Goal: Task Accomplishment & Management: Manage account settings

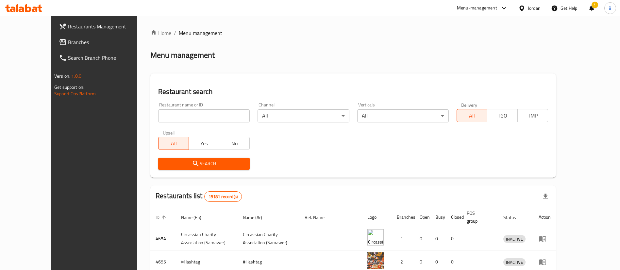
click at [68, 44] on span "Branches" at bounding box center [108, 42] width 81 height 8
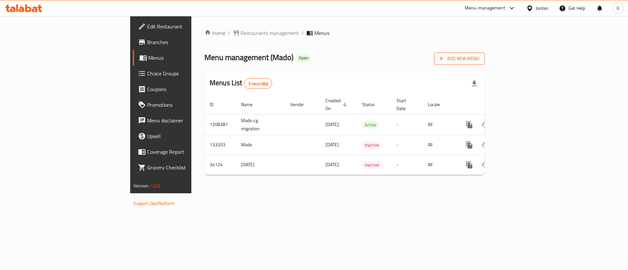
click at [479, 55] on span "Add New Menu" at bounding box center [459, 59] width 40 height 8
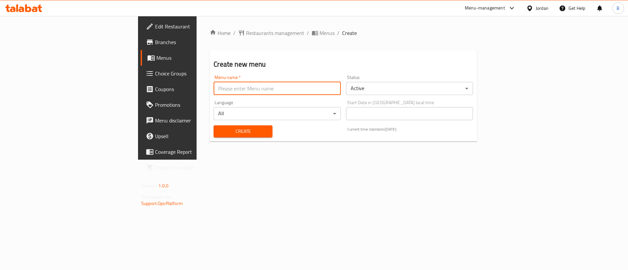
click at [214, 90] on input "text" at bounding box center [277, 88] width 127 height 13
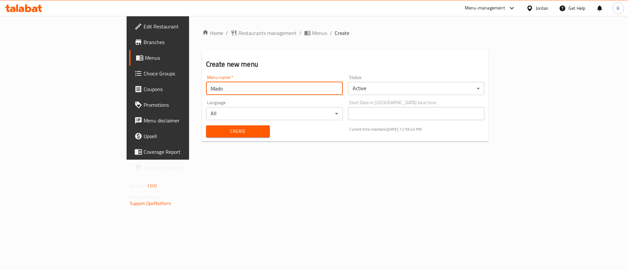
type input "Mado"
click at [211, 133] on span "Create" at bounding box center [237, 132] width 53 height 8
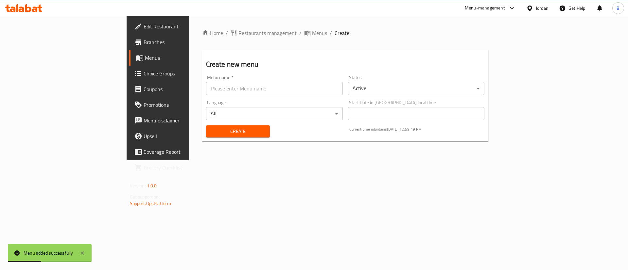
click at [129, 62] on link "Menus" at bounding box center [180, 58] width 102 height 16
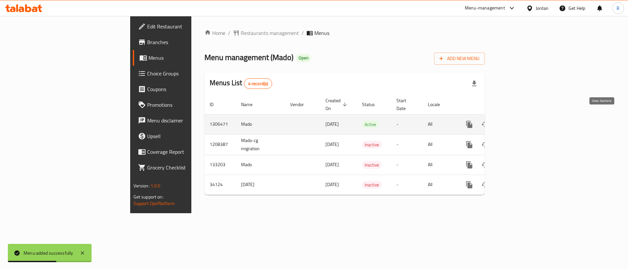
click at [524, 117] on link "enhanced table" at bounding box center [517, 125] width 16 height 16
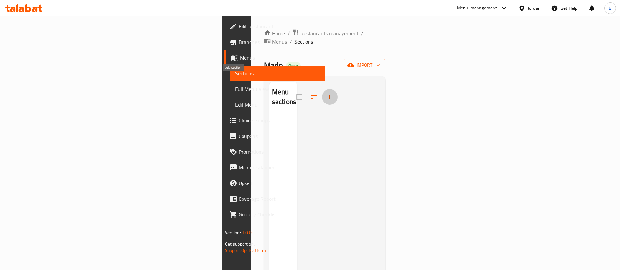
click at [326, 93] on icon "button" at bounding box center [330, 97] width 8 height 8
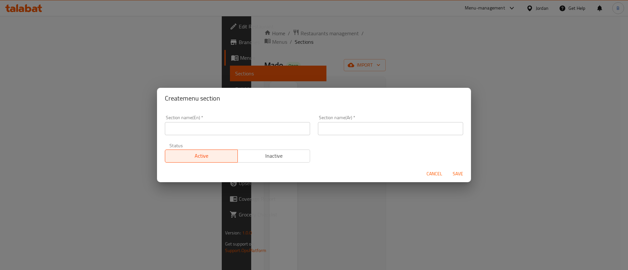
click at [199, 130] on input "text" at bounding box center [237, 128] width 145 height 13
type input "Breakfast Trays"
click at [356, 130] on input "text" at bounding box center [390, 128] width 145 height 13
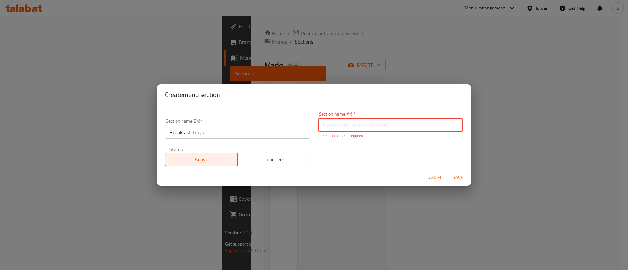
paste input "صواني الفطور"
type input "صواني الفطور"
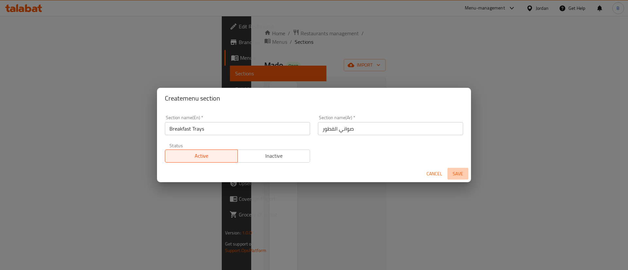
click at [463, 177] on span "Save" at bounding box center [458, 174] width 16 height 8
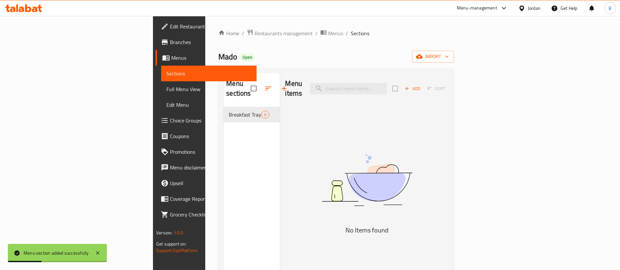
click at [422, 85] on span "Add" at bounding box center [413, 89] width 18 height 8
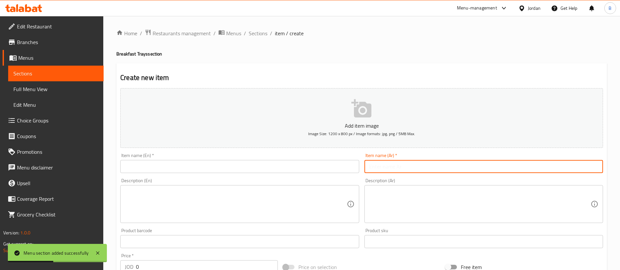
drag, startPoint x: 394, startPoint y: 164, endPoint x: 386, endPoint y: 164, distance: 8.2
click at [394, 164] on input "text" at bounding box center [484, 166] width 239 height 13
paste input "صينية فطور مادو"
type input "صينية فطور مادو"
click at [354, 165] on input "text" at bounding box center [239, 166] width 239 height 13
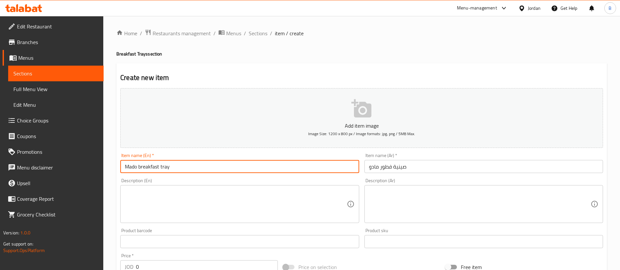
type input "Mado breakfast tray"
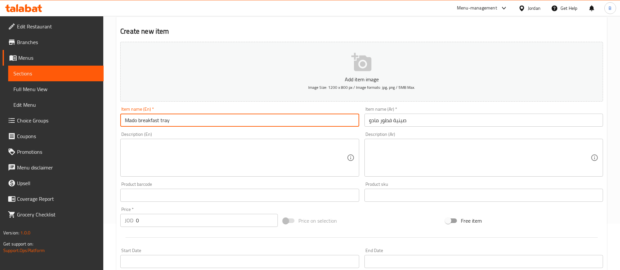
scroll to position [98, 0]
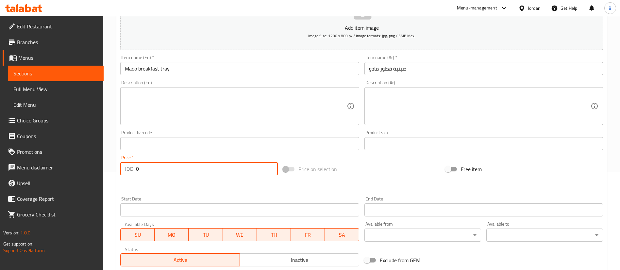
drag, startPoint x: 163, startPoint y: 172, endPoint x: 45, endPoint y: 165, distance: 118.6
click at [45, 165] on div "Edit Restaurant Branches Menus Sections Full Menu View Edit Menu Choice Groups …" at bounding box center [310, 141] width 620 height 446
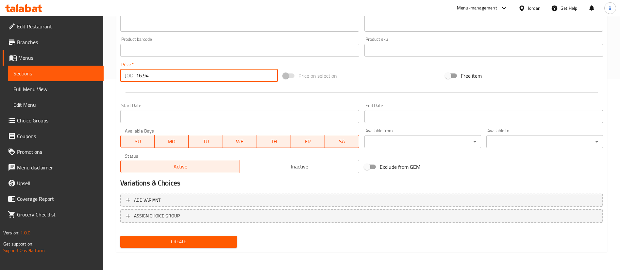
type input "16.94"
click at [172, 237] on button "Create" at bounding box center [178, 242] width 117 height 12
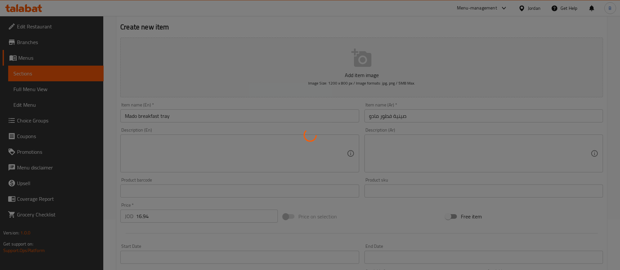
scroll to position [0, 0]
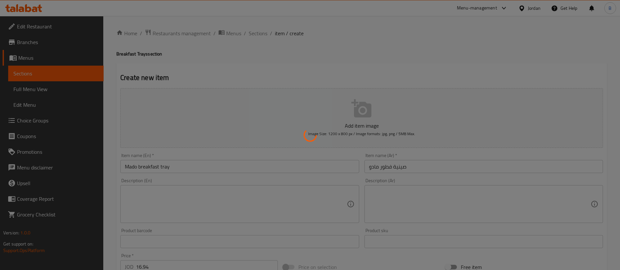
type input "0"
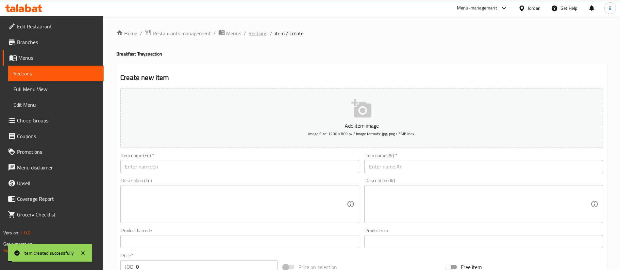
click at [255, 33] on span "Sections" at bounding box center [258, 33] width 19 height 8
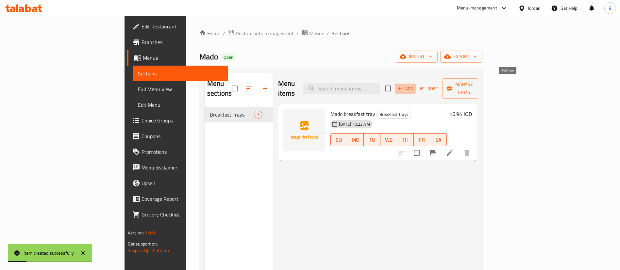
click at [414, 85] on span "Add" at bounding box center [406, 89] width 18 height 8
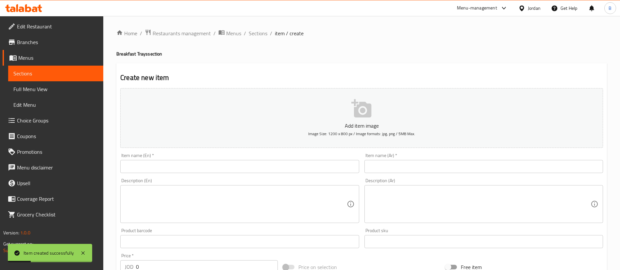
drag, startPoint x: 464, startPoint y: 165, endPoint x: 439, endPoint y: 166, distance: 25.5
click at [464, 165] on input "text" at bounding box center [484, 166] width 239 height 13
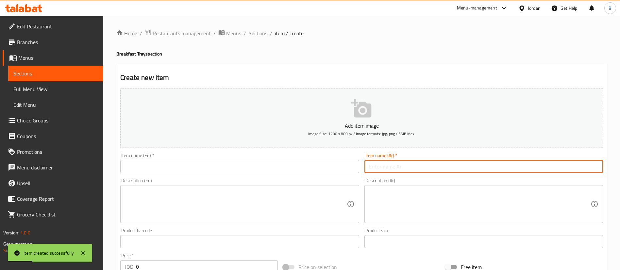
paste input "فطور السميت"
type input "فطور السميت"
click at [336, 163] on input "text" at bounding box center [239, 166] width 239 height 13
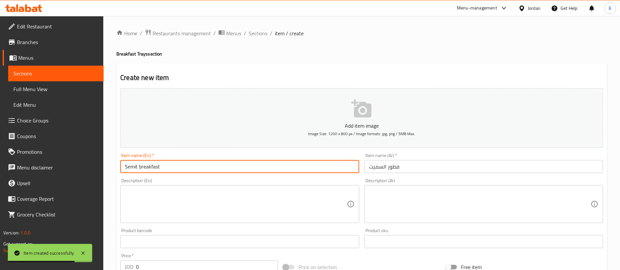
type input "Semit breakfast"
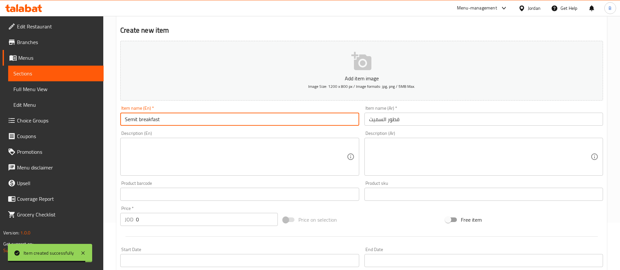
scroll to position [49, 0]
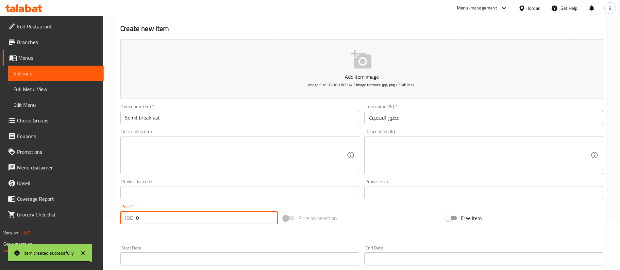
drag, startPoint x: 153, startPoint y: 221, endPoint x: 0, endPoint y: 218, distance: 153.1
click at [30, 219] on div "Edit Restaurant Branches Menus Sections Full Menu View Edit Menu Choice Groups …" at bounding box center [310, 190] width 620 height 446
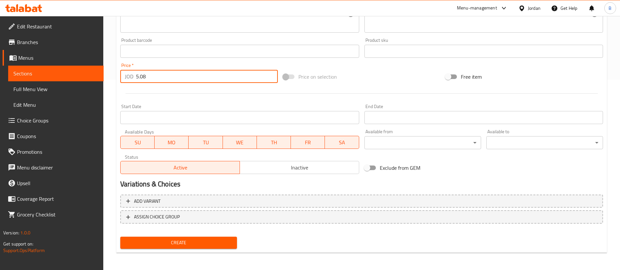
scroll to position [192, 0]
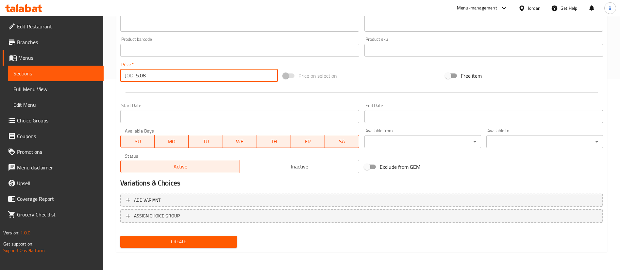
type input "5.08"
click at [202, 234] on div "Create" at bounding box center [179, 242] width 122 height 17
click at [208, 246] on button "Create" at bounding box center [178, 242] width 117 height 12
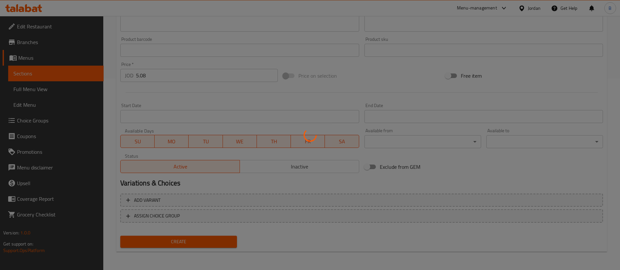
type input "0"
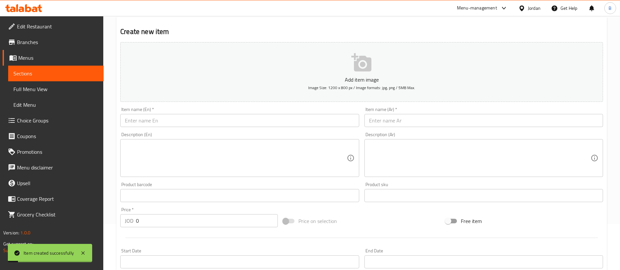
scroll to position [0, 0]
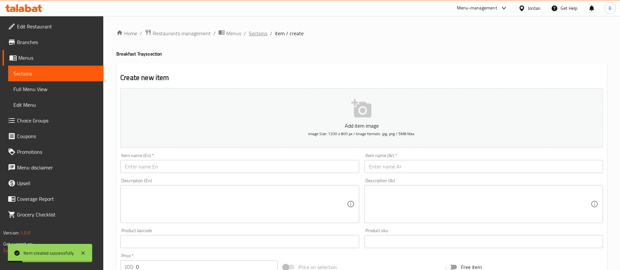
click at [259, 37] on span "Sections" at bounding box center [258, 33] width 19 height 8
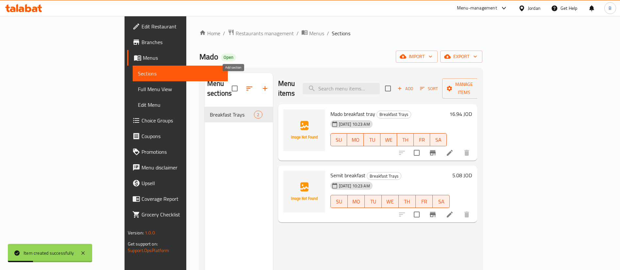
click at [261, 85] on icon "button" at bounding box center [265, 89] width 8 height 8
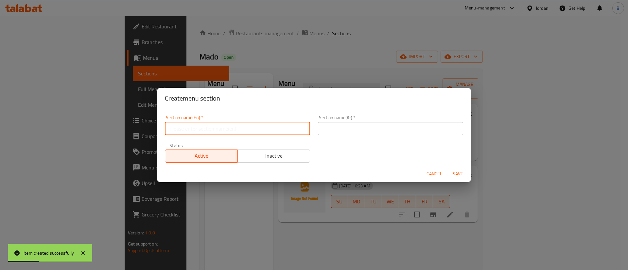
click at [204, 130] on input "text" at bounding box center [237, 128] width 145 height 13
type input "m"
type input "Mado sandwiches"
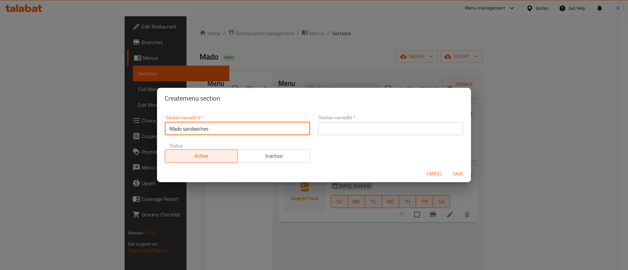
click at [368, 127] on input "text" at bounding box center [390, 128] width 145 height 13
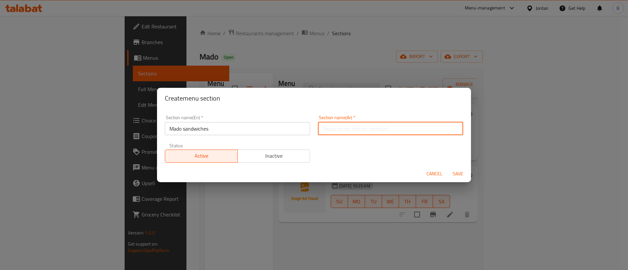
paste input "ساندويش مادو"
type input "ساندويش مادو"
click at [459, 175] on span "Save" at bounding box center [458, 174] width 16 height 8
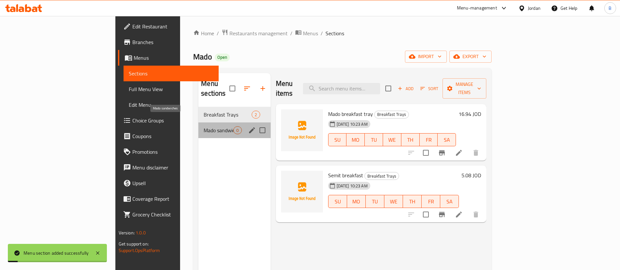
click at [204, 127] on span "Mado sandwiches" at bounding box center [219, 131] width 30 height 8
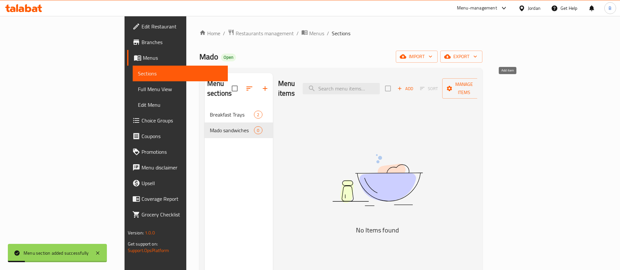
click at [414, 85] on span "Add" at bounding box center [406, 89] width 18 height 8
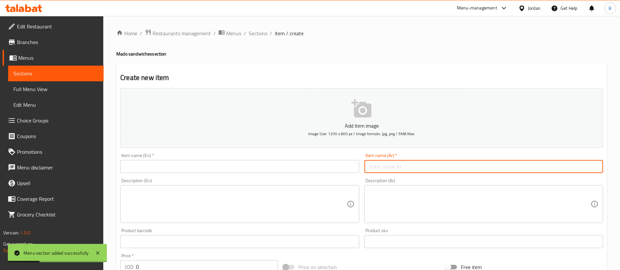
drag, startPoint x: 437, startPoint y: 162, endPoint x: 370, endPoint y: 161, distance: 67.1
click at [437, 162] on input "text" at bounding box center [484, 166] width 239 height 13
paste input "حلوم ساندويش"
type input "حلوم ساندويش"
click at [309, 163] on input "text" at bounding box center [239, 166] width 239 height 13
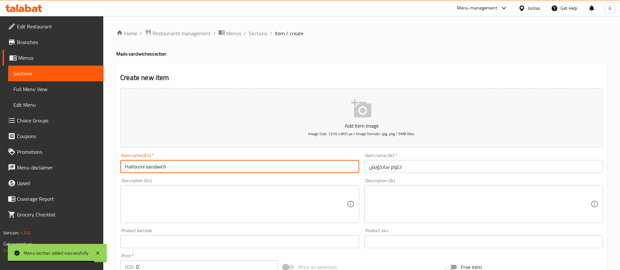
type input "Halloumi sandwich"
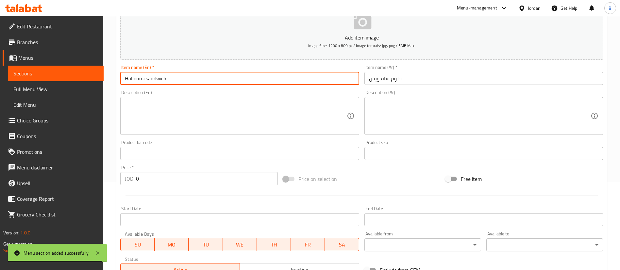
scroll to position [98, 0]
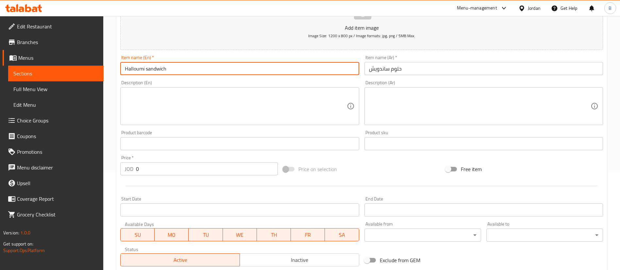
drag, startPoint x: 161, startPoint y: 170, endPoint x: 41, endPoint y: 155, distance: 120.3
click at [63, 155] on div "Edit Restaurant Branches Menus Sections Full Menu View Edit Menu Choice Groups …" at bounding box center [310, 141] width 620 height 446
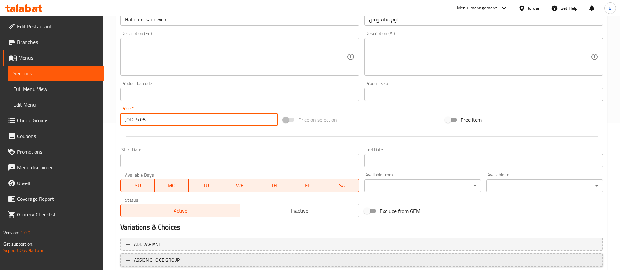
scroll to position [192, 0]
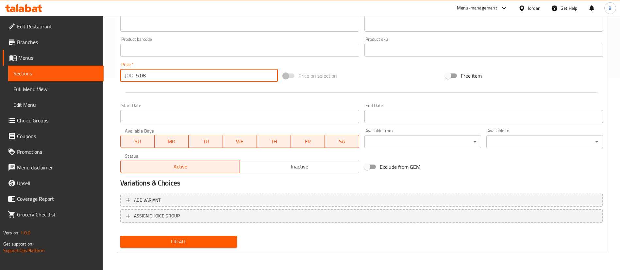
type input "5.08"
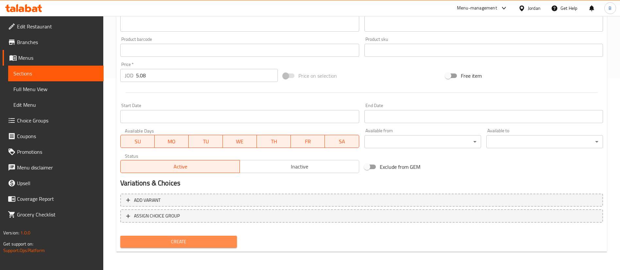
drag, startPoint x: 193, startPoint y: 246, endPoint x: 207, endPoint y: 215, distance: 34.1
click at [193, 245] on span "Create" at bounding box center [179, 242] width 106 height 8
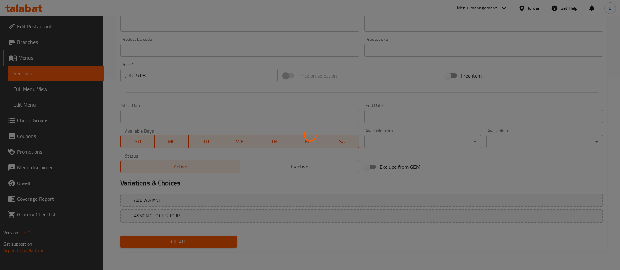
type input "0"
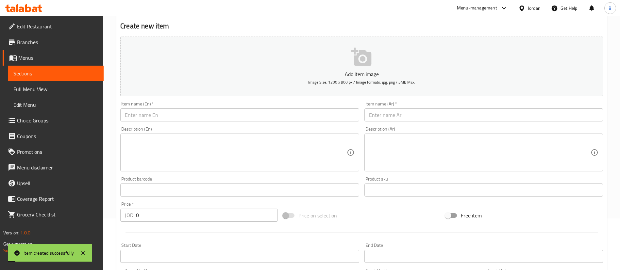
scroll to position [0, 0]
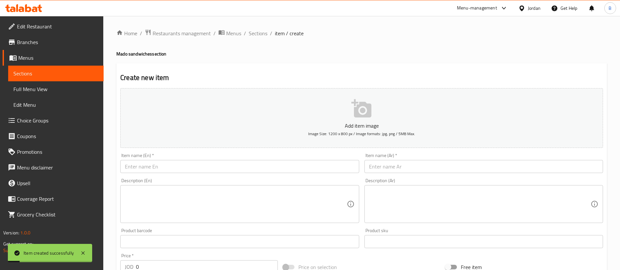
click at [406, 164] on input "text" at bounding box center [484, 166] width 239 height 13
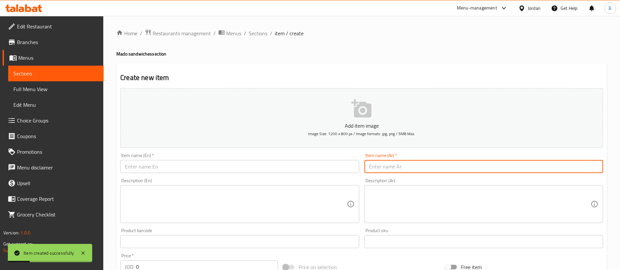
paste input "تيركي ساندويش"
type input "تيركي ساندويش"
click at [304, 169] on input "text" at bounding box center [239, 166] width 239 height 13
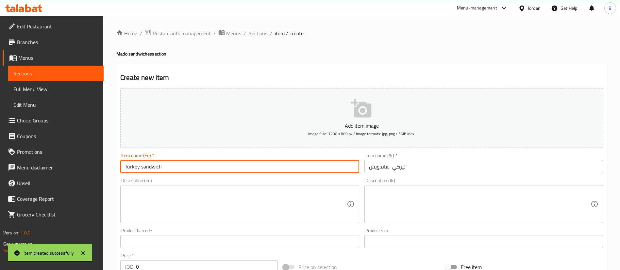
type input "Turkey sandwich"
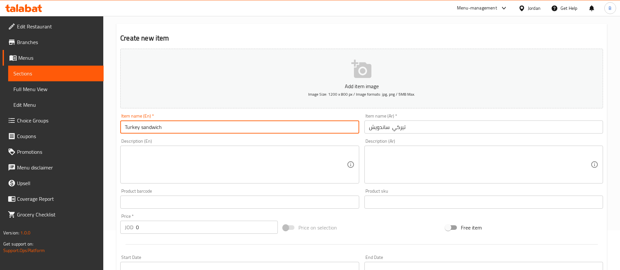
scroll to position [49, 0]
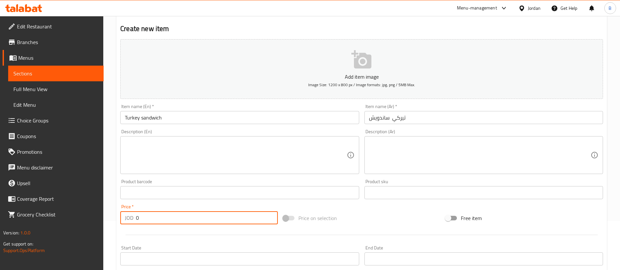
drag, startPoint x: 147, startPoint y: 218, endPoint x: 17, endPoint y: 217, distance: 129.8
click at [17, 217] on div "Edit Restaurant Branches Menus Sections Full Menu View Edit Menu Choice Groups …" at bounding box center [310, 190] width 620 height 446
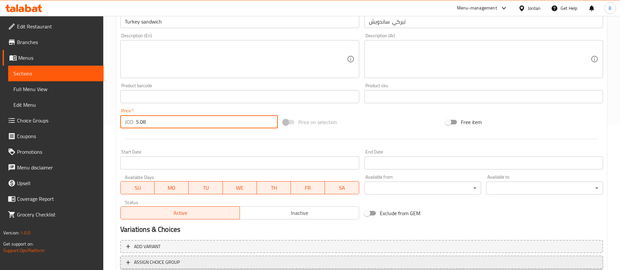
scroll to position [192, 0]
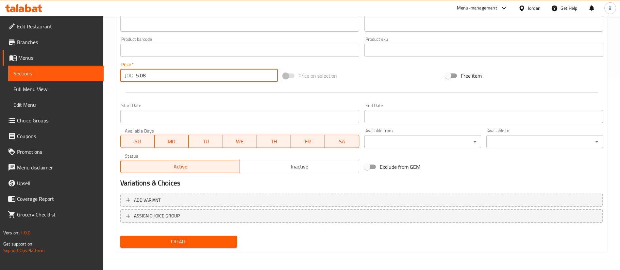
type input "5.08"
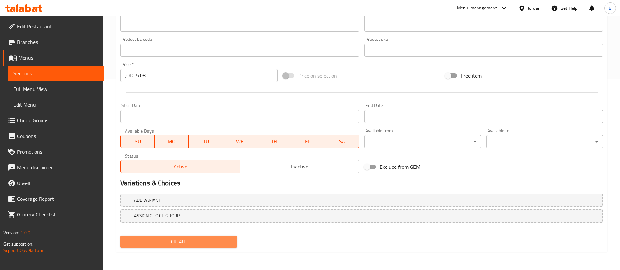
click at [164, 239] on span "Create" at bounding box center [179, 242] width 106 height 8
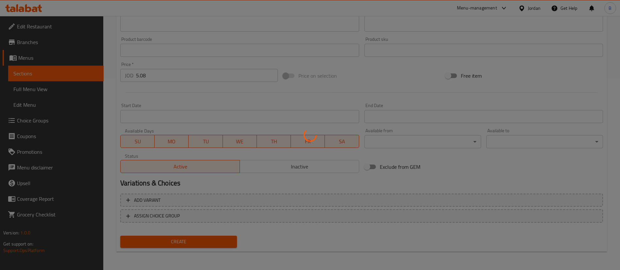
type input "0"
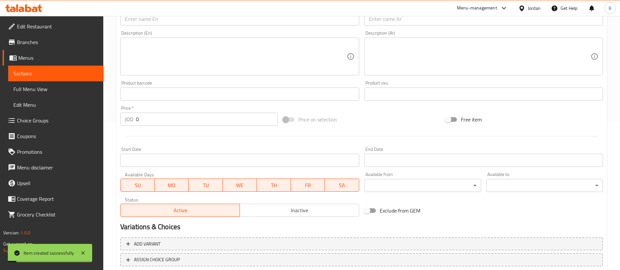
scroll to position [94, 0]
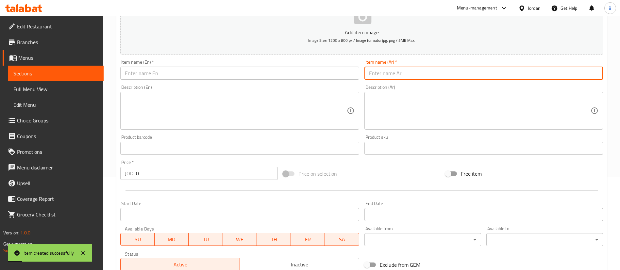
drag, startPoint x: 408, startPoint y: 70, endPoint x: 378, endPoint y: 70, distance: 29.4
click at [408, 70] on input "text" at bounding box center [484, 73] width 239 height 13
paste input "تشيز توميتو ساندويش"
type input "تشيز توميتو ساندويش"
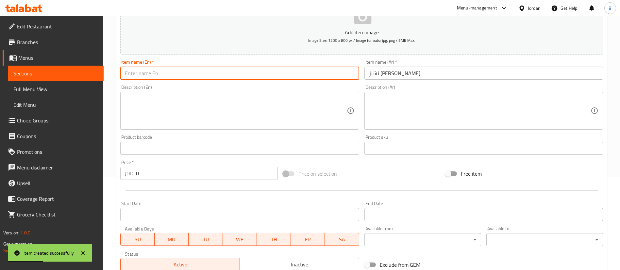
click at [338, 70] on input "text" at bounding box center [239, 73] width 239 height 13
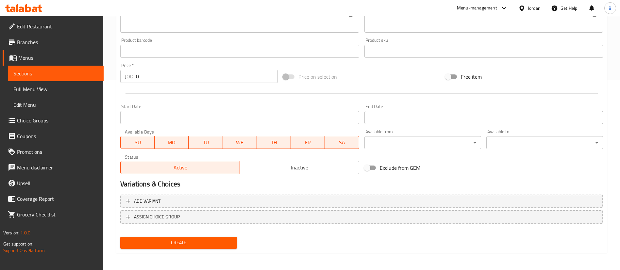
scroll to position [192, 0]
type input "Cheese tomato sandwich"
click at [206, 243] on span "Create" at bounding box center [179, 242] width 106 height 8
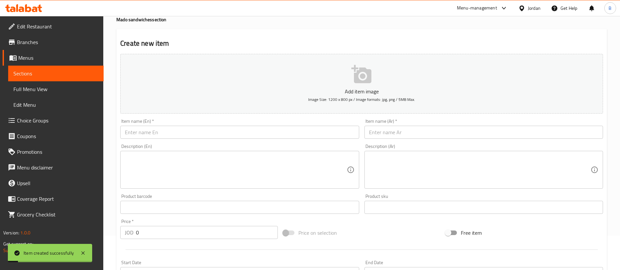
scroll to position [0, 0]
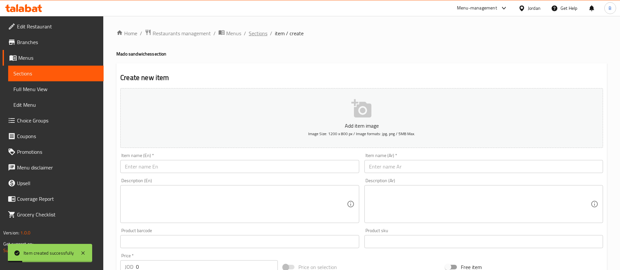
click at [257, 35] on span "Sections" at bounding box center [258, 33] width 19 height 8
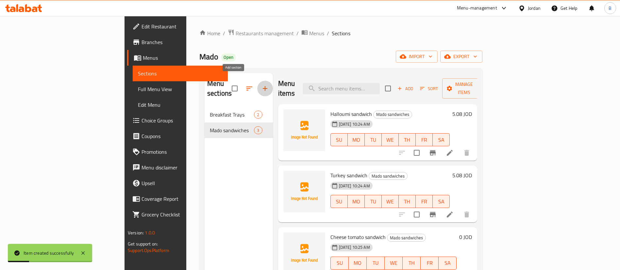
click at [261, 85] on icon "button" at bounding box center [265, 89] width 8 height 8
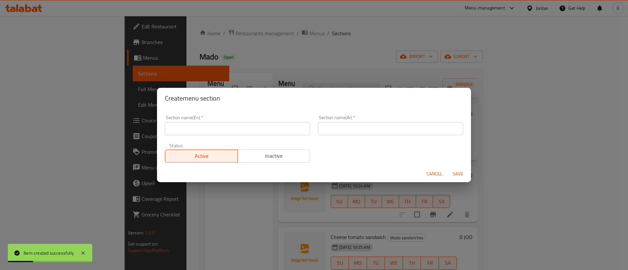
click at [369, 131] on input "text" at bounding box center [390, 128] width 145 height 13
paste input "مخبوزات مادو"
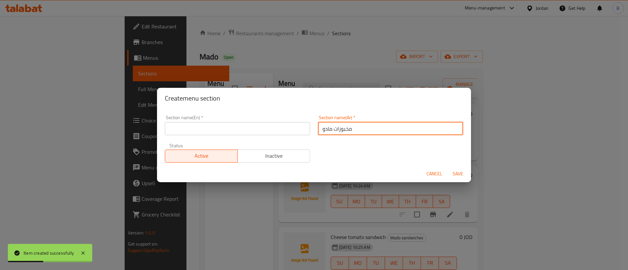
type input "مخبوزات مادو"
click at [284, 129] on input "text" at bounding box center [237, 128] width 145 height 13
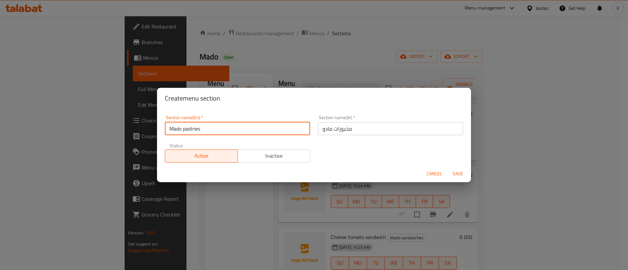
type input "Mado pastries"
click at [453, 170] on span "Save" at bounding box center [458, 174] width 16 height 8
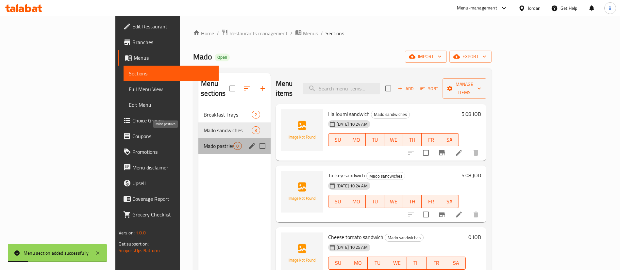
click at [204, 142] on span "Mado pastries" at bounding box center [219, 146] width 30 height 8
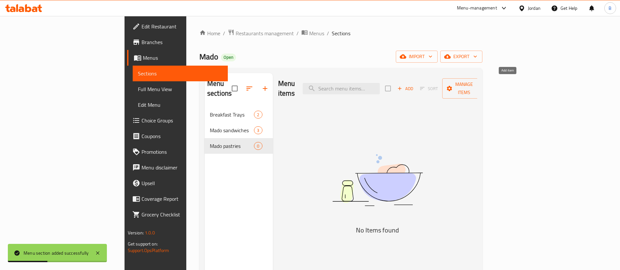
click at [414, 85] on span "Add" at bounding box center [406, 89] width 18 height 8
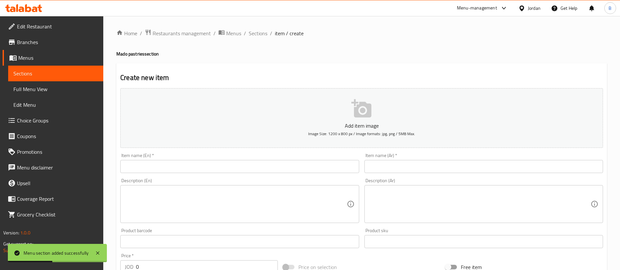
click at [457, 162] on input "text" at bounding box center [484, 166] width 239 height 13
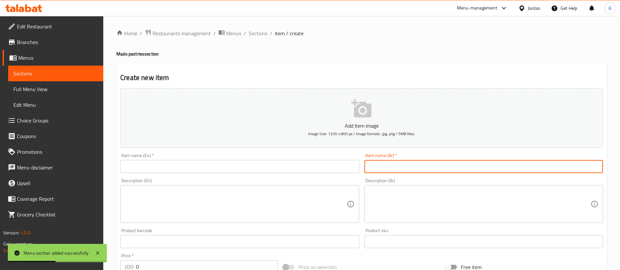
paste input "سوبوراك الجبنة"
type input "سوبوراك الجبنة"
click at [351, 168] on input "text" at bounding box center [239, 166] width 239 height 13
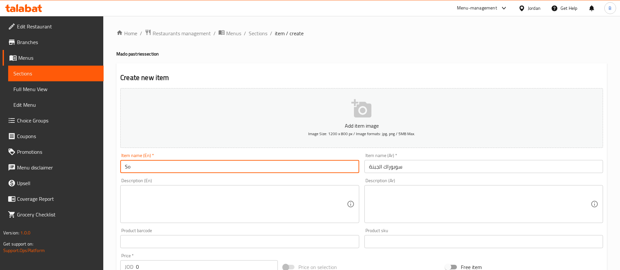
type input "S"
type input "Cheese bourak"
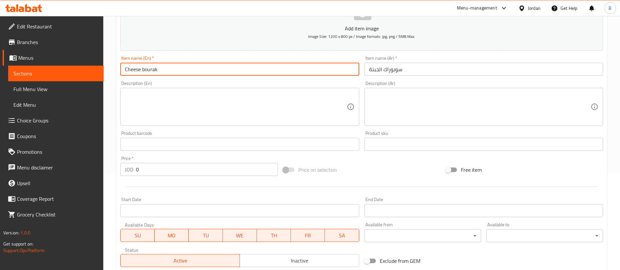
scroll to position [98, 0]
drag, startPoint x: 152, startPoint y: 175, endPoint x: 56, endPoint y: 163, distance: 96.9
click at [57, 163] on div "Edit Restaurant Branches Menus Sections Full Menu View Edit Menu Choice Groups …" at bounding box center [310, 141] width 620 height 446
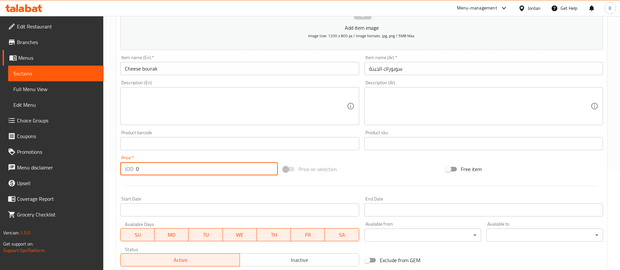
paste input "6.77"
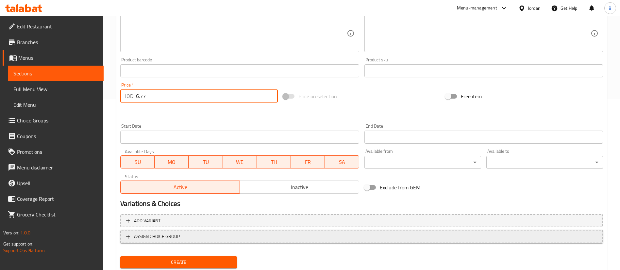
scroll to position [192, 0]
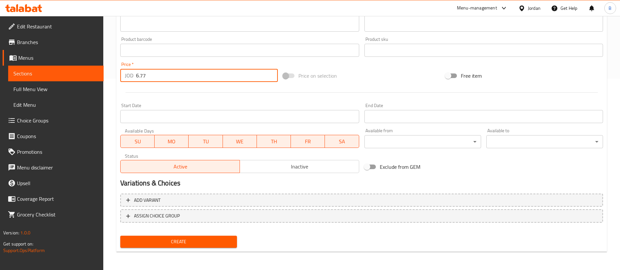
type input "6.77"
click at [188, 243] on span "Create" at bounding box center [179, 242] width 106 height 8
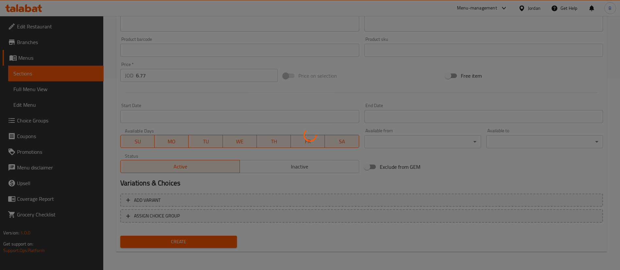
type input "0"
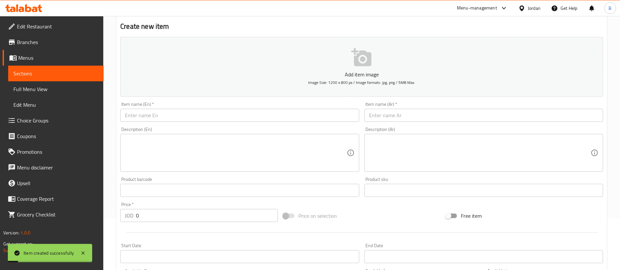
scroll to position [44, 0]
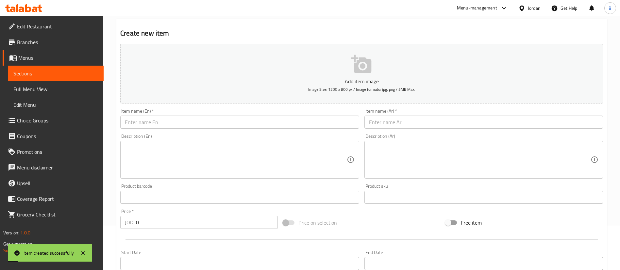
click at [404, 115] on div "Item name (Ar)   * Item name (Ar) *" at bounding box center [484, 119] width 239 height 20
click at [390, 126] on input "text" at bounding box center [484, 122] width 239 height 13
paste input "جول بوراك"
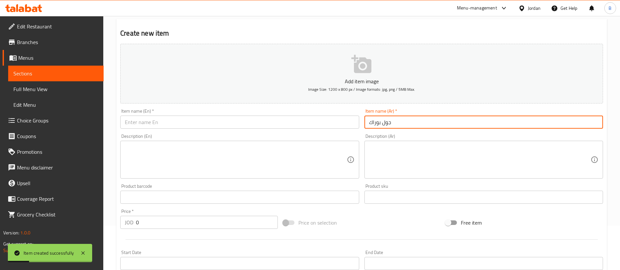
type input "جول بوراك"
click at [333, 122] on input "text" at bounding box center [239, 122] width 239 height 13
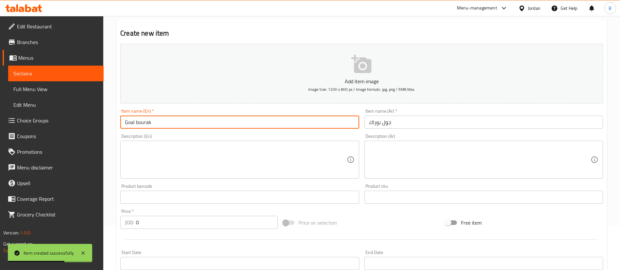
type input "Goal bourak"
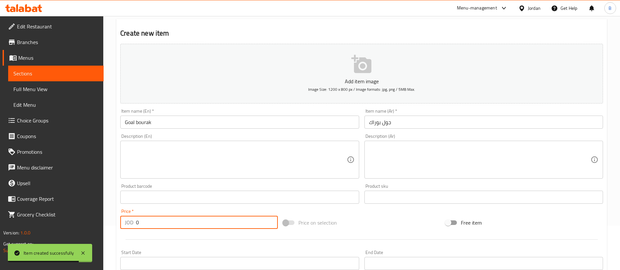
drag, startPoint x: 164, startPoint y: 218, endPoint x: 12, endPoint y: 192, distance: 154.3
click at [69, 206] on div "Edit Restaurant Branches Menus Sections Full Menu View Edit Menu Choice Groups …" at bounding box center [310, 195] width 620 height 446
paste input "number"
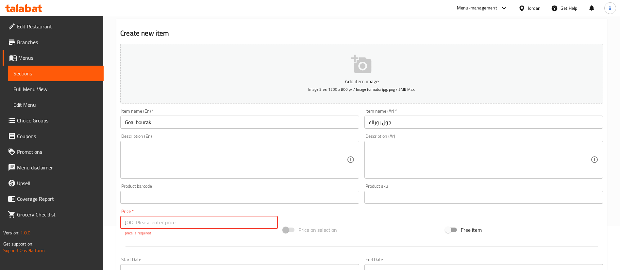
paste input "5.64"
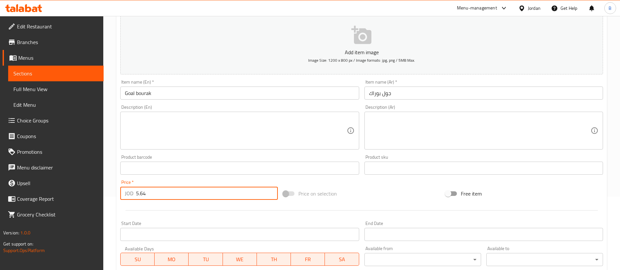
scroll to position [192, 0]
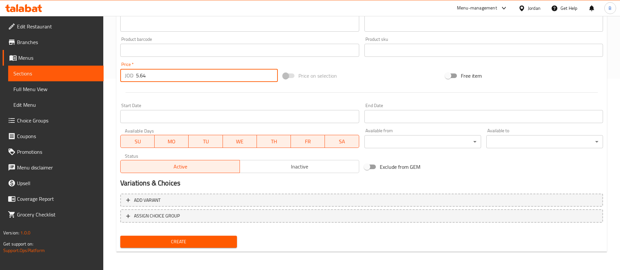
type input "5.64"
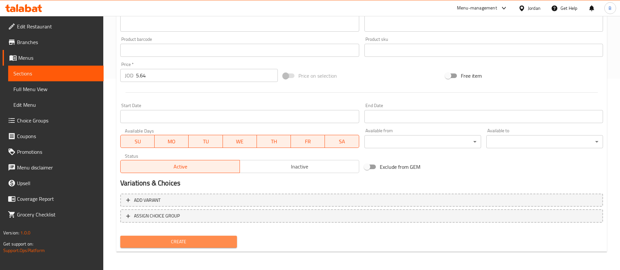
click at [168, 238] on span "Create" at bounding box center [179, 242] width 106 height 8
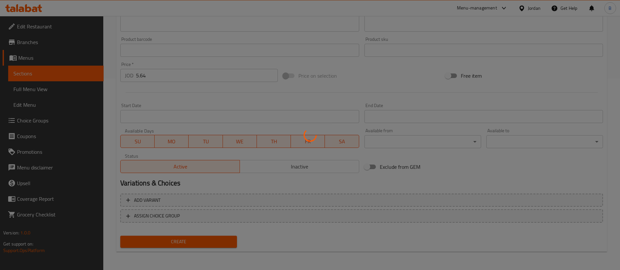
type input "0"
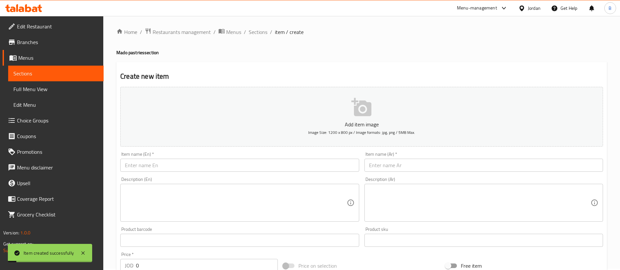
scroll to position [0, 0]
click at [431, 166] on input "text" at bounding box center [484, 166] width 239 height 13
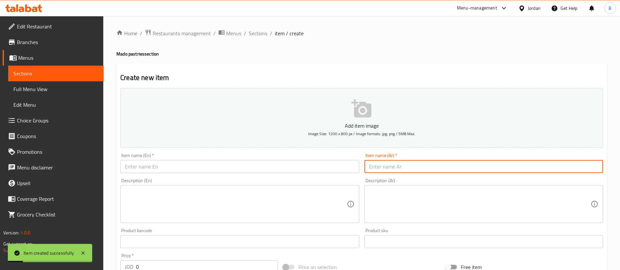
paste input "جوزلمة الجبن"
type input "جوزلمة الجبن"
click at [218, 166] on input "text" at bounding box center [239, 166] width 239 height 13
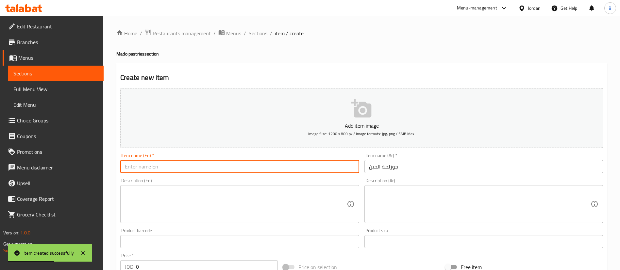
paste input "Cheese gozleme"
type input "Cheese gozleme"
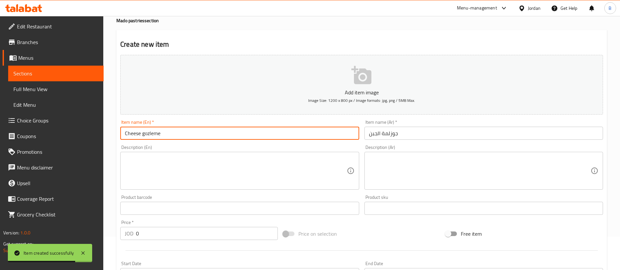
scroll to position [49, 0]
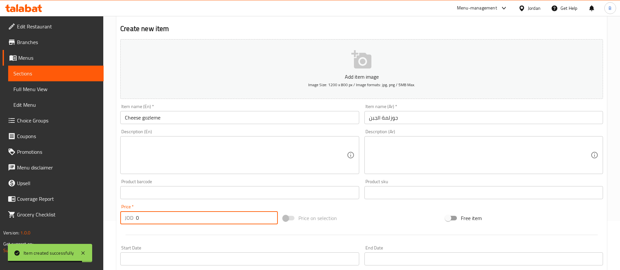
drag, startPoint x: 181, startPoint y: 212, endPoint x: 59, endPoint y: 187, distance: 123.9
click at [80, 193] on div "Edit Restaurant Branches Menus Sections Full Menu View Edit Menu Choice Groups …" at bounding box center [310, 190] width 620 height 446
paste input "7.34"
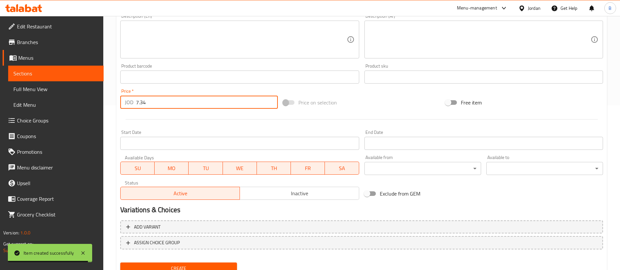
scroll to position [192, 0]
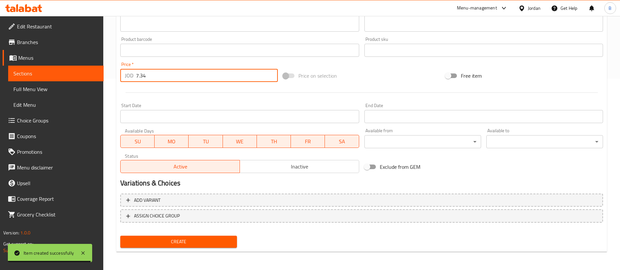
type input "7.34"
click at [185, 243] on span "Create" at bounding box center [179, 242] width 106 height 8
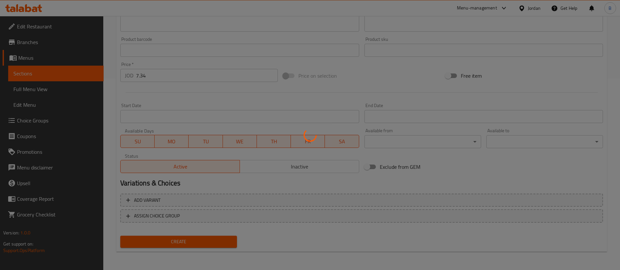
type input "0"
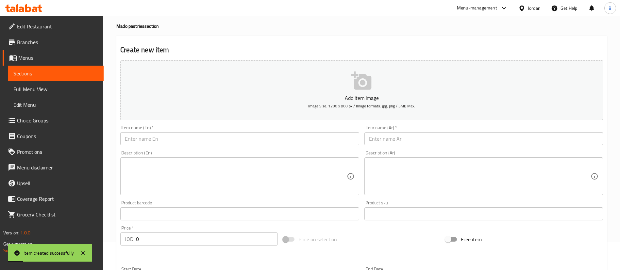
scroll to position [0, 0]
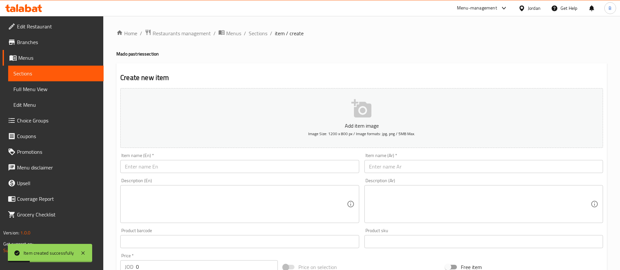
click at [433, 171] on input "text" at bounding box center [484, 166] width 239 height 13
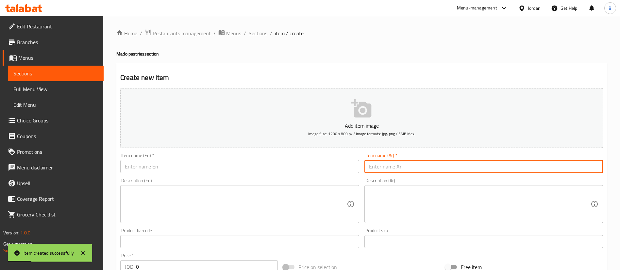
paste input "جوزلمة اللحم"
type input "جوزلمة اللحم"
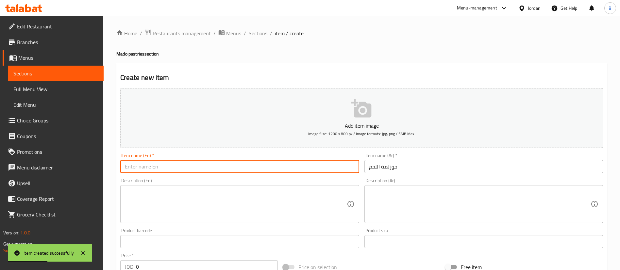
click at [224, 167] on input "text" at bounding box center [239, 166] width 239 height 13
paste input "Meat gozleme"
type input "Meat gozleme"
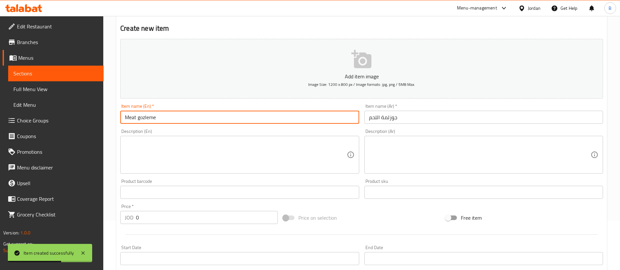
scroll to position [98, 0]
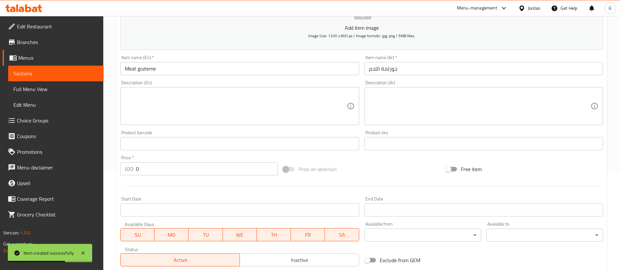
drag, startPoint x: 189, startPoint y: 176, endPoint x: 0, endPoint y: 148, distance: 191.0
click at [76, 163] on div "Edit Restaurant Branches Menus Sections Full Menu View Edit Menu Choice Groups …" at bounding box center [310, 141] width 620 height 446
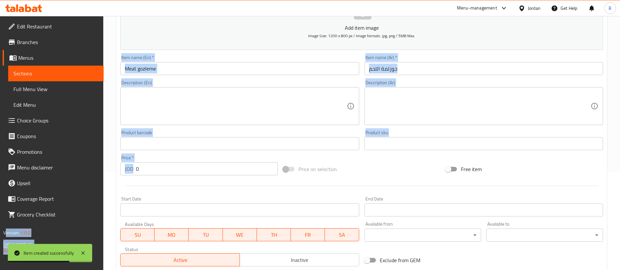
click at [152, 171] on input "0" at bounding box center [207, 169] width 142 height 13
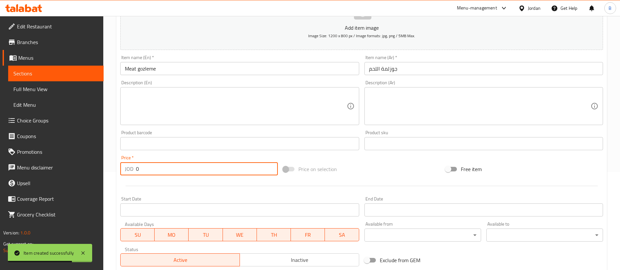
click at [152, 171] on input "0" at bounding box center [207, 169] width 142 height 13
paste input "7.9"
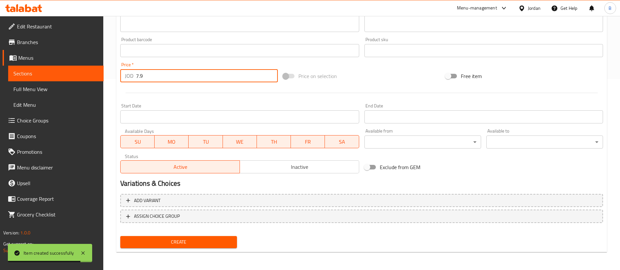
scroll to position [192, 0]
type input "7.9"
click at [173, 240] on span "Create" at bounding box center [179, 242] width 106 height 8
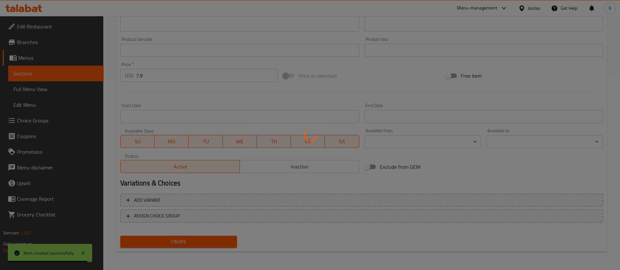
type input "0"
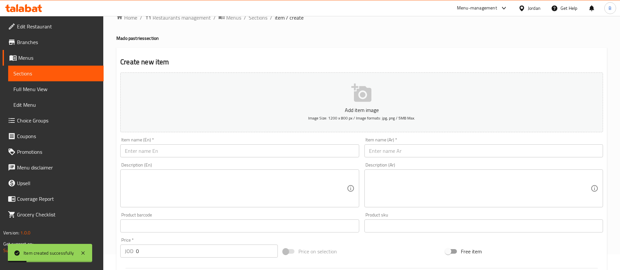
scroll to position [0, 0]
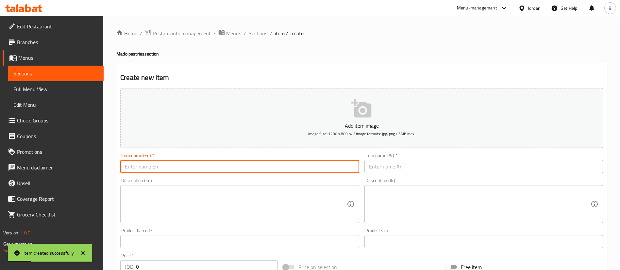
click at [196, 167] on input "text" at bounding box center [239, 166] width 239 height 13
paste input "VEG . BEDA"
type input "VEG . BEDA"
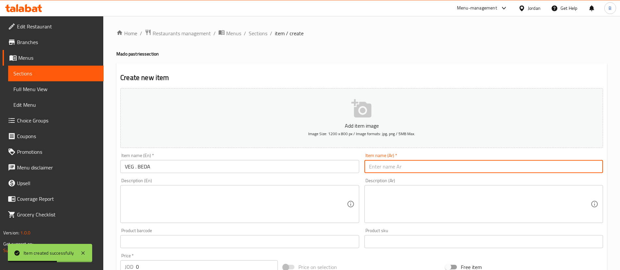
click at [426, 170] on input "text" at bounding box center [484, 166] width 239 height 13
paste input "نباتي . بيدا"
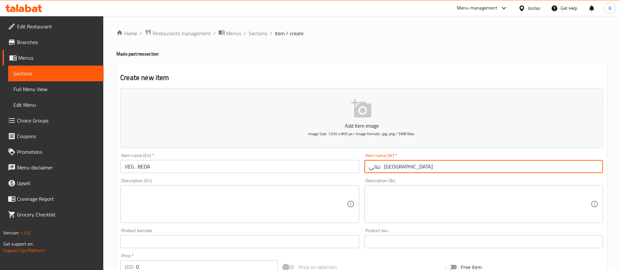
drag, startPoint x: 395, startPoint y: 165, endPoint x: 256, endPoint y: 163, distance: 138.7
click at [256, 163] on div "Add item image Image Size: 1200 x 800 px / Image formats: jpg, png / 5MB Max. I…" at bounding box center [362, 227] width 488 height 282
type input "بيدا نباتي"
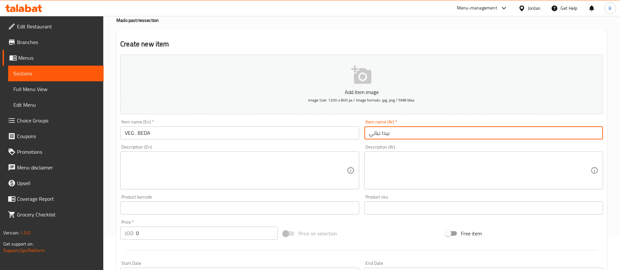
scroll to position [49, 0]
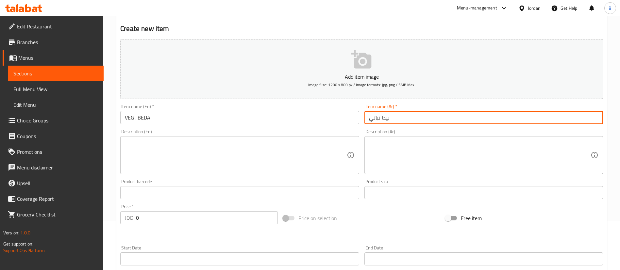
drag, startPoint x: 152, startPoint y: 223, endPoint x: 70, endPoint y: 215, distance: 82.2
click at [111, 223] on div "Home / Restaurants management / Menus / Sections / item / create Mado pastries …" at bounding box center [361, 190] width 517 height 446
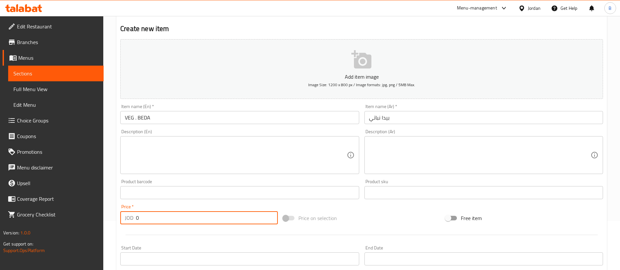
paste input "4.51"
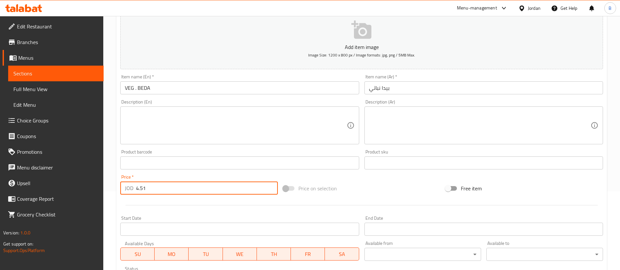
scroll to position [192, 0]
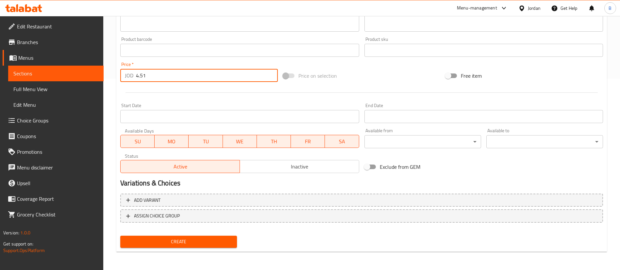
type input "4.51"
drag, startPoint x: 168, startPoint y: 237, endPoint x: 171, endPoint y: 235, distance: 3.7
click at [168, 238] on button "Create" at bounding box center [178, 242] width 117 height 12
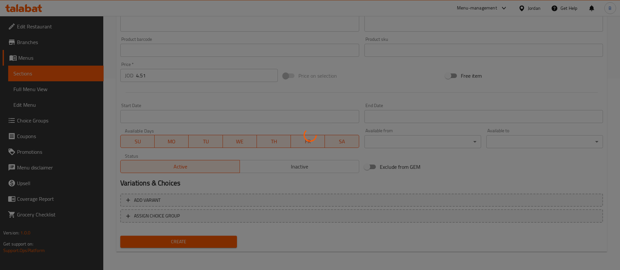
type input "0"
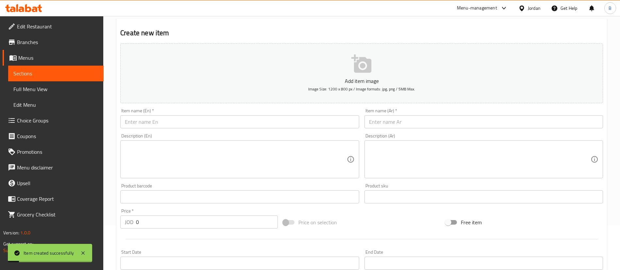
scroll to position [44, 0]
click at [391, 125] on input "text" at bounding box center [484, 122] width 239 height 13
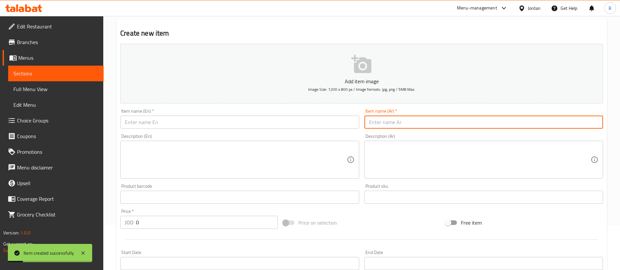
paste input "MEAT BEDA"
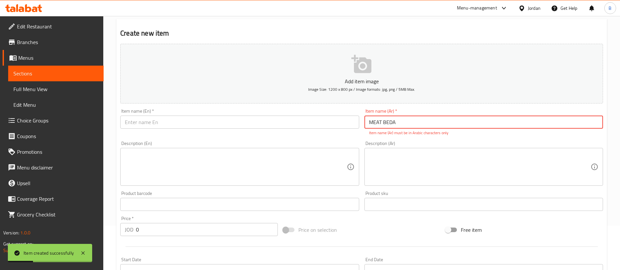
type input "MEAT BEDA"
click at [339, 123] on input "text" at bounding box center [239, 122] width 239 height 13
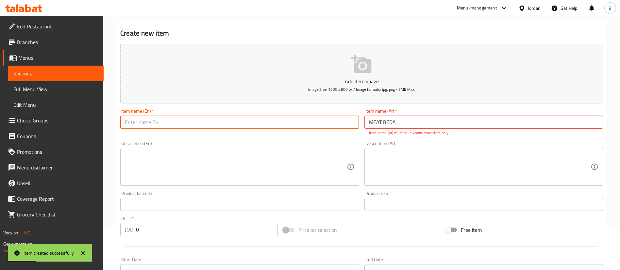
paste input "MEAT BEDA"
type input "MEAT BEDA"
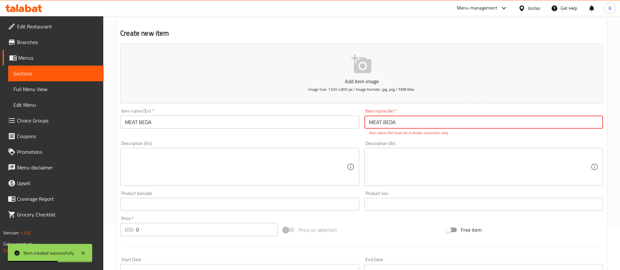
drag, startPoint x: 421, startPoint y: 127, endPoint x: 283, endPoint y: 110, distance: 139.1
click at [292, 110] on div "Add item image Image Size: 1200 x 800 px / Image formats: jpg, png / 5MB Max. I…" at bounding box center [362, 185] width 488 height 289
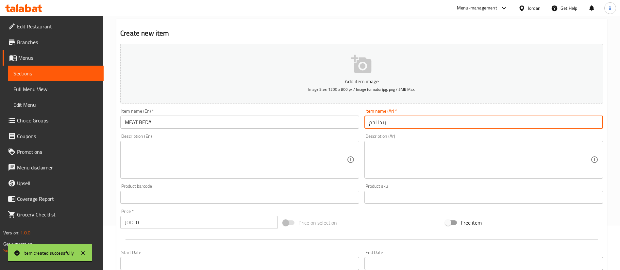
type input "بيدا لحم"
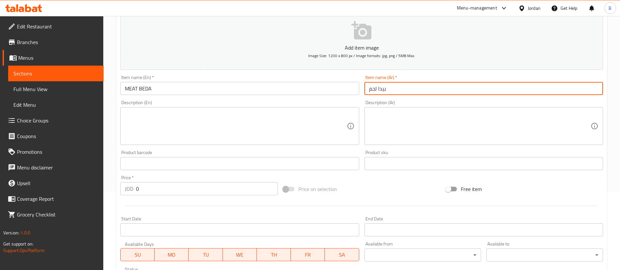
scroll to position [94, 0]
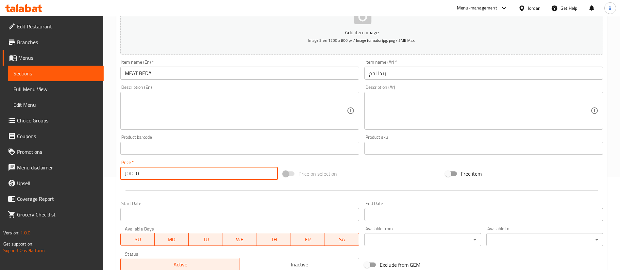
drag, startPoint x: 164, startPoint y: 178, endPoint x: 11, endPoint y: 159, distance: 153.8
click at [61, 165] on div "Edit Restaurant Branches Menus Sections Full Menu View Edit Menu Choice Groups …" at bounding box center [310, 145] width 620 height 446
paste input "7.34"
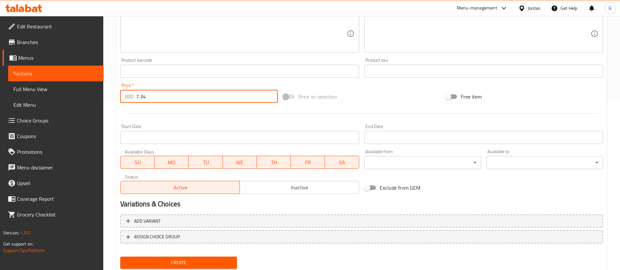
scroll to position [192, 0]
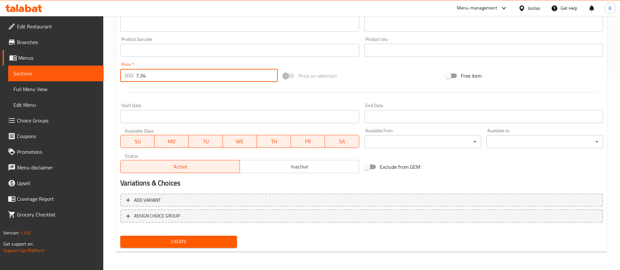
type input "7.34"
click at [176, 244] on span "Create" at bounding box center [179, 242] width 106 height 8
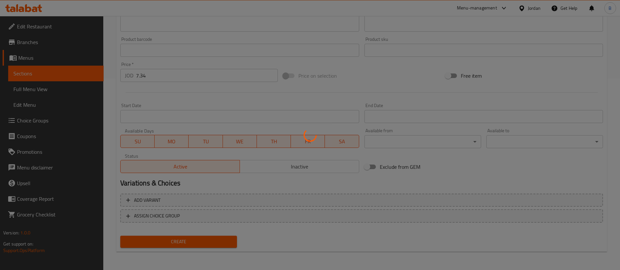
type input "0"
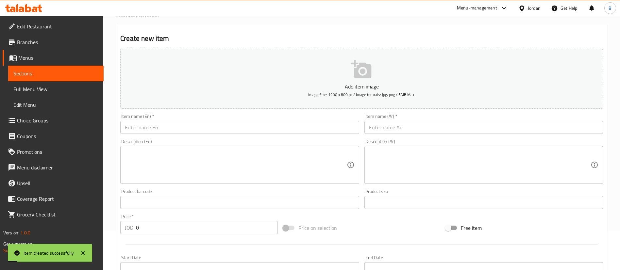
scroll to position [0, 0]
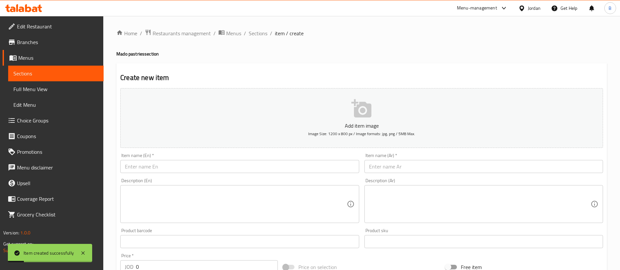
click at [232, 172] on input "text" at bounding box center [239, 166] width 239 height 13
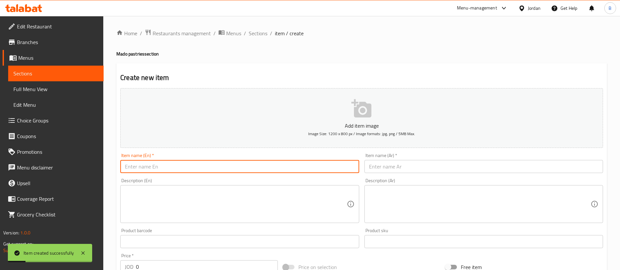
paste input "CHEESE & SOJK BEDA"
type input "CHEESE & SOJK BEDA"
click at [434, 169] on input "text" at bounding box center [484, 166] width 239 height 13
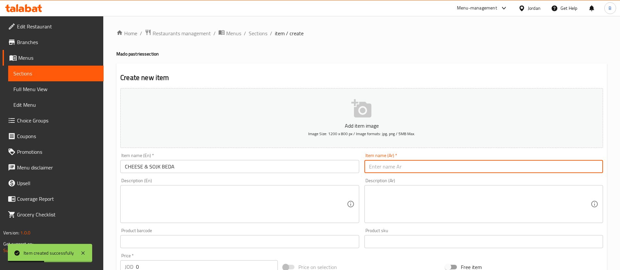
paste input "جبنة و سوجيك بيدا"
type input "جبنة و سوجيك بيدا"
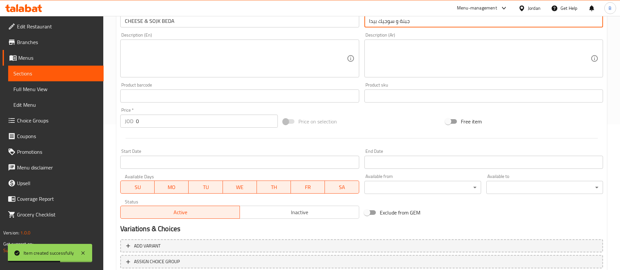
scroll to position [147, 0]
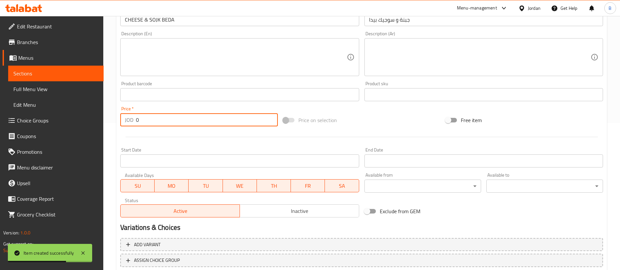
drag, startPoint x: 162, startPoint y: 120, endPoint x: 0, endPoint y: 113, distance: 162.1
click at [47, 114] on div "Edit Restaurant Branches Menus Sections Full Menu View Edit Menu Choice Groups …" at bounding box center [310, 92] width 620 height 446
paste input "7.34"
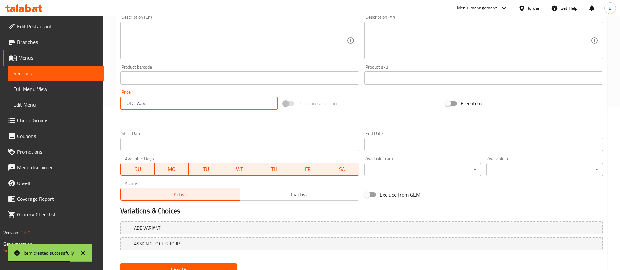
scroll to position [192, 0]
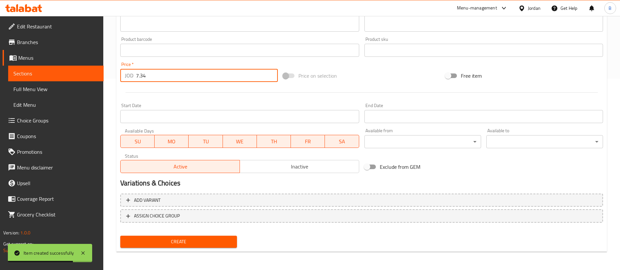
type input "7.34"
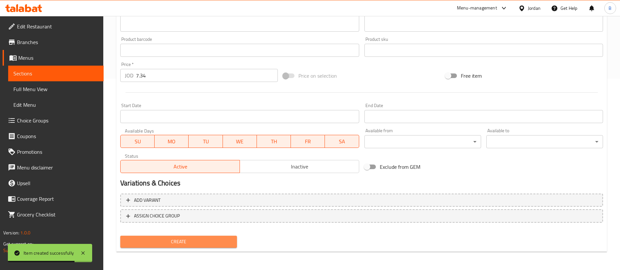
click at [212, 245] on span "Create" at bounding box center [179, 242] width 106 height 8
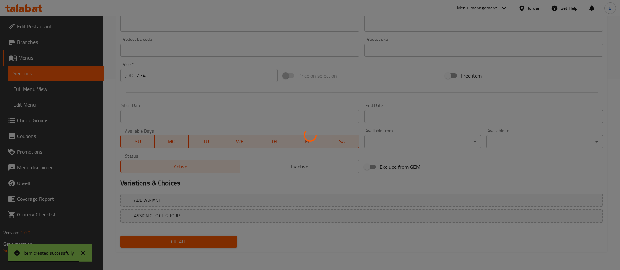
type input "0"
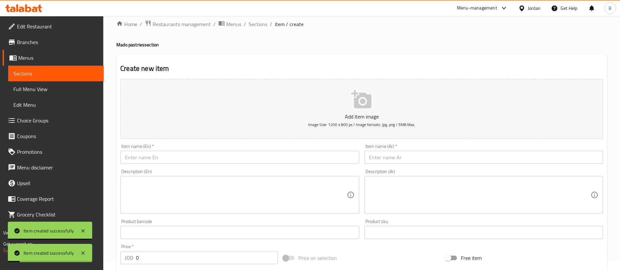
scroll to position [0, 0]
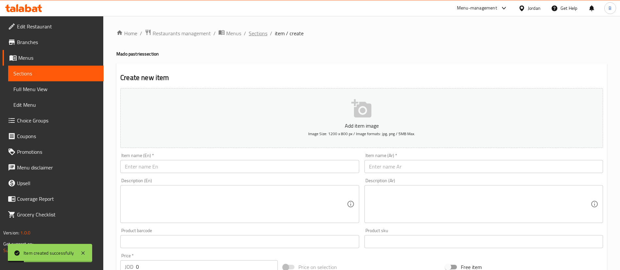
click at [260, 32] on span "Sections" at bounding box center [258, 33] width 19 height 8
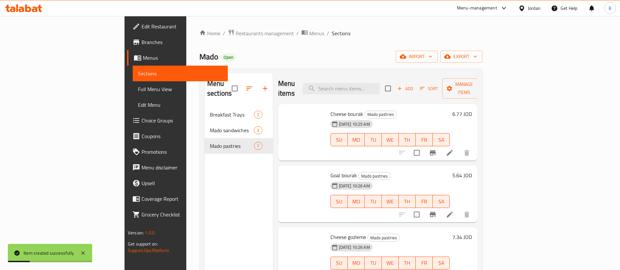
click at [257, 89] on button "button" at bounding box center [265, 89] width 16 height 16
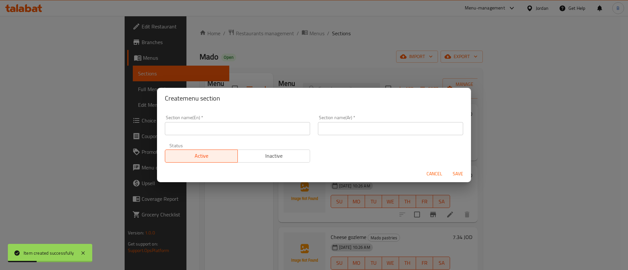
click at [354, 132] on input "text" at bounding box center [390, 128] width 145 height 13
paste input "الساندوش الساخن"
type input "الساندوش الساخن"
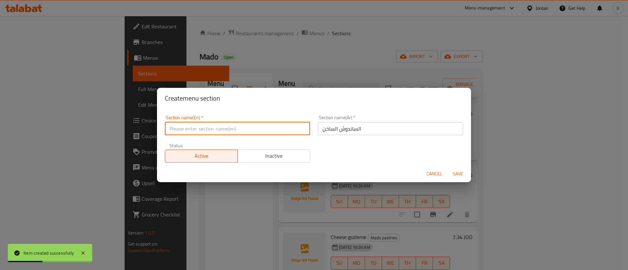
click at [281, 126] on input "text" at bounding box center [237, 128] width 145 height 13
type input "h"
type input "Hot sandwiches"
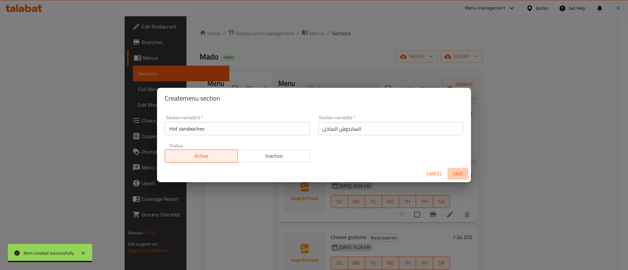
click at [451, 174] on span "Save" at bounding box center [458, 174] width 16 height 8
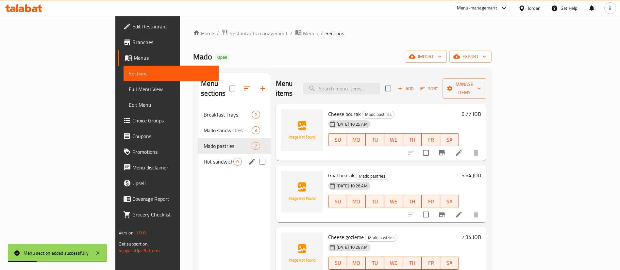
click at [199, 154] on div "Hot sandwiches 0" at bounding box center [235, 162] width 72 height 16
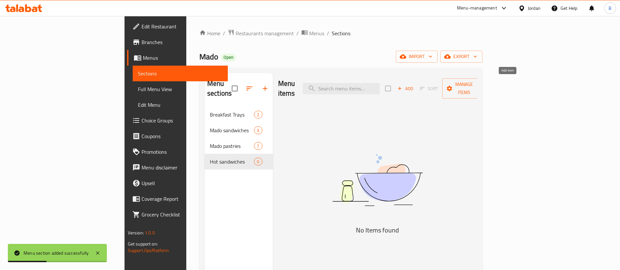
click at [414, 86] on span "Add" at bounding box center [406, 89] width 18 height 8
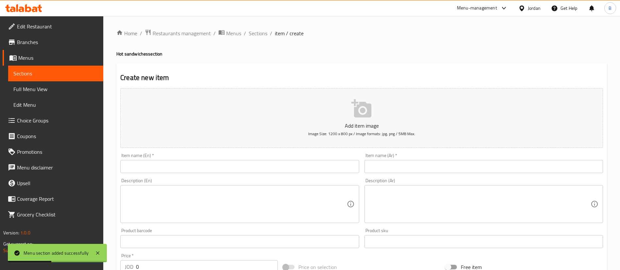
click at [445, 162] on input "text" at bounding box center [484, 166] width 239 height 13
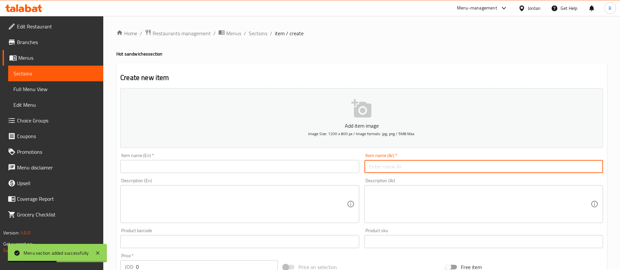
paste input "ساندويش الكباب"
type input "ساندويش الكباب"
click at [300, 166] on input "text" at bounding box center [239, 166] width 239 height 13
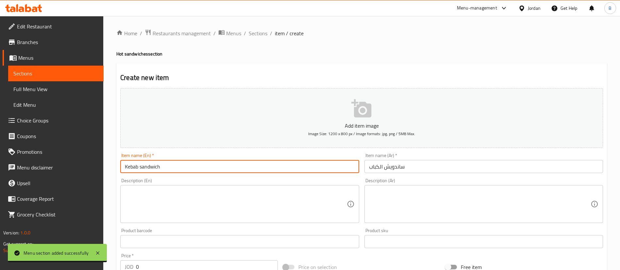
type input "Kebab sandwich"
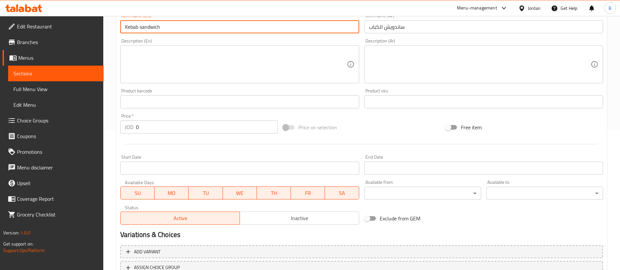
scroll to position [192, 0]
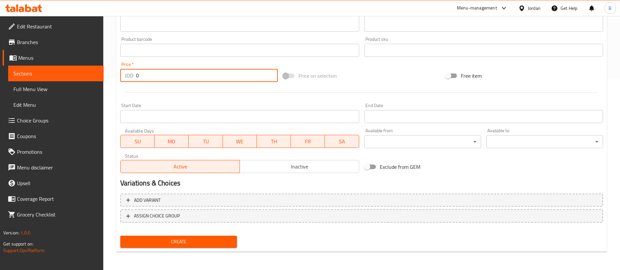
drag, startPoint x: 156, startPoint y: 79, endPoint x: 0, endPoint y: 74, distance: 156.1
click at [74, 75] on div "Edit Restaurant Branches Menus Sections Full Menu View Edit Menu Choice Groups …" at bounding box center [310, 47] width 620 height 446
paste input "5.64"
type input "5.64"
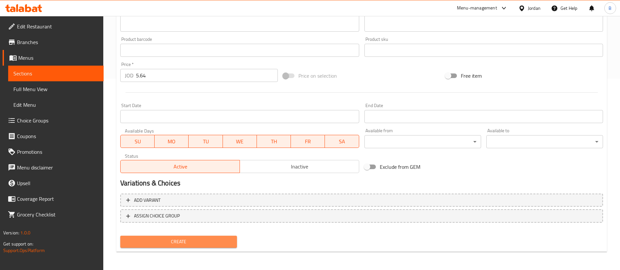
click at [218, 240] on span "Create" at bounding box center [179, 242] width 106 height 8
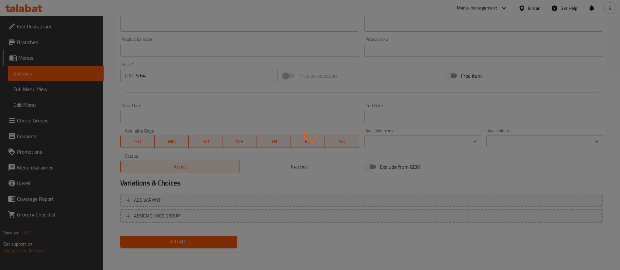
type input "0"
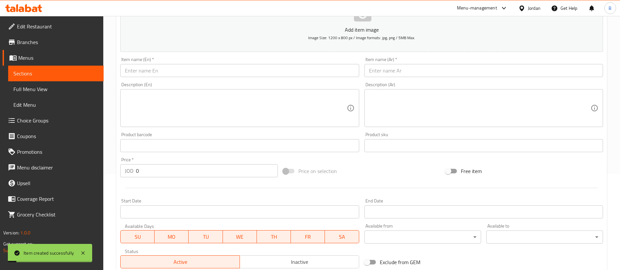
scroll to position [94, 0]
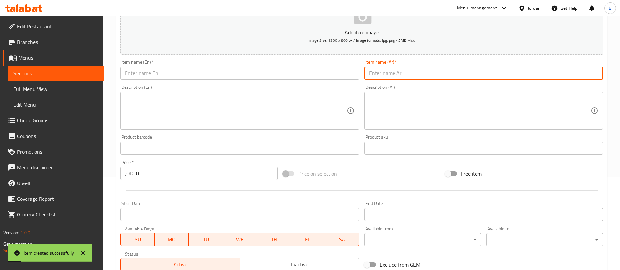
click at [425, 76] on input "text" at bounding box center [484, 73] width 239 height 13
paste input "برغر مادو الخاص اللحم"
type input "برغر مادو الخاص اللحم"
click at [325, 75] on input "text" at bounding box center [239, 73] width 239 height 13
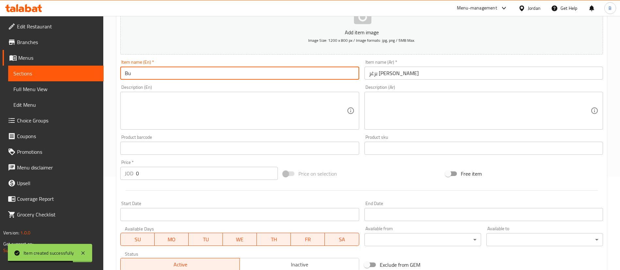
type input "B"
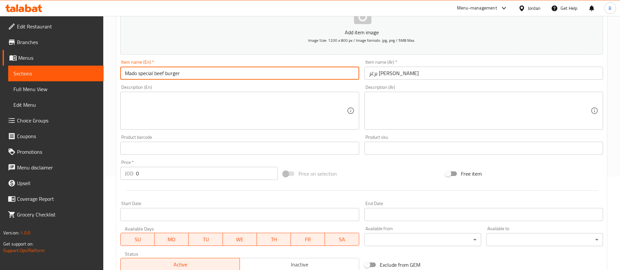
type input "Mado special beef burger"
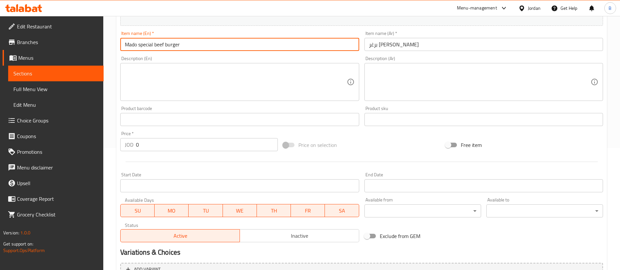
scroll to position [143, 0]
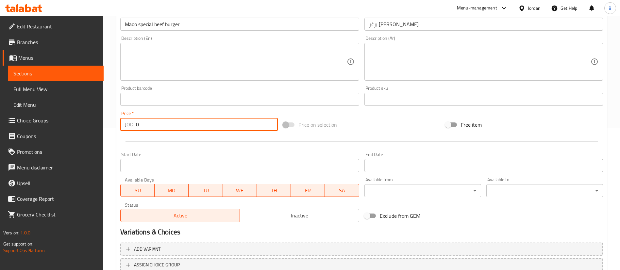
drag, startPoint x: 151, startPoint y: 124, endPoint x: 49, endPoint y: 119, distance: 101.5
click at [94, 125] on div "Edit Restaurant Branches Menus Sections Full Menu View Edit Menu Choice Groups …" at bounding box center [310, 96] width 620 height 446
paste input "6.77"
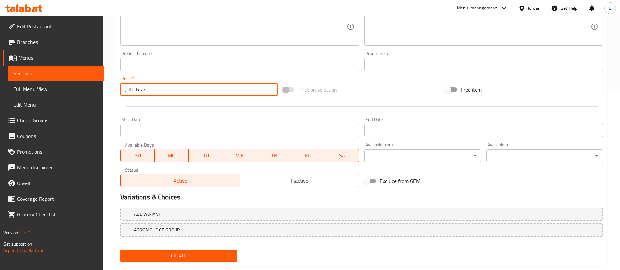
scroll to position [192, 0]
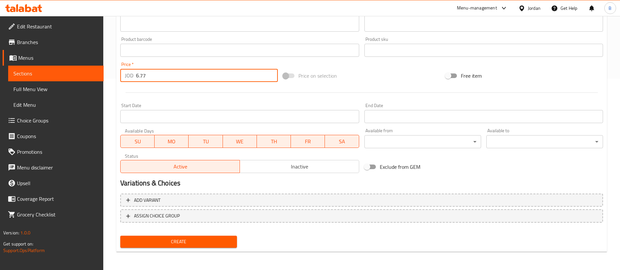
type input "6.77"
click at [195, 246] on span "Create" at bounding box center [179, 242] width 106 height 8
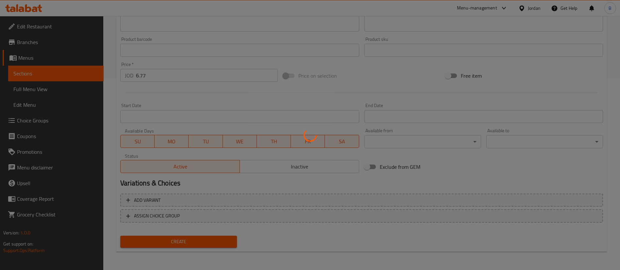
type input "0"
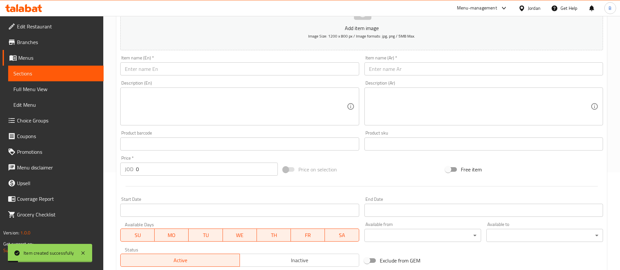
scroll to position [94, 0]
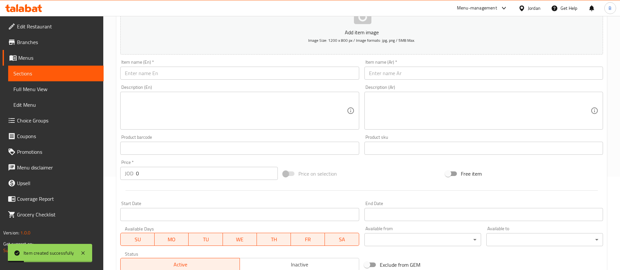
drag, startPoint x: 428, startPoint y: 71, endPoint x: 404, endPoint y: 70, distance: 23.6
click at [428, 71] on input "text" at bounding box center [484, 73] width 239 height 13
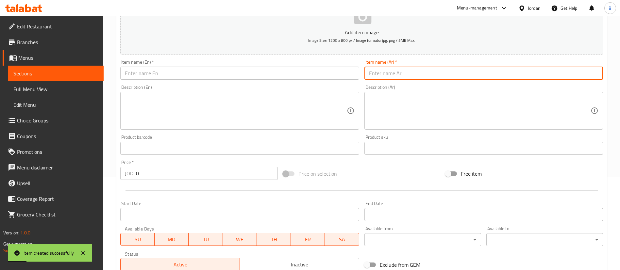
paste input "مادو ميني برغر"
type input "مادو ميني برغر"
click at [295, 72] on input "text" at bounding box center [239, 73] width 239 height 13
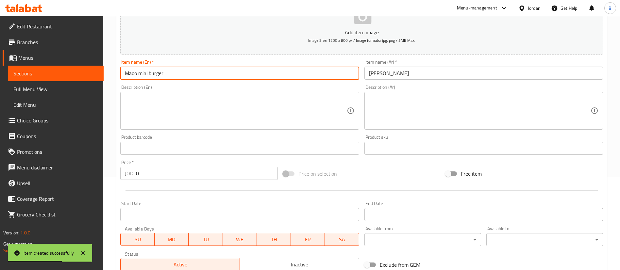
type input "Mado mini burger"
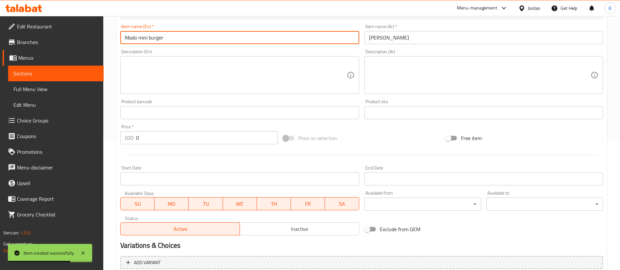
scroll to position [143, 0]
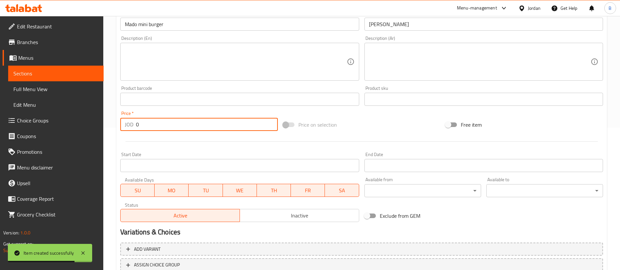
drag, startPoint x: 148, startPoint y: 124, endPoint x: 55, endPoint y: 122, distance: 93.2
click at [98, 124] on div "Edit Restaurant Branches Menus Sections Full Menu View Edit Menu Choice Groups …" at bounding box center [310, 96] width 620 height 446
paste input "6.21"
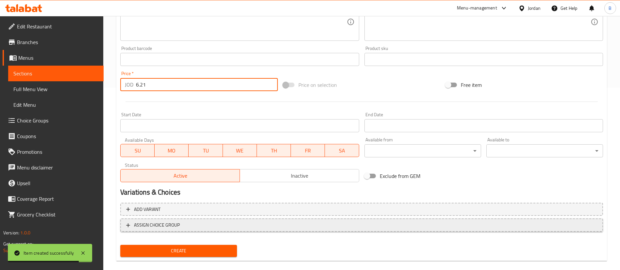
scroll to position [192, 0]
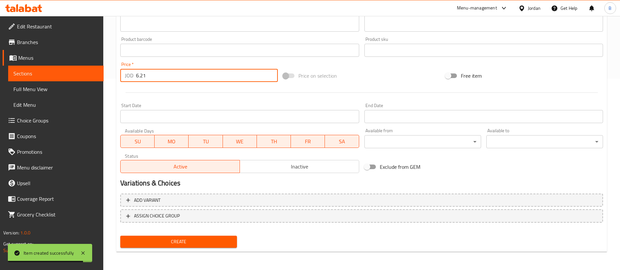
type input "6.21"
click at [194, 243] on span "Create" at bounding box center [179, 242] width 106 height 8
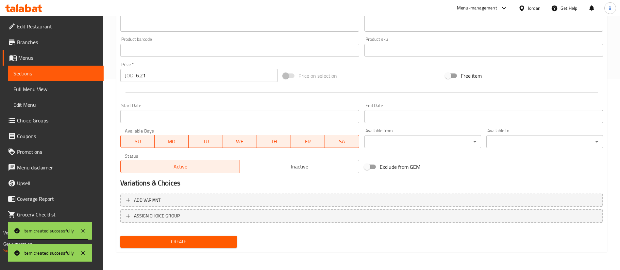
type input "0"
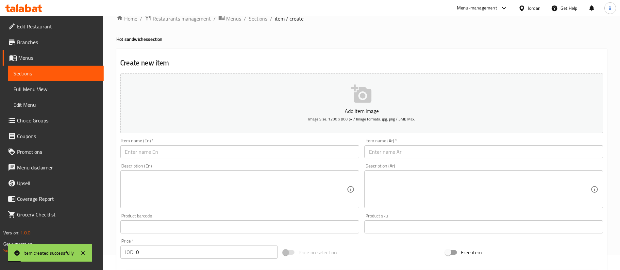
scroll to position [0, 0]
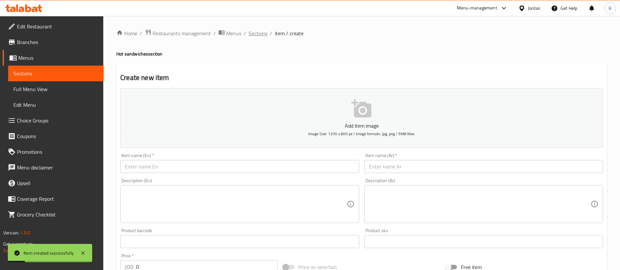
click at [262, 37] on span "Sections" at bounding box center [258, 33] width 19 height 8
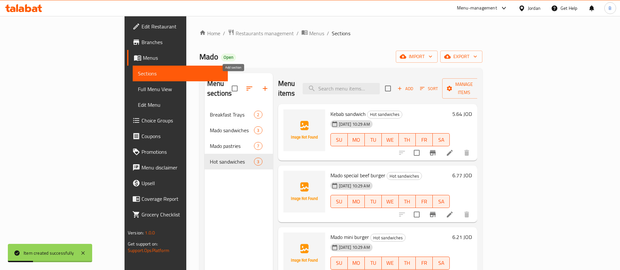
click at [261, 87] on icon "button" at bounding box center [265, 89] width 8 height 8
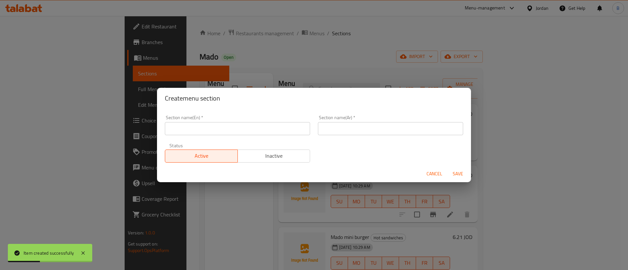
click at [334, 131] on input "text" at bounding box center [390, 128] width 145 height 13
paste input "مقبلات بارد ساخن"
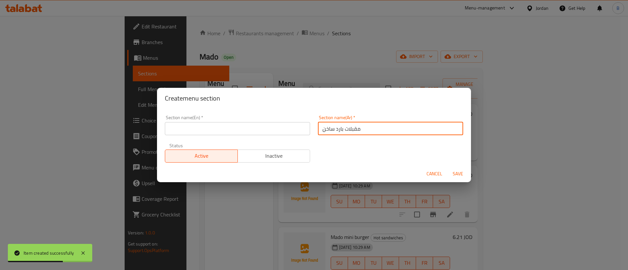
type input "مقبلات بارد ساخن"
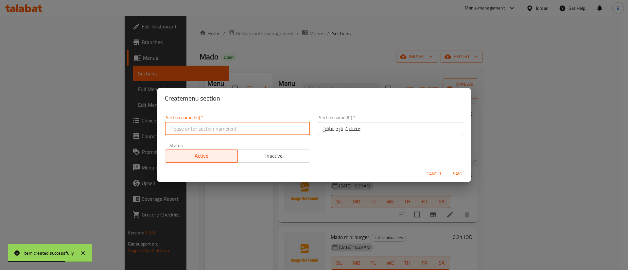
click at [272, 130] on input "text" at bounding box center [237, 128] width 145 height 13
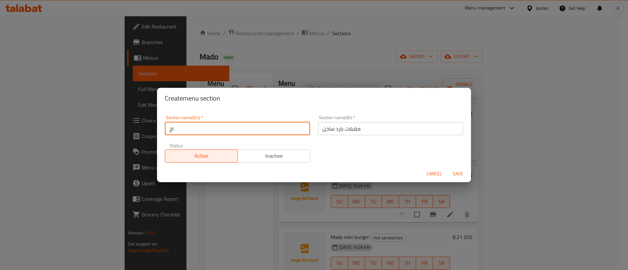
type input "ا"
type input "Hot and Cold appetizers"
click at [457, 175] on span "Save" at bounding box center [458, 174] width 16 height 8
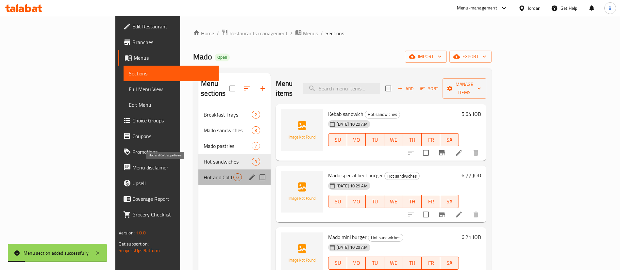
click at [204, 174] on span "Hot and Cold appetizers" at bounding box center [219, 178] width 30 height 8
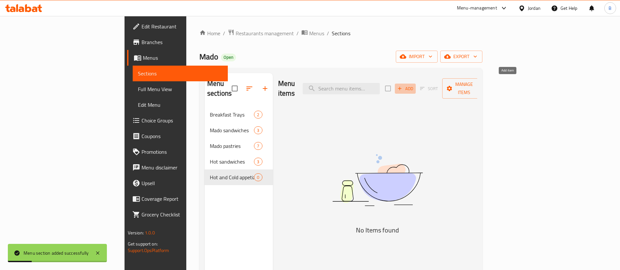
click at [414, 85] on span "Add" at bounding box center [406, 89] width 18 height 8
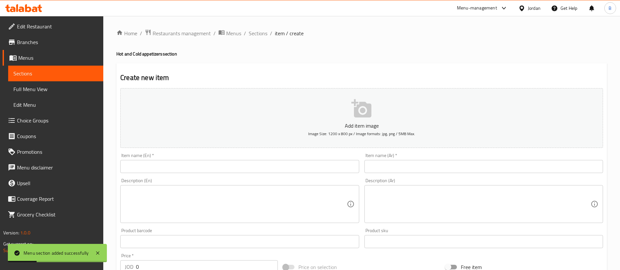
drag, startPoint x: 432, startPoint y: 166, endPoint x: 403, endPoint y: 161, distance: 29.8
click at [432, 166] on input "text" at bounding box center [484, 166] width 239 height 13
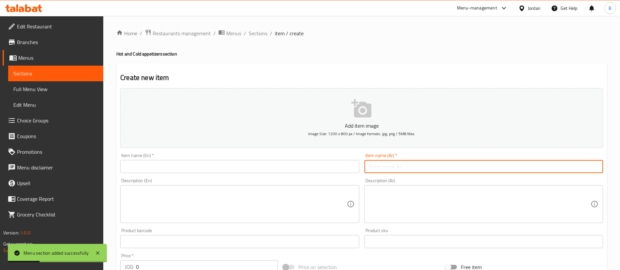
paste input "طبق المقبلات الباردة"
type input "طبق المقبلات الباردة"
click at [313, 168] on input "text" at bounding box center [239, 166] width 239 height 13
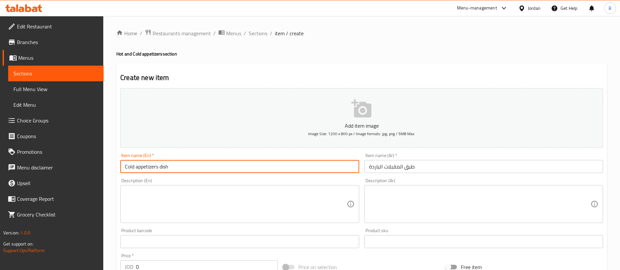
type input "Cold appetizers dish"
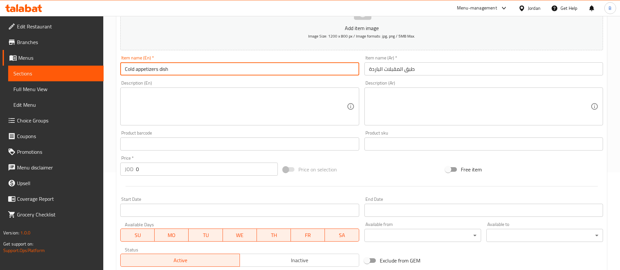
scroll to position [98, 0]
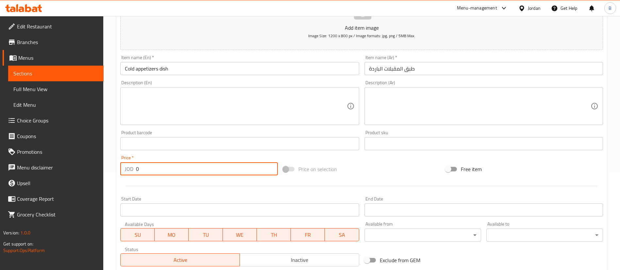
drag, startPoint x: 155, startPoint y: 174, endPoint x: 19, endPoint y: 140, distance: 140.5
click at [43, 144] on div "Edit Restaurant Branches Menus Sections Full Menu View Edit Menu Choice Groups …" at bounding box center [310, 141] width 620 height 446
paste input "5.08"
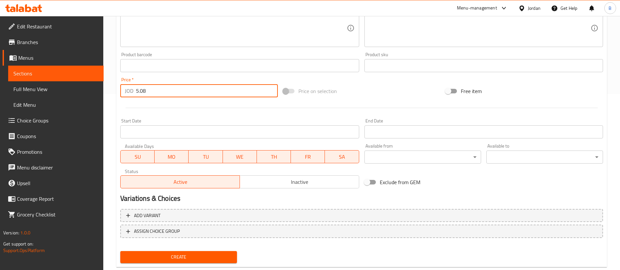
scroll to position [192, 0]
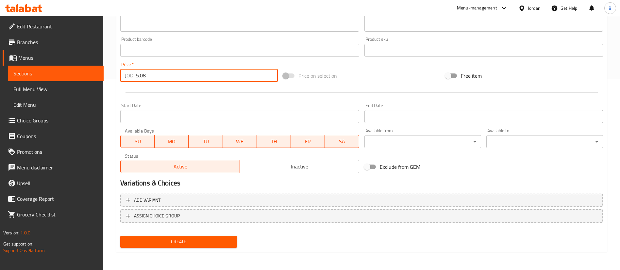
type input "5.08"
click at [192, 243] on span "Create" at bounding box center [179, 242] width 106 height 8
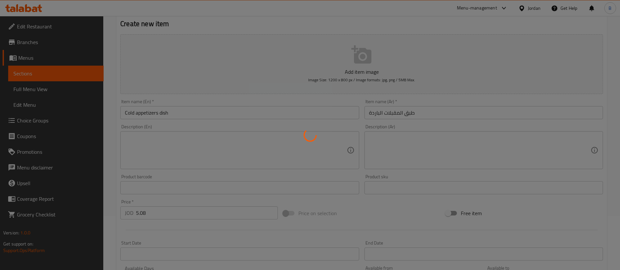
scroll to position [0, 0]
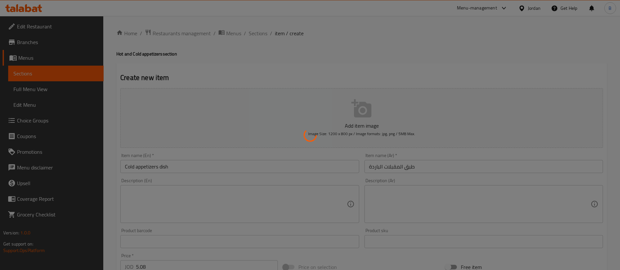
type input "0"
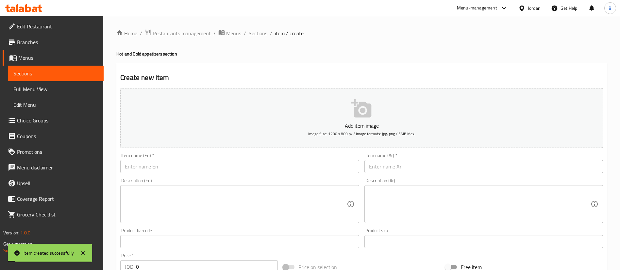
click at [394, 165] on input "text" at bounding box center [484, 166] width 239 height 13
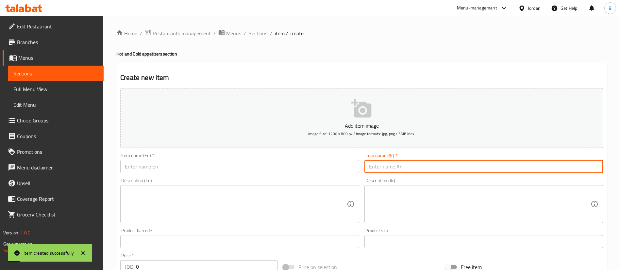
paste input "طبق المقبلات الساخنة"
type input "طبق المقبلات الساخنة"
click at [336, 166] on input "text" at bounding box center [239, 166] width 239 height 13
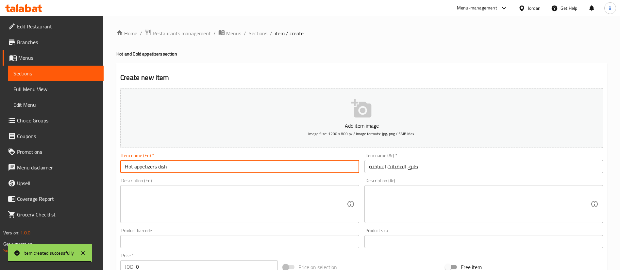
type input "Hot appetizers dish"
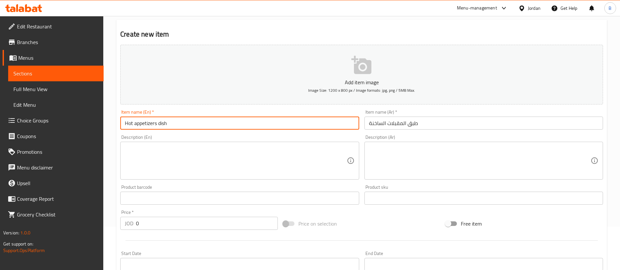
scroll to position [147, 0]
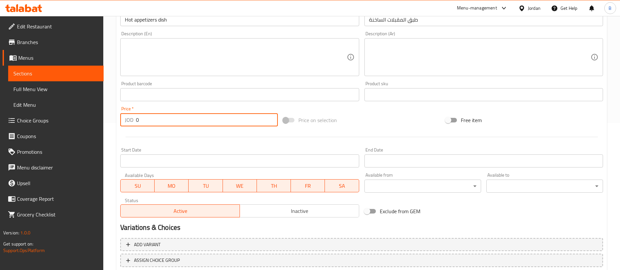
drag, startPoint x: 151, startPoint y: 123, endPoint x: 0, endPoint y: 106, distance: 152.0
click at [46, 113] on div "Edit Restaurant Branches Menus Sections Full Menu View Edit Menu Choice Groups …" at bounding box center [310, 92] width 620 height 446
paste input "6.21"
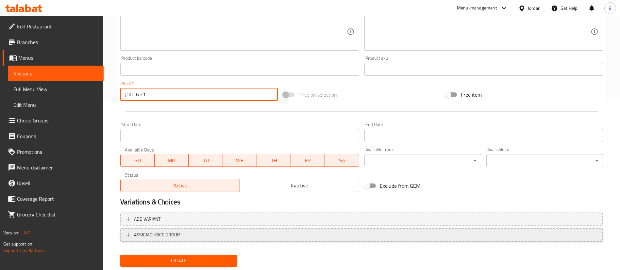
scroll to position [192, 0]
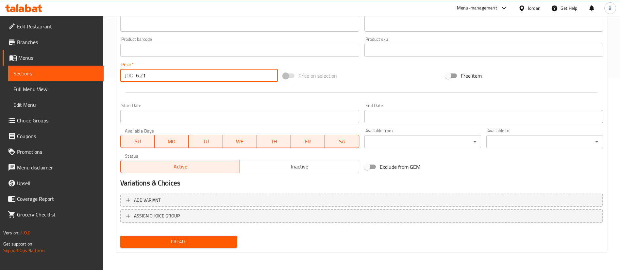
type input "6.21"
click at [162, 237] on button "Create" at bounding box center [178, 242] width 117 height 12
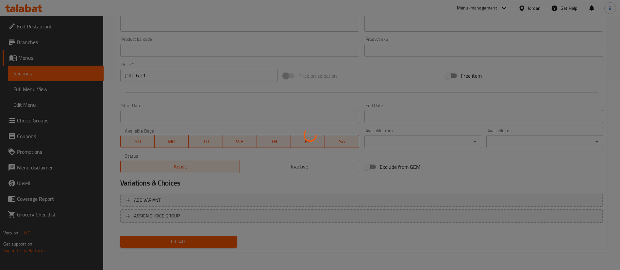
type input "0"
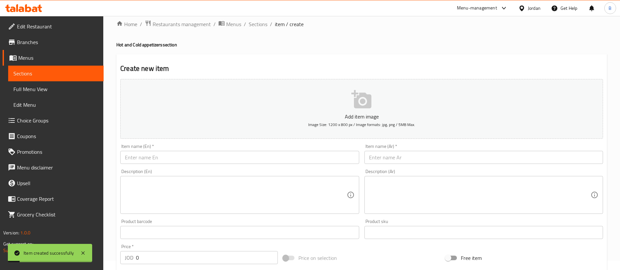
scroll to position [0, 0]
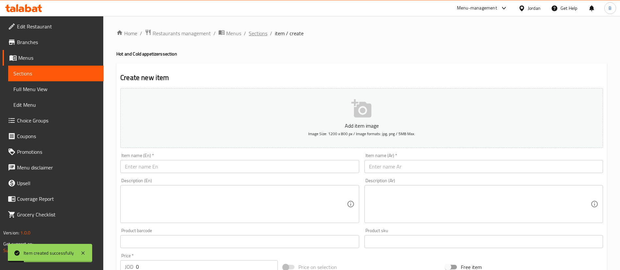
click at [261, 30] on span "Sections" at bounding box center [258, 33] width 19 height 8
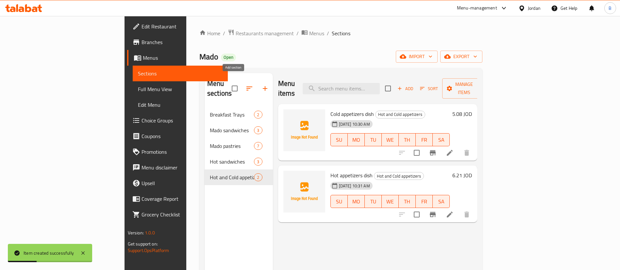
click at [257, 84] on button "button" at bounding box center [265, 89] width 16 height 16
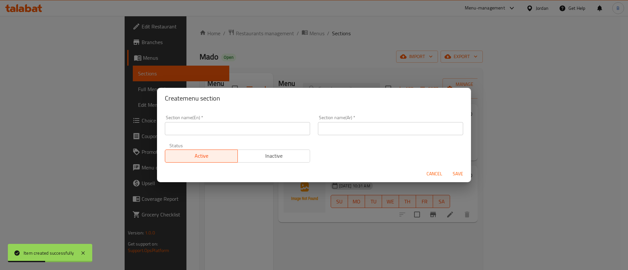
click at [367, 134] on input "text" at bounding box center [390, 128] width 145 height 13
paste input "سلطات مادو"
type input "سلطات مادو"
click at [257, 130] on input "text" at bounding box center [237, 128] width 145 height 13
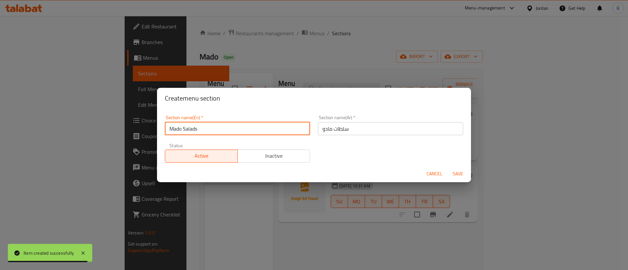
type input "Mado Salads"
click at [467, 175] on button "Save" at bounding box center [457, 174] width 21 height 12
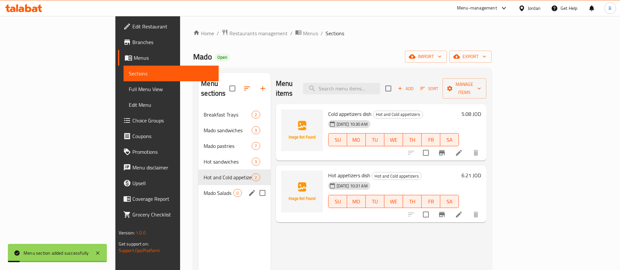
click at [199, 185] on div "Mado Salads 0" at bounding box center [235, 193] width 72 height 16
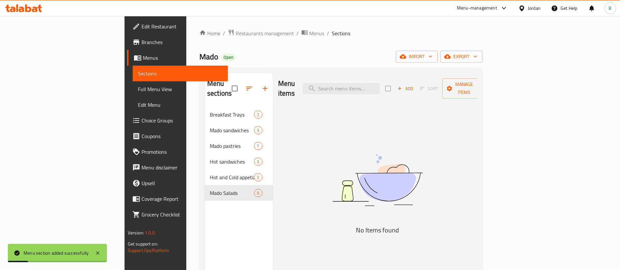
click at [414, 85] on span "Add" at bounding box center [406, 89] width 18 height 8
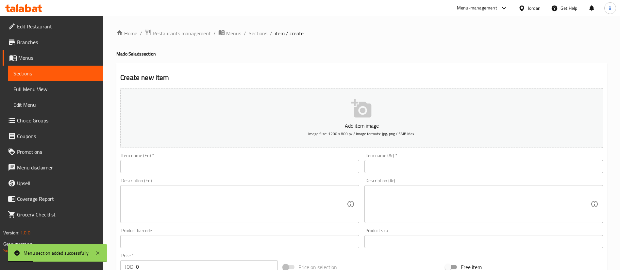
click at [429, 159] on div "Item name (Ar)   * Item name (Ar) *" at bounding box center [484, 163] width 239 height 20
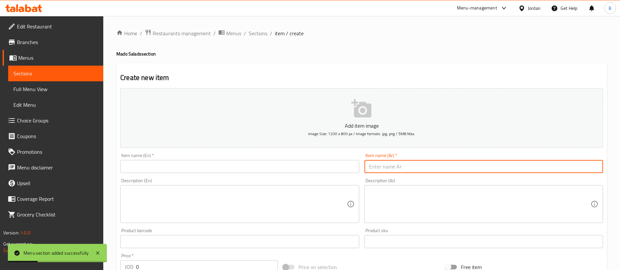
click at [423, 161] on input "text" at bounding box center [484, 166] width 239 height 13
paste input "سلطة هيرداجي"
type input "سلطة هيرداجي"
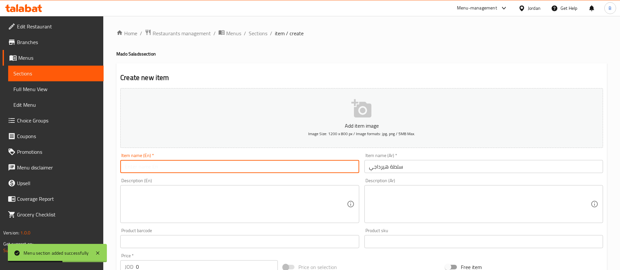
drag, startPoint x: 302, startPoint y: 164, endPoint x: 313, endPoint y: 166, distance: 11.4
click at [302, 164] on input "text" at bounding box center [239, 166] width 239 height 13
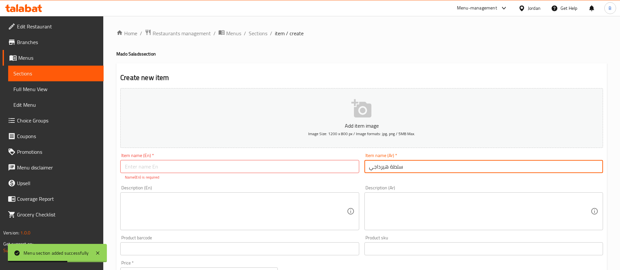
drag, startPoint x: 414, startPoint y: 166, endPoint x: 275, endPoint y: 158, distance: 138.9
click at [296, 161] on div "Add item image Image Size: 1200 x 800 px / Image formats: jpg, png / 5MB Max. I…" at bounding box center [362, 230] width 488 height 289
click at [245, 165] on input "text" at bounding box center [239, 166] width 239 height 13
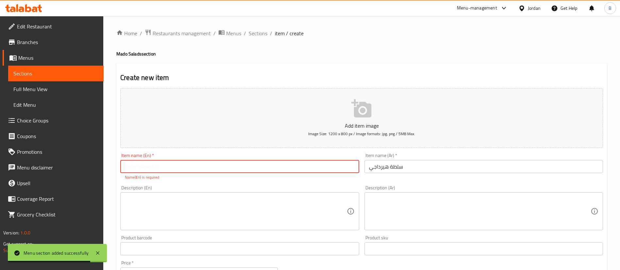
paste input "Herdagi salad"
type input "Herdagi salad"
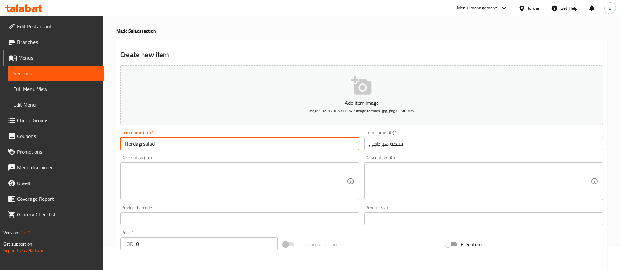
scroll to position [98, 0]
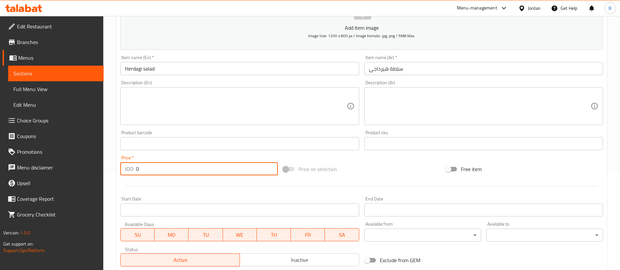
drag, startPoint x: 154, startPoint y: 171, endPoint x: 21, endPoint y: 151, distance: 134.9
click at [83, 162] on div "Edit Restaurant Branches Menus Sections Full Menu View Edit Menu Choice Groups …" at bounding box center [310, 141] width 620 height 446
paste input "5.08"
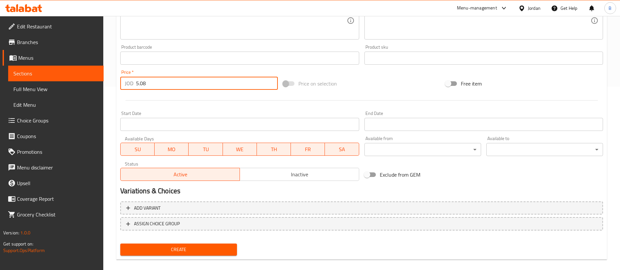
scroll to position [192, 0]
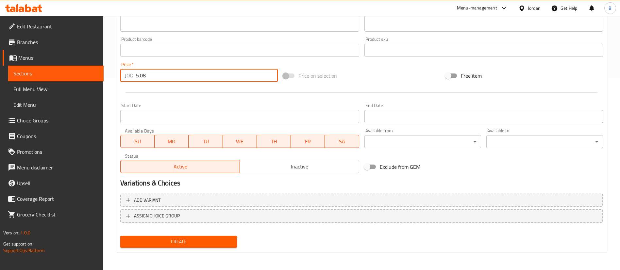
type input "5.08"
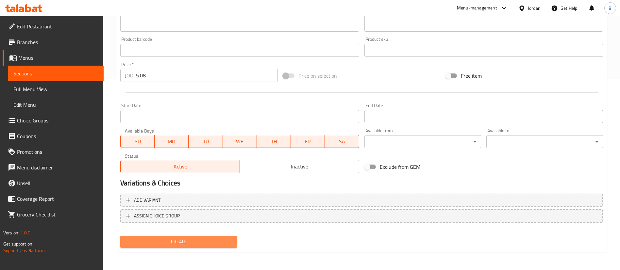
click at [197, 244] on span "Create" at bounding box center [179, 242] width 106 height 8
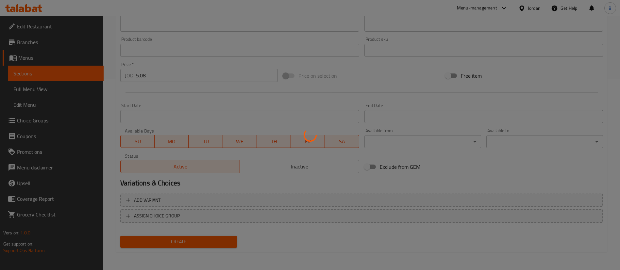
type input "0"
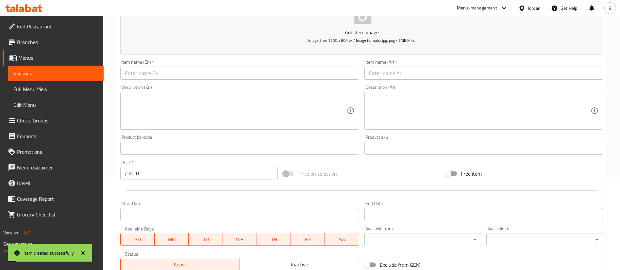
scroll to position [0, 0]
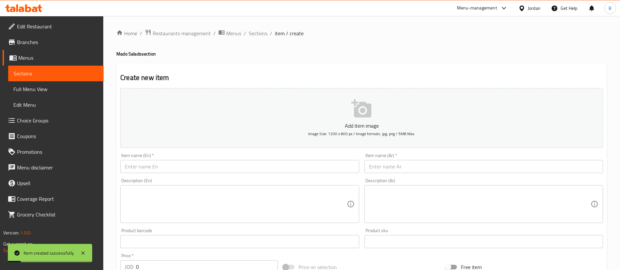
click at [406, 171] on input "text" at bounding box center [484, 166] width 239 height 13
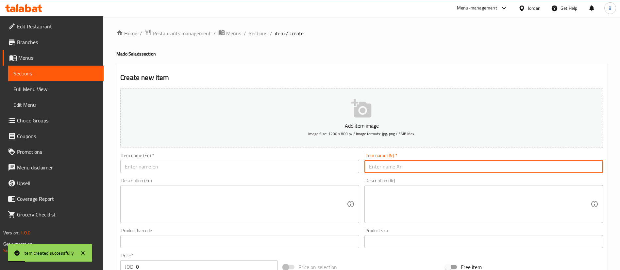
paste input "سلطة القيصر"
type input "سلطة القيصر"
click at [334, 170] on input "text" at bounding box center [239, 166] width 239 height 13
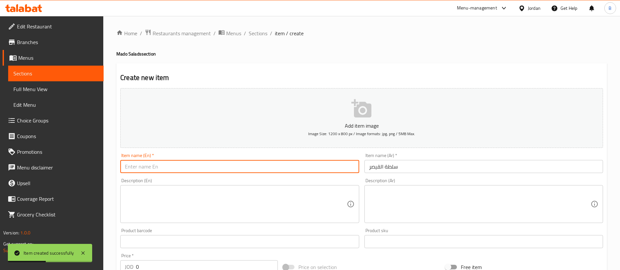
type input "L"
type input "Caesar salad"
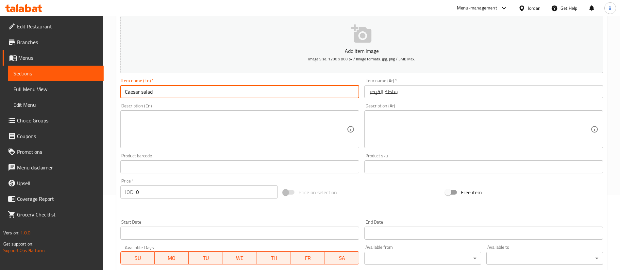
scroll to position [192, 0]
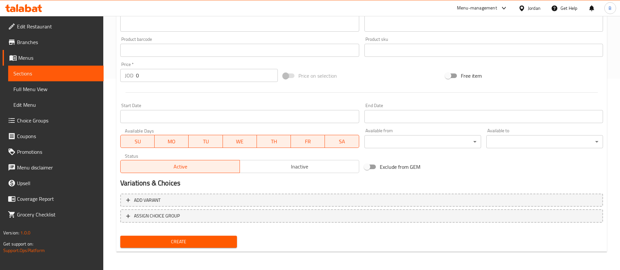
drag, startPoint x: 145, startPoint y: 75, endPoint x: 66, endPoint y: 113, distance: 87.0
click at [96, 75] on div "Edit Restaurant Branches Menus Sections Full Menu View Edit Menu Choice Groups …" at bounding box center [310, 47] width 620 height 446
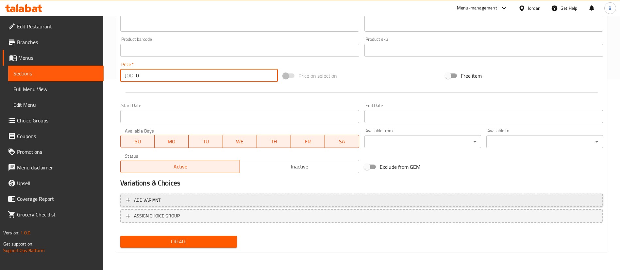
paste input "6.21"
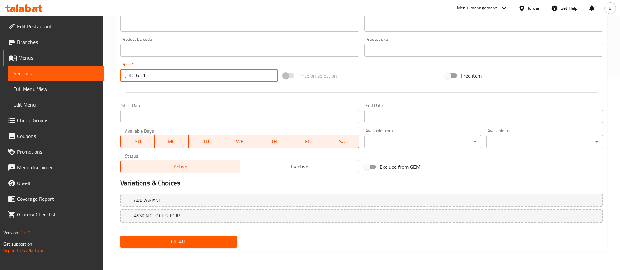
type input "6.21"
drag, startPoint x: 200, startPoint y: 233, endPoint x: 200, endPoint y: 237, distance: 4.6
click at [200, 236] on div "Create" at bounding box center [179, 242] width 122 height 17
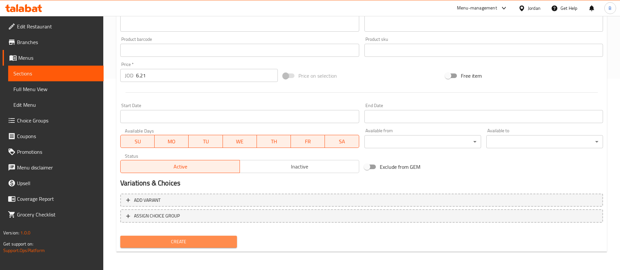
click at [200, 237] on button "Create" at bounding box center [178, 242] width 117 height 12
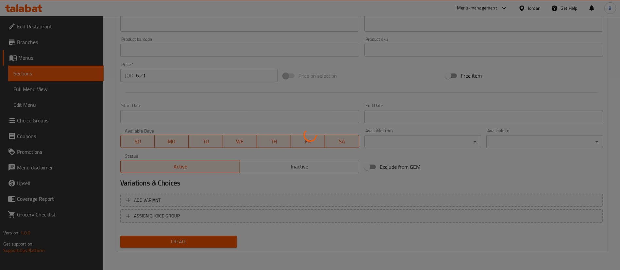
type input "0"
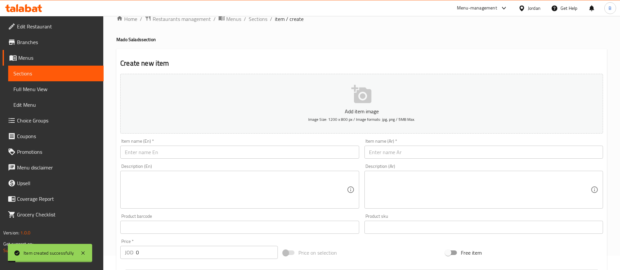
scroll to position [0, 0]
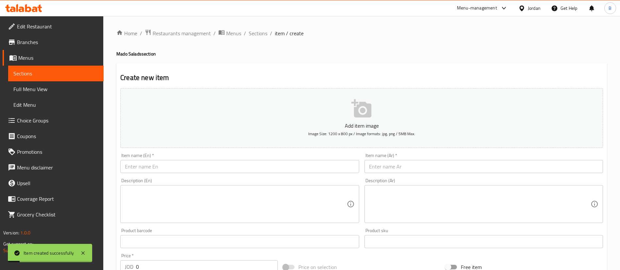
click at [405, 165] on input "text" at bounding box center [484, 166] width 239 height 13
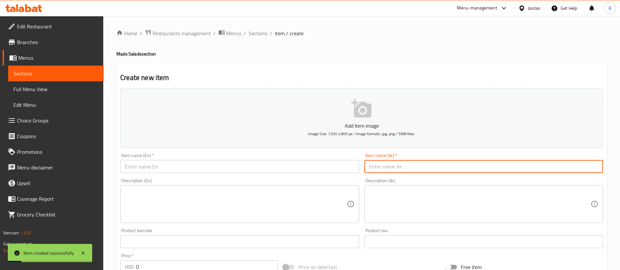
paste input "سلطة الجرجير التركية"
type input "سلطة الجرجير التركية"
click at [335, 166] on input "text" at bounding box center [239, 166] width 239 height 13
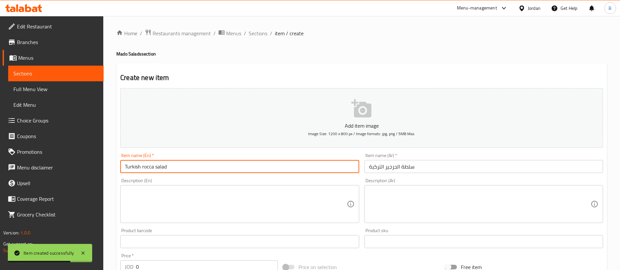
type input "Turkish rocca salad"
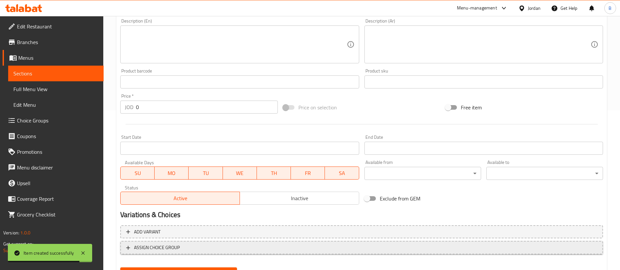
scroll to position [192, 0]
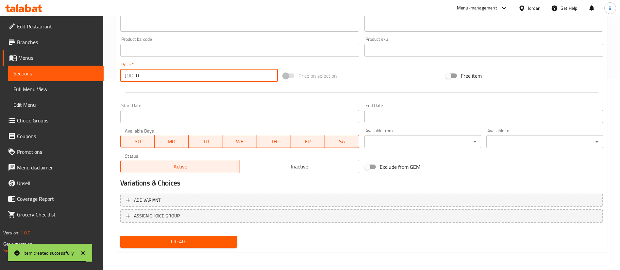
drag, startPoint x: 171, startPoint y: 74, endPoint x: 81, endPoint y: 115, distance: 99.2
click at [79, 79] on div "Edit Restaurant Branches Menus Sections Full Menu View Edit Menu Choice Groups …" at bounding box center [310, 47] width 620 height 446
paste input "5.08"
type input "5.08"
click at [191, 235] on div "Create" at bounding box center [179, 242] width 122 height 17
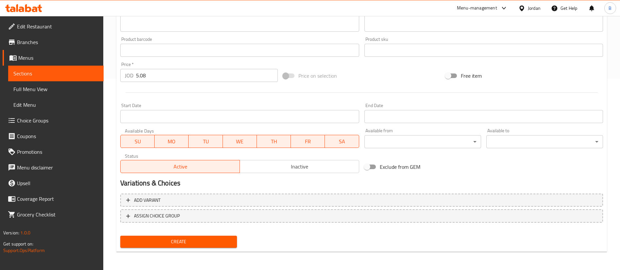
click at [191, 236] on button "Create" at bounding box center [178, 242] width 117 height 12
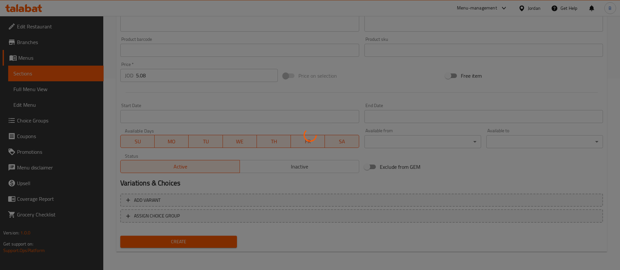
type input "0"
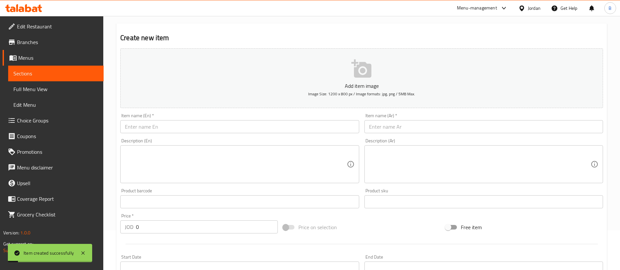
scroll to position [0, 0]
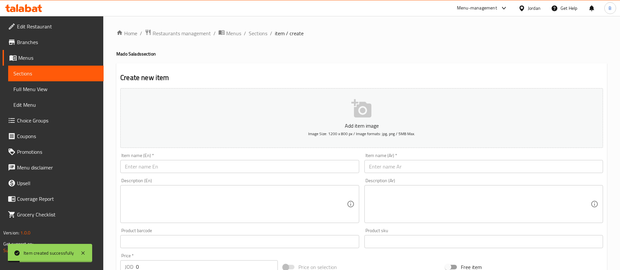
click at [419, 160] on input "text" at bounding box center [484, 166] width 239 height 13
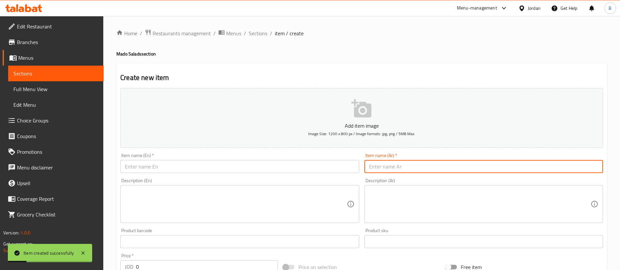
paste input "سلطة بورصة"
type input "سلطة بورصة"
click at [334, 166] on input "text" at bounding box center [239, 166] width 239 height 13
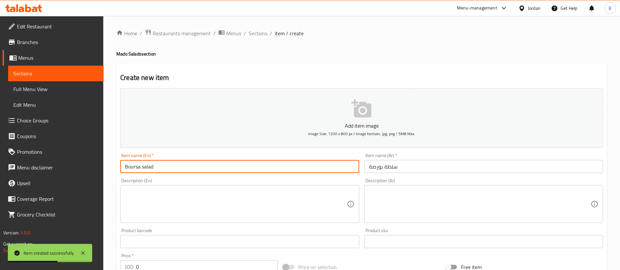
type input "Boursa salad"
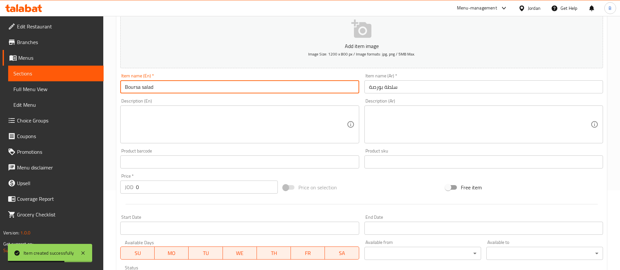
scroll to position [192, 0]
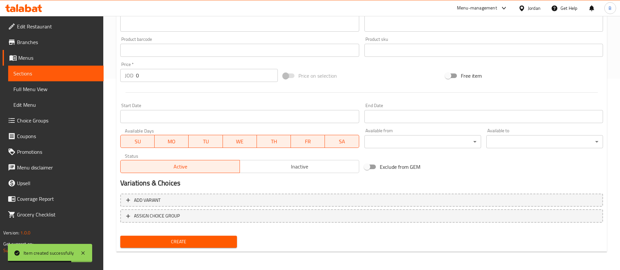
drag, startPoint x: 147, startPoint y: 77, endPoint x: 30, endPoint y: 81, distance: 117.2
click at [107, 76] on div "Home / Restaurants management / Menus / Sections / item / create Mado Salads se…" at bounding box center [361, 47] width 517 height 446
paste input "6.21"
type input "6.21"
click at [191, 242] on div "Add item image Image Size: 1200 x 800 px / Image formats: jpg, png / 5MB Max. I…" at bounding box center [362, 72] width 488 height 357
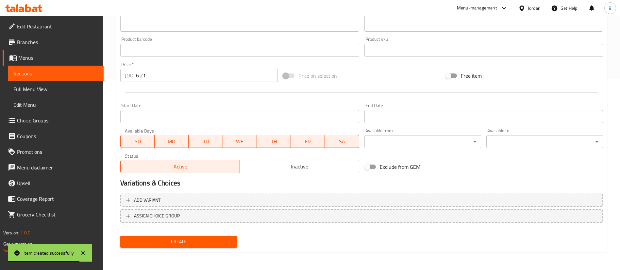
click at [191, 242] on span "Create" at bounding box center [179, 242] width 106 height 8
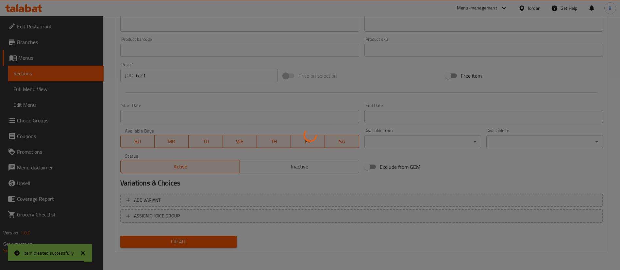
type input "0"
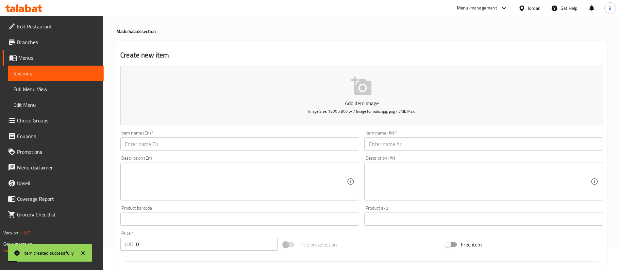
scroll to position [0, 0]
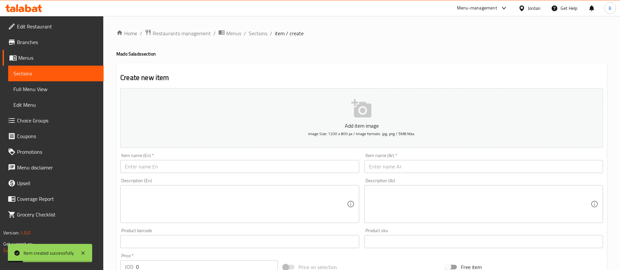
click at [269, 40] on div "Home / Restaurants management / Menus / Sections / item / create Mado Salads se…" at bounding box center [361, 239] width 491 height 420
click at [265, 35] on span "Sections" at bounding box center [258, 33] width 19 height 8
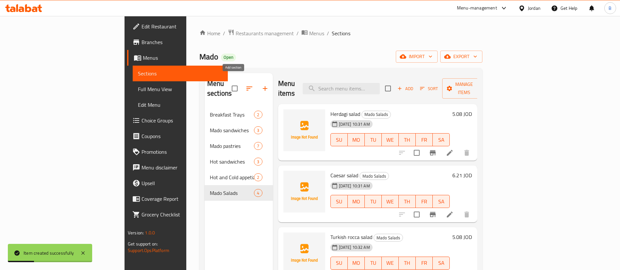
click at [261, 86] on icon "button" at bounding box center [265, 89] width 8 height 8
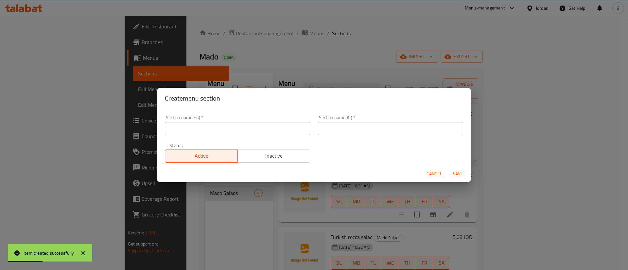
click at [418, 133] on input "text" at bounding box center [390, 128] width 145 height 13
paste input "الباستا"
type input "الباستا"
click at [293, 126] on input "text" at bounding box center [237, 128] width 145 height 13
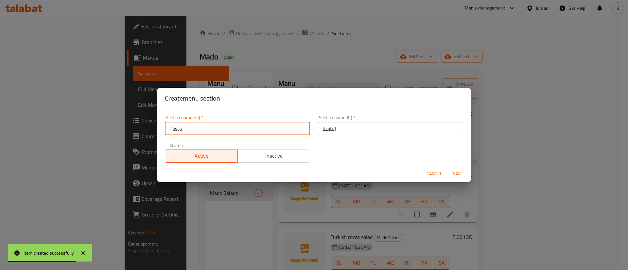
type input "Pasta"
drag, startPoint x: 455, startPoint y: 174, endPoint x: 445, endPoint y: 169, distance: 11.3
click at [455, 174] on span "Save" at bounding box center [458, 174] width 16 height 8
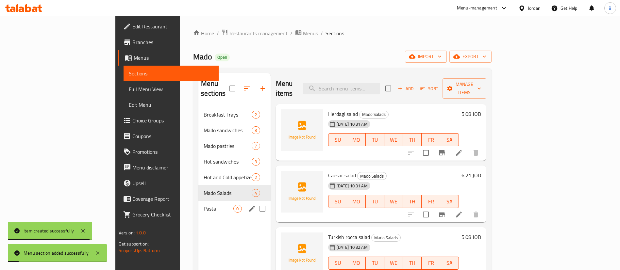
click at [199, 201] on div "Pasta 0" at bounding box center [235, 209] width 72 height 16
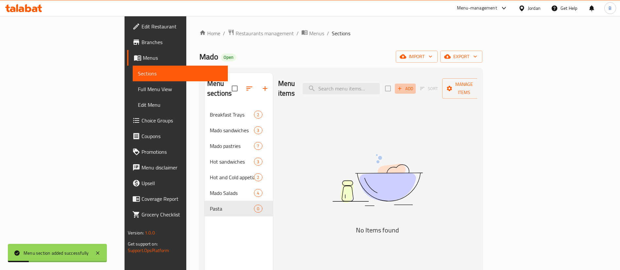
click at [414, 87] on span "Add" at bounding box center [406, 89] width 18 height 8
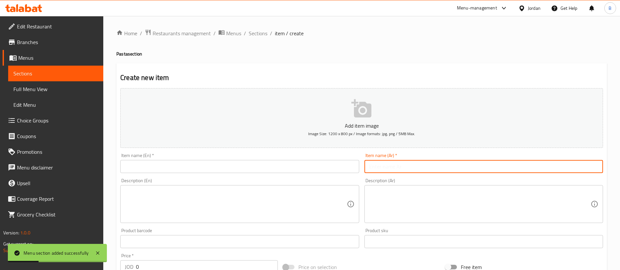
click at [438, 166] on input "text" at bounding box center [484, 166] width 239 height 13
paste input "مادو مانتي ارابياتا"
drag, startPoint x: 415, startPoint y: 168, endPoint x: 285, endPoint y: 168, distance: 129.5
click at [286, 168] on div "Add item image Image Size: 1200 x 800 px / Image formats: jpg, png / 5MB Max. I…" at bounding box center [362, 227] width 488 height 282
type input "مادو مانتي ارابياتا"
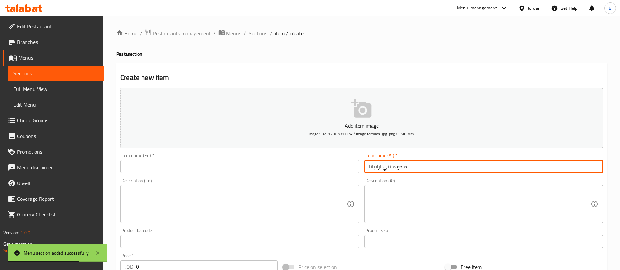
click at [238, 172] on input "text" at bounding box center [239, 166] width 239 height 13
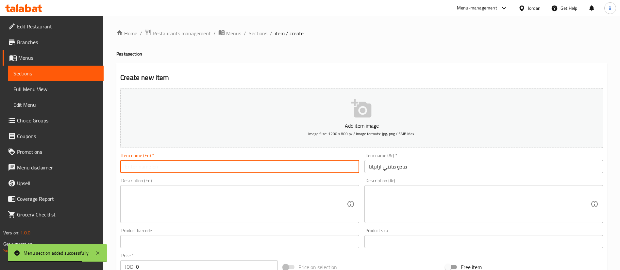
paste input "Madhu manti arabiyata"
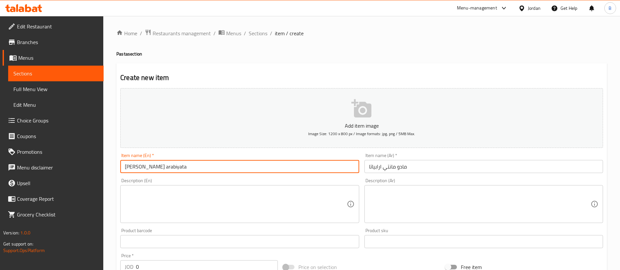
click at [136, 167] on input "Madhu manti arabiyata" at bounding box center [239, 166] width 239 height 13
drag, startPoint x: 181, startPoint y: 169, endPoint x: 153, endPoint y: 166, distance: 27.3
click at [153, 166] on input "Mado manti arabiyata" at bounding box center [239, 166] width 239 height 13
type input "Mado manti arabiata"
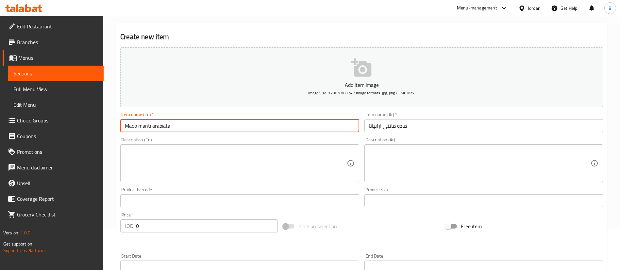
scroll to position [147, 0]
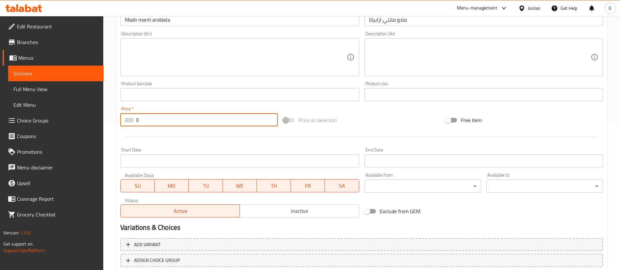
drag, startPoint x: 149, startPoint y: 119, endPoint x: 58, endPoint y: 119, distance: 91.9
click at [75, 119] on div "Edit Restaurant Branches Menus Sections Full Menu View Edit Menu Choice Groups …" at bounding box center [310, 92] width 620 height 446
paste input "8.47"
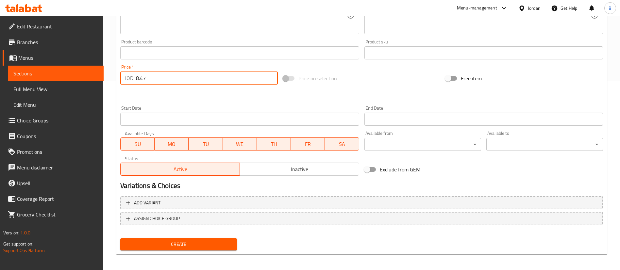
scroll to position [192, 0]
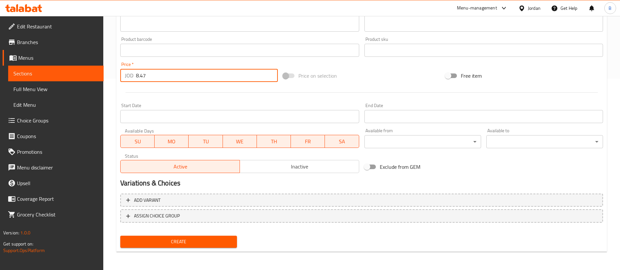
type input "8.47"
click at [206, 242] on span "Create" at bounding box center [179, 242] width 106 height 8
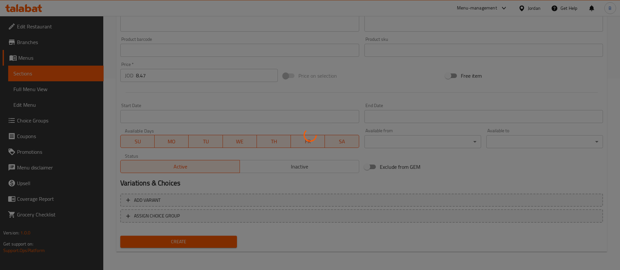
type input "0"
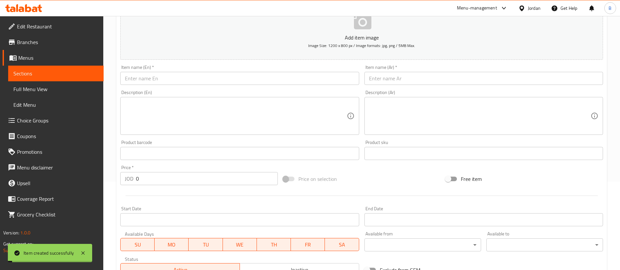
scroll to position [44, 0]
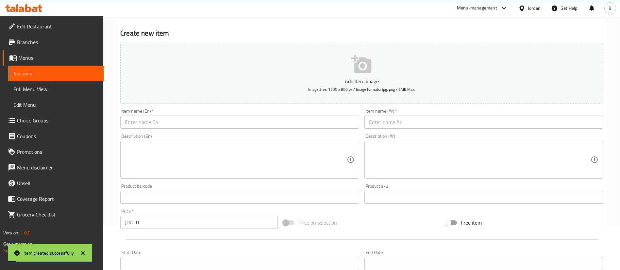
click at [395, 124] on input "text" at bounding box center [484, 122] width 239 height 13
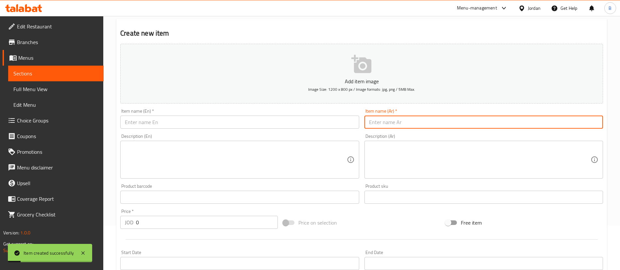
paste input "طاووق دنياسي ارابياتا"
type input "طاووق دنياسي ارابياتا"
click at [329, 120] on input "text" at bounding box center [239, 122] width 239 height 13
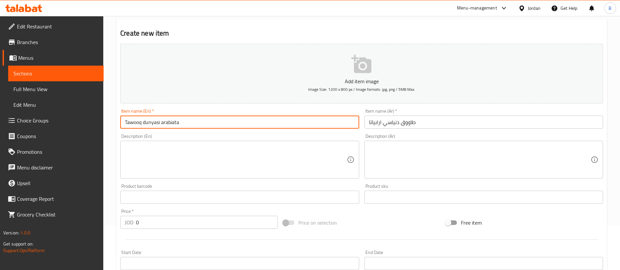
type input "Tawooq dunyasi arabiata"
drag, startPoint x: 147, startPoint y: 224, endPoint x: 0, endPoint y: 195, distance: 150.0
click at [61, 209] on div "Edit Restaurant Branches Menus Sections Full Menu View Edit Menu Choice Groups …" at bounding box center [310, 195] width 620 height 446
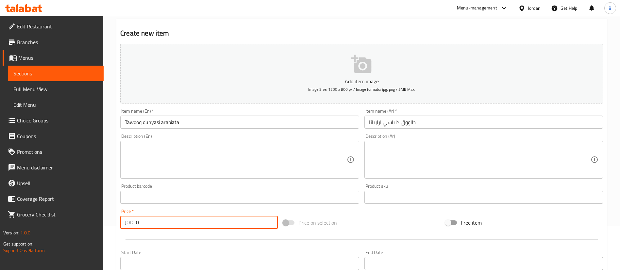
paste input "8.47"
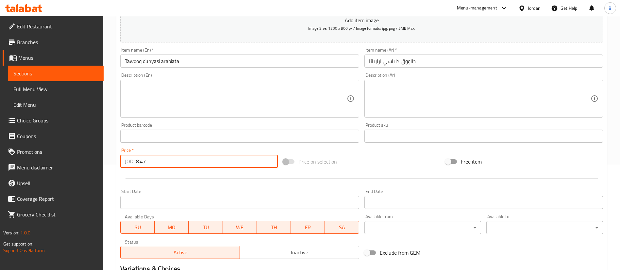
scroll to position [192, 0]
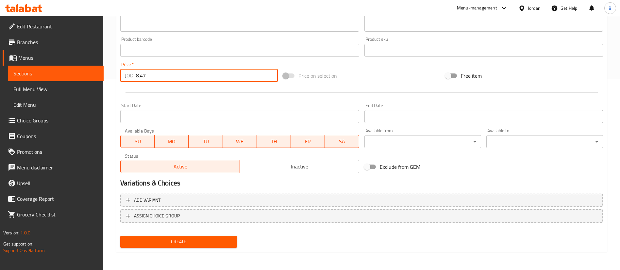
type input "8.47"
click at [153, 239] on span "Create" at bounding box center [179, 242] width 106 height 8
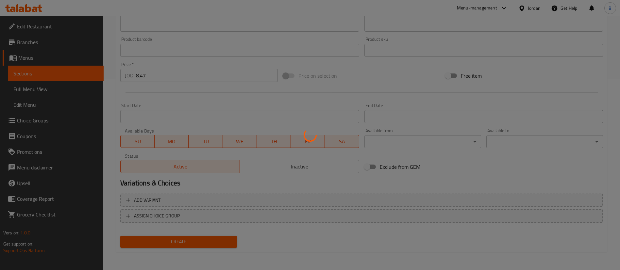
type input "0"
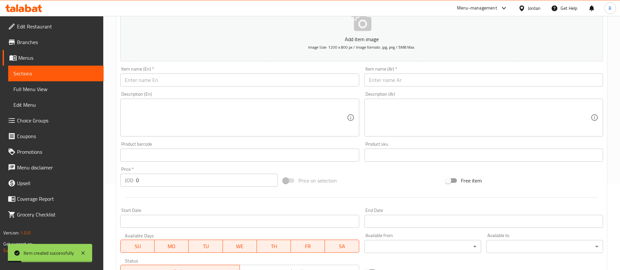
scroll to position [0, 0]
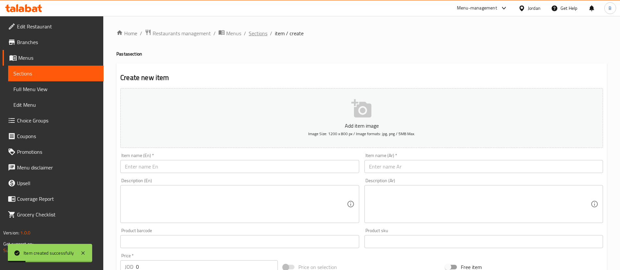
click at [266, 34] on span "Sections" at bounding box center [258, 33] width 19 height 8
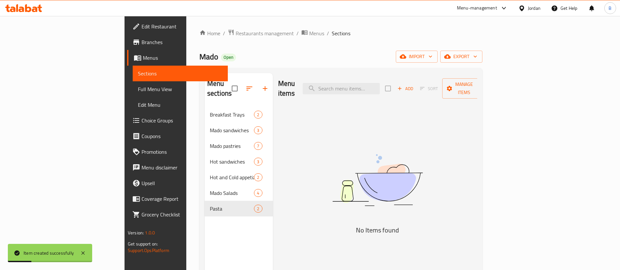
click at [261, 87] on icon "button" at bounding box center [265, 89] width 8 height 8
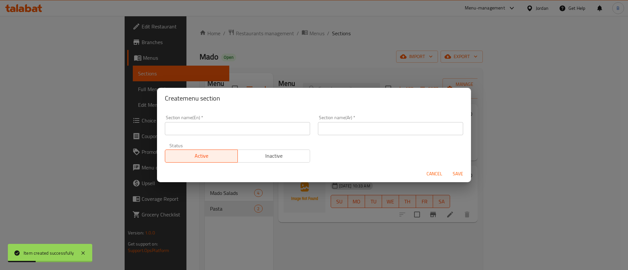
click at [338, 133] on input "text" at bounding box center [390, 128] width 145 height 13
paste input "الاصناف الرئيسية"
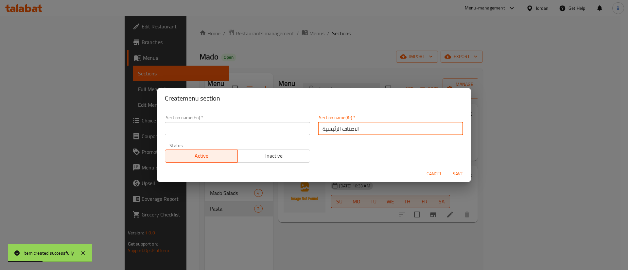
type input "الاصناف الرئيسية"
click at [255, 138] on div "Section name(En)   * Section name(En) *" at bounding box center [237, 126] width 153 height 28
click at [265, 132] on input "text" at bounding box center [237, 128] width 145 height 13
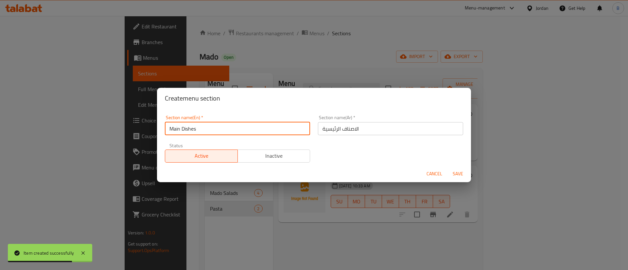
type input "Main Dishes"
click at [461, 173] on span "Save" at bounding box center [458, 174] width 16 height 8
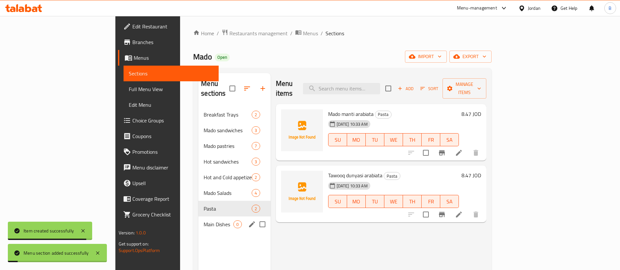
click at [204, 221] on span "Main Dishes" at bounding box center [219, 225] width 30 height 8
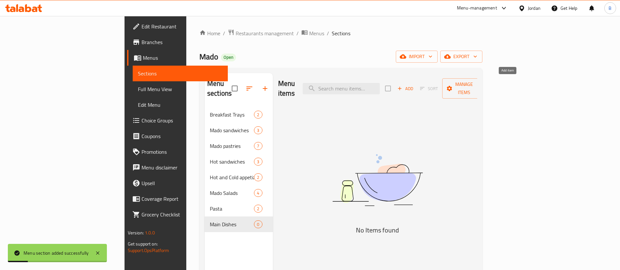
click at [414, 85] on span "Add" at bounding box center [406, 89] width 18 height 8
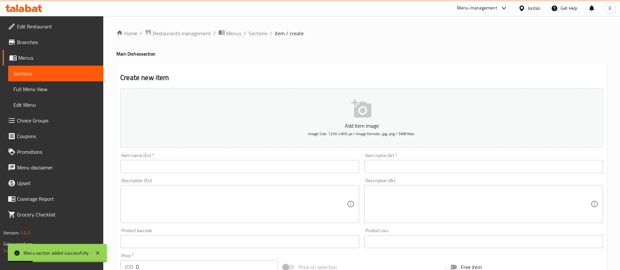
drag, startPoint x: 418, startPoint y: 157, endPoint x: 415, endPoint y: 162, distance: 5.4
click at [417, 161] on div "Item name (Ar)   * Item name (Ar) *" at bounding box center [484, 163] width 239 height 20
click at [414, 164] on input "text" at bounding box center [484, 166] width 239 height 13
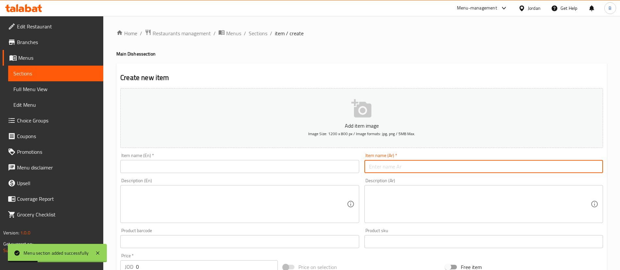
paste input "كستلاتة الدجاج"
drag, startPoint x: 435, startPoint y: 164, endPoint x: 153, endPoint y: 153, distance: 282.5
click at [173, 153] on div "Add item image Image Size: 1200 x 800 px / Image formats: jpg, png / 5MB Max. I…" at bounding box center [362, 227] width 488 height 282
paste input "text"
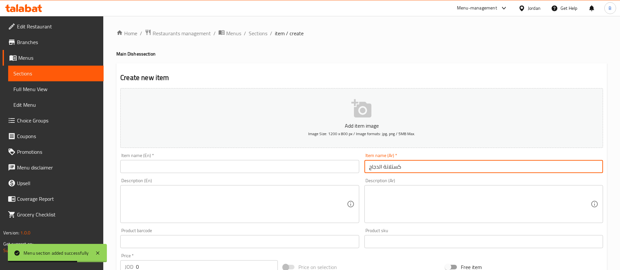
drag, startPoint x: 416, startPoint y: 170, endPoint x: 247, endPoint y: 166, distance: 168.8
click at [259, 166] on div "Add item image Image Size: 1200 x 800 px / Image formats: jpg, png / 5MB Max. I…" at bounding box center [362, 227] width 488 height 282
type input "كستلاتة الدجاج"
click at [254, 165] on input "text" at bounding box center [239, 166] width 239 height 13
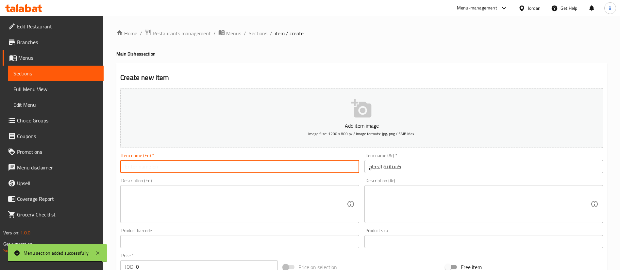
paste input "Chicken cutlet"
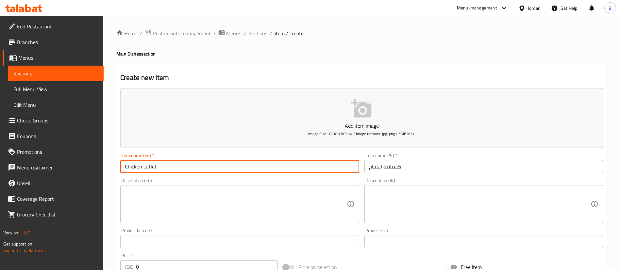
type input "Chicken cutlet"
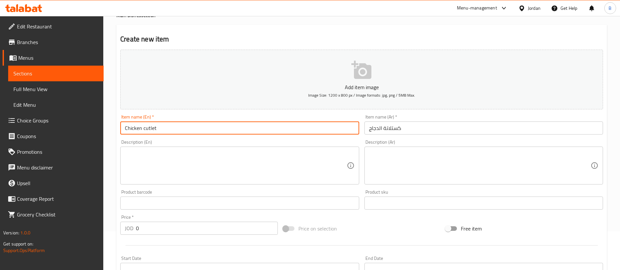
scroll to position [49, 0]
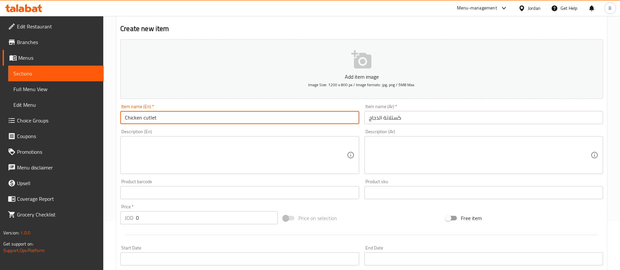
drag, startPoint x: 154, startPoint y: 217, endPoint x: 103, endPoint y: 223, distance: 51.6
click at [113, 221] on div "Home / Restaurants management / Menus / Sections / item / create Main Dishes se…" at bounding box center [361, 190] width 517 height 446
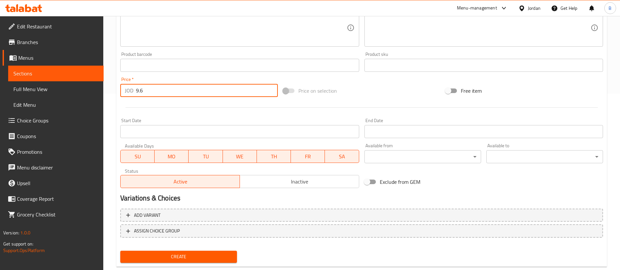
scroll to position [192, 0]
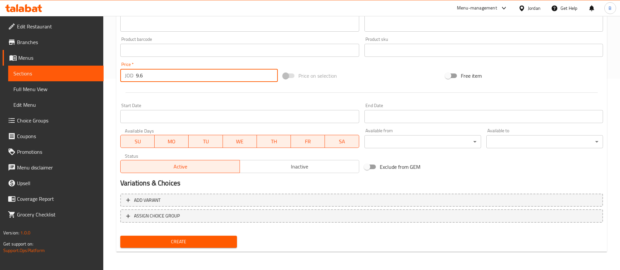
type input "9.6"
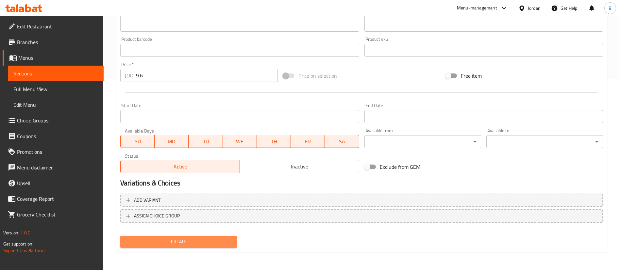
click at [176, 242] on span "Create" at bounding box center [179, 242] width 106 height 8
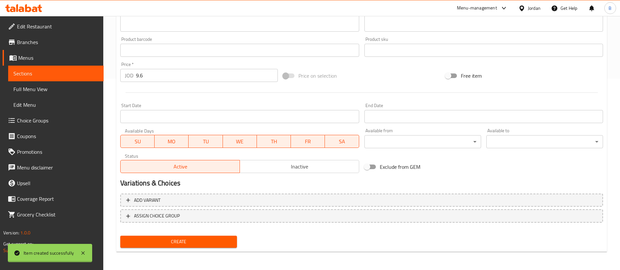
type input "0"
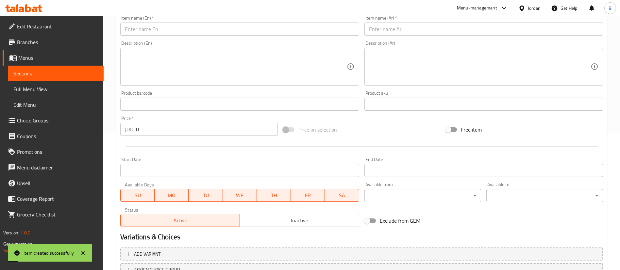
scroll to position [94, 0]
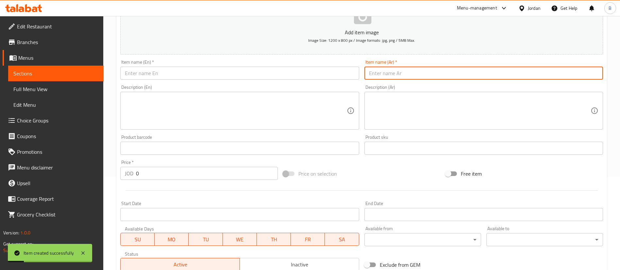
click at [395, 76] on input "text" at bounding box center [484, 73] width 239 height 13
paste input "ستيك مادو اللحم"
type input "ستيك مادو اللحم"
click at [315, 76] on input "text" at bounding box center [239, 73] width 239 height 13
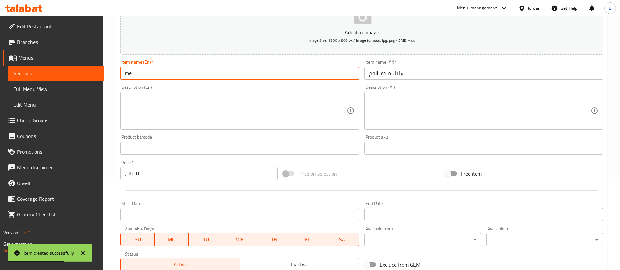
type input "m"
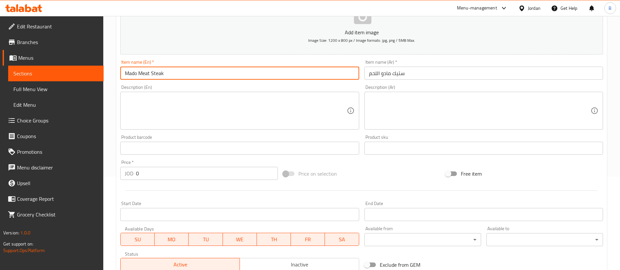
type input "Mado Meat Steak"
drag, startPoint x: 152, startPoint y: 180, endPoint x: 28, endPoint y: 169, distance: 124.4
click at [75, 174] on div "Edit Restaurant Branches Menus Sections Full Menu View Edit Menu Choice Groups …" at bounding box center [310, 145] width 620 height 446
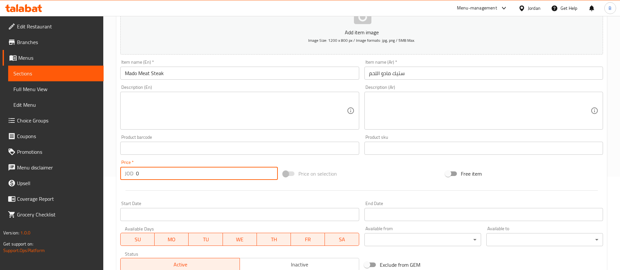
paste input "16.93"
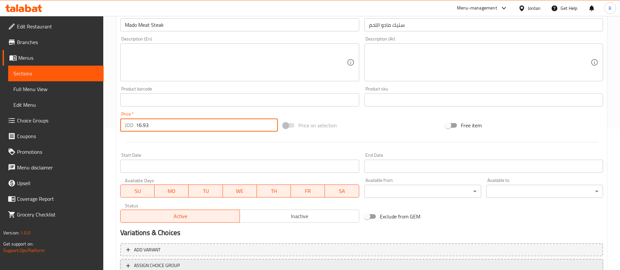
scroll to position [192, 0]
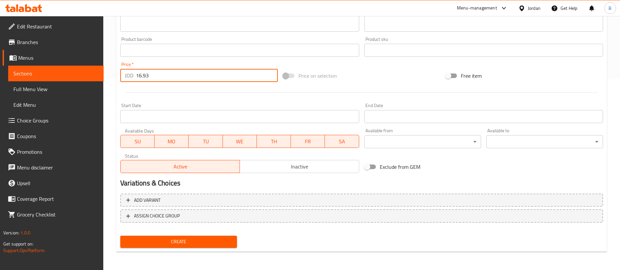
type input "16.93"
click at [158, 240] on span "Create" at bounding box center [179, 242] width 106 height 8
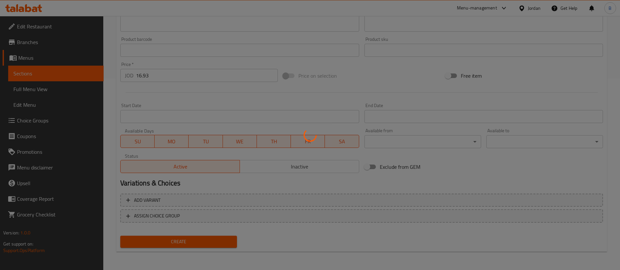
type input "0"
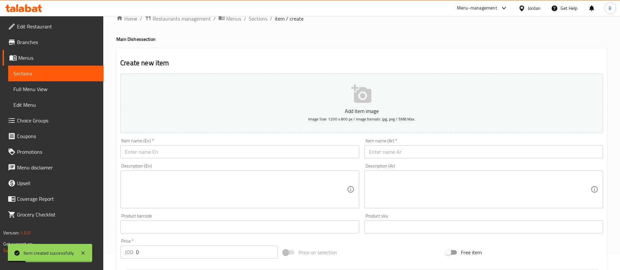
scroll to position [0, 0]
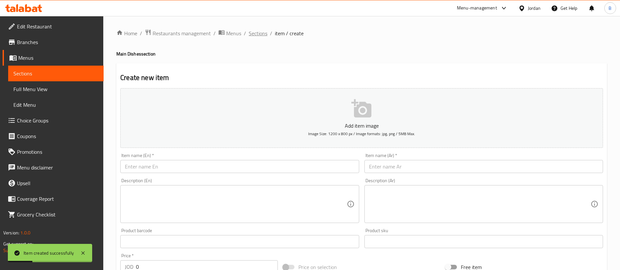
click at [258, 33] on span "Sections" at bounding box center [258, 33] width 19 height 8
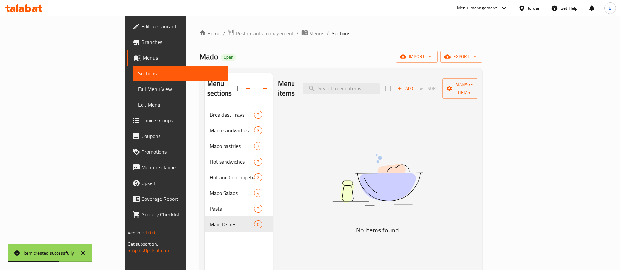
click at [143, 56] on span "Menus" at bounding box center [183, 58] width 80 height 8
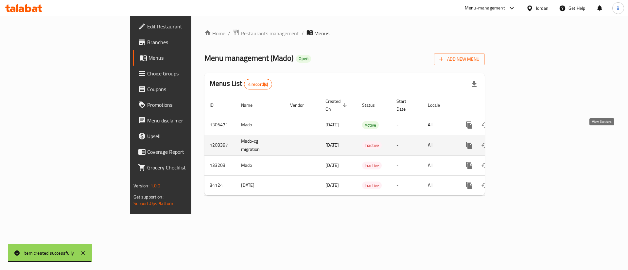
click at [520, 142] on icon "enhanced table" at bounding box center [516, 146] width 8 height 8
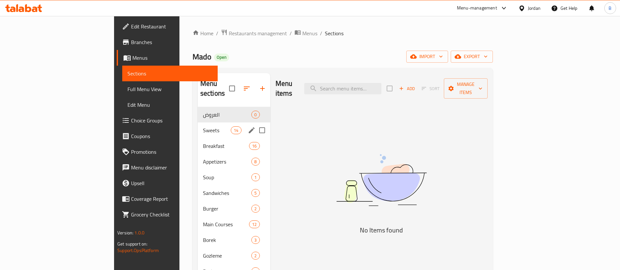
click at [203, 142] on span "Breakfast" at bounding box center [226, 146] width 46 height 8
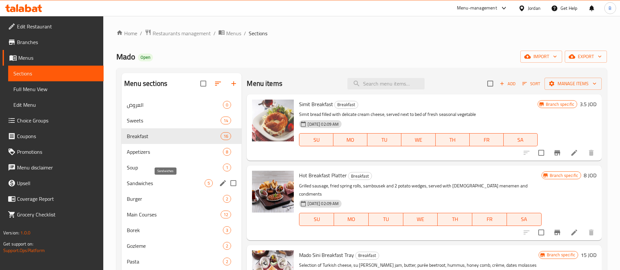
click at [191, 186] on span "Sandwiches" at bounding box center [166, 184] width 78 height 8
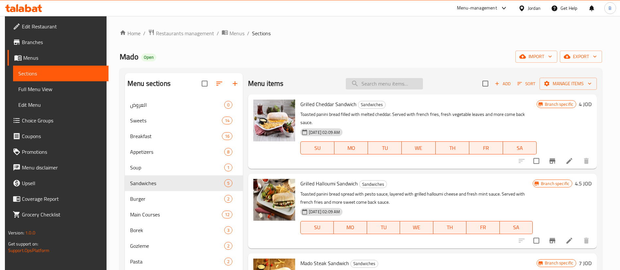
click at [388, 86] on input "search" at bounding box center [384, 83] width 77 height 11
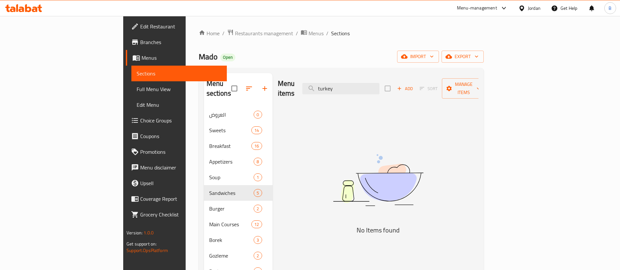
type input "turkey"
drag, startPoint x: 383, startPoint y: 80, endPoint x: 199, endPoint y: 63, distance: 184.6
click at [204, 63] on div "Home / Restaurants management / Menus / Sections Mado Open import export Menu s…" at bounding box center [341, 189] width 285 height 320
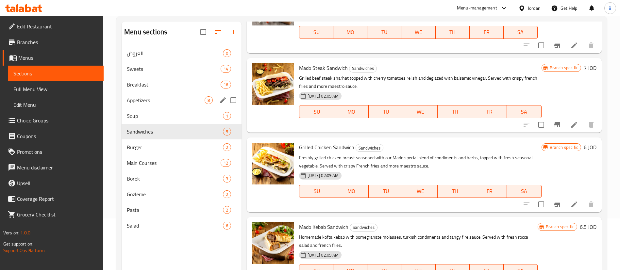
scroll to position [43, 0]
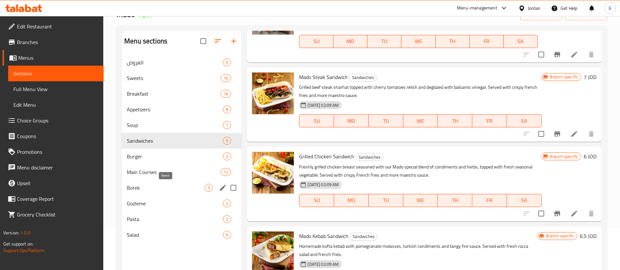
click at [142, 189] on span "Borek" at bounding box center [166, 188] width 78 height 8
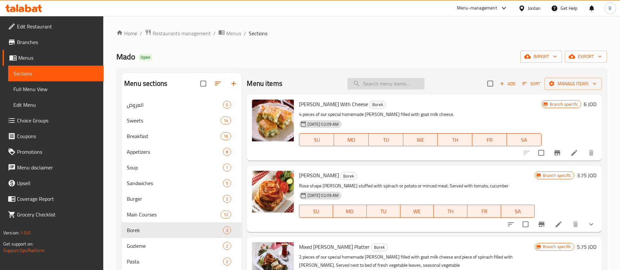
click at [388, 83] on input "search" at bounding box center [386, 83] width 77 height 11
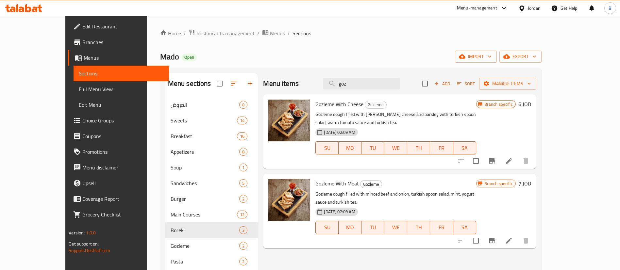
drag, startPoint x: 391, startPoint y: 84, endPoint x: 227, endPoint y: 95, distance: 164.5
click at [263, 87] on div "Menu items goz Add Sort Manage items" at bounding box center [399, 83] width 273 height 21
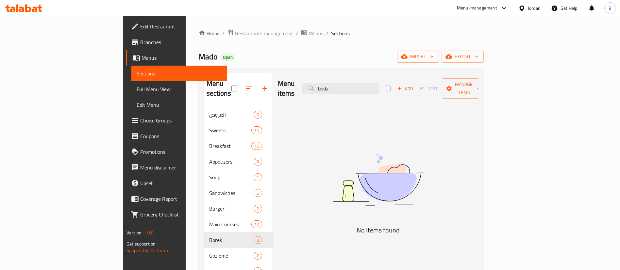
drag, startPoint x: 392, startPoint y: 83, endPoint x: 232, endPoint y: 91, distance: 160.4
click at [278, 88] on div "Menu items beda Add Sort Manage items" at bounding box center [378, 88] width 201 height 31
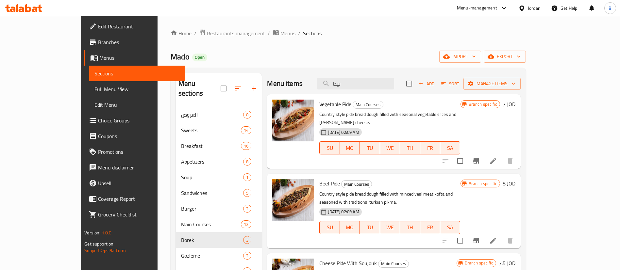
drag, startPoint x: 377, startPoint y: 81, endPoint x: 238, endPoint y: 91, distance: 139.9
click at [275, 76] on div "Menu items بيدا Add Sort Manage items" at bounding box center [393, 83] width 253 height 21
type input "ن"
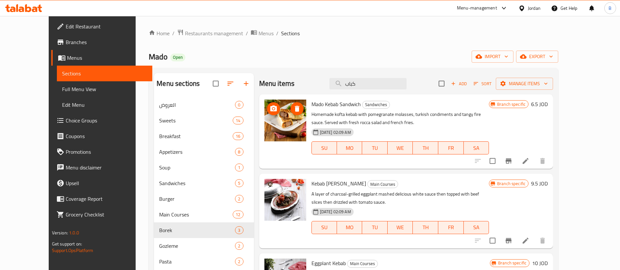
type input "كباب"
drag, startPoint x: 388, startPoint y: 81, endPoint x: 214, endPoint y: 68, distance: 175.1
click at [219, 68] on div "Menu sections العروض 0 Sweets 14 Breakfast 16 Appetizers 8 Soup 1 Sandwiches 5 …" at bounding box center [354, 208] width 410 height 281
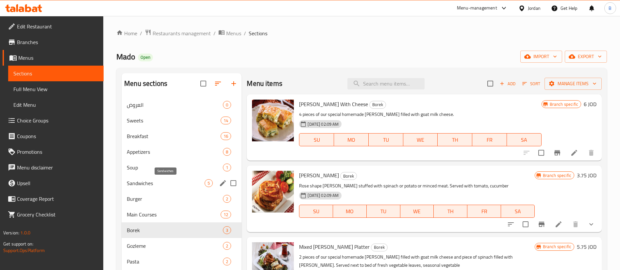
click at [152, 180] on span "Sandwiches" at bounding box center [166, 184] width 78 height 8
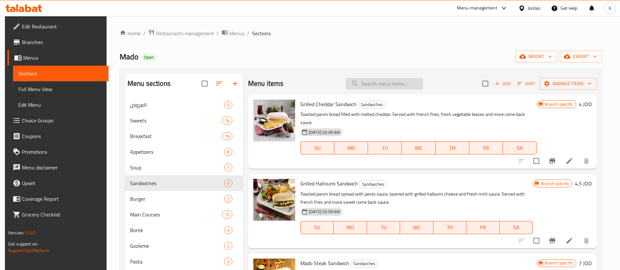
click at [364, 84] on input "search" at bounding box center [384, 83] width 77 height 11
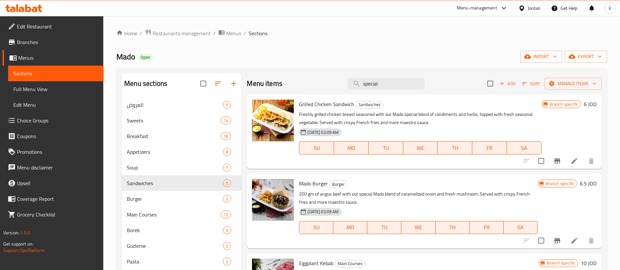
drag, startPoint x: 382, startPoint y: 82, endPoint x: 311, endPoint y: 81, distance: 70.7
click at [312, 81] on div "Menu items special Add Sort Manage items" at bounding box center [424, 83] width 355 height 21
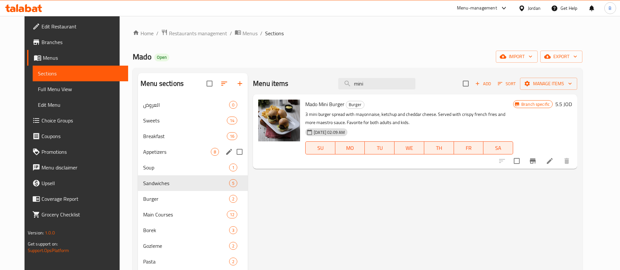
click at [170, 153] on span "Appetizers" at bounding box center [177, 152] width 68 height 8
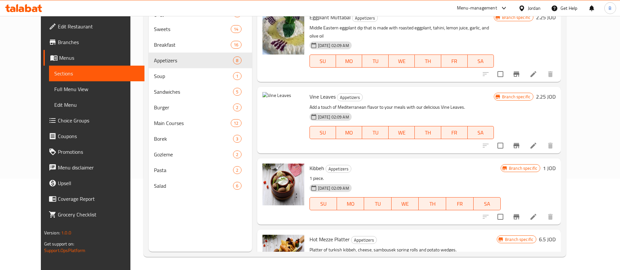
scroll to position [257, 0]
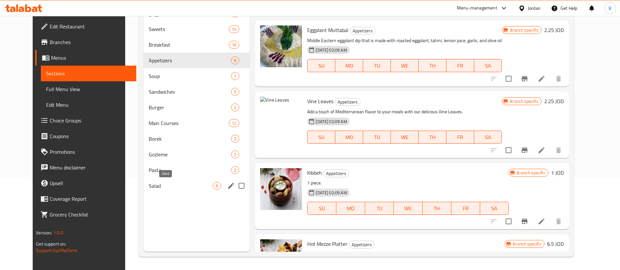
click at [150, 187] on span "Salad" at bounding box center [181, 186] width 64 height 8
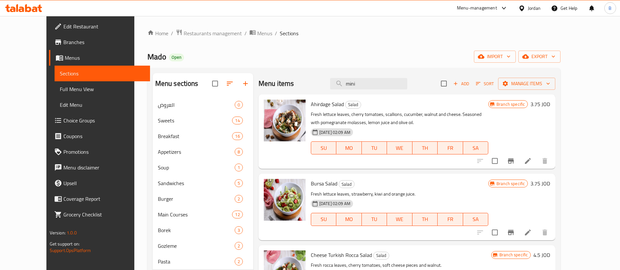
drag, startPoint x: 382, startPoint y: 80, endPoint x: 258, endPoint y: 61, distance: 125.8
click at [283, 64] on div "Home / Restaurants management / Menus / Sections Mado Open import export Menu s…" at bounding box center [354, 189] width 414 height 320
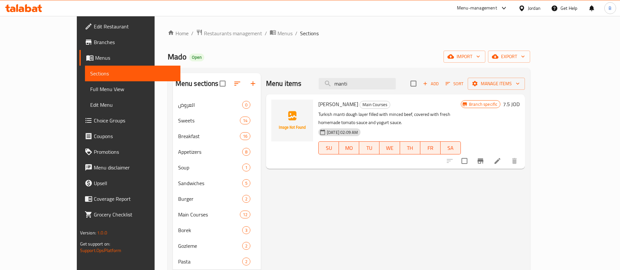
drag, startPoint x: 397, startPoint y: 86, endPoint x: 210, endPoint y: 57, distance: 189.6
click at [237, 58] on div "Home / Restaurants management / Menus / Sections Mado Open import export Menu s…" at bounding box center [349, 189] width 363 height 320
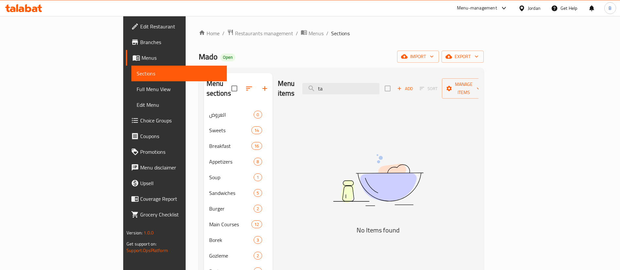
type input "t"
drag, startPoint x: 374, startPoint y: 79, endPoint x: 237, endPoint y: 77, distance: 136.7
click at [278, 75] on div "Menu items طا Add Sort Manage items" at bounding box center [378, 88] width 201 height 31
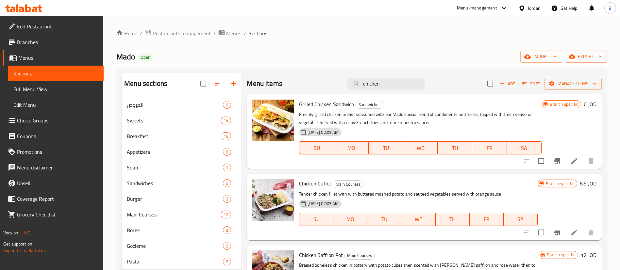
drag, startPoint x: 388, startPoint y: 85, endPoint x: 142, endPoint y: 109, distance: 246.8
click at [247, 83] on div "Menu items chicken Add Sort Manage items Grilled Chicken Sandwich Sandwiches Fr…" at bounding box center [422, 208] width 360 height 270
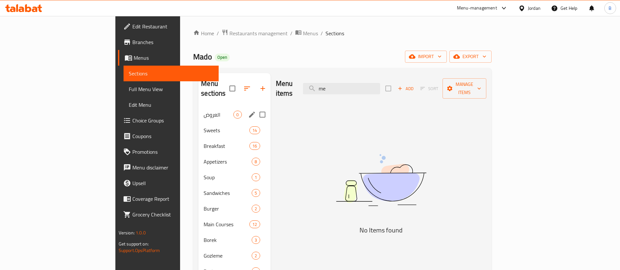
type input "m"
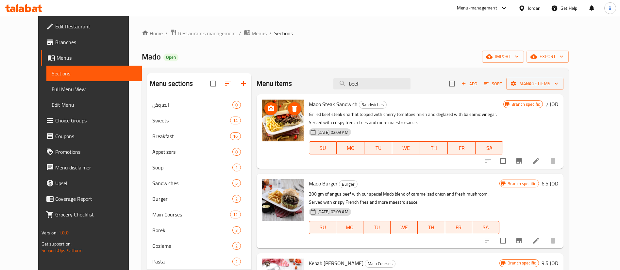
drag, startPoint x: 262, startPoint y: 130, endPoint x: 328, endPoint y: 78, distance: 83.9
click at [328, 78] on div "Menu items beef Add Sort Manage items" at bounding box center [410, 83] width 307 height 21
drag, startPoint x: 390, startPoint y: 81, endPoint x: 203, endPoint y: 82, distance: 186.7
click at [226, 81] on div "Menu sections العروض 0 Sweets 14 Breakfast 16 Appetizers 8 Soup 1 Sandwiches 5 …" at bounding box center [355, 208] width 417 height 270
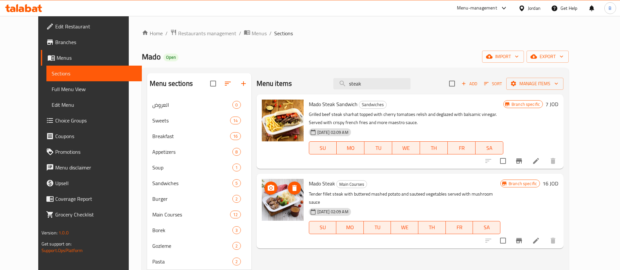
type input "steak"
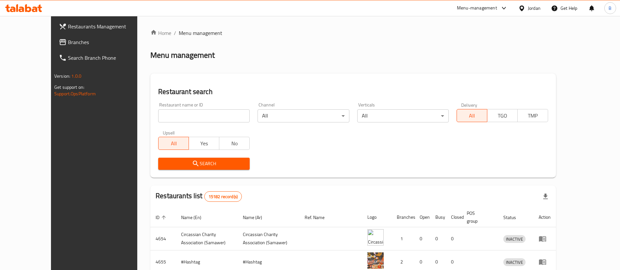
click at [158, 116] on input "search" at bounding box center [204, 116] width 92 height 13
paste input "30457"
type input "30457"
click button "Search" at bounding box center [204, 164] width 92 height 12
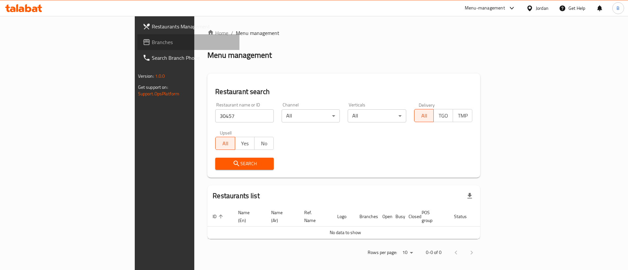
click at [152, 45] on span "Branches" at bounding box center [193, 42] width 83 height 8
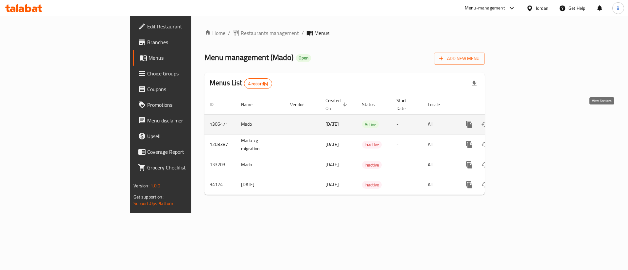
click at [520, 121] on icon "enhanced table" at bounding box center [516, 125] width 8 height 8
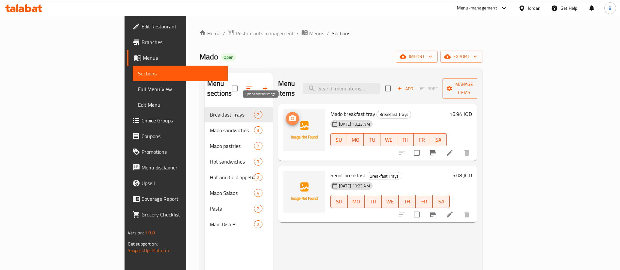
click at [289, 115] on icon "upload picture" at bounding box center [293, 119] width 8 height 8
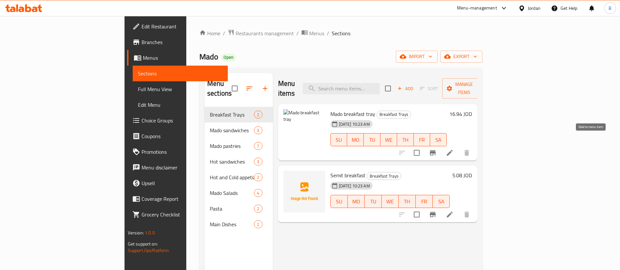
click at [454, 149] on icon at bounding box center [450, 153] width 8 height 8
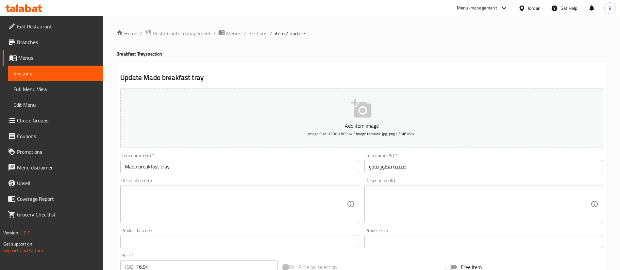
click at [348, 120] on div "Home / Restaurants management / Menus / Sections / item / update Breakfast Tray…" at bounding box center [361, 239] width 491 height 420
click at [357, 118] on icon "button" at bounding box center [362, 108] width 21 height 21
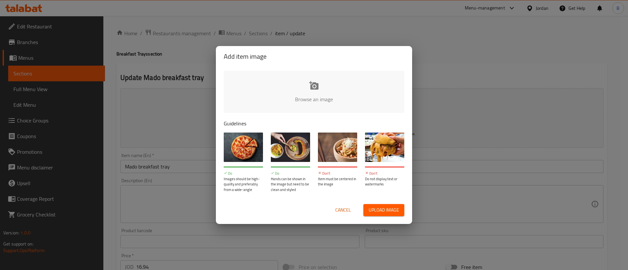
click at [314, 105] on input "file" at bounding box center [535, 101] width 623 height 61
type input "C:\fakepath\3.png"
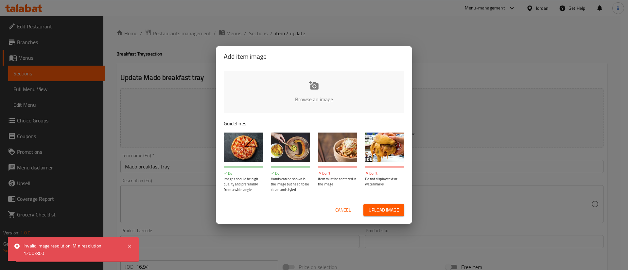
click at [298, 88] on input "file" at bounding box center [535, 101] width 623 height 61
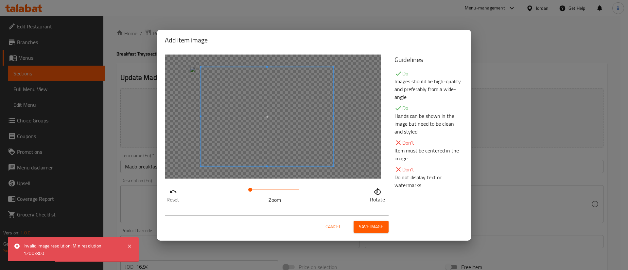
click at [282, 142] on span at bounding box center [267, 116] width 132 height 99
click at [366, 223] on span "Save image" at bounding box center [371, 227] width 25 height 8
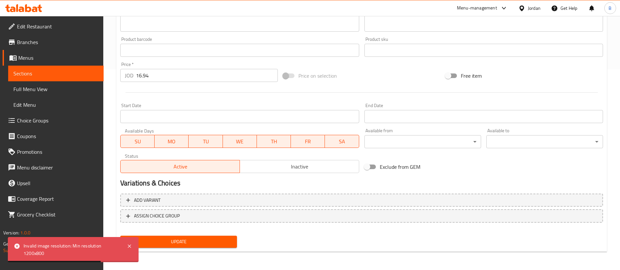
click at [215, 240] on span "Update" at bounding box center [179, 242] width 106 height 8
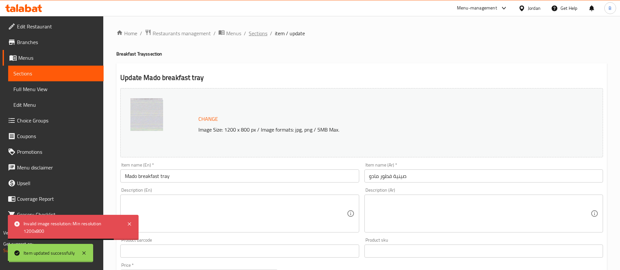
click at [260, 36] on span "Sections" at bounding box center [258, 33] width 19 height 8
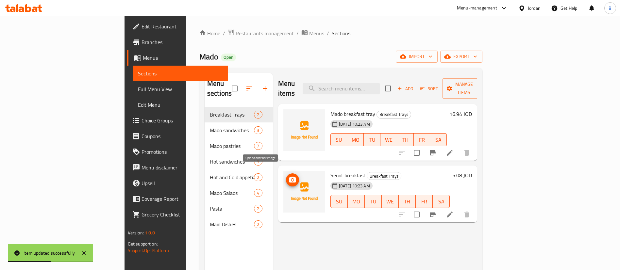
click at [289, 177] on icon "upload picture" at bounding box center [292, 180] width 7 height 6
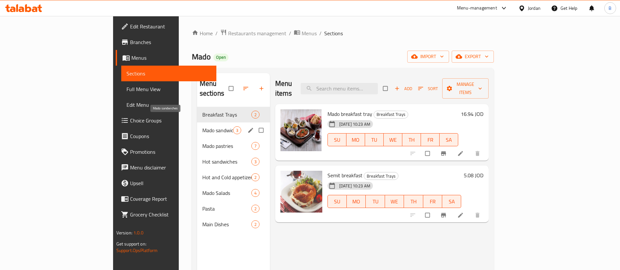
click at [202, 127] on span "Mado sandwiches" at bounding box center [217, 131] width 31 height 8
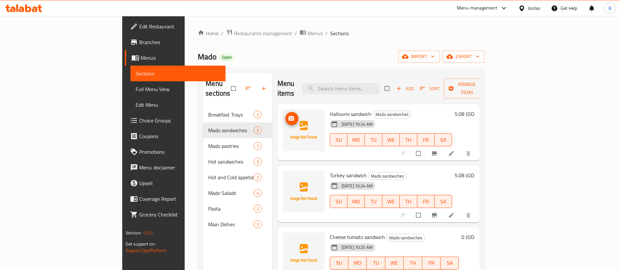
click at [286, 115] on span "upload picture" at bounding box center [292, 118] width 13 height 7
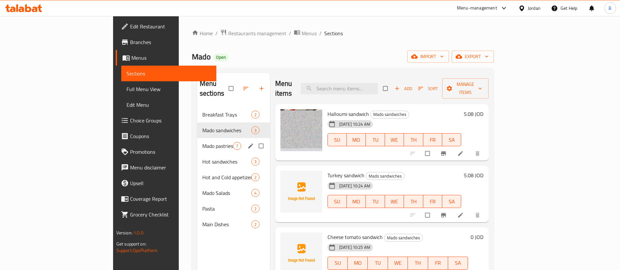
click at [197, 142] on div "Mado pastries 7" at bounding box center [233, 146] width 73 height 16
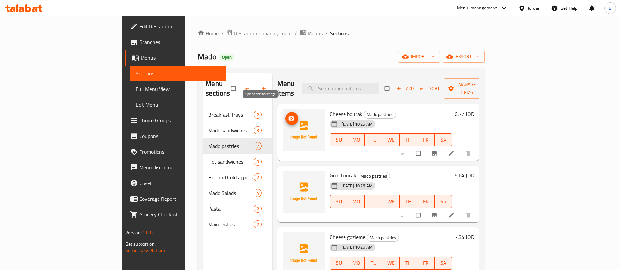
click at [288, 115] on icon "upload picture" at bounding box center [291, 118] width 7 height 7
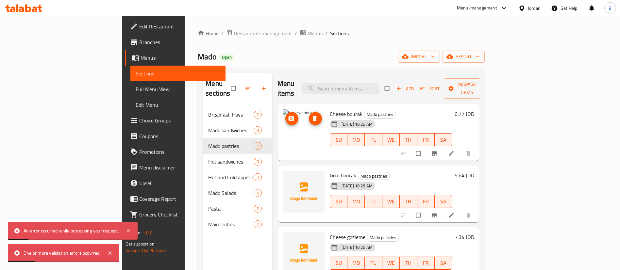
click at [288, 116] on icon "upload picture" at bounding box center [291, 118] width 6 height 5
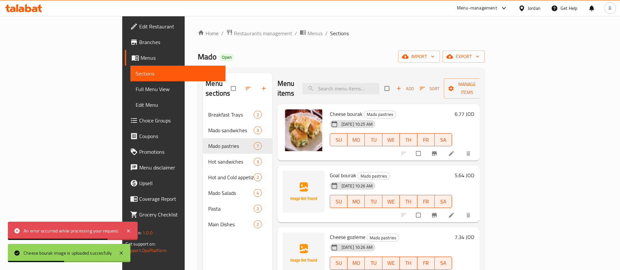
click at [455, 212] on icon at bounding box center [451, 215] width 7 height 7
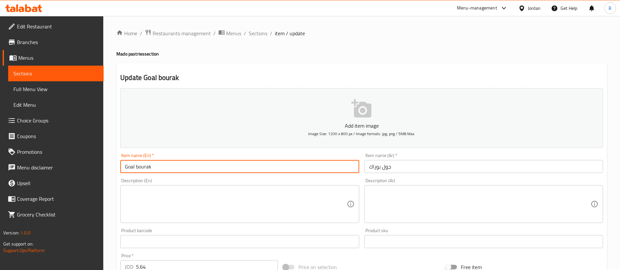
drag, startPoint x: 134, startPoint y: 169, endPoint x: 129, endPoint y: 168, distance: 5.2
click at [129, 168] on input "Goal bourak" at bounding box center [239, 166] width 239 height 13
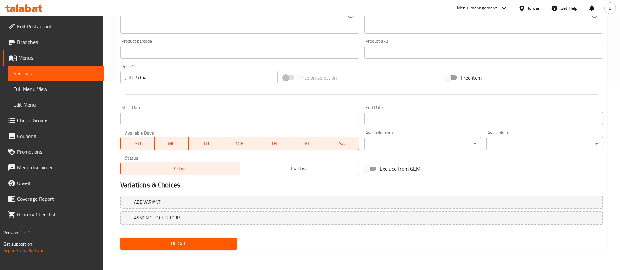
scroll to position [192, 0]
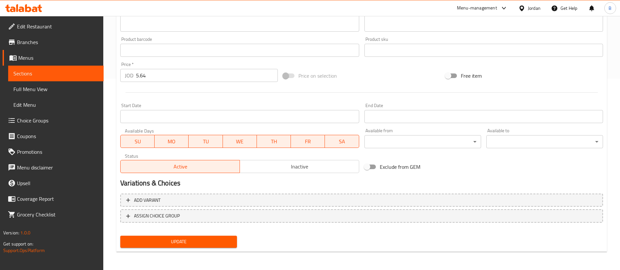
type input "Gul bourak"
click at [194, 241] on span "Update" at bounding box center [179, 242] width 106 height 8
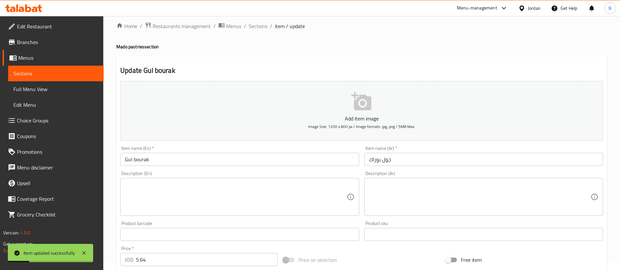
scroll to position [0, 0]
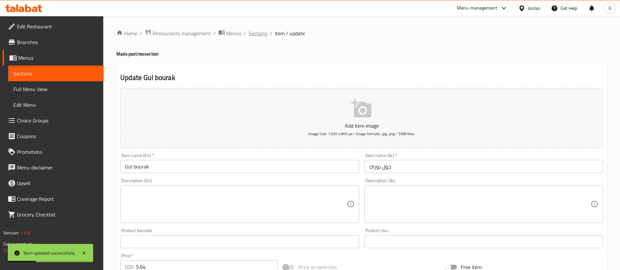
click at [253, 30] on span "Sections" at bounding box center [258, 33] width 19 height 8
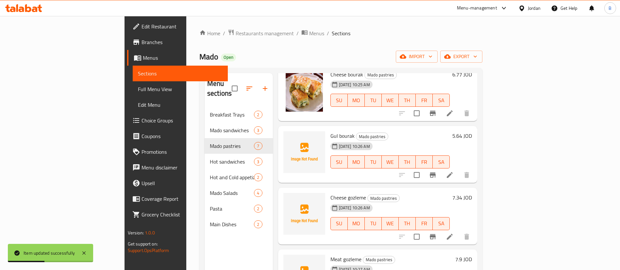
scroll to position [49, 0]
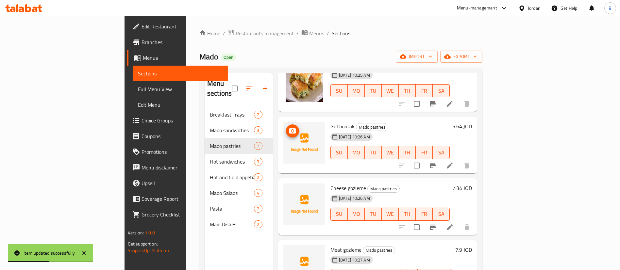
click at [289, 128] on icon "upload picture" at bounding box center [292, 131] width 7 height 6
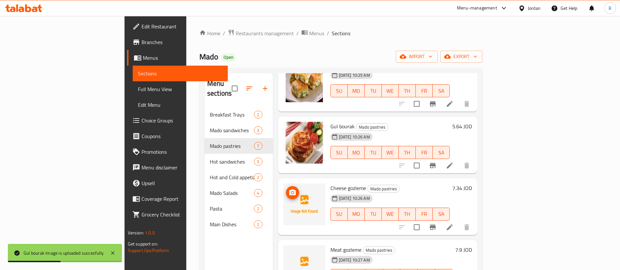
click at [289, 190] on icon "upload picture" at bounding box center [292, 193] width 7 height 6
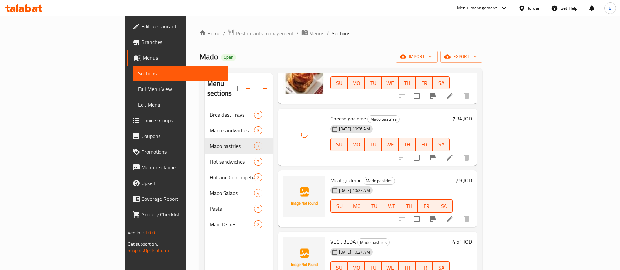
scroll to position [147, 0]
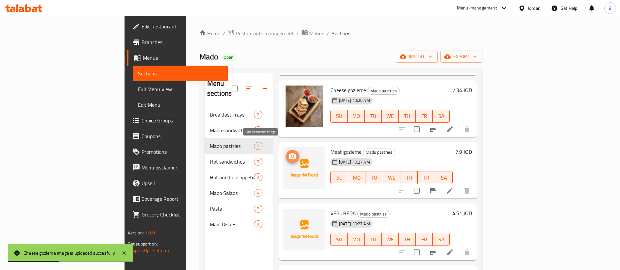
click at [289, 153] on icon "upload picture" at bounding box center [292, 156] width 7 height 6
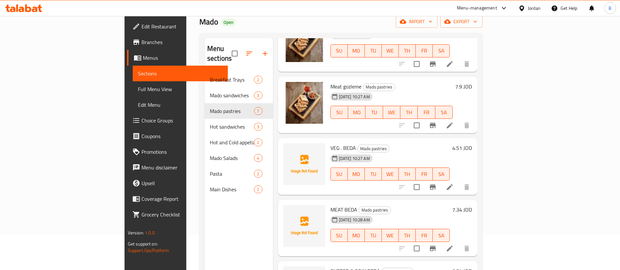
scroll to position [49, 0]
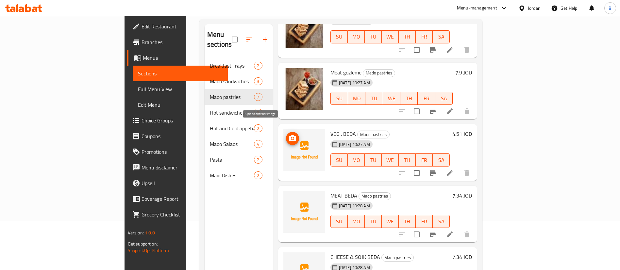
click at [286, 134] on button "upload picture" at bounding box center [292, 138] width 13 height 13
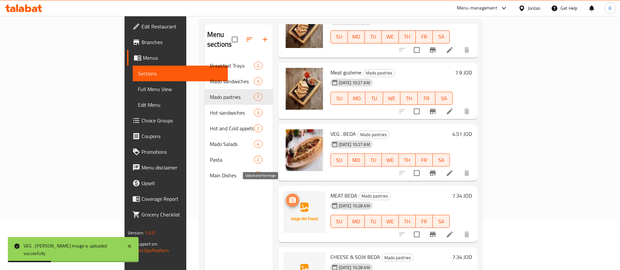
click at [289, 197] on icon "upload picture" at bounding box center [293, 201] width 8 height 8
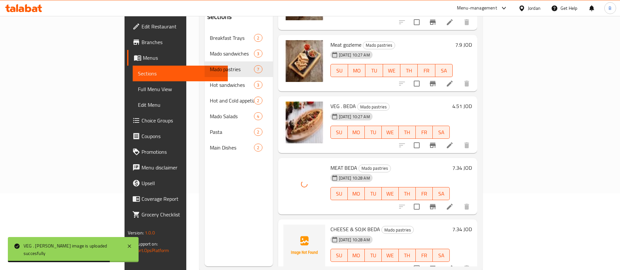
scroll to position [92, 0]
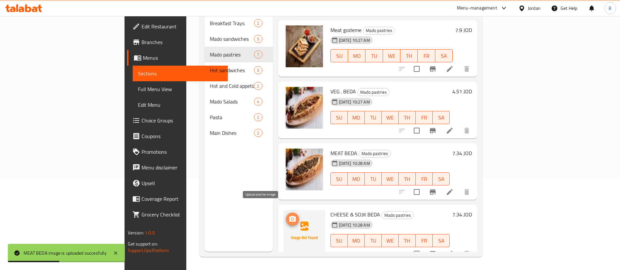
click at [286, 216] on span "upload picture" at bounding box center [292, 220] width 13 height 8
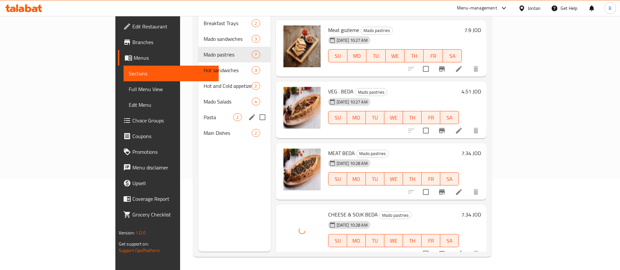
scroll to position [43, 0]
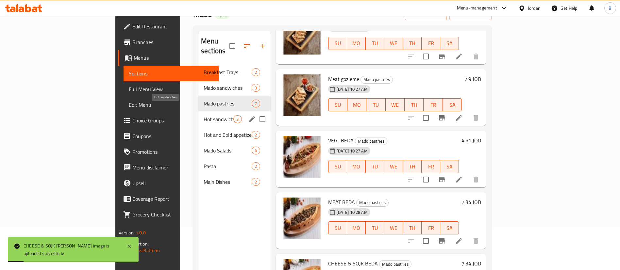
click at [204, 115] on span "Hot sandwiches" at bounding box center [219, 119] width 30 height 8
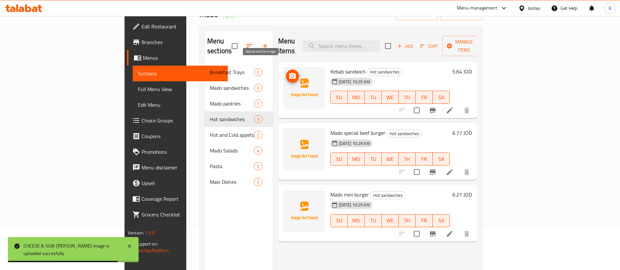
click at [289, 72] on icon "upload picture" at bounding box center [293, 76] width 8 height 8
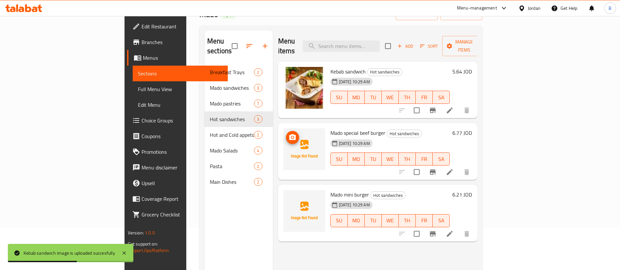
click at [289, 134] on icon "upload picture" at bounding box center [293, 138] width 8 height 8
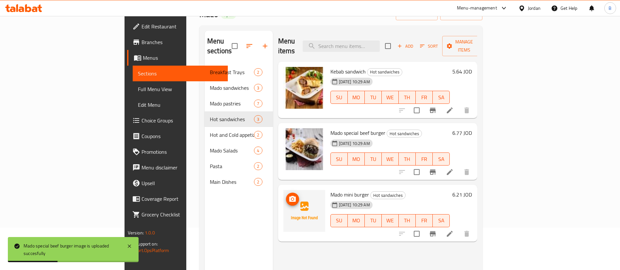
click at [284, 190] on img at bounding box center [305, 211] width 42 height 42
click at [286, 196] on span "upload picture" at bounding box center [292, 200] width 13 height 8
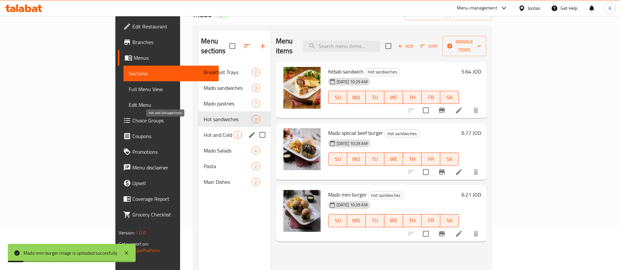
click at [204, 131] on span "Hot and Cold appetizers" at bounding box center [219, 135] width 30 height 8
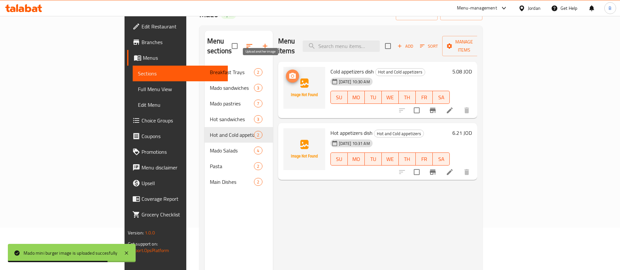
click at [289, 72] on icon "upload picture" at bounding box center [293, 76] width 8 height 8
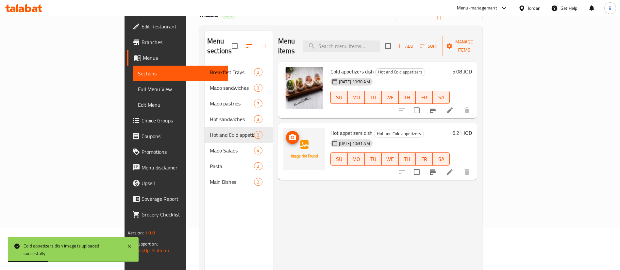
click at [289, 134] on icon "upload picture" at bounding box center [292, 137] width 7 height 6
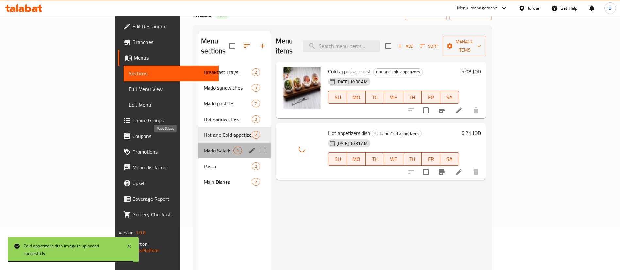
click at [204, 147] on span "Mado Salads" at bounding box center [219, 151] width 30 height 8
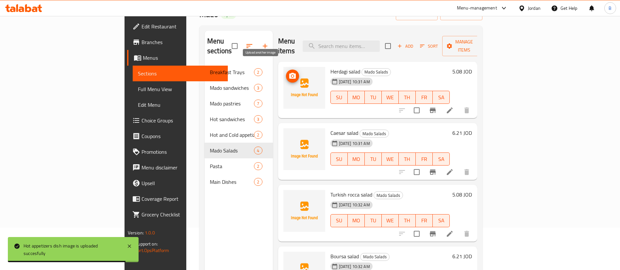
click at [286, 72] on span "upload picture" at bounding box center [292, 76] width 13 height 8
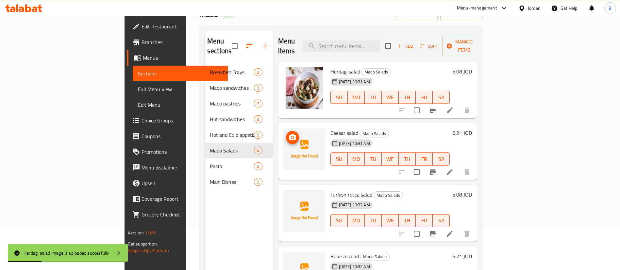
click at [289, 134] on icon "upload picture" at bounding box center [292, 137] width 7 height 6
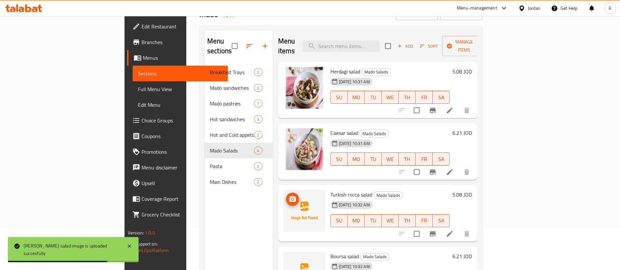
click at [286, 196] on span "upload picture" at bounding box center [292, 200] width 13 height 8
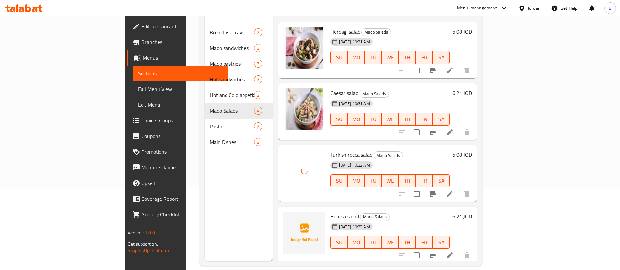
scroll to position [92, 0]
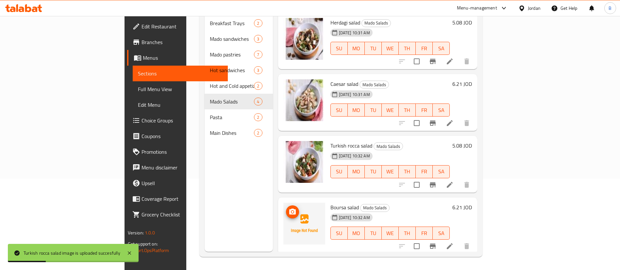
click at [289, 209] on icon "upload picture" at bounding box center [292, 212] width 7 height 6
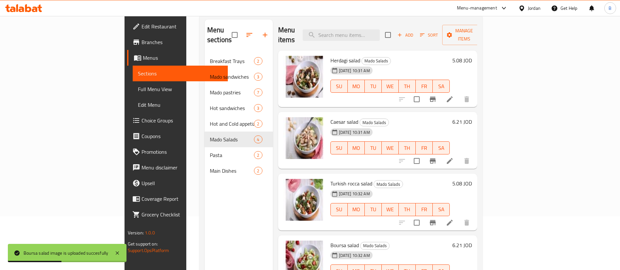
scroll to position [0, 0]
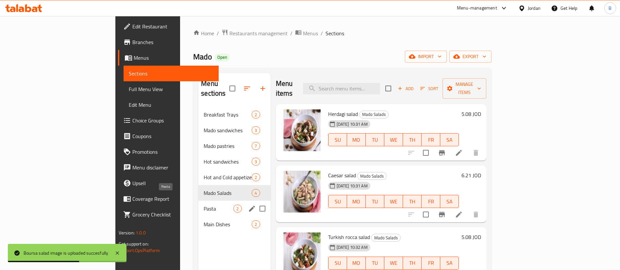
click at [204, 205] on span "Pasta" at bounding box center [219, 209] width 30 height 8
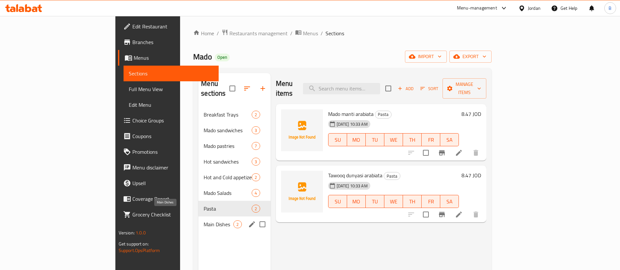
click at [204, 221] on span "Main Dishes" at bounding box center [219, 225] width 30 height 8
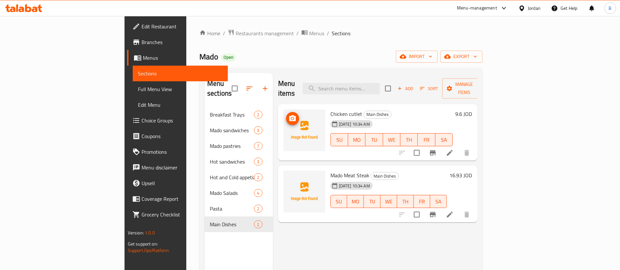
click at [286, 115] on span "upload picture" at bounding box center [292, 119] width 13 height 8
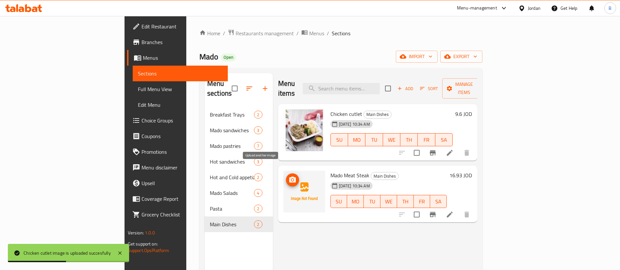
click at [286, 176] on span "upload picture" at bounding box center [292, 180] width 13 height 8
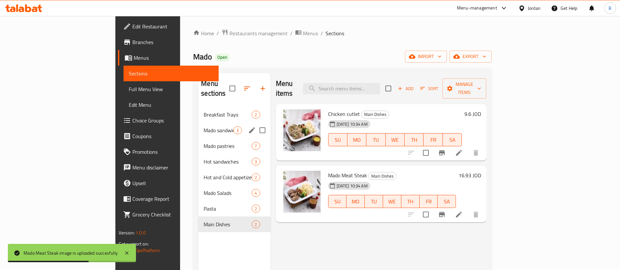
click at [204, 111] on span "Breakfast Trays" at bounding box center [228, 115] width 48 height 8
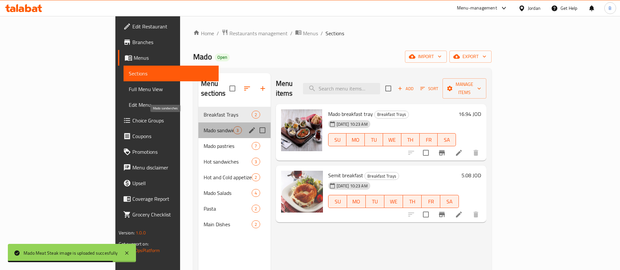
click at [204, 127] on span "Mado sandwiches" at bounding box center [219, 131] width 30 height 8
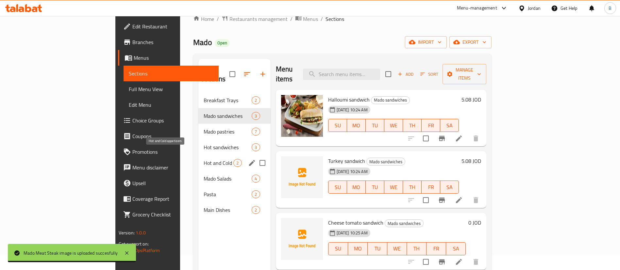
scroll to position [49, 0]
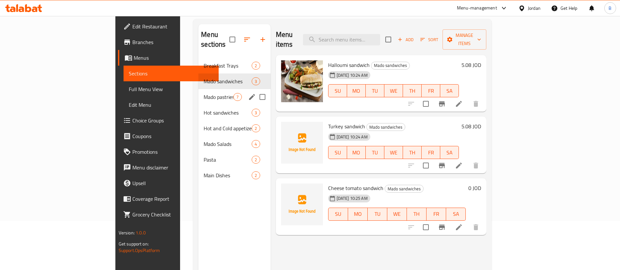
click at [204, 93] on span "Mado pastries" at bounding box center [219, 97] width 30 height 8
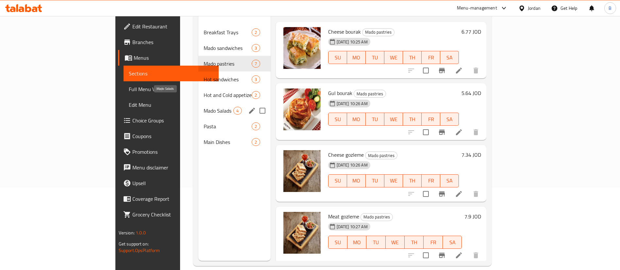
scroll to position [92, 0]
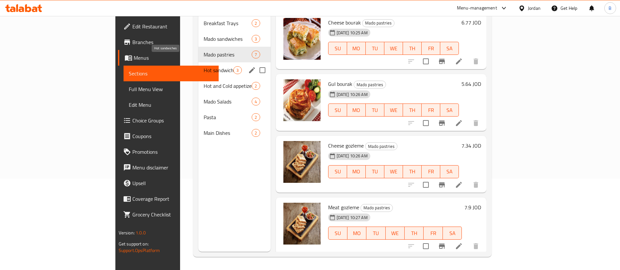
click at [204, 66] on span "Hot sandwiches" at bounding box center [219, 70] width 30 height 8
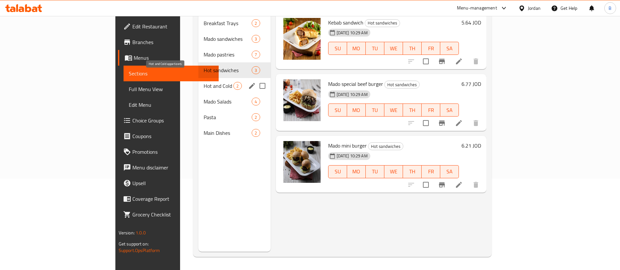
click at [204, 82] on span "Hot and Cold appetizers" at bounding box center [219, 86] width 30 height 8
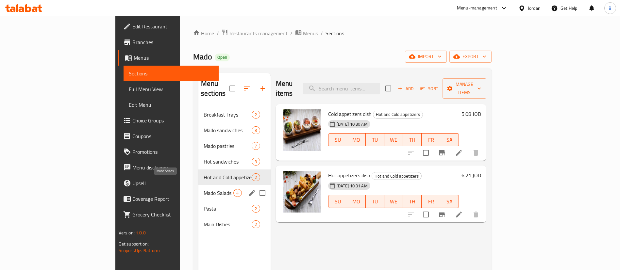
click at [204, 189] on span "Mado Salads" at bounding box center [219, 193] width 30 height 8
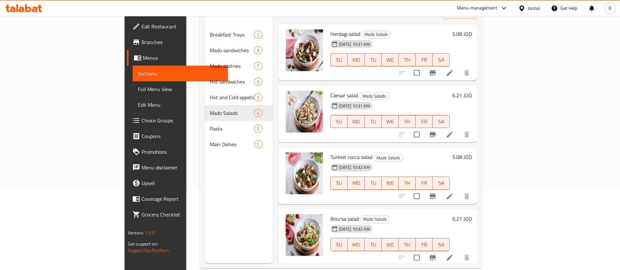
scroll to position [92, 0]
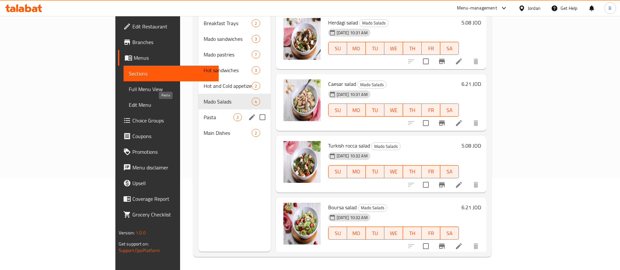
click at [204, 113] on span "Pasta" at bounding box center [219, 117] width 30 height 8
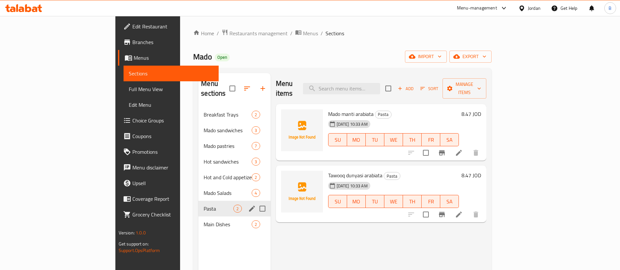
click at [199, 217] on div "Main Dishes 2" at bounding box center [235, 225] width 72 height 16
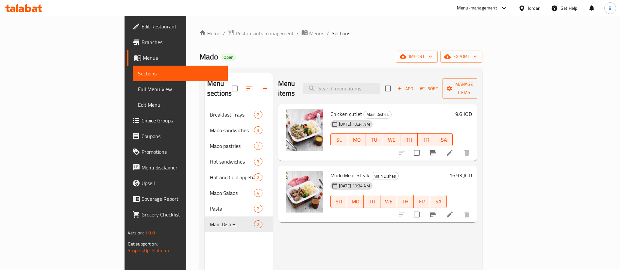
click at [19, 5] on icon at bounding box center [23, 8] width 37 height 8
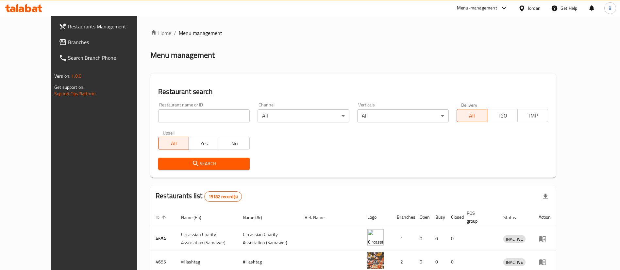
click at [68, 42] on span "Branches" at bounding box center [108, 42] width 81 height 8
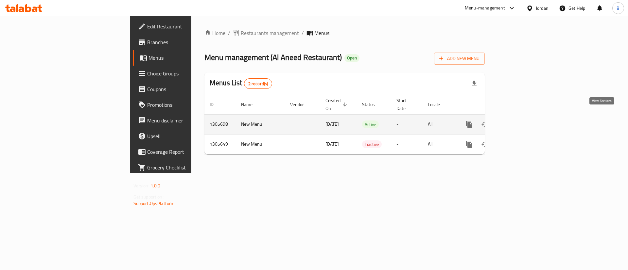
click at [520, 121] on icon "enhanced table" at bounding box center [516, 125] width 8 height 8
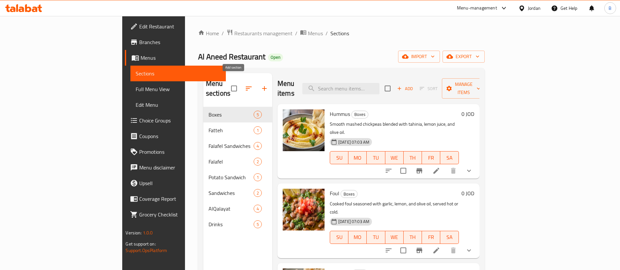
click at [262, 86] on icon "button" at bounding box center [264, 88] width 5 height 5
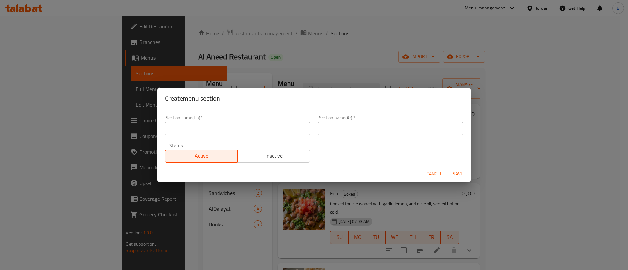
click at [256, 126] on input "text" at bounding box center [237, 128] width 145 height 13
type input "Plates"
click at [338, 131] on input "text" at bounding box center [390, 128] width 145 height 13
type input "الصحون"
click at [455, 172] on span "Save" at bounding box center [458, 174] width 16 height 8
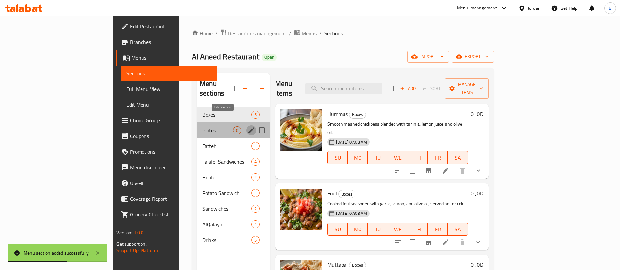
click at [248, 127] on icon "edit" at bounding box center [252, 131] width 8 height 8
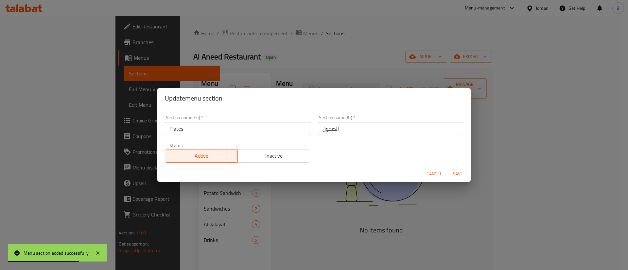
click at [245, 154] on span "Inactive" at bounding box center [273, 155] width 67 height 9
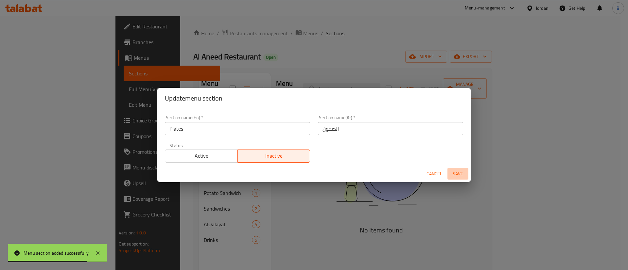
click at [465, 179] on button "Save" at bounding box center [457, 174] width 21 height 12
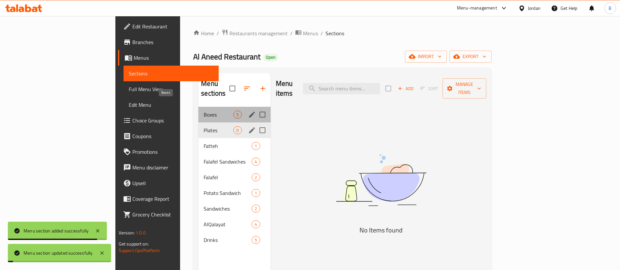
click at [204, 111] on span "Boxes" at bounding box center [219, 115] width 30 height 8
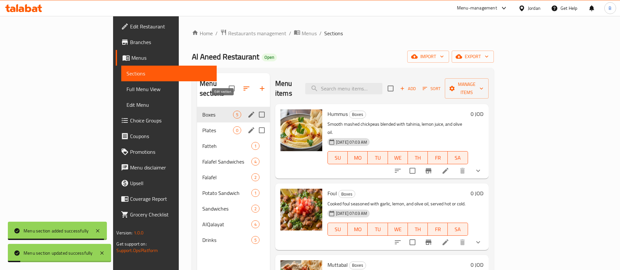
click at [248, 111] on icon "edit" at bounding box center [252, 115] width 8 height 8
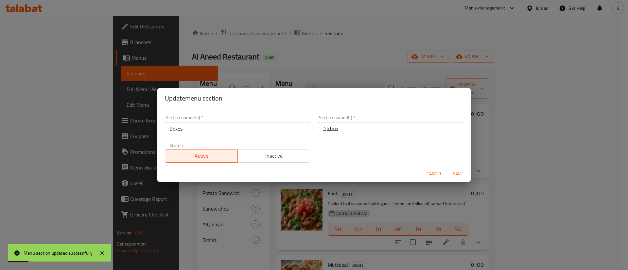
drag, startPoint x: 262, startPoint y: 129, endPoint x: 19, endPoint y: 93, distance: 245.6
click at [54, 98] on div "Update menu section Section name(En)   * Boxes Section name(En) * Section name(…" at bounding box center [314, 135] width 628 height 270
type input "ح"
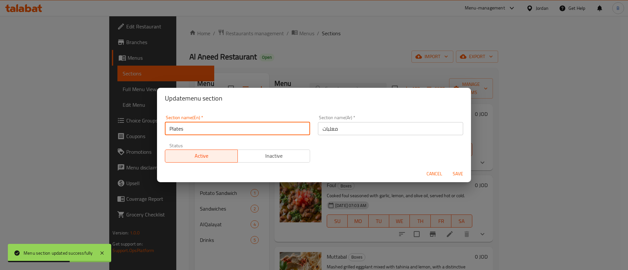
type input "Plates"
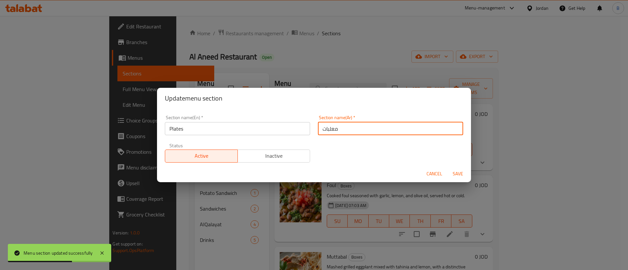
drag, startPoint x: 369, startPoint y: 133, endPoint x: 226, endPoint y: 126, distance: 142.4
click at [234, 127] on div "Section name(En)   * Plates Section name(En) * Section name(Ar)   * معلبات Sect…" at bounding box center [314, 139] width 306 height 55
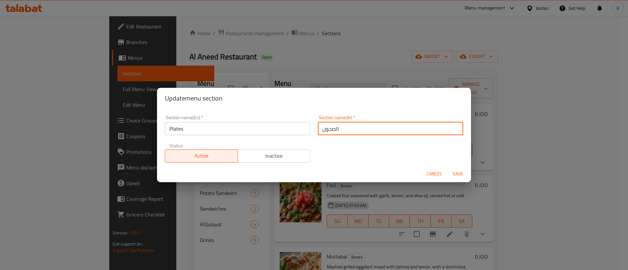
type input "الصحون"
click at [466, 174] on button "Save" at bounding box center [457, 174] width 21 height 12
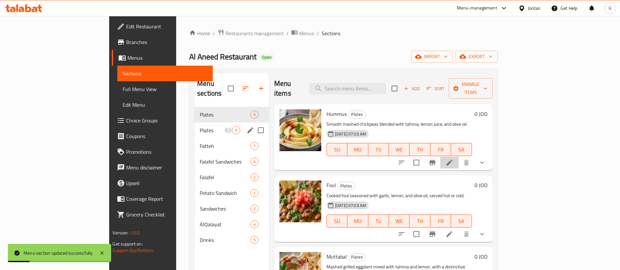
click at [459, 157] on li at bounding box center [450, 163] width 18 height 12
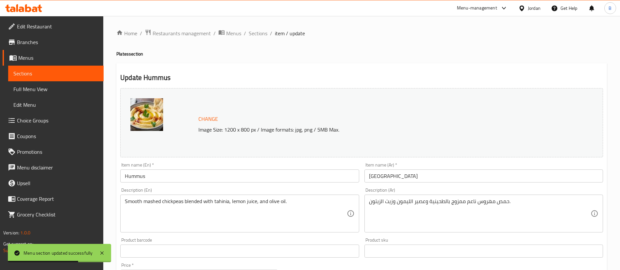
drag, startPoint x: 527, startPoint y: 209, endPoint x: 324, endPoint y: 194, distance: 203.6
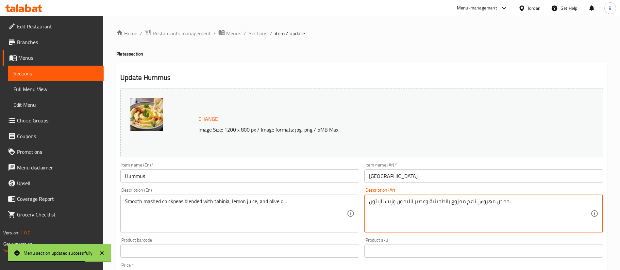
paste textarea "مهروس حمص ناعم ممزوج بالطحينية وعصير الليمون وزيت الزيتون."
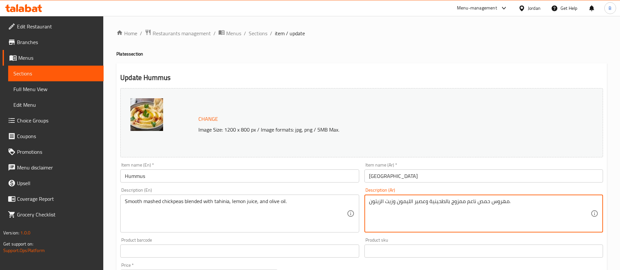
type textarea "مهروس حمص ناعم ممزوج بالطحينية وعصير الليمون وزيت الزيتون."
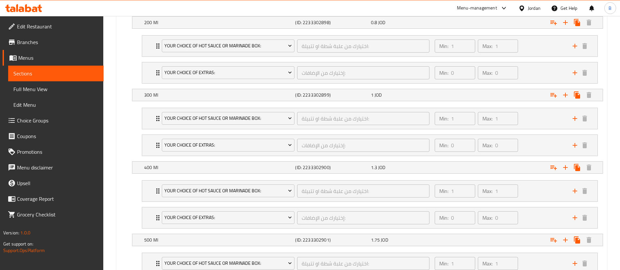
scroll to position [392, 0]
click at [528, 117] on div "Min: 1 ​ Max: 1 ​" at bounding box center [500, 118] width 138 height 21
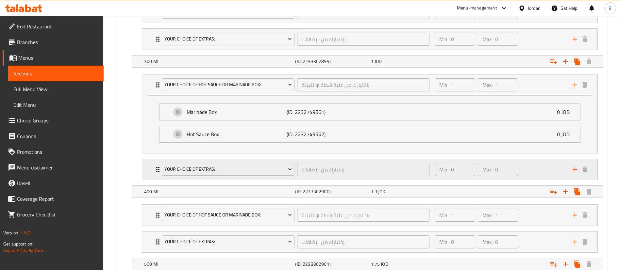
scroll to position [442, 0]
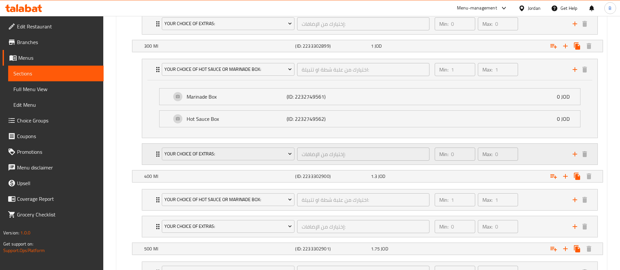
click at [528, 150] on div "Min: 0 ​ Max: 0 ​" at bounding box center [500, 154] width 138 height 21
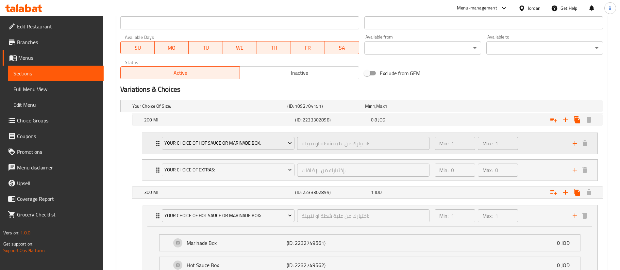
scroll to position [294, 0]
click at [546, 140] on div "Min: 1 ​ Max: 1 ​" at bounding box center [500, 144] width 138 height 21
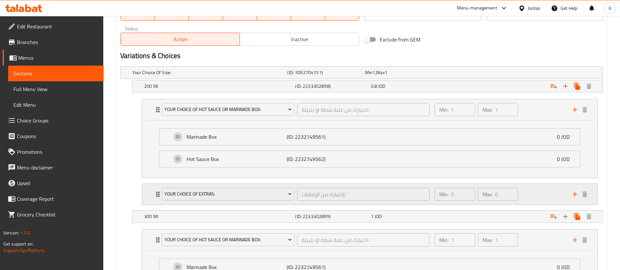
scroll to position [392, 0]
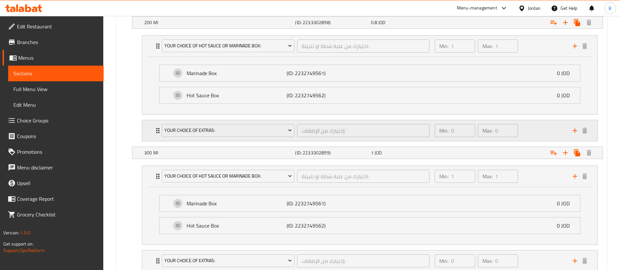
click at [538, 132] on div "Min: 0 ​ Max: 0 ​" at bounding box center [500, 130] width 138 height 21
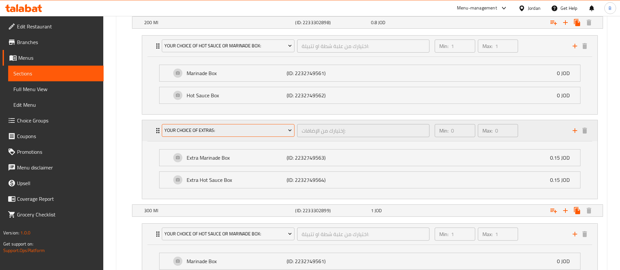
click at [283, 132] on span "Your Choice Of Extras:" at bounding box center [229, 131] width 128 height 8
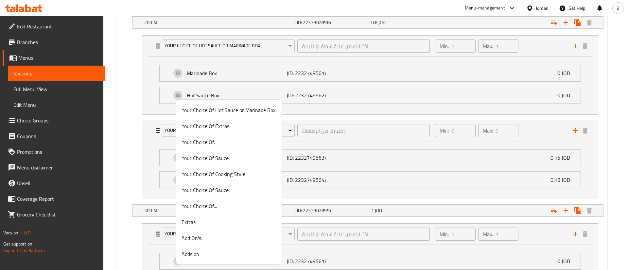
click at [243, 142] on span "Your Choice Of:" at bounding box center [229, 142] width 95 height 8
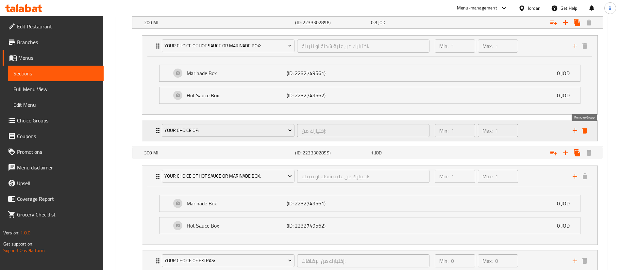
click at [585, 129] on icon "delete" at bounding box center [585, 131] width 8 height 8
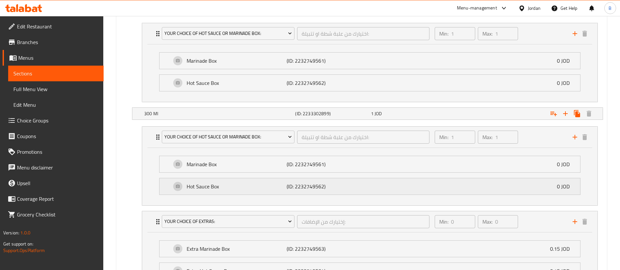
scroll to position [442, 0]
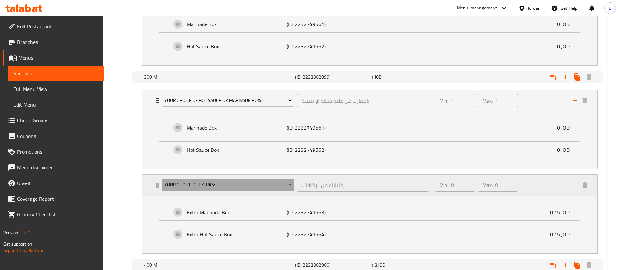
click at [275, 184] on span "Your Choice Of Extras:" at bounding box center [229, 185] width 128 height 8
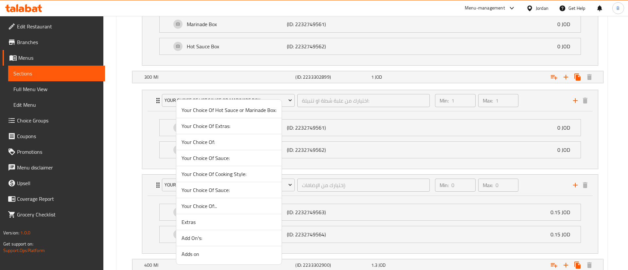
click at [222, 207] on span "Your Choice Of:.." at bounding box center [229, 206] width 95 height 8
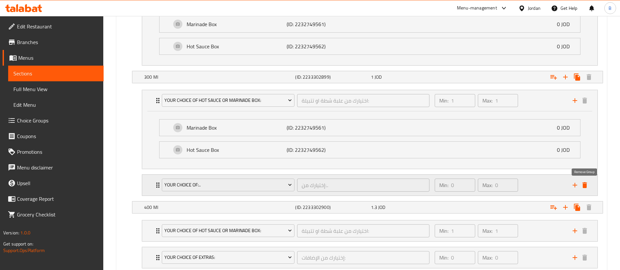
drag, startPoint x: 581, startPoint y: 187, endPoint x: 562, endPoint y: 186, distance: 19.0
click at [580, 187] on div "Expand" at bounding box center [580, 186] width 20 height 10
click at [584, 184] on icon "delete" at bounding box center [585, 185] width 5 height 6
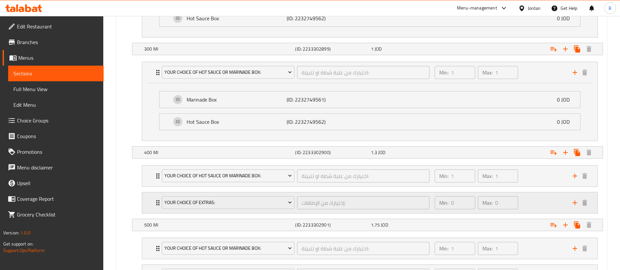
scroll to position [491, 0]
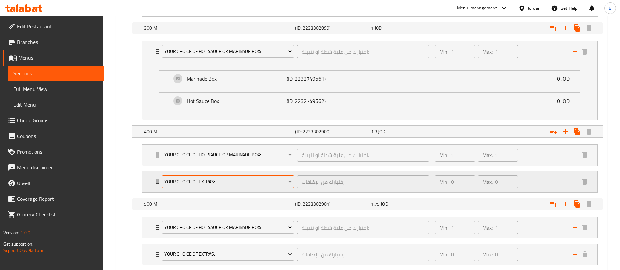
click at [216, 184] on span "Your Choice Of Extras:" at bounding box center [229, 182] width 128 height 8
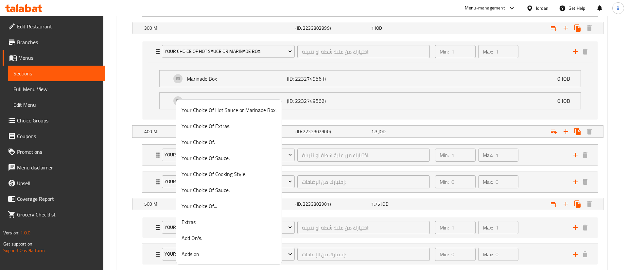
click at [217, 190] on span "Your Choice Of Sauce:" at bounding box center [229, 190] width 95 height 8
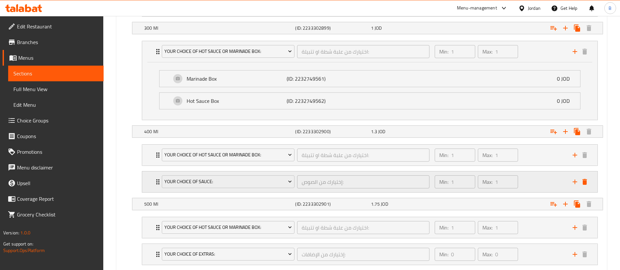
drag, startPoint x: 585, startPoint y: 181, endPoint x: 532, endPoint y: 179, distance: 53.3
click at [585, 180] on icon "delete" at bounding box center [585, 182] width 8 height 8
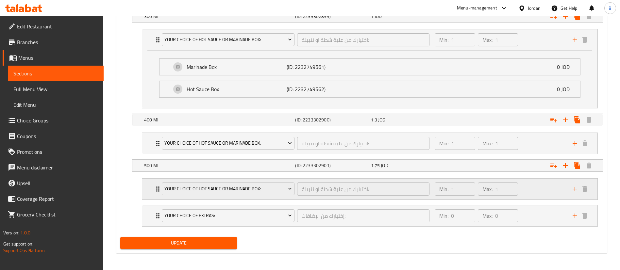
scroll to position [504, 0]
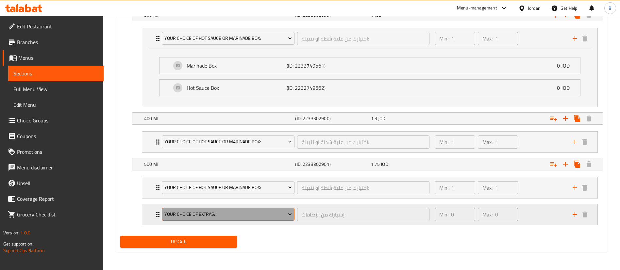
click at [227, 209] on button "Your Choice Of Extras:" at bounding box center [228, 214] width 133 height 13
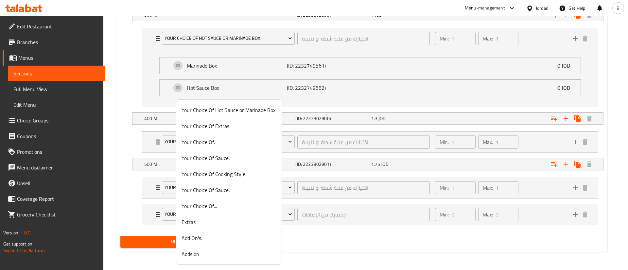
click at [228, 205] on span "Your Choice Of:.." at bounding box center [229, 206] width 95 height 8
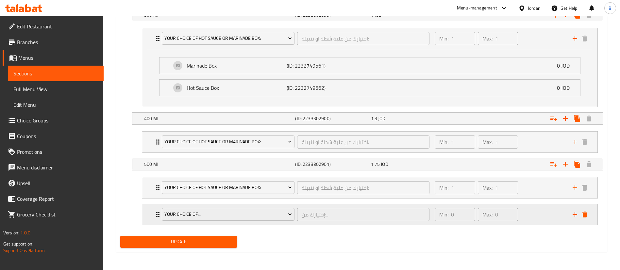
click at [585, 212] on icon "delete" at bounding box center [585, 215] width 8 height 8
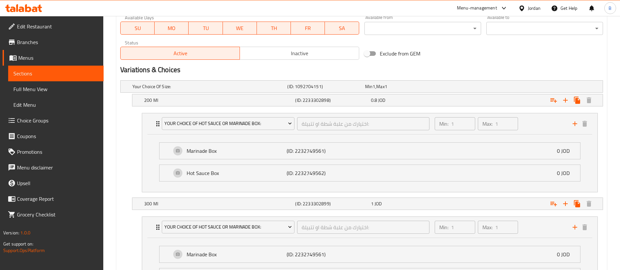
scroll to position [379, 0]
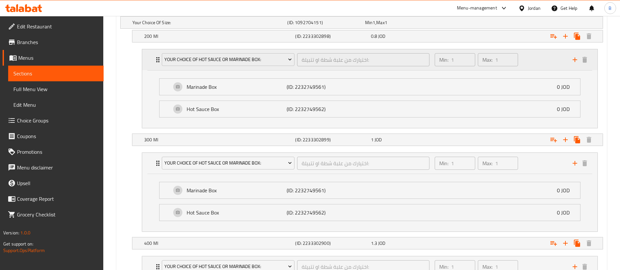
click at [537, 56] on div "Min: 1 ​ Max: 1 ​" at bounding box center [500, 59] width 138 height 21
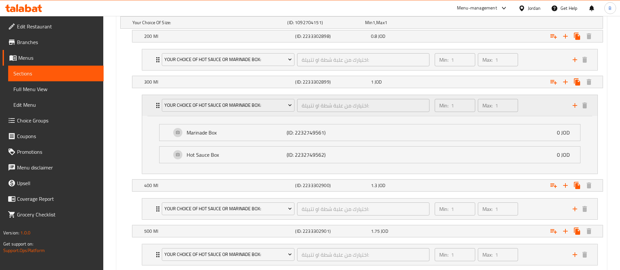
click at [545, 101] on div "Min: 1 ​ Max: 1 ​" at bounding box center [500, 105] width 138 height 21
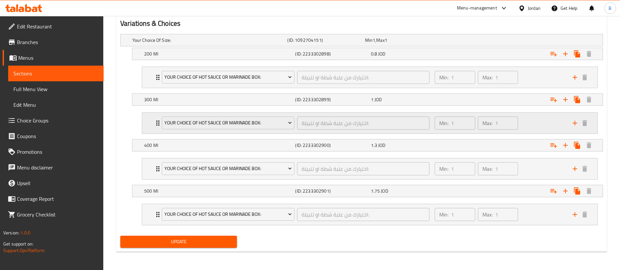
scroll to position [361, 0]
click at [210, 239] on span "Update" at bounding box center [179, 242] width 106 height 8
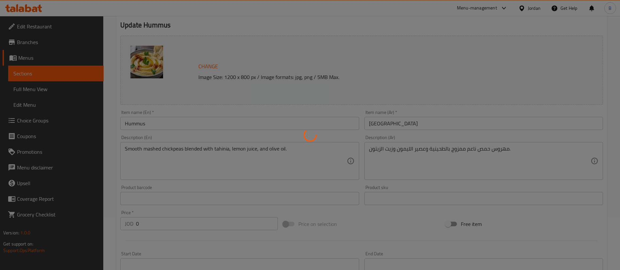
scroll to position [0, 0]
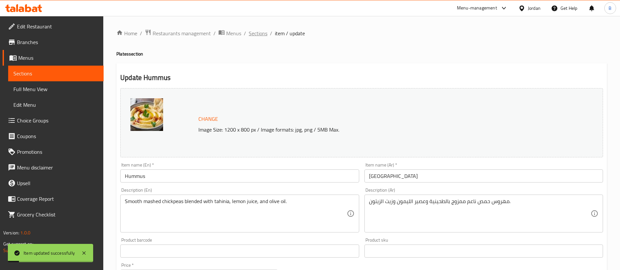
click at [255, 32] on span "Sections" at bounding box center [258, 33] width 19 height 8
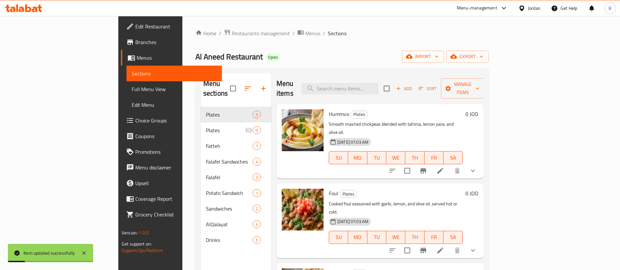
scroll to position [49, 0]
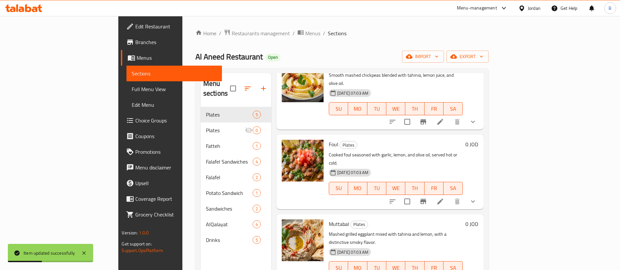
click at [450, 196] on li at bounding box center [440, 202] width 18 height 12
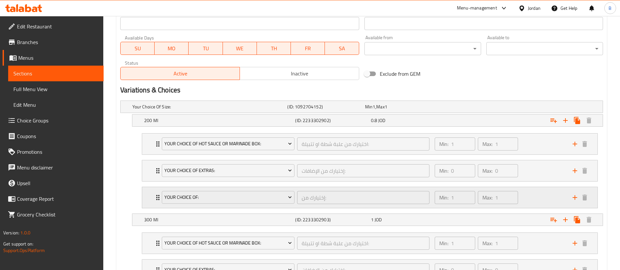
scroll to position [343, 0]
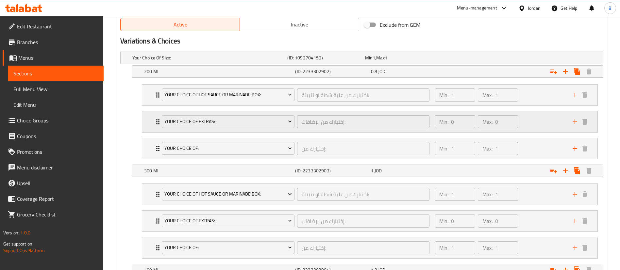
click at [536, 122] on div "Min: 0 ​ Max: 0 ​" at bounding box center [500, 122] width 138 height 21
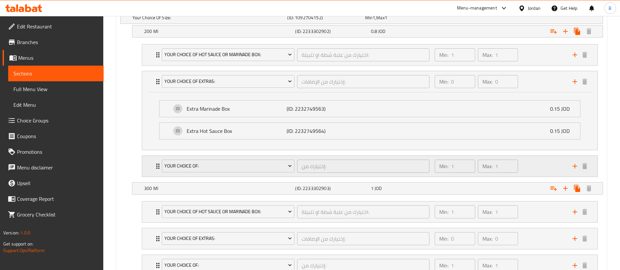
scroll to position [392, 0]
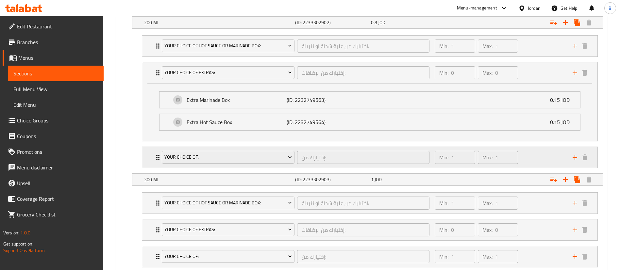
click at [529, 162] on div "Min: 1 ​ Max: 1 ​" at bounding box center [500, 157] width 138 height 21
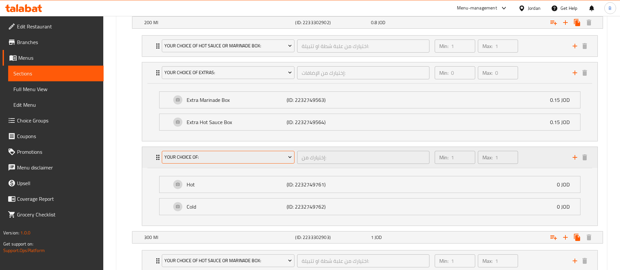
click at [237, 154] on span "Your Choice Of:" at bounding box center [229, 157] width 128 height 8
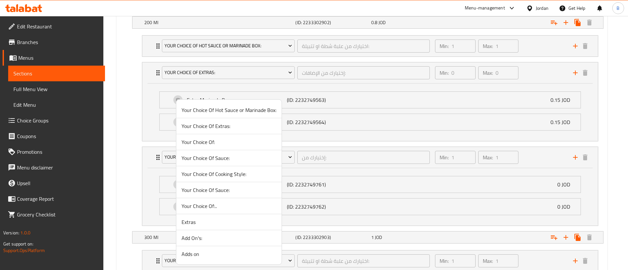
click at [224, 176] on span "Your Choice Of Cooking Style:" at bounding box center [229, 174] width 95 height 8
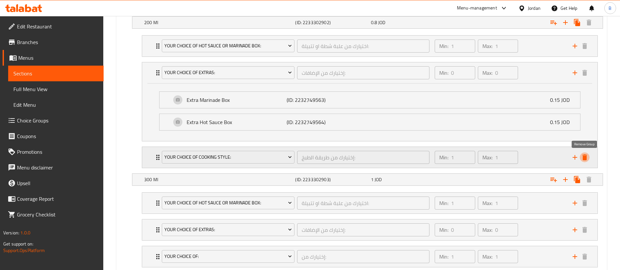
click at [584, 158] on icon "delete" at bounding box center [585, 158] width 5 height 6
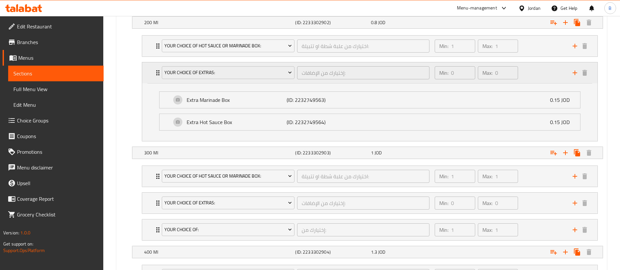
click at [538, 71] on div "Min: 0 ​ Max: 0 ​" at bounding box center [500, 72] width 138 height 21
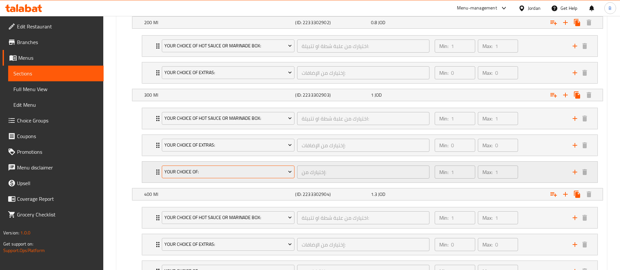
click at [273, 170] on span "Your Choice Of:" at bounding box center [229, 172] width 128 height 8
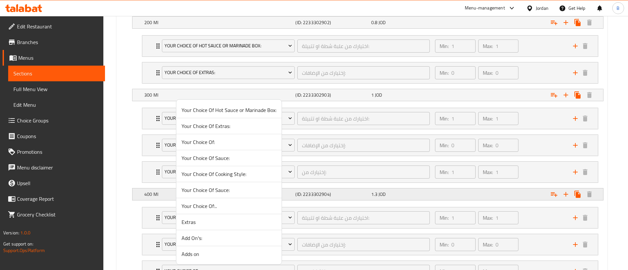
click at [228, 186] on span "Your Choice Of Sauce:" at bounding box center [229, 190] width 95 height 8
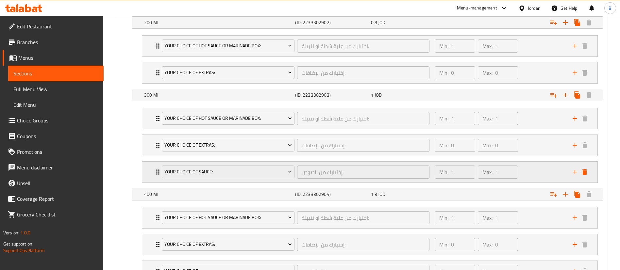
click at [587, 170] on icon "delete" at bounding box center [585, 172] width 8 height 8
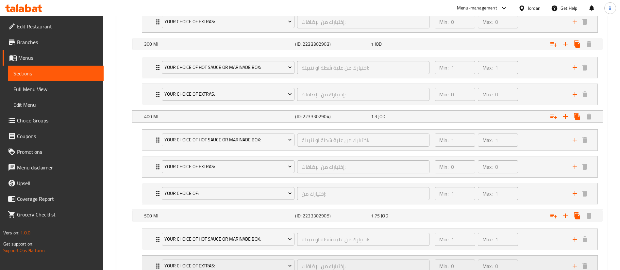
scroll to position [491, 0]
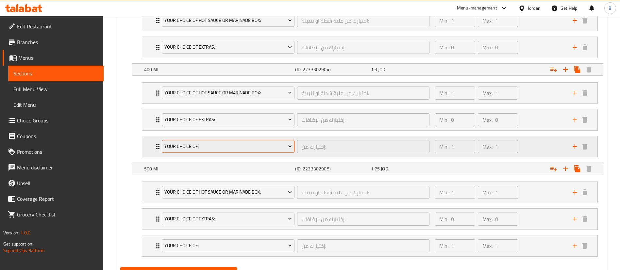
click at [210, 143] on span "Your Choice Of:" at bounding box center [229, 147] width 128 height 8
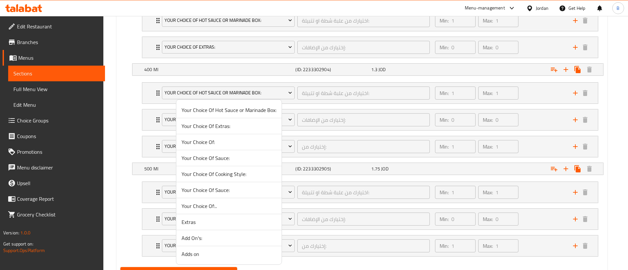
click at [214, 170] on span "Your Choice Of Cooking Style:" at bounding box center [229, 174] width 95 height 8
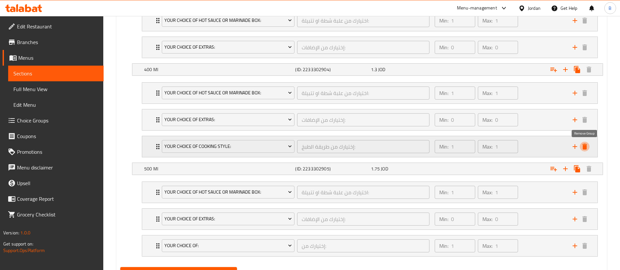
click at [584, 143] on icon "delete" at bounding box center [585, 147] width 8 height 8
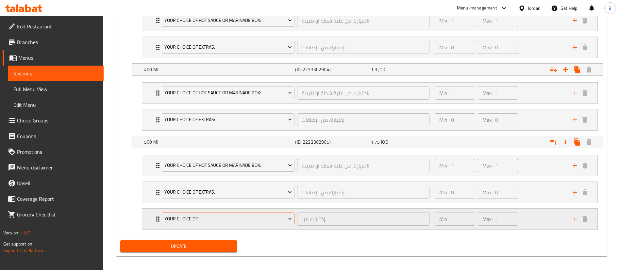
click at [206, 218] on span "Your Choice Of:" at bounding box center [229, 219] width 128 height 8
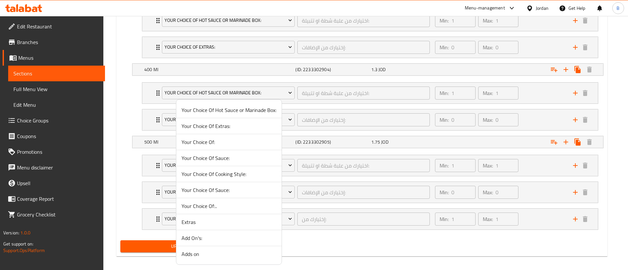
click at [213, 226] on span "Extras" at bounding box center [229, 222] width 95 height 8
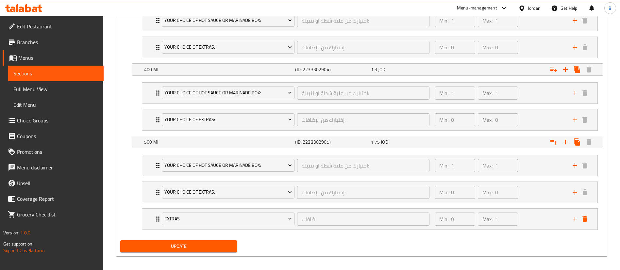
drag, startPoint x: 586, startPoint y: 222, endPoint x: 524, endPoint y: 235, distance: 62.9
click at [586, 221] on icon "delete" at bounding box center [585, 219] width 5 height 6
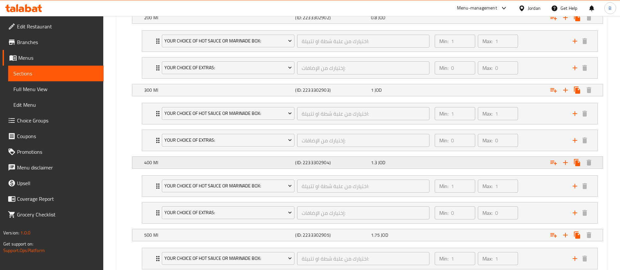
scroll to position [468, 0]
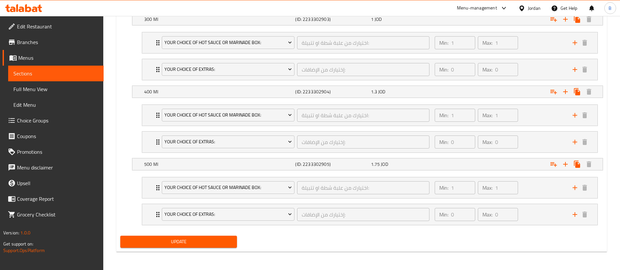
click at [161, 238] on span "Update" at bounding box center [179, 242] width 106 height 8
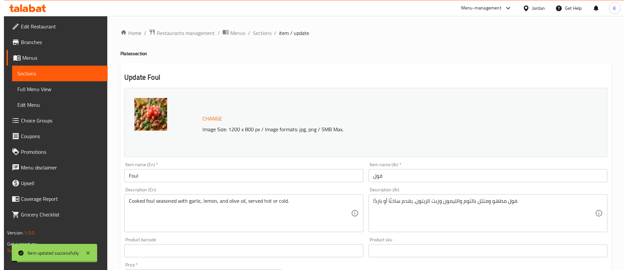
scroll to position [0, 0]
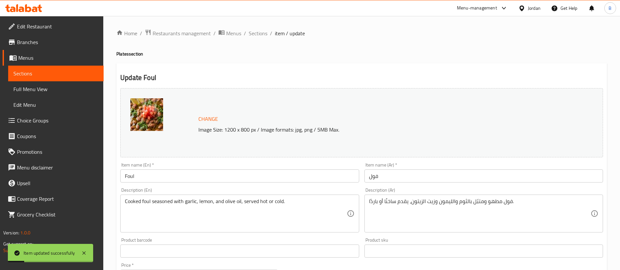
click at [260, 29] on span "Sections" at bounding box center [258, 33] width 19 height 8
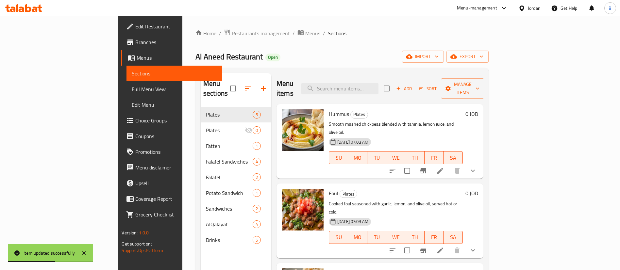
click at [450, 165] on li at bounding box center [440, 171] width 18 height 12
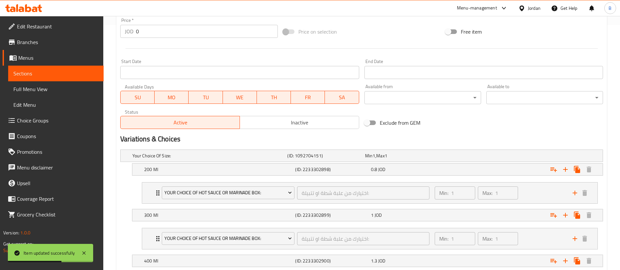
scroll to position [343, 0]
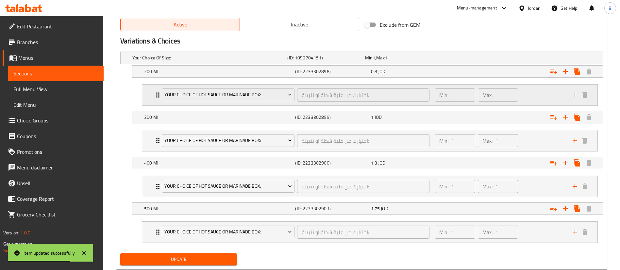
click at [576, 95] on icon "add" at bounding box center [575, 95] width 5 height 5
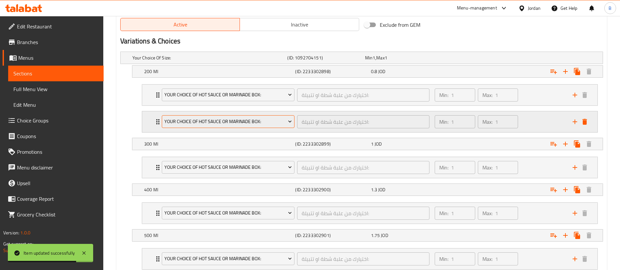
click at [216, 119] on span "Your Choice Of Hot Sauce or Marinade Box:" at bounding box center [229, 122] width 128 height 8
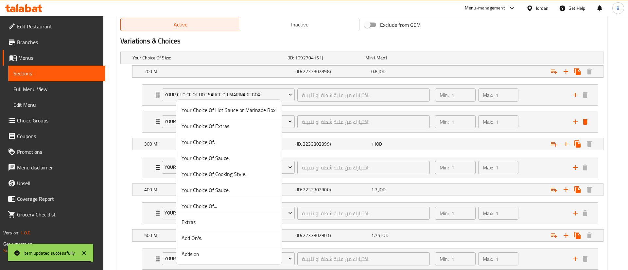
click at [227, 127] on span "Your Choice Of Extras:" at bounding box center [229, 126] width 95 height 8
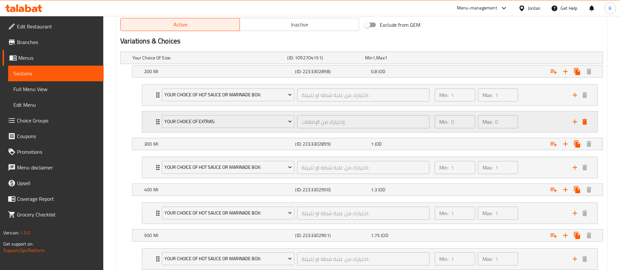
click at [530, 118] on div "Min: 0 ​ Max: 0 ​" at bounding box center [500, 122] width 138 height 21
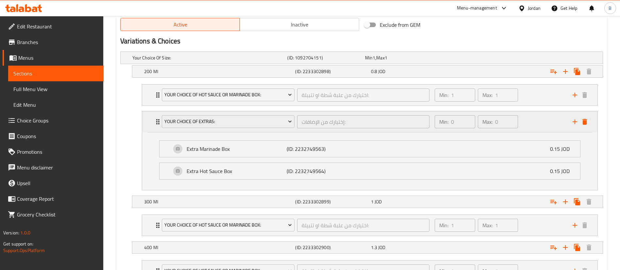
click at [533, 121] on div "Min: 0 ​ Max: 0 ​" at bounding box center [500, 122] width 138 height 21
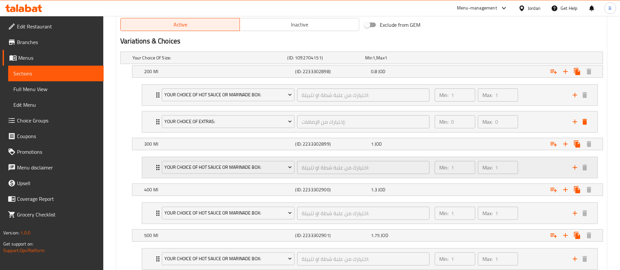
click at [574, 166] on icon "add" at bounding box center [575, 168] width 8 height 8
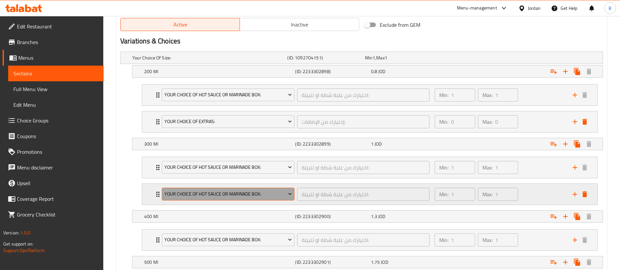
click at [212, 198] on span "Your Choice Of Hot Sauce or Marinade Box:" at bounding box center [229, 194] width 128 height 8
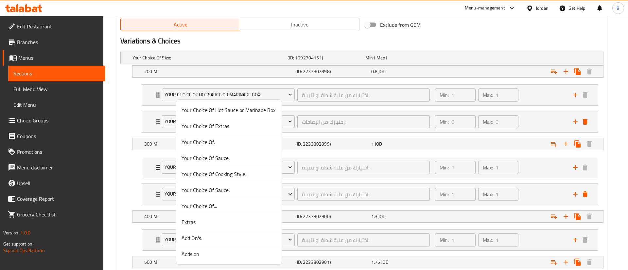
click at [231, 125] on span "Your Choice Of Extras:" at bounding box center [229, 126] width 95 height 8
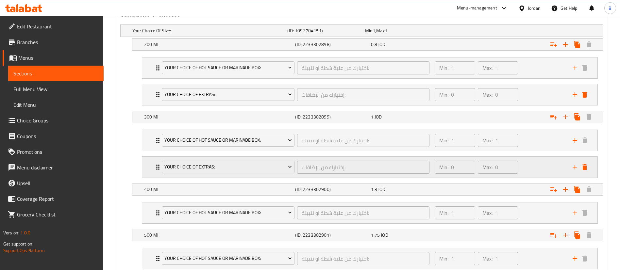
scroll to position [392, 0]
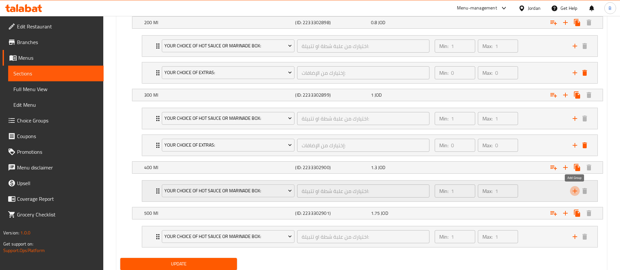
click at [572, 190] on icon "add" at bounding box center [575, 191] width 8 height 8
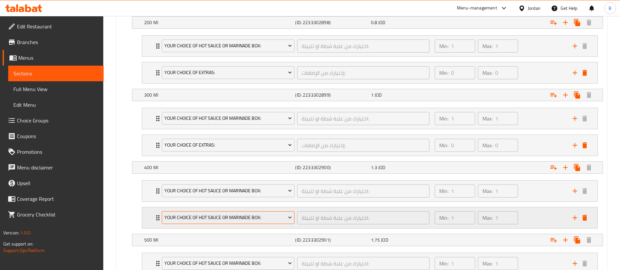
click at [222, 214] on span "Your Choice Of Hot Sauce or Marinade Box:" at bounding box center [229, 218] width 128 height 8
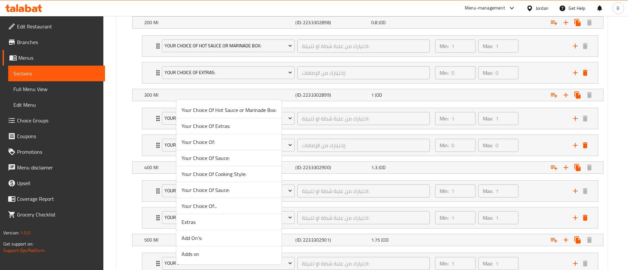
click at [217, 126] on span "Your Choice Of Extras:" at bounding box center [229, 126] width 95 height 8
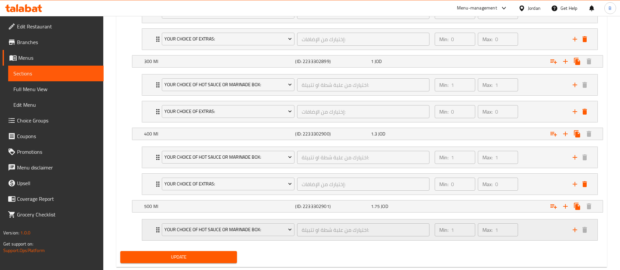
scroll to position [442, 0]
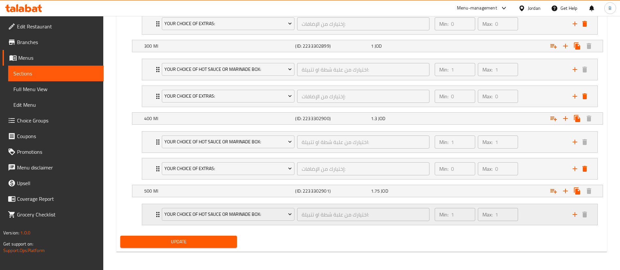
click at [576, 214] on icon "add" at bounding box center [575, 215] width 8 height 8
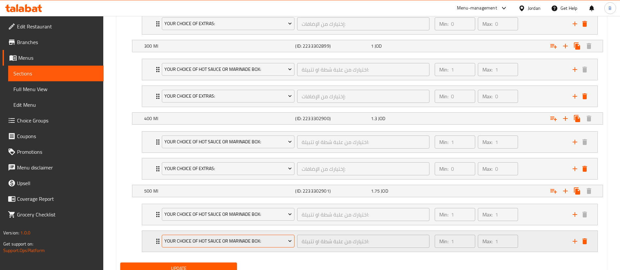
click at [194, 242] on span "Your Choice Of Hot Sauce or Marinade Box:" at bounding box center [229, 241] width 128 height 8
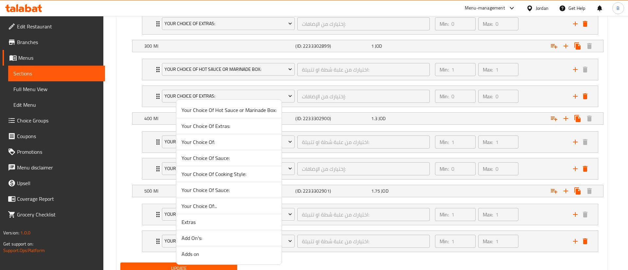
click at [216, 126] on span "Your Choice Of Extras:" at bounding box center [229, 126] width 95 height 8
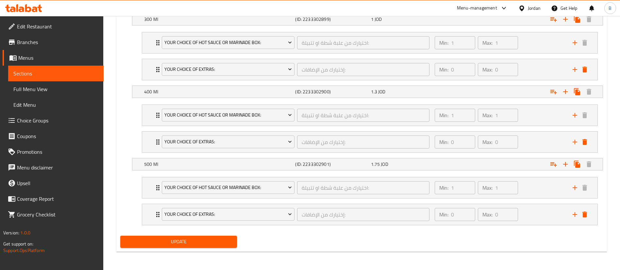
click at [190, 238] on span "Update" at bounding box center [179, 242] width 106 height 8
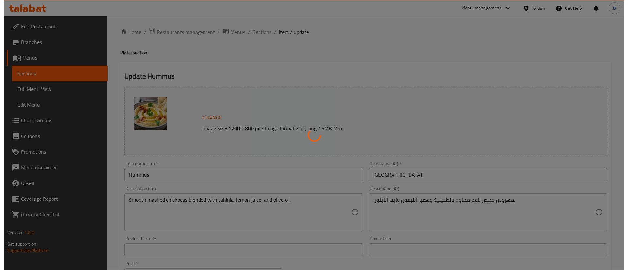
scroll to position [0, 0]
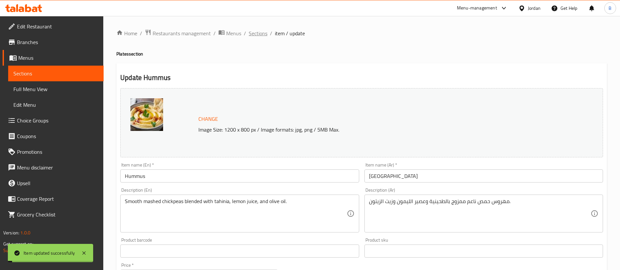
click at [254, 32] on span "Sections" at bounding box center [258, 33] width 19 height 8
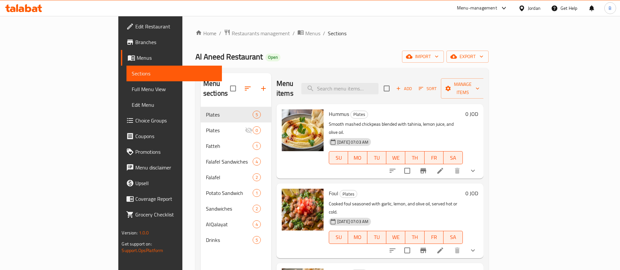
click at [135, 123] on span "Choice Groups" at bounding box center [175, 121] width 81 height 8
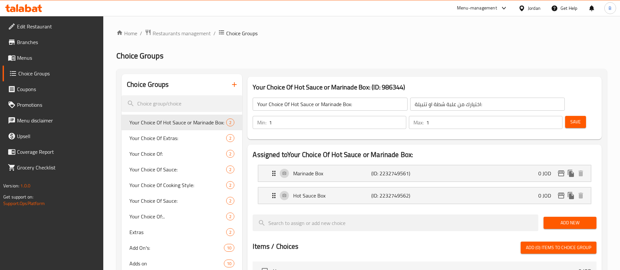
click at [157, 139] on span "Your Choice Of Extras:" at bounding box center [178, 138] width 97 height 8
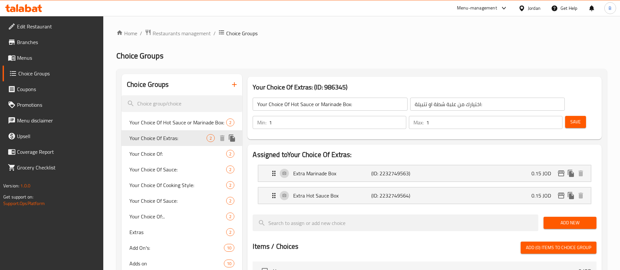
type input "Your Choice Of Extras:"
type input "إختيارك من الإضافات:"
type input "0"
type input "1"
click at [543, 116] on input "1" at bounding box center [494, 122] width 136 height 13
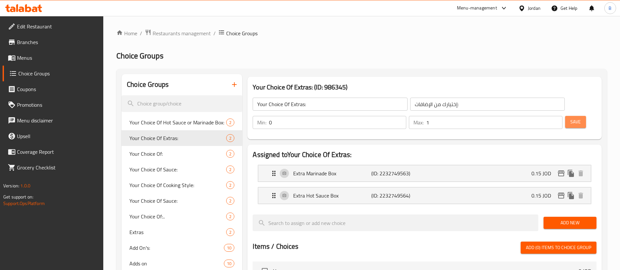
click at [571, 118] on span "Save" at bounding box center [576, 122] width 10 height 8
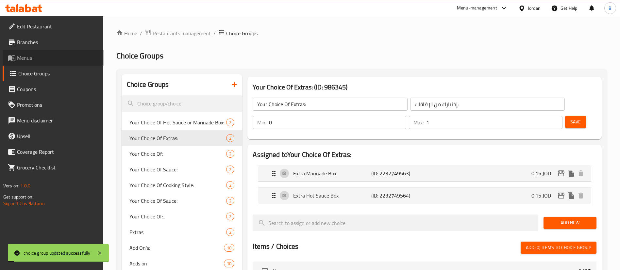
click at [36, 55] on span "Menus" at bounding box center [57, 58] width 81 height 8
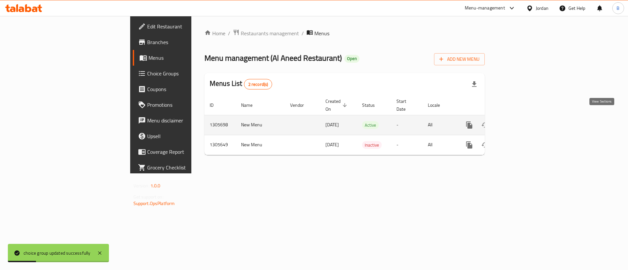
click at [520, 121] on icon "enhanced table" at bounding box center [516, 125] width 8 height 8
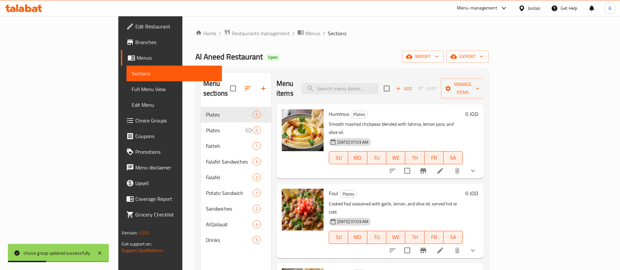
click at [450, 165] on li at bounding box center [440, 171] width 18 height 12
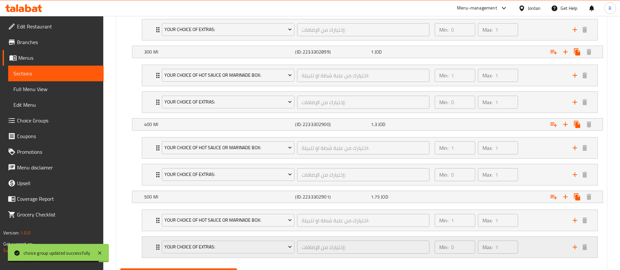
scroll to position [468, 0]
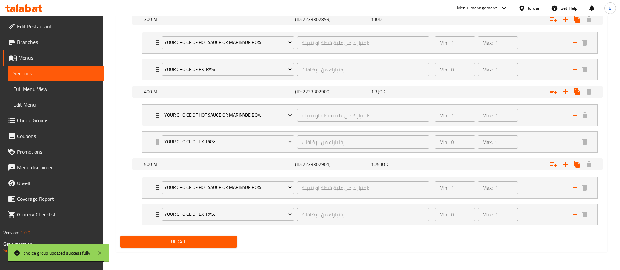
click at [192, 239] on span "Update" at bounding box center [179, 242] width 106 height 8
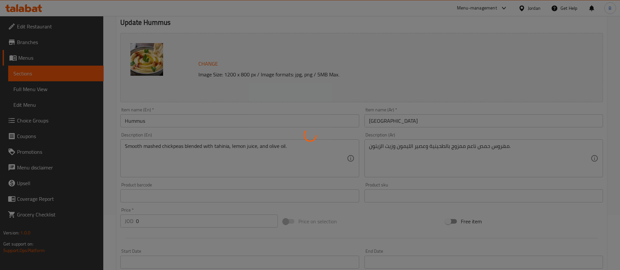
scroll to position [0, 0]
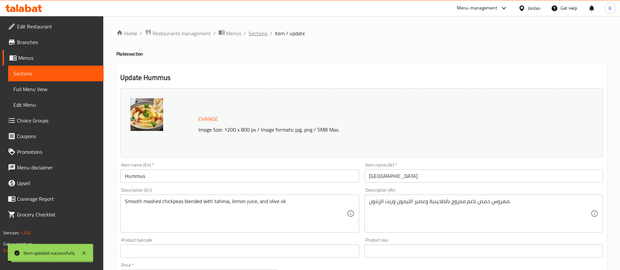
click at [257, 31] on span "Sections" at bounding box center [258, 33] width 19 height 8
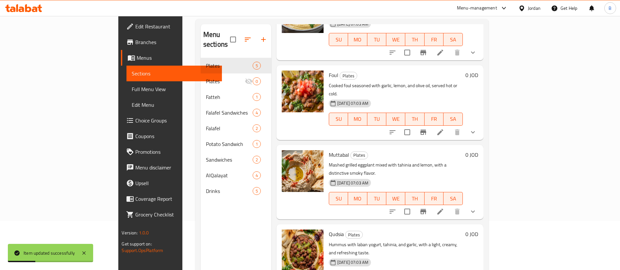
scroll to position [54, 0]
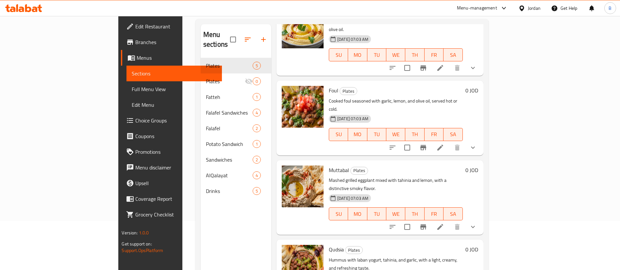
click at [444, 223] on icon at bounding box center [441, 227] width 8 height 8
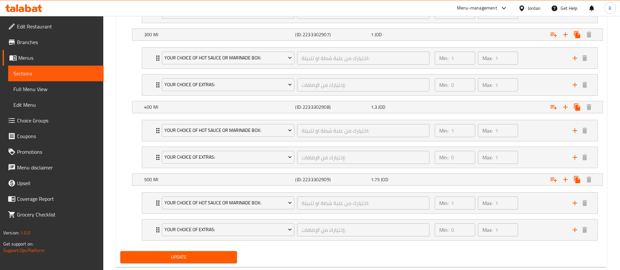
scroll to position [468, 0]
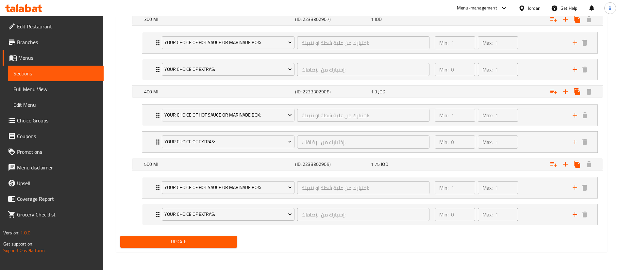
click at [183, 239] on span "Update" at bounding box center [179, 242] width 106 height 8
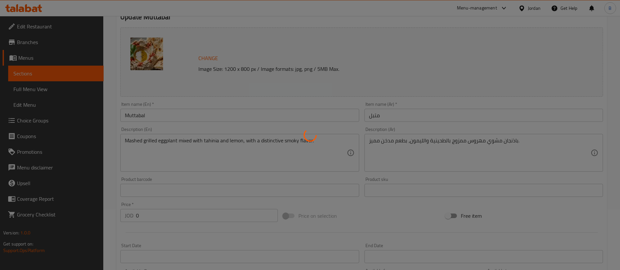
scroll to position [0, 0]
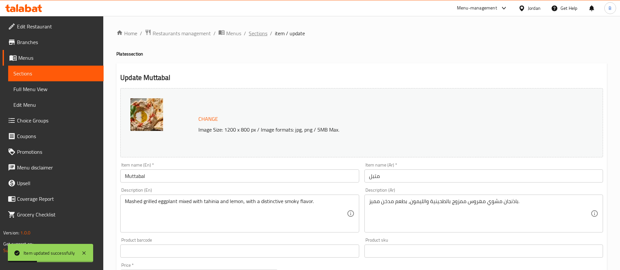
click at [255, 32] on span "Sections" at bounding box center [258, 33] width 19 height 8
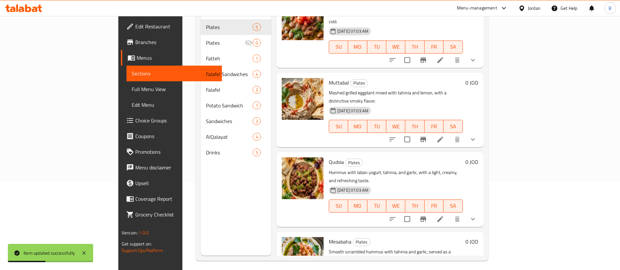
scroll to position [92, 0]
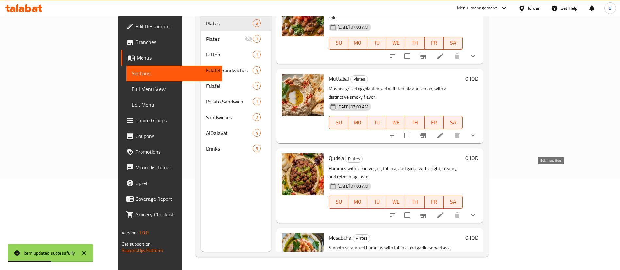
click at [444, 212] on icon at bounding box center [441, 216] width 8 height 8
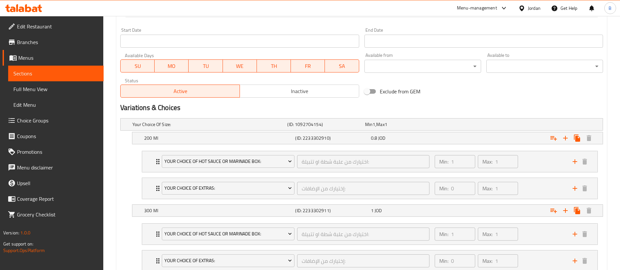
scroll to position [468, 0]
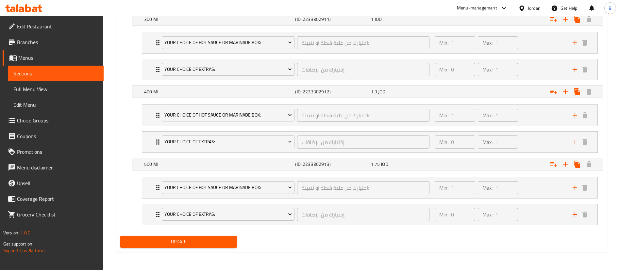
click at [179, 241] on span "Update" at bounding box center [179, 242] width 106 height 8
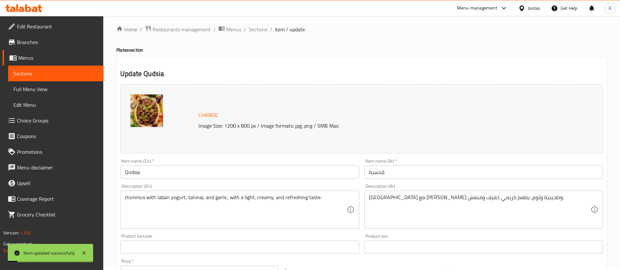
scroll to position [0, 0]
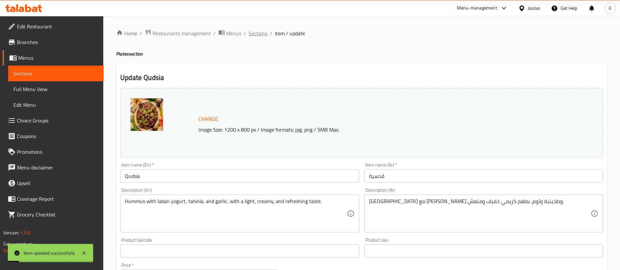
click at [252, 35] on span "Sections" at bounding box center [258, 33] width 19 height 8
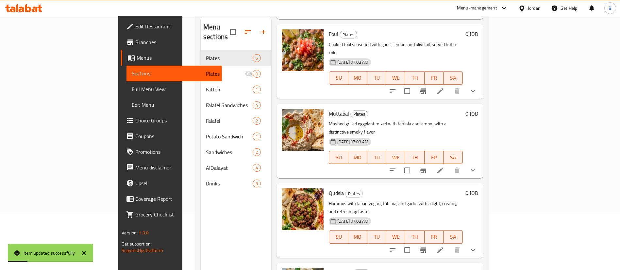
scroll to position [92, 0]
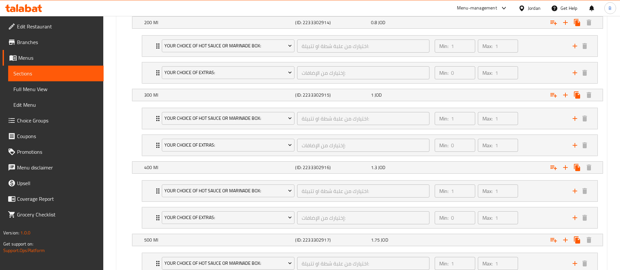
scroll to position [468, 0]
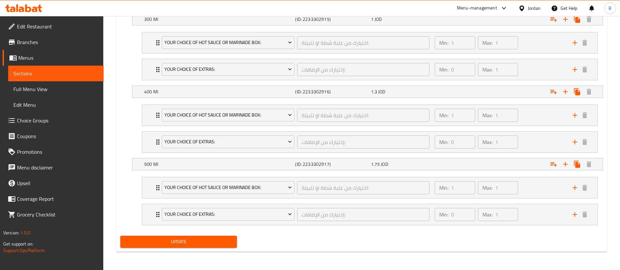
click at [183, 236] on button "Update" at bounding box center [178, 242] width 117 height 12
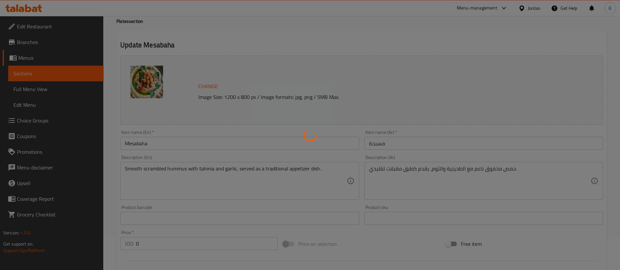
scroll to position [0, 0]
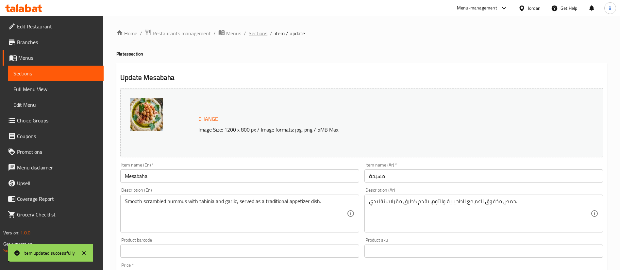
click at [259, 32] on span "Sections" at bounding box center [258, 33] width 19 height 8
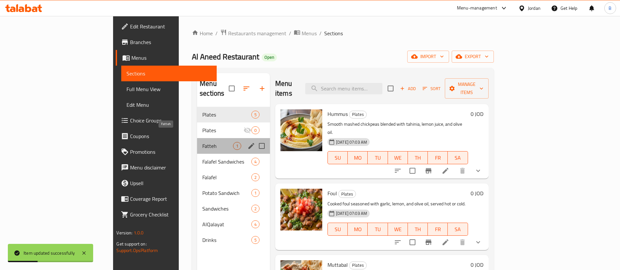
click at [202, 142] on span "Fatteh" at bounding box center [217, 146] width 31 height 8
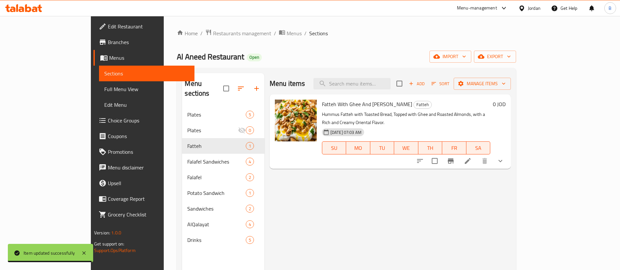
click at [505, 157] on icon "show more" at bounding box center [501, 161] width 8 height 8
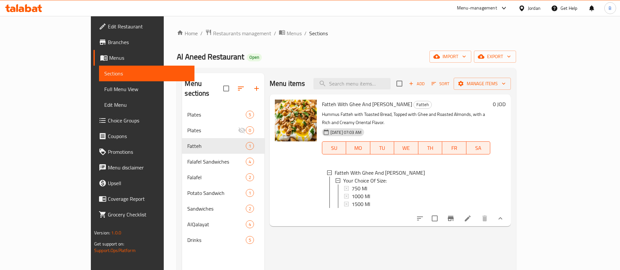
click at [472, 215] on icon at bounding box center [468, 219] width 8 height 8
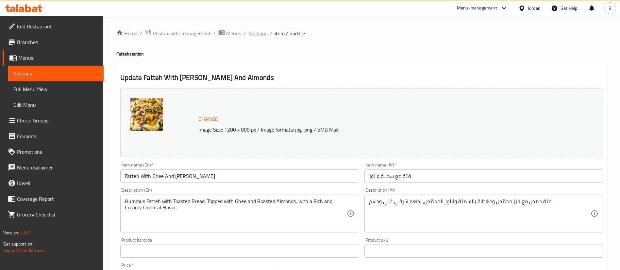
click at [259, 35] on span "Sections" at bounding box center [258, 33] width 19 height 8
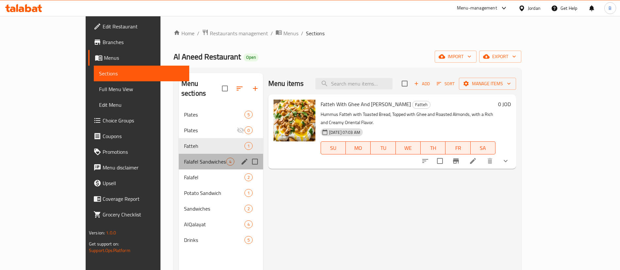
click at [179, 154] on div "Falafel Sandwiches 4" at bounding box center [221, 162] width 84 height 16
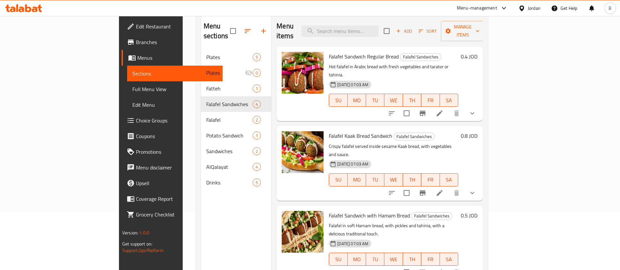
scroll to position [43, 0]
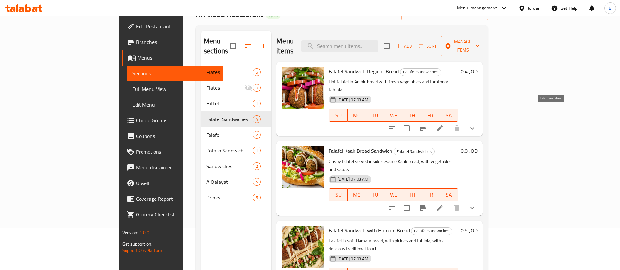
click at [444, 125] on icon at bounding box center [440, 129] width 8 height 8
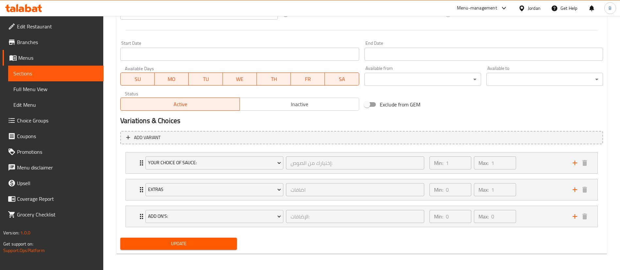
scroll to position [261, 0]
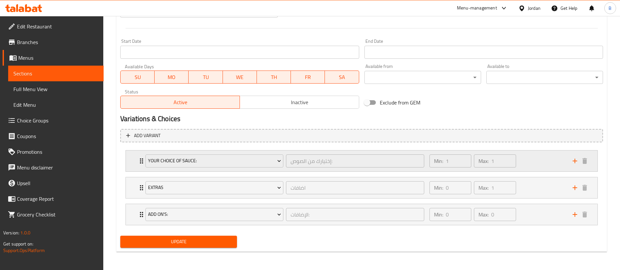
drag, startPoint x: 540, startPoint y: 157, endPoint x: 537, endPoint y: 169, distance: 12.5
click at [540, 157] on div "Min: 1 ​ Max: 1 ​" at bounding box center [497, 161] width 143 height 21
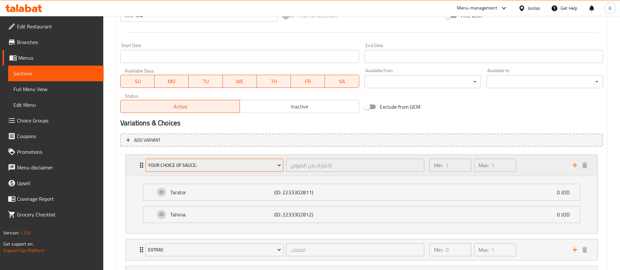
click at [223, 165] on span "Your Choice Of Sauce:" at bounding box center [214, 166] width 133 height 8
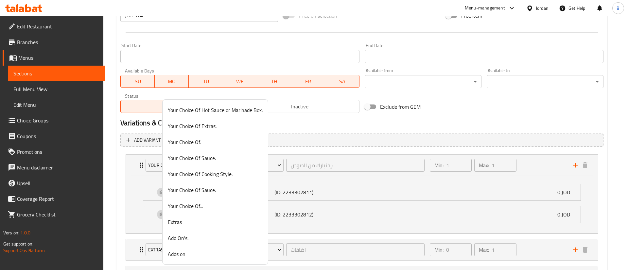
click at [219, 184] on li "Your Choice Of Sauce:" at bounding box center [215, 190] width 105 height 16
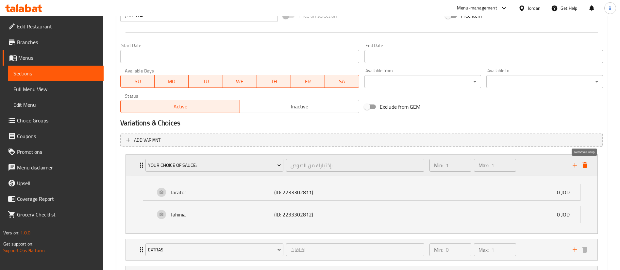
click at [584, 166] on icon "delete" at bounding box center [585, 166] width 5 height 6
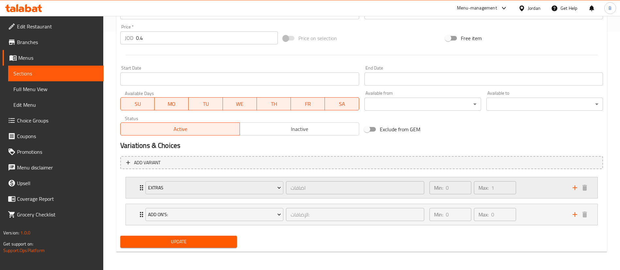
click at [540, 182] on div "Min: 0 ​ Max: 1 ​" at bounding box center [497, 188] width 143 height 21
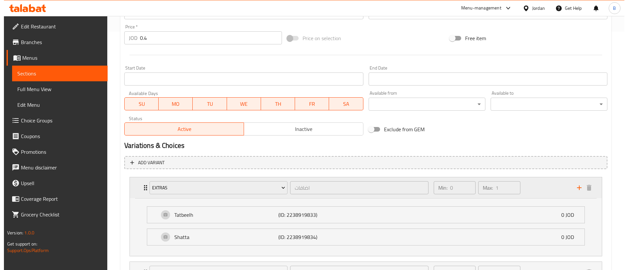
scroll to position [261, 0]
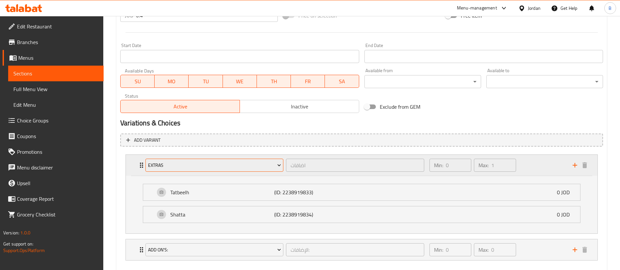
click at [206, 167] on span "Extras" at bounding box center [214, 166] width 133 height 8
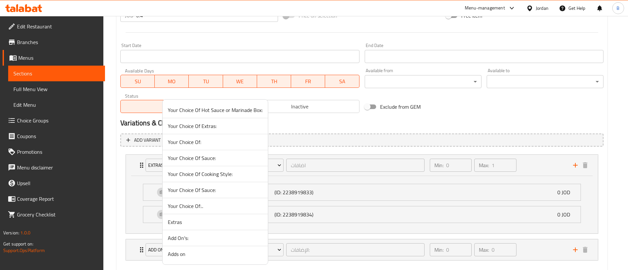
click at [201, 188] on span "Your Choice Of Sauce:" at bounding box center [215, 190] width 95 height 8
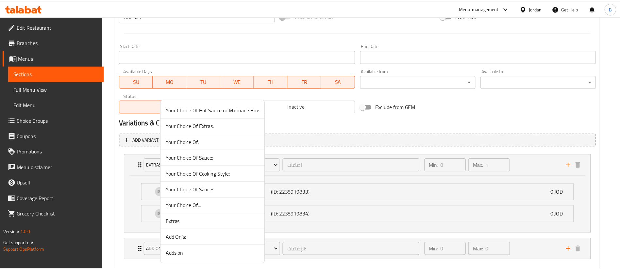
scroll to position [239, 0]
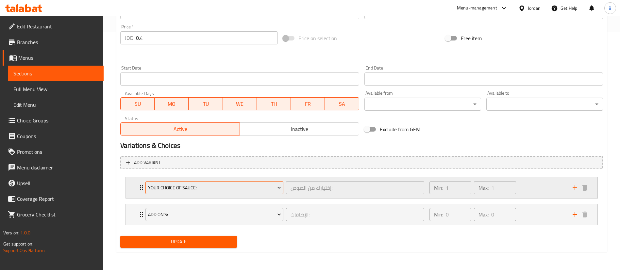
click at [257, 188] on span "Your Choice Of Sauce:" at bounding box center [214, 188] width 133 height 8
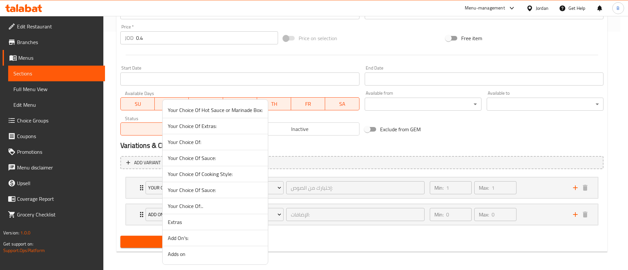
click at [216, 170] on span "Your Choice Of Cooking Style:" at bounding box center [215, 174] width 95 height 8
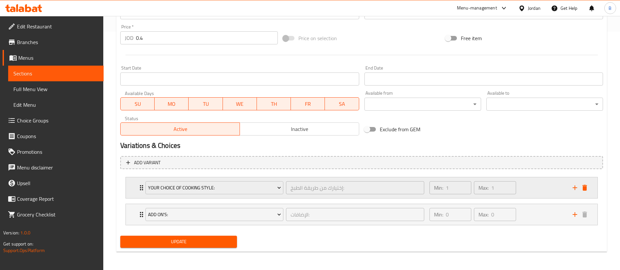
click at [587, 182] on div "Your Choice Of Cooking Style: إختيارك من طريقة الطبخ: ​ Min: 1 ​ Max: 1 ​" at bounding box center [364, 188] width 452 height 21
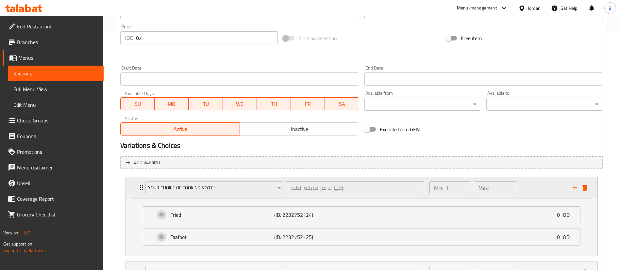
click at [587, 189] on icon "delete" at bounding box center [585, 188] width 8 height 8
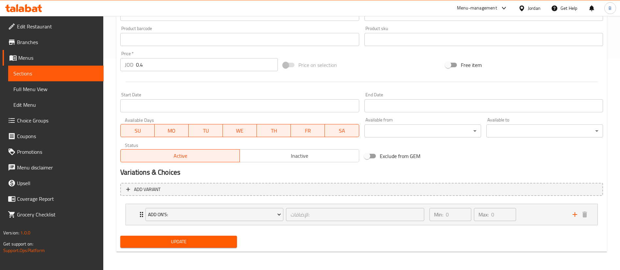
scroll to position [212, 0]
click at [541, 220] on div "Min: 0 ​ Max: 0 ​" at bounding box center [497, 214] width 143 height 21
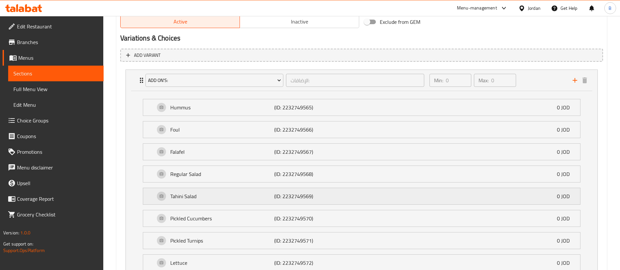
scroll to position [337, 0]
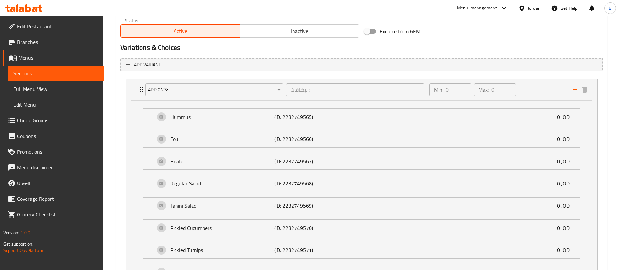
click at [46, 121] on span "Choice Groups" at bounding box center [57, 121] width 81 height 8
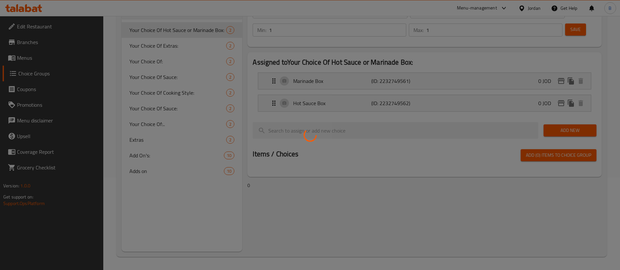
scroll to position [93, 0]
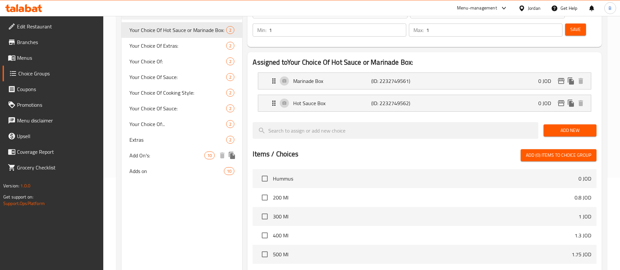
click at [159, 156] on span "Add On's:" at bounding box center [167, 156] width 75 height 8
type input "Add On's:"
type input "الإضافات:"
type input "0"
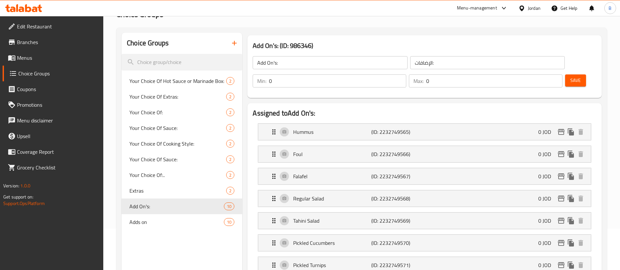
scroll to position [0, 0]
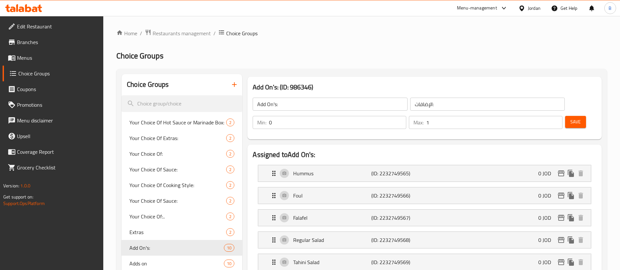
click at [545, 116] on input "1" at bounding box center [494, 122] width 136 height 13
click at [545, 116] on input "2" at bounding box center [494, 122] width 136 height 13
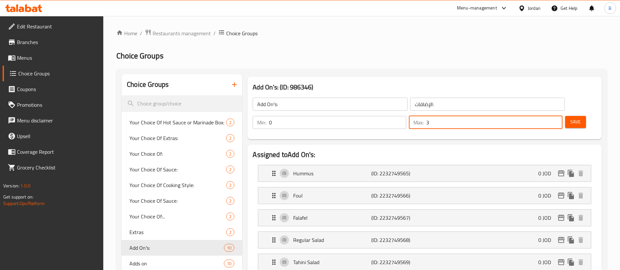
click at [545, 116] on input "3" at bounding box center [494, 122] width 136 height 13
click at [545, 116] on input "4" at bounding box center [494, 122] width 136 height 13
click at [545, 116] on input "5" at bounding box center [494, 122] width 136 height 13
click at [545, 116] on input "6" at bounding box center [494, 122] width 136 height 13
click at [545, 116] on input "7" at bounding box center [494, 122] width 136 height 13
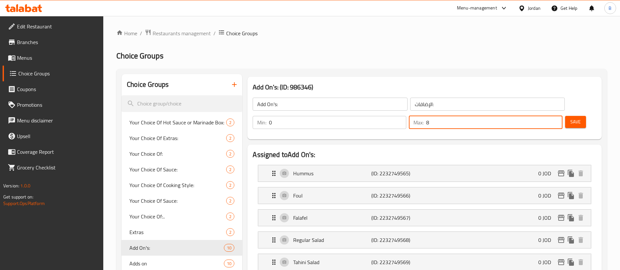
click at [545, 116] on input "8" at bounding box center [494, 122] width 136 height 13
click at [545, 116] on input "9" at bounding box center [494, 122] width 136 height 13
type input "10"
click at [545, 116] on input "10" at bounding box center [494, 122] width 136 height 13
click at [571, 118] on span "Save" at bounding box center [576, 122] width 10 height 8
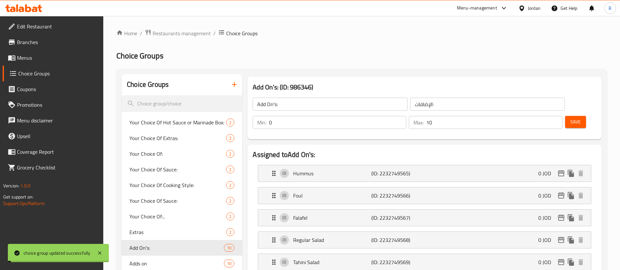
click at [19, 59] on span "Menus" at bounding box center [57, 58] width 81 height 8
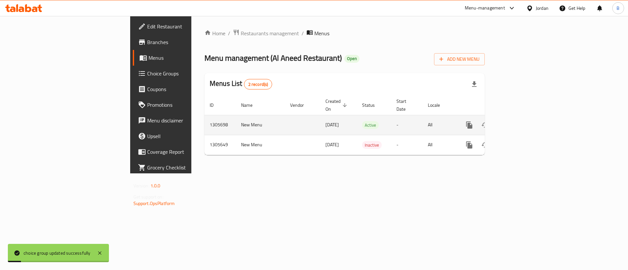
click at [519, 122] on icon "enhanced table" at bounding box center [516, 125] width 6 height 6
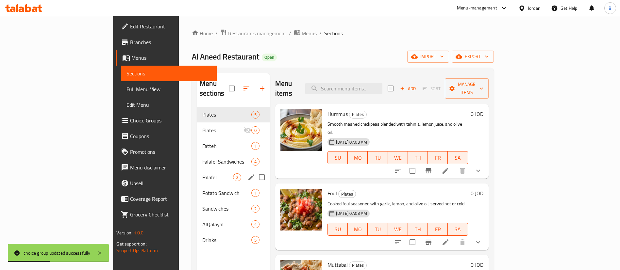
click at [202, 174] on span "Falafel" at bounding box center [217, 178] width 31 height 8
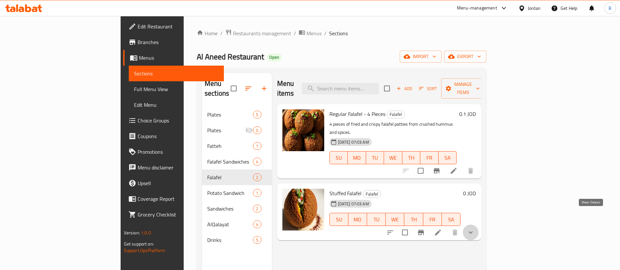
click at [475, 229] on icon "show more" at bounding box center [471, 233] width 8 height 8
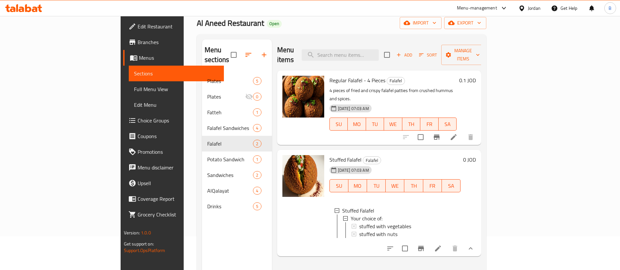
scroll to position [49, 0]
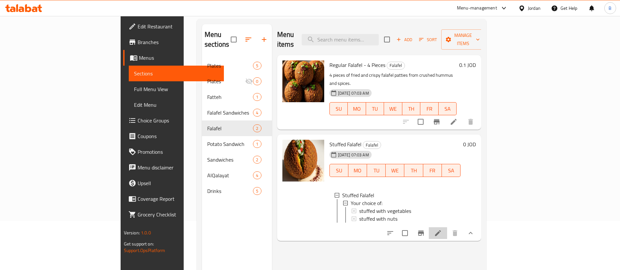
click at [447, 228] on li at bounding box center [438, 234] width 18 height 12
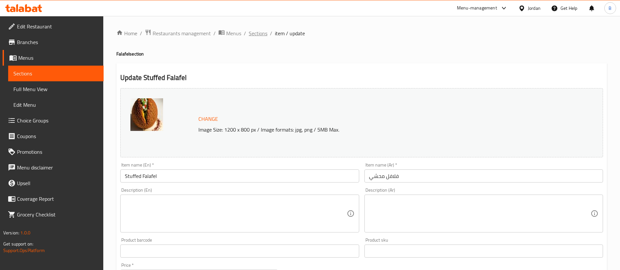
click at [259, 37] on span "Sections" at bounding box center [258, 33] width 19 height 8
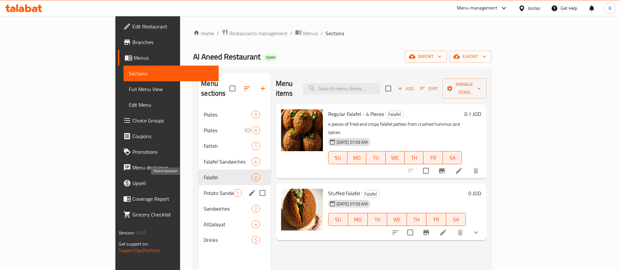
click at [204, 189] on span "Potato Sandwich" at bounding box center [219, 193] width 30 height 8
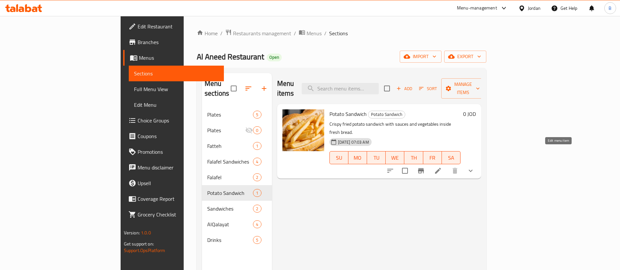
click at [442, 167] on icon at bounding box center [438, 171] width 8 height 8
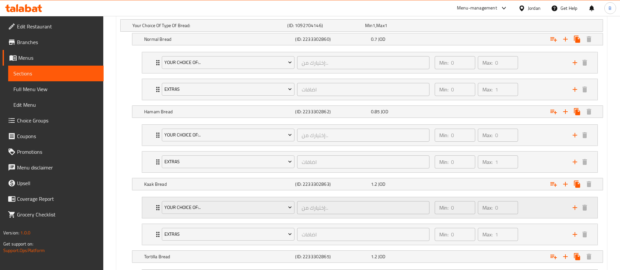
scroll to position [321, 0]
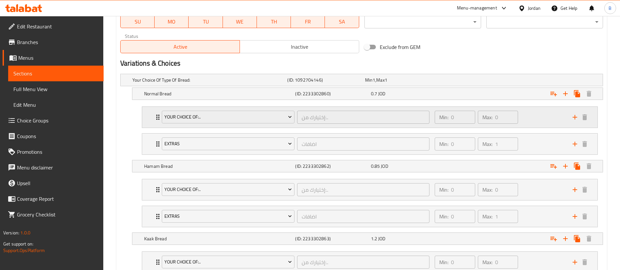
click at [527, 114] on div "Min: 0 ​ Max: 0 ​" at bounding box center [500, 117] width 138 height 21
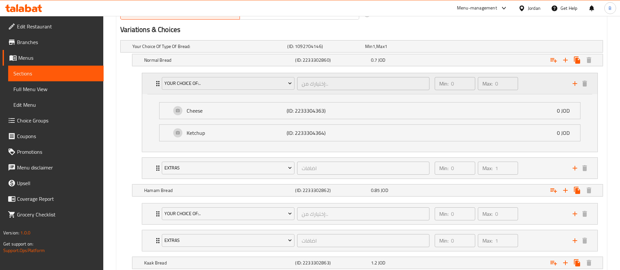
scroll to position [370, 0]
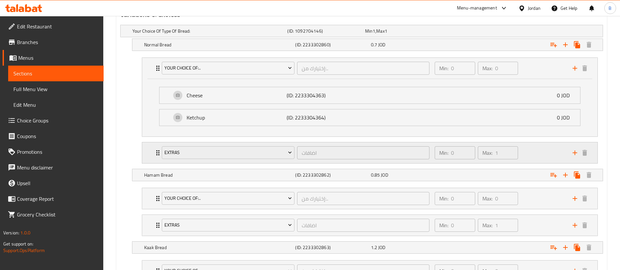
click at [549, 149] on div "Min: 0 ​ Max: 1 ​" at bounding box center [500, 153] width 138 height 21
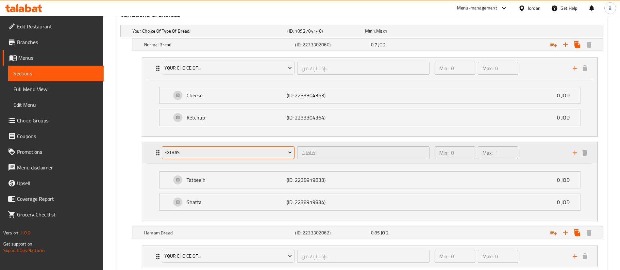
click at [264, 153] on span "Extras" at bounding box center [229, 153] width 128 height 8
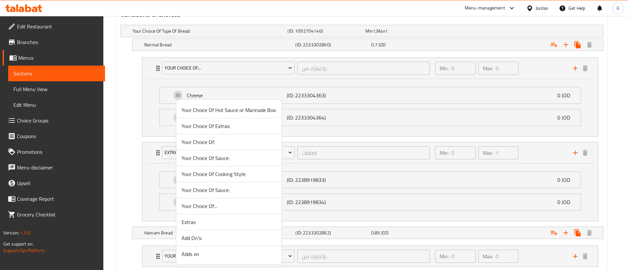
click at [231, 176] on span "Your Choice Of Cooking Style:" at bounding box center [229, 174] width 95 height 8
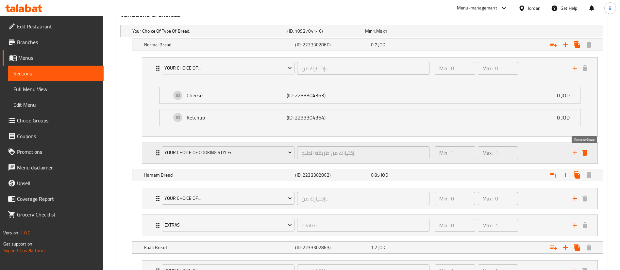
click at [581, 152] on icon "delete" at bounding box center [585, 153] width 8 height 8
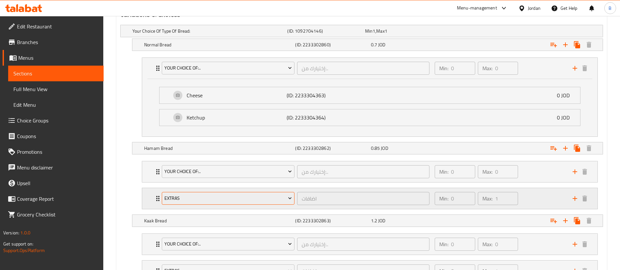
click at [186, 199] on span "Extras" at bounding box center [229, 199] width 128 height 8
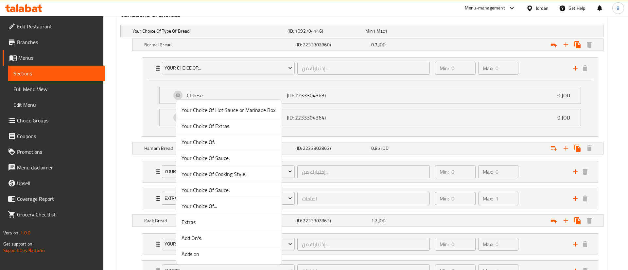
click at [200, 212] on li "Your Choice Of:.." at bounding box center [228, 207] width 105 height 16
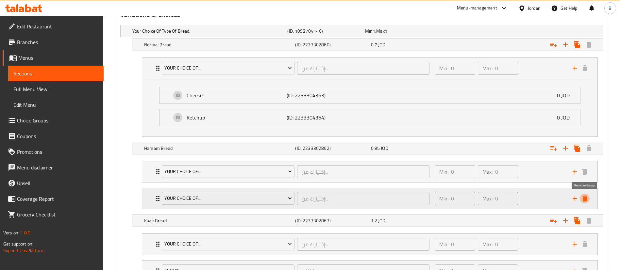
click at [587, 198] on icon "delete" at bounding box center [585, 199] width 8 height 8
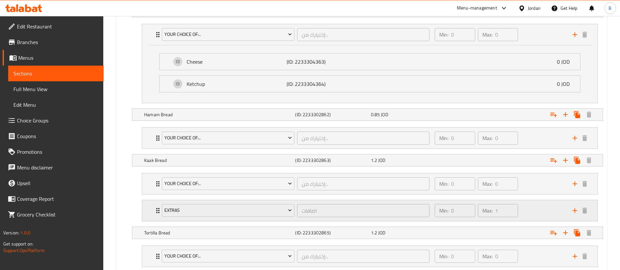
scroll to position [419, 0]
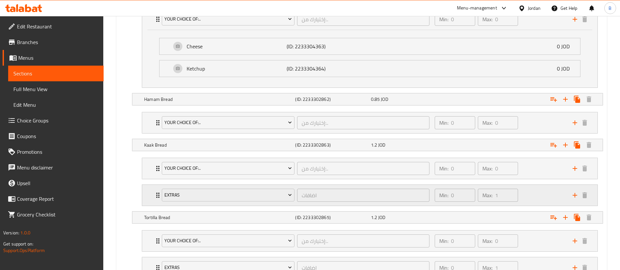
click at [223, 188] on div "Extras" at bounding box center [228, 196] width 135 height 16
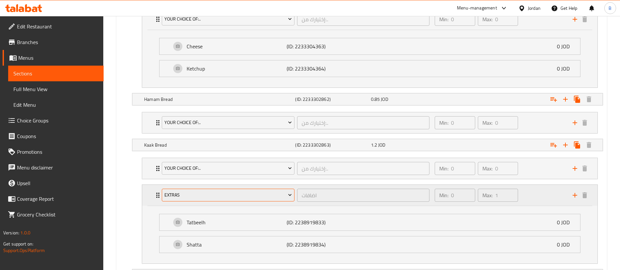
click at [213, 194] on span "Extras" at bounding box center [229, 195] width 128 height 8
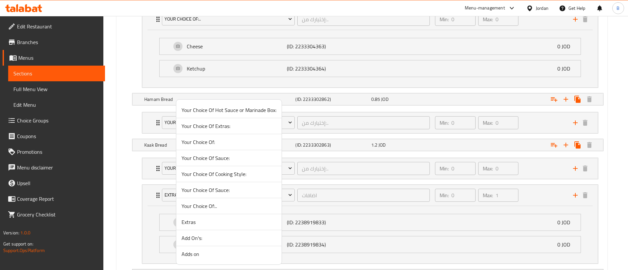
drag, startPoint x: 212, startPoint y: 203, endPoint x: 479, endPoint y: 215, distance: 267.4
click at [212, 203] on span "Your Choice Of:.." at bounding box center [229, 206] width 95 height 8
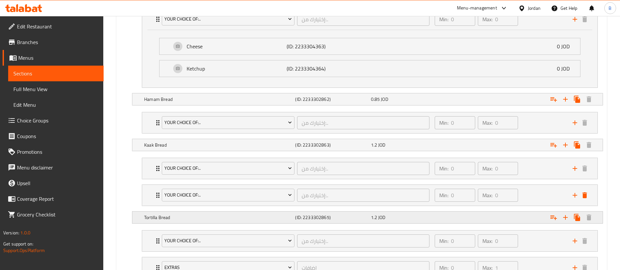
click at [584, 197] on icon "delete" at bounding box center [585, 196] width 5 height 6
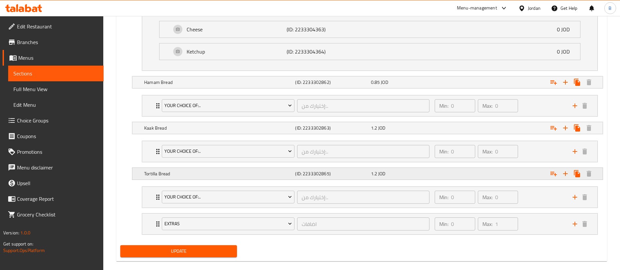
scroll to position [446, 0]
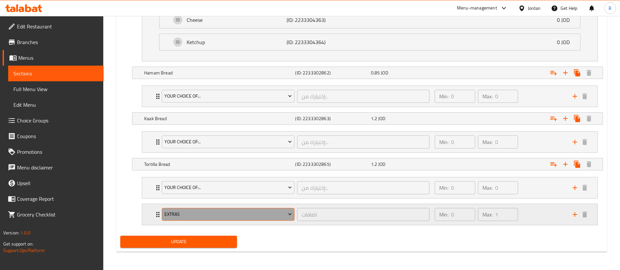
click at [206, 215] on span "Extras" at bounding box center [229, 215] width 128 height 8
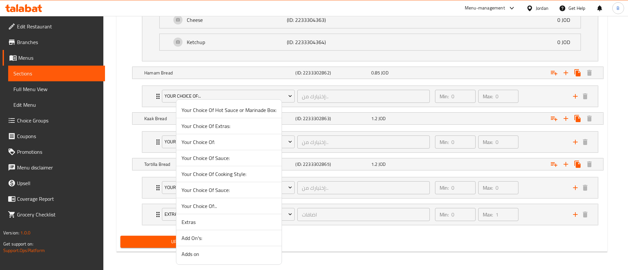
click at [212, 228] on li "Extras" at bounding box center [228, 223] width 105 height 16
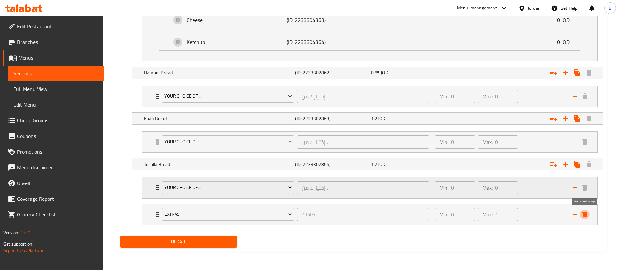
drag, startPoint x: 587, startPoint y: 215, endPoint x: 583, endPoint y: 214, distance: 3.7
click at [587, 214] on icon "delete" at bounding box center [585, 215] width 8 height 8
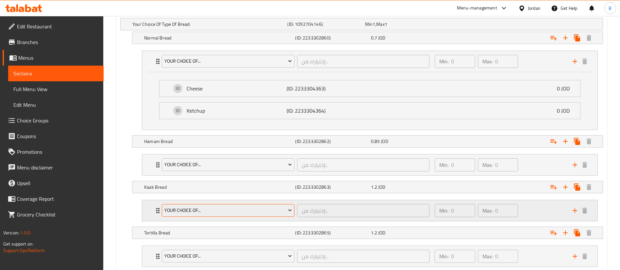
scroll to position [419, 0]
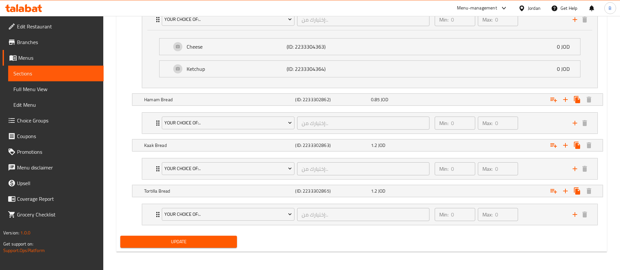
click at [192, 240] on span "Update" at bounding box center [179, 242] width 106 height 8
click at [53, 124] on span "Choice Groups" at bounding box center [57, 121] width 81 height 8
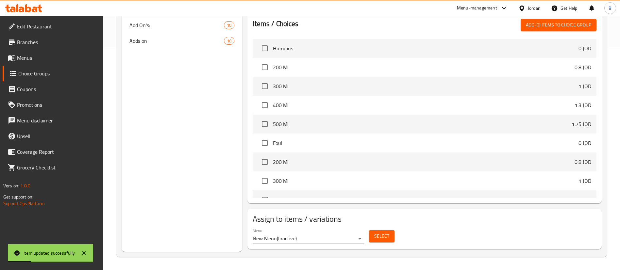
scroll to position [93, 0]
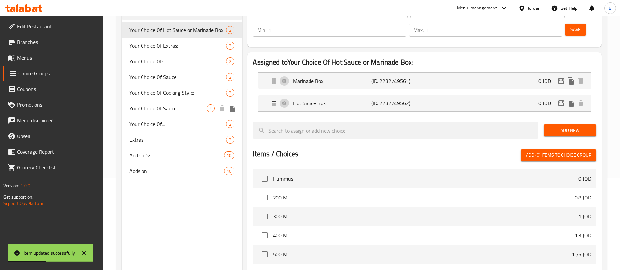
click at [166, 128] on div "Your Choice Of:.. 2" at bounding box center [182, 124] width 121 height 16
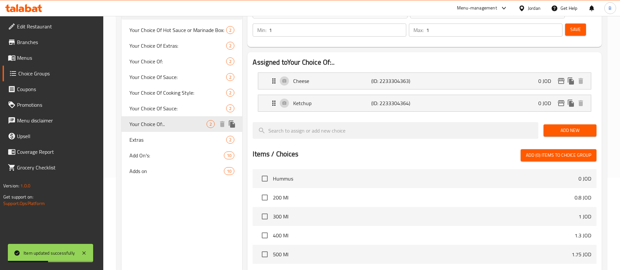
type input "Your Choice Of:.."
type input "إختيارك من:.."
type input "0"
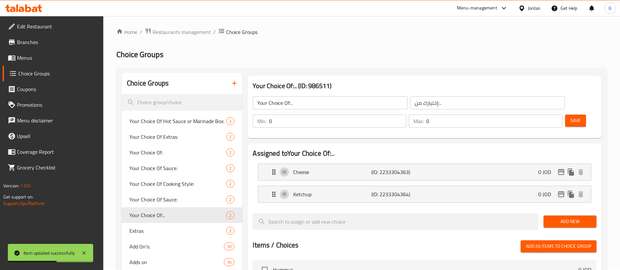
scroll to position [0, 0]
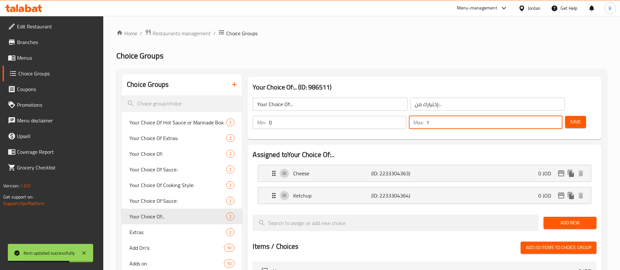
click at [545, 116] on input "1" at bounding box center [494, 122] width 136 height 13
type input "2"
click at [545, 116] on input "2" at bounding box center [494, 122] width 136 height 13
click at [571, 118] on span "Save" at bounding box center [576, 122] width 10 height 8
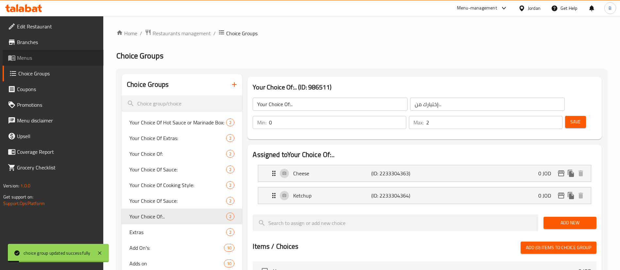
click at [19, 55] on span "Menus" at bounding box center [57, 58] width 81 height 8
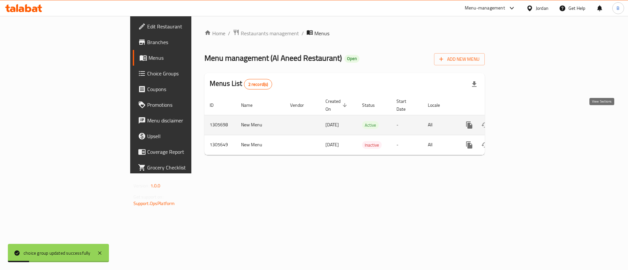
click at [520, 121] on icon "enhanced table" at bounding box center [516, 125] width 8 height 8
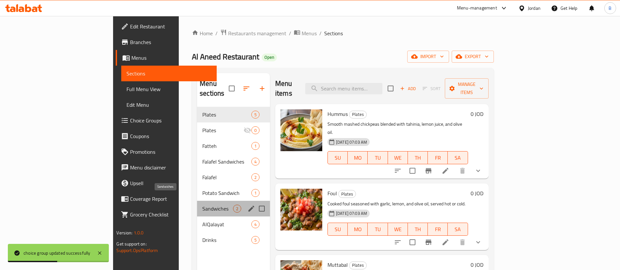
click at [202, 205] on span "Sandwiches" at bounding box center [217, 209] width 31 height 8
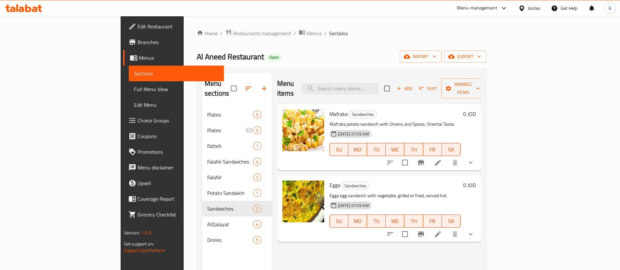
click at [413, 85] on span "Add" at bounding box center [405, 89] width 18 height 8
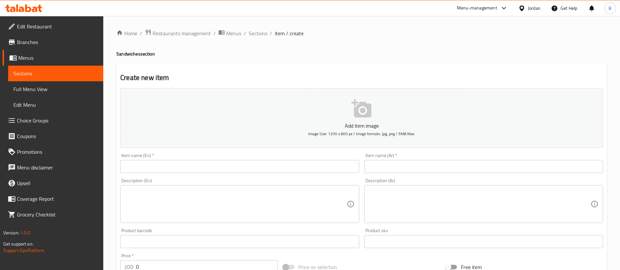
click at [177, 170] on input "text" at bounding box center [239, 166] width 239 height 13
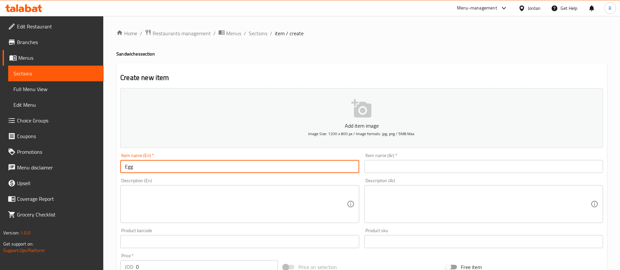
type input "Egg"
click at [398, 167] on input "text" at bounding box center [484, 166] width 239 height 13
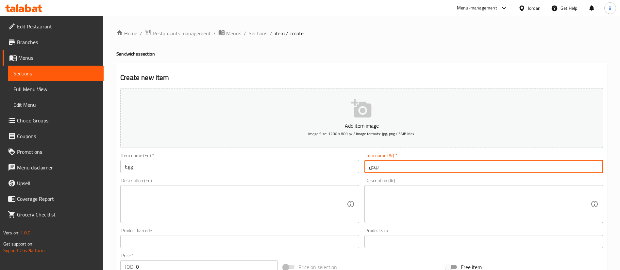
type input "بيض"
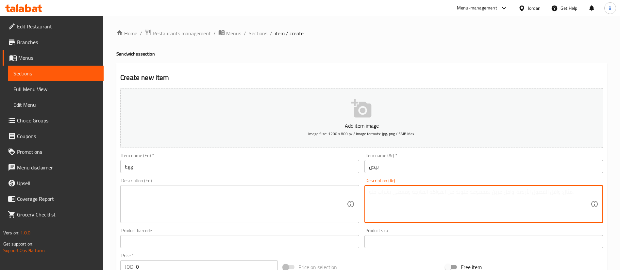
click at [464, 201] on textarea at bounding box center [480, 204] width 222 height 31
paste textarea "ساندويش بيض مقلي طازج مع خبز عربي أو صاج."
type textarea "ساندويش بيض مقلي طازج مع خبز عربي أو صاج."
click at [264, 208] on textarea at bounding box center [236, 204] width 222 height 31
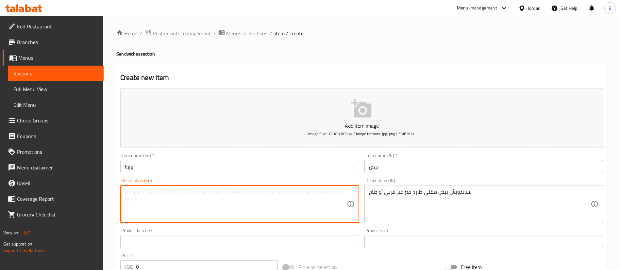
paste textarea "Fresh fried egg sandwich with Arabic or saj bread."
type textarea "Fresh fried egg sandwich with Arabic or saj bread."
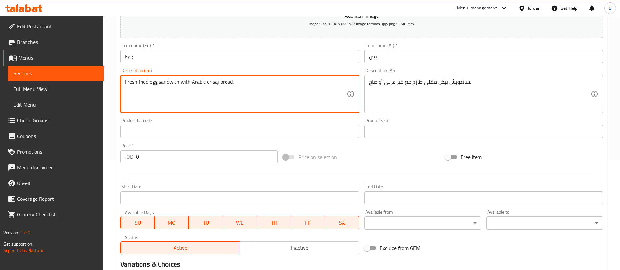
scroll to position [192, 0]
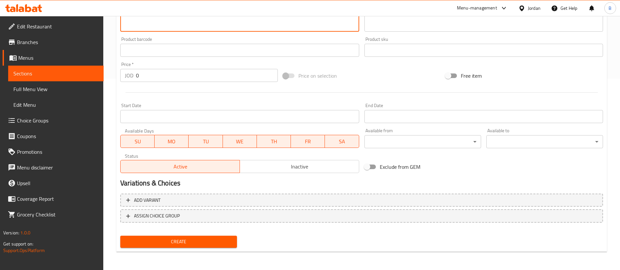
click at [168, 242] on span "Create" at bounding box center [179, 242] width 106 height 8
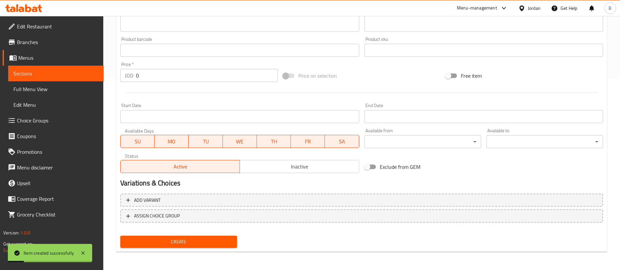
click at [41, 117] on span "Choice Groups" at bounding box center [57, 121] width 81 height 8
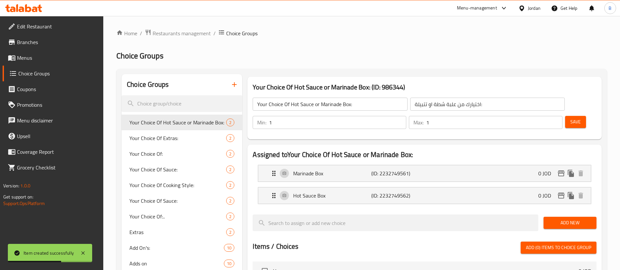
click at [234, 86] on icon "button" at bounding box center [235, 85] width 8 height 8
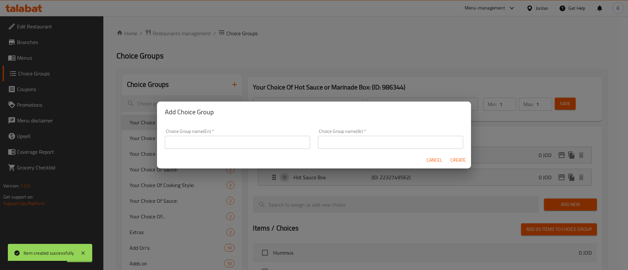
click at [259, 141] on input "text" at bounding box center [237, 142] width 145 height 13
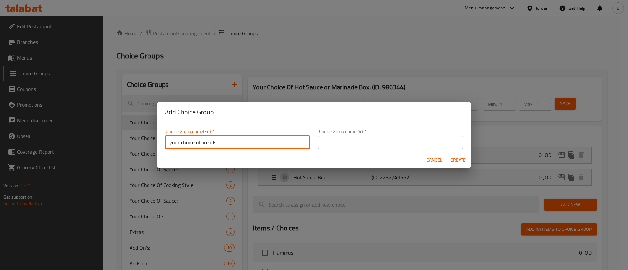
type input "your choice of bread:"
click at [349, 138] on input "text" at bounding box center [390, 142] width 145 height 13
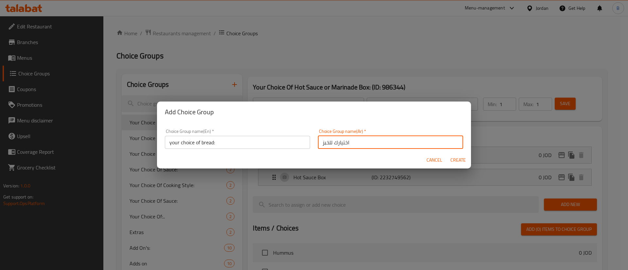
type input "اختيارك للخبز"
click at [461, 162] on span "Create" at bounding box center [458, 160] width 16 height 8
type input "your choice of bread:"
type input "اختيارك للخبز"
type input "0"
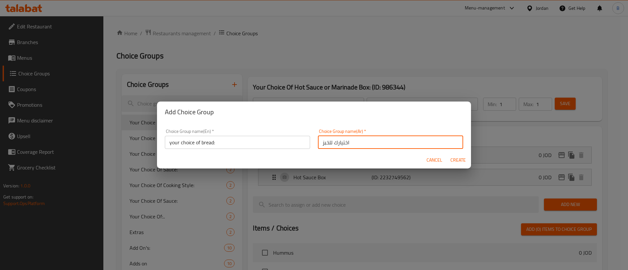
type input "0"
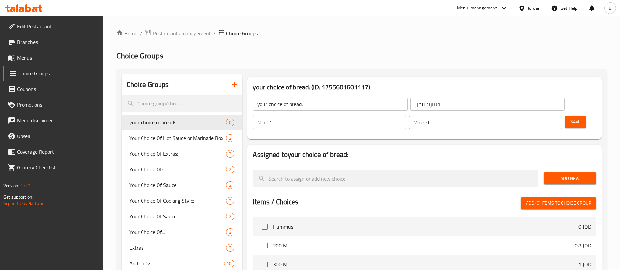
type input "1"
click at [407, 116] on input "1" at bounding box center [337, 122] width 137 height 13
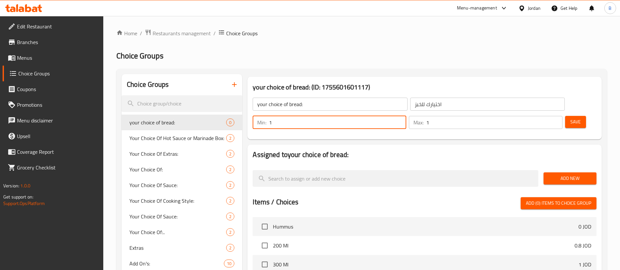
type input "1"
click at [545, 116] on input "1" at bounding box center [494, 122] width 136 height 13
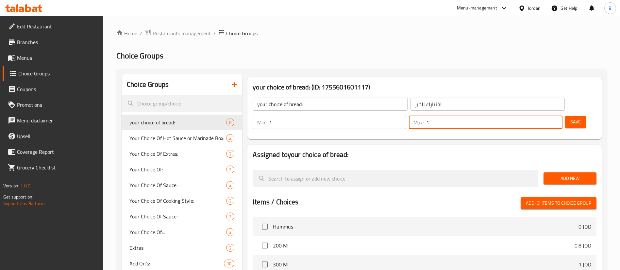
click at [565, 116] on button "Save" at bounding box center [575, 122] width 21 height 12
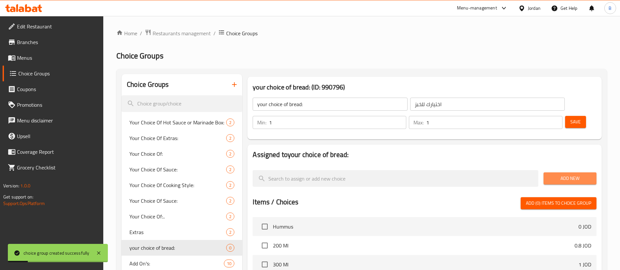
click at [556, 175] on span "Add New" at bounding box center [570, 179] width 43 height 8
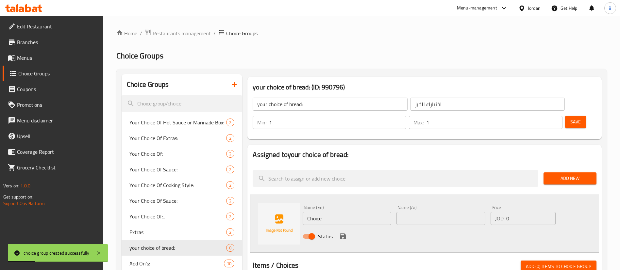
click at [436, 212] on input "text" at bounding box center [441, 218] width 89 height 13
paste input "حمام"
type input "حمام"
drag, startPoint x: 364, startPoint y: 199, endPoint x: 232, endPoint y: 192, distance: 132.6
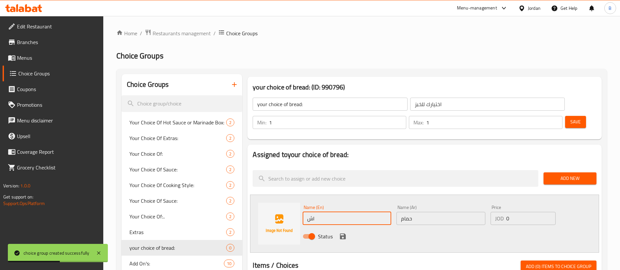
type input "ا"
type input "h"
type input "Hammam"
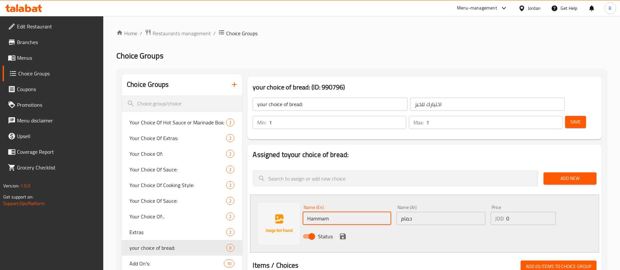
click at [527, 212] on input "0" at bounding box center [531, 218] width 49 height 13
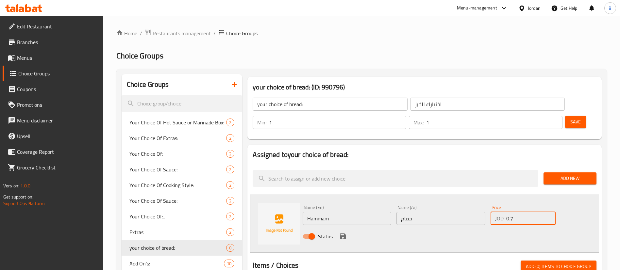
type input "0.7"
drag, startPoint x: 342, startPoint y: 218, endPoint x: 410, endPoint y: 249, distance: 74.9
click at [342, 234] on icon "save" at bounding box center [343, 237] width 6 height 6
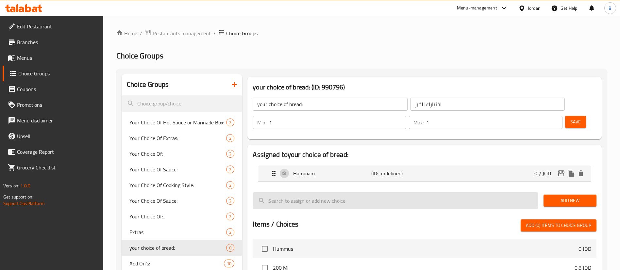
click at [316, 193] on input "search" at bounding box center [396, 201] width 286 height 17
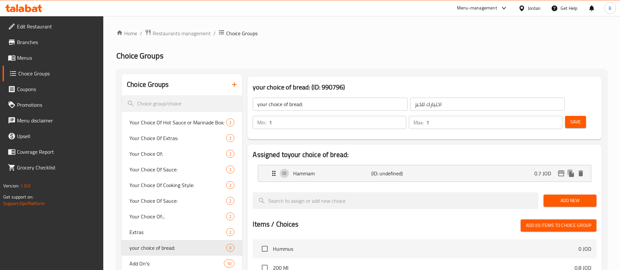
click at [577, 197] on span "Add New" at bounding box center [570, 201] width 43 height 8
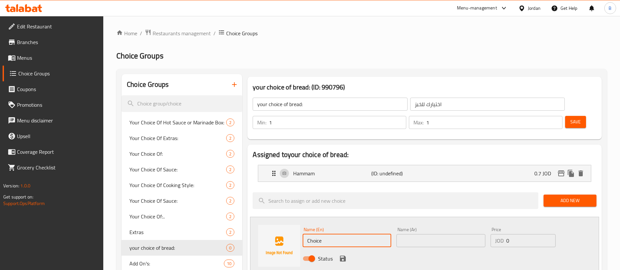
drag, startPoint x: 361, startPoint y: 220, endPoint x: 134, endPoint y: 207, distance: 226.7
type input "Regular"
click at [439, 234] on input "text" at bounding box center [441, 240] width 89 height 13
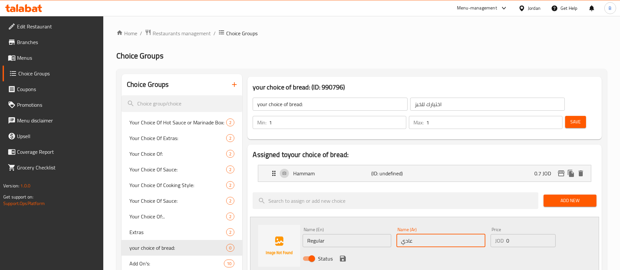
type input "عادي"
click at [526, 234] on input "0" at bounding box center [531, 240] width 49 height 13
type input "0.7"
click at [347, 254] on button "save" at bounding box center [343, 259] width 10 height 10
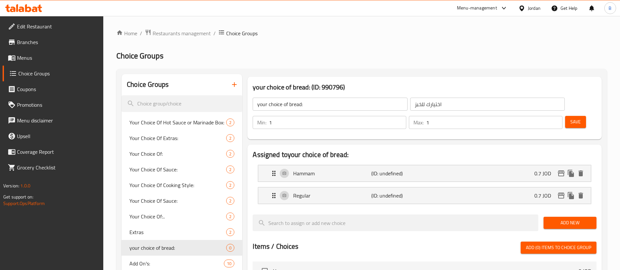
click at [564, 219] on span "Add New" at bounding box center [570, 223] width 43 height 8
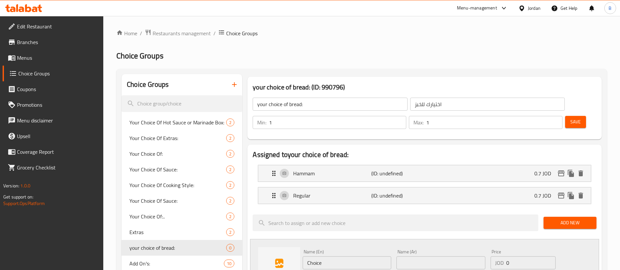
drag, startPoint x: 293, startPoint y: 235, endPoint x: 185, endPoint y: 220, distance: 108.6
type input "Kaak"
click at [416, 257] on input "text" at bounding box center [441, 263] width 89 height 13
type input "كعك"
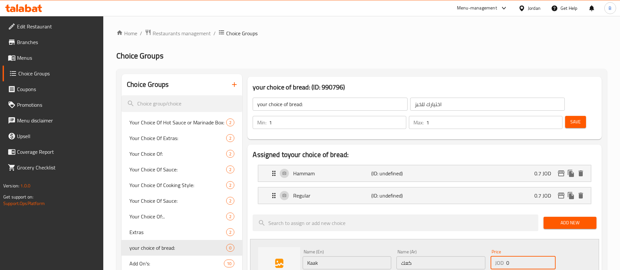
drag, startPoint x: 521, startPoint y: 242, endPoint x: 426, endPoint y: 244, distance: 95.2
click at [427, 247] on div "Name (En) Kaak Name (En) Name (Ar) كعك Name (Ar) Price JOD 0 Price Status" at bounding box center [441, 268] width 282 height 43
type input "1.2"
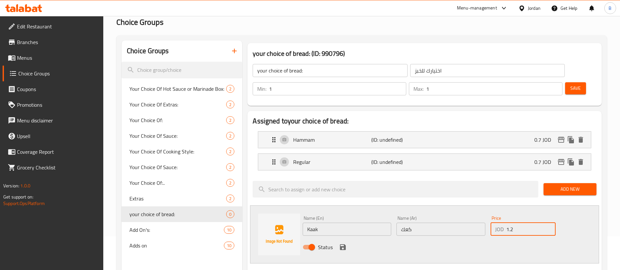
scroll to position [49, 0]
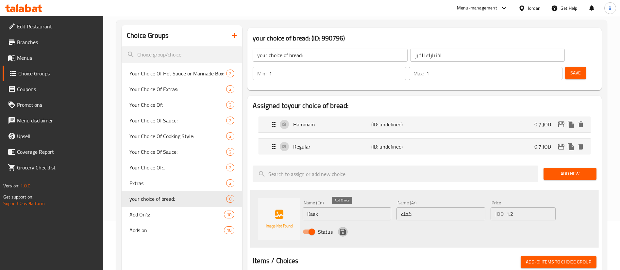
click at [341, 229] on icon "save" at bounding box center [343, 232] width 6 height 6
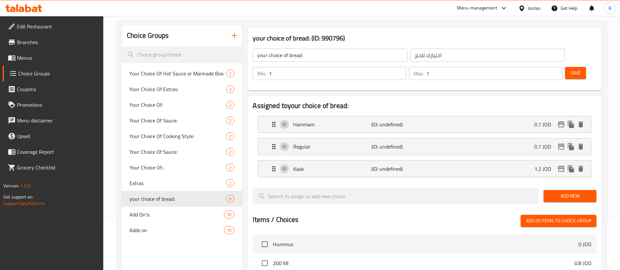
click at [553, 192] on span "Add New" at bounding box center [570, 196] width 43 height 8
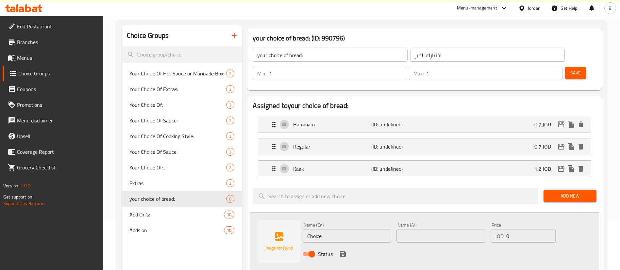
click at [414, 230] on input "text" at bounding box center [441, 236] width 89 height 13
paste input "تورتيلا"
type input "تورتيلا"
drag, startPoint x: 352, startPoint y: 223, endPoint x: 205, endPoint y: 217, distance: 146.9
click at [210, 217] on div "Choice Groups Your Choice Of Hot Sauce or Marinade Box: 2 Your Choice Of Extras…" at bounding box center [363, 268] width 483 height 487
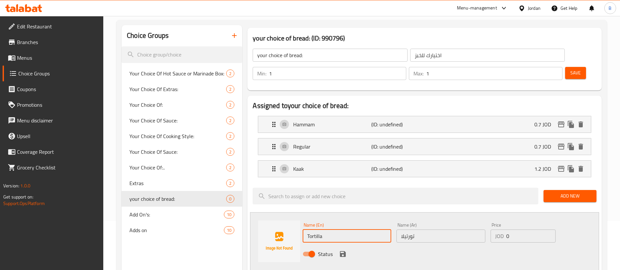
type input "Tortilla"
drag, startPoint x: 515, startPoint y: 217, endPoint x: 437, endPoint y: 212, distance: 78.4
click at [474, 220] on div "Name (En) Tortilla Name (En) Name (Ar) تورتيلا Name (Ar) Price JOD 0 Price Stat…" at bounding box center [441, 241] width 282 height 43
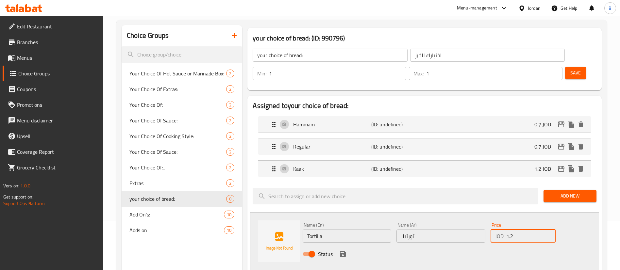
type input "1.2"
click at [341, 251] on icon "save" at bounding box center [343, 255] width 8 height 8
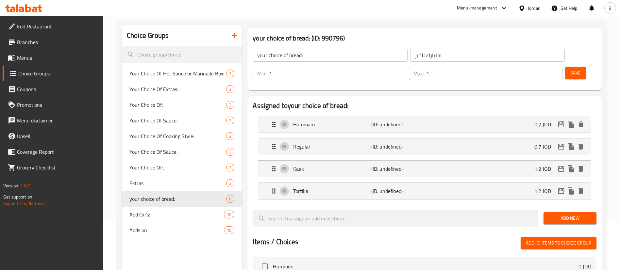
click at [571, 69] on span "Save" at bounding box center [576, 73] width 10 height 8
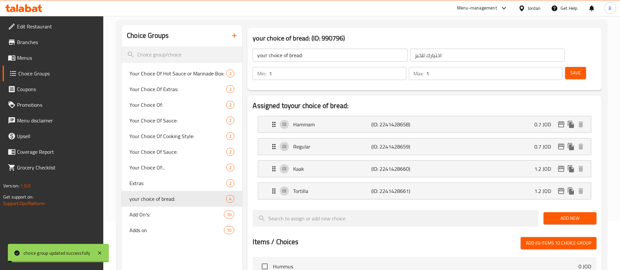
click at [41, 56] on span "Menus" at bounding box center [57, 58] width 81 height 8
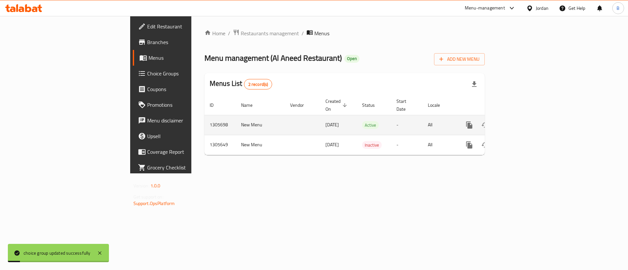
click at [524, 117] on div "enhanced table" at bounding box center [492, 125] width 63 height 16
click at [524, 120] on link "enhanced table" at bounding box center [517, 125] width 16 height 16
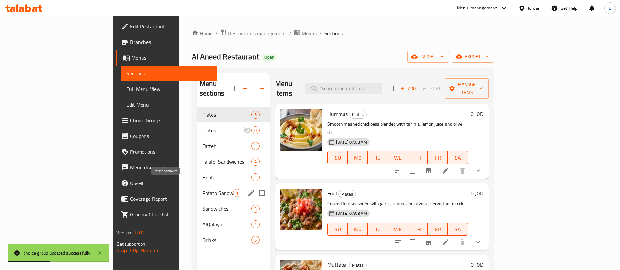
click at [202, 189] on span "Potato Sandwich" at bounding box center [217, 193] width 31 height 8
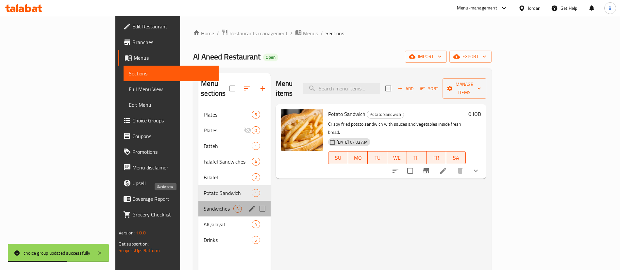
click at [204, 205] on span "Sandwiches" at bounding box center [219, 209] width 30 height 8
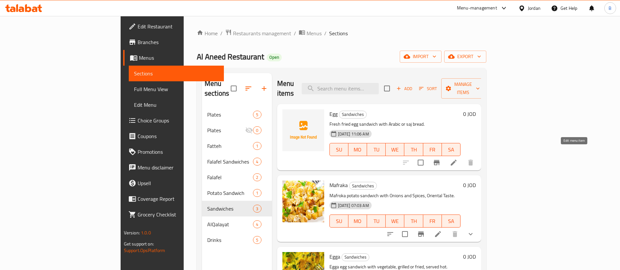
click at [458, 159] on icon at bounding box center [454, 163] width 8 height 8
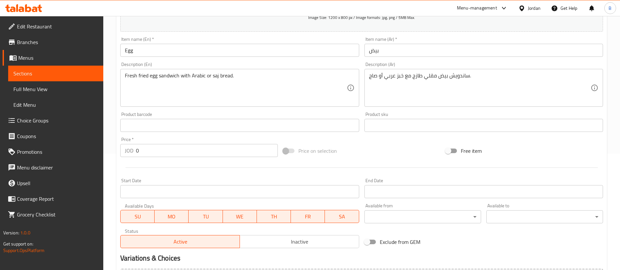
scroll to position [192, 0]
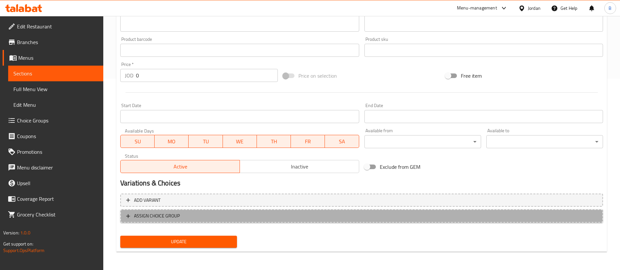
click at [177, 222] on button "ASSIGN CHOICE GROUP" at bounding box center [361, 216] width 483 height 13
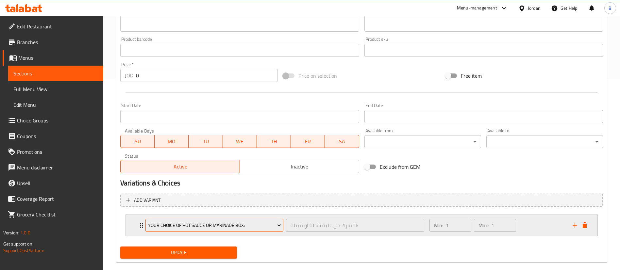
click at [204, 228] on span "Your Choice Of Hot Sauce or Marinade Box:" at bounding box center [214, 226] width 133 height 8
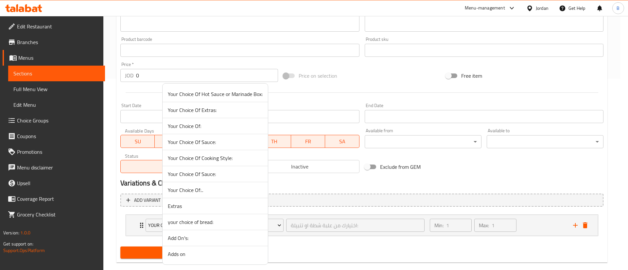
click at [218, 221] on span "your choice of bread:" at bounding box center [215, 222] width 95 height 8
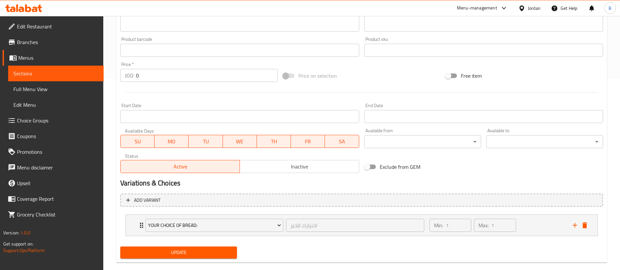
click at [193, 246] on div "Update" at bounding box center [179, 252] width 122 height 17
click at [193, 250] on span "Update" at bounding box center [179, 253] width 106 height 8
click at [558, 228] on div "Min: 1 ​ Max: 1 ​" at bounding box center [497, 225] width 143 height 21
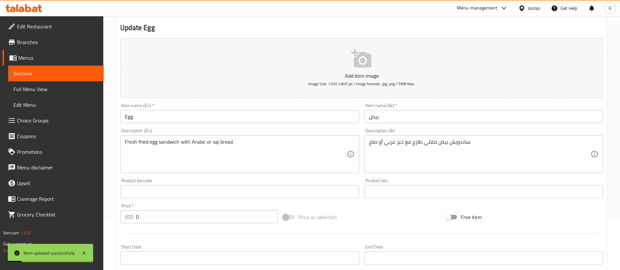
scroll to position [0, 0]
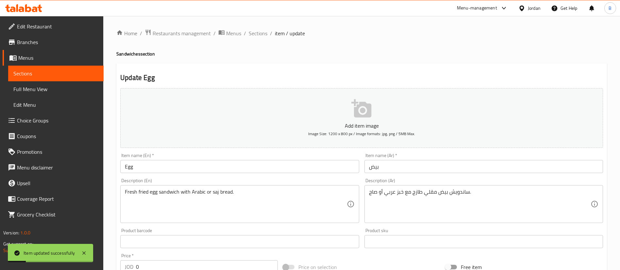
click at [267, 34] on ol "Home / Restaurants management / Menus / Sections / item / update" at bounding box center [361, 33] width 491 height 9
click at [244, 30] on li "/" at bounding box center [245, 33] width 2 height 8
click at [256, 32] on span "Sections" at bounding box center [258, 33] width 19 height 8
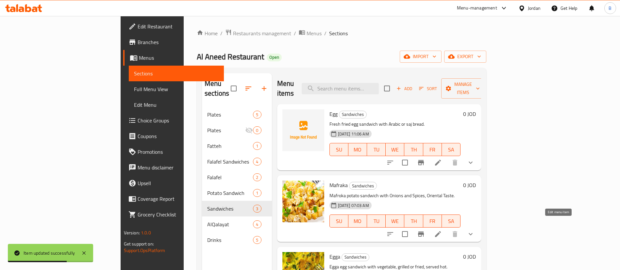
click at [447, 229] on li at bounding box center [438, 235] width 18 height 12
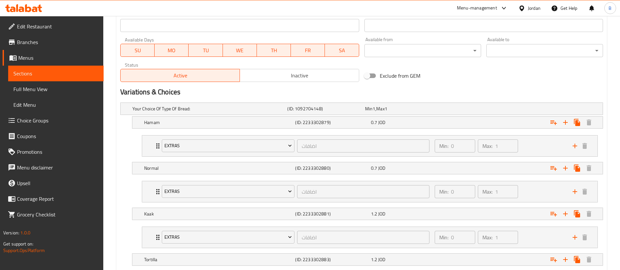
scroll to position [343, 0]
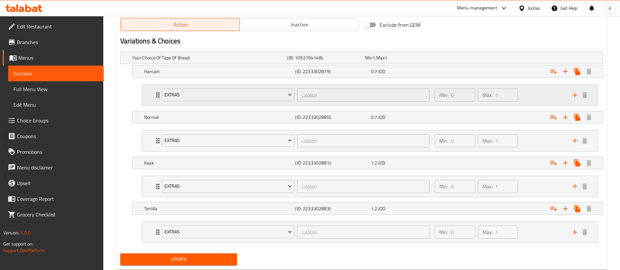
click at [548, 92] on div "Min: 0 ​ Max: 1 ​" at bounding box center [500, 95] width 138 height 21
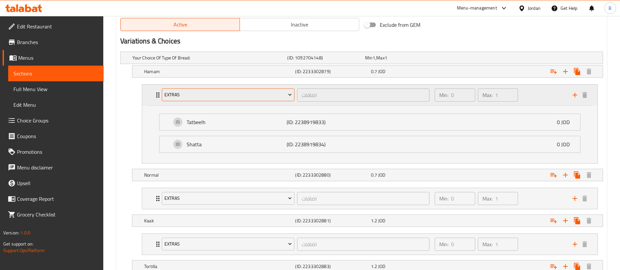
click at [246, 95] on span "Extras" at bounding box center [229, 95] width 128 height 8
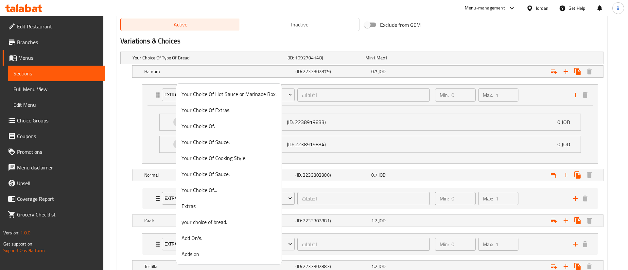
click at [221, 124] on span "Your Choice Of:" at bounding box center [229, 126] width 95 height 8
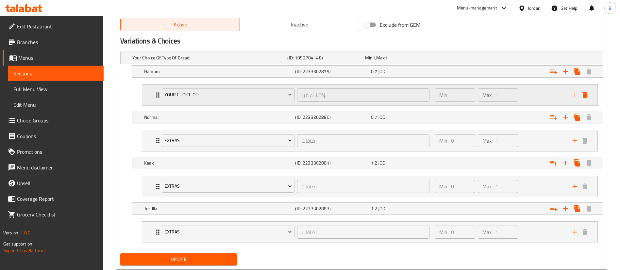
click at [586, 97] on icon "delete" at bounding box center [585, 95] width 5 height 6
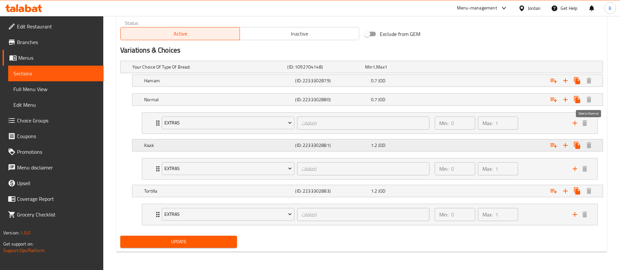
scroll to position [334, 0]
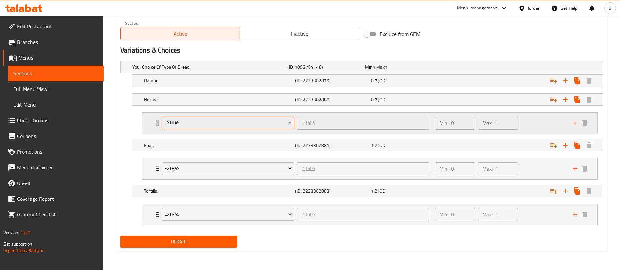
click at [237, 121] on span "Extras" at bounding box center [229, 123] width 128 height 8
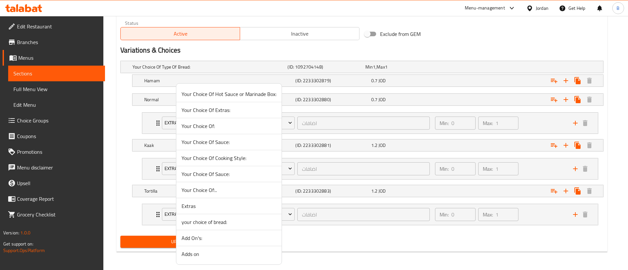
click at [224, 146] on span "Your Choice Of Sauce:" at bounding box center [229, 142] width 95 height 8
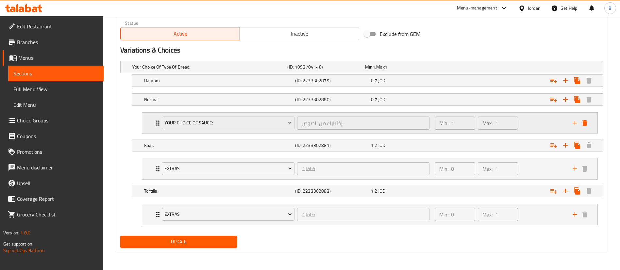
click at [585, 128] on button "delete" at bounding box center [585, 123] width 10 height 10
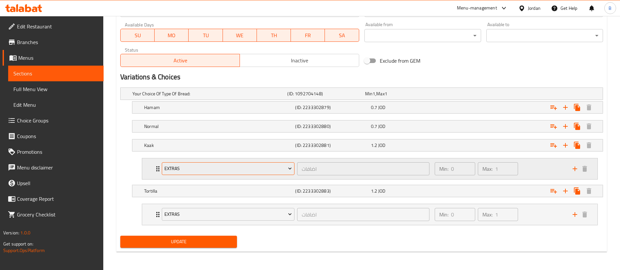
click at [225, 172] on span "Extras" at bounding box center [229, 169] width 128 height 8
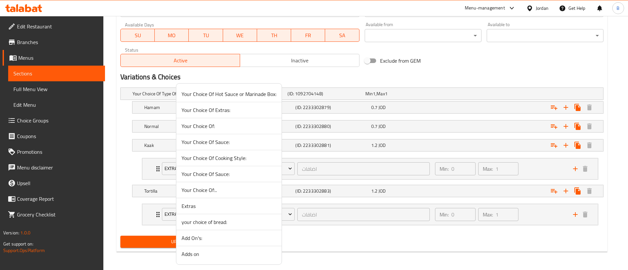
click at [222, 190] on span "Your Choice Of:.." at bounding box center [229, 190] width 95 height 8
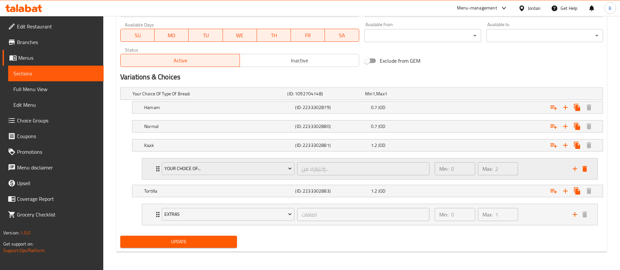
click at [589, 168] on icon "delete" at bounding box center [585, 169] width 8 height 8
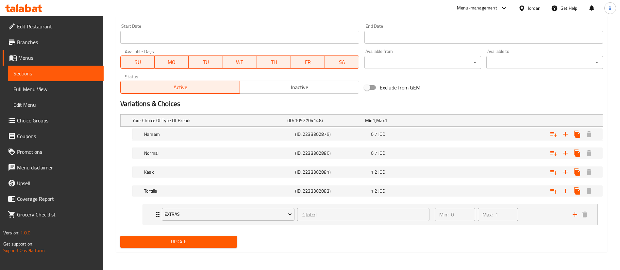
scroll to position [281, 0]
click at [217, 212] on span "Extras" at bounding box center [229, 215] width 128 height 8
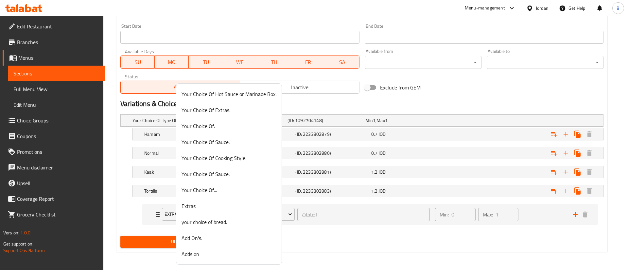
click at [529, 213] on div at bounding box center [314, 135] width 628 height 270
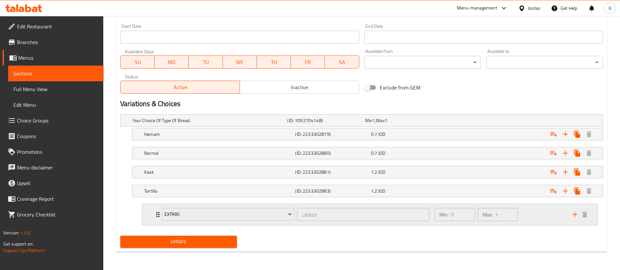
click at [548, 214] on div "Min: 0 ​ Max: 1 ​" at bounding box center [500, 214] width 138 height 21
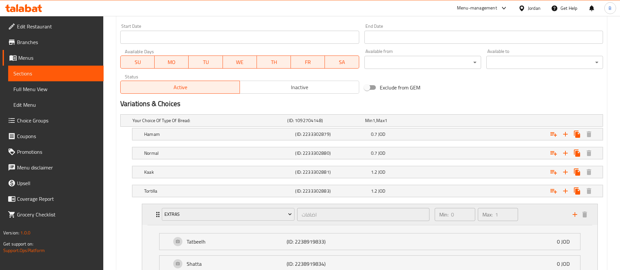
click at [205, 223] on div "Extras اضافات ​" at bounding box center [296, 214] width 276 height 21
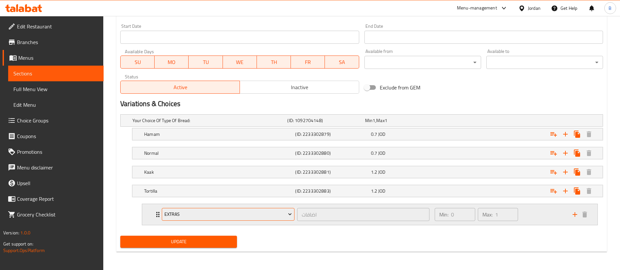
click at [205, 212] on span "Extras" at bounding box center [229, 215] width 128 height 8
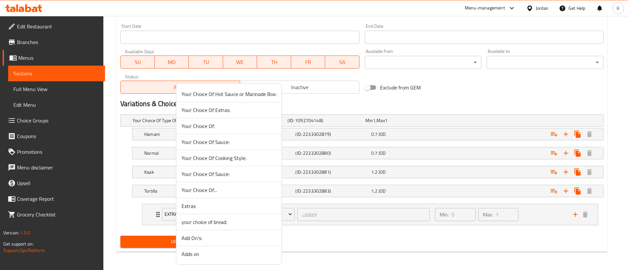
click at [212, 218] on span "your choice of bread:" at bounding box center [229, 222] width 95 height 8
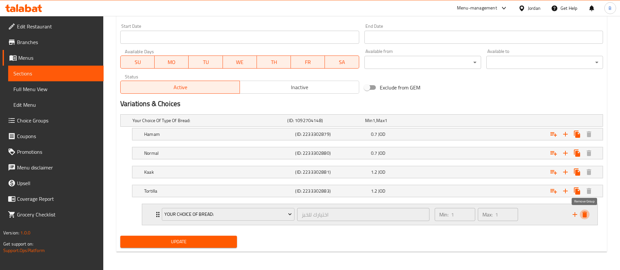
click at [585, 215] on icon "delete" at bounding box center [585, 215] width 5 height 6
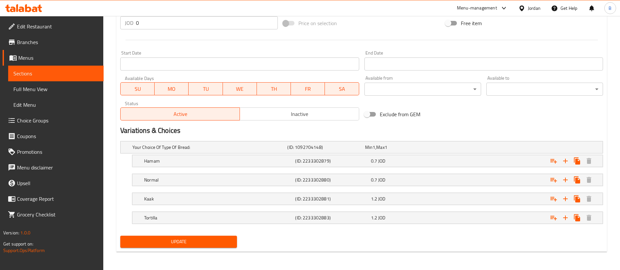
click at [174, 242] on span "Update" at bounding box center [179, 242] width 106 height 8
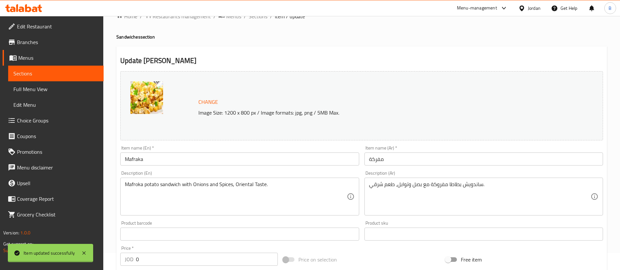
scroll to position [0, 0]
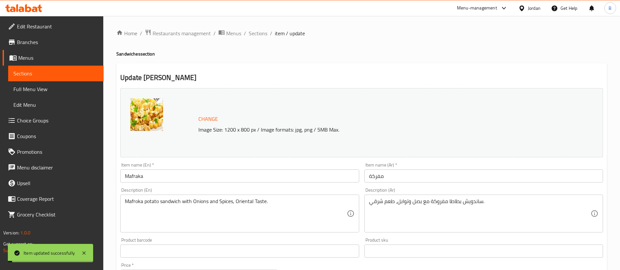
click at [249, 25] on div "Home / Restaurants management / Menus / Sections / item / update Sandwiches sec…" at bounding box center [361, 270] width 517 height 508
click at [261, 31] on span "Sections" at bounding box center [258, 33] width 19 height 8
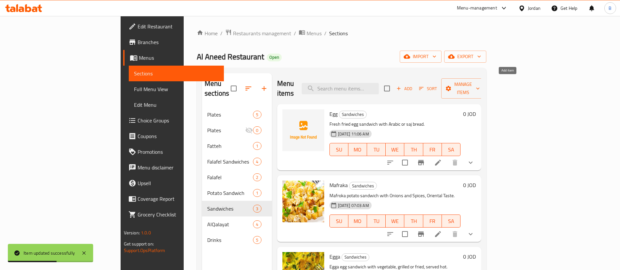
click at [415, 88] on button "Add" at bounding box center [404, 89] width 21 height 10
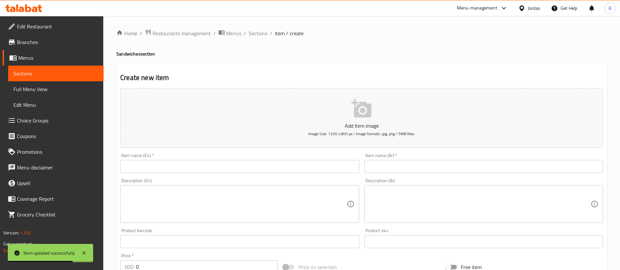
drag, startPoint x: 417, startPoint y: 162, endPoint x: 406, endPoint y: 160, distance: 10.7
click at [417, 162] on input "text" at bounding box center [484, 166] width 239 height 13
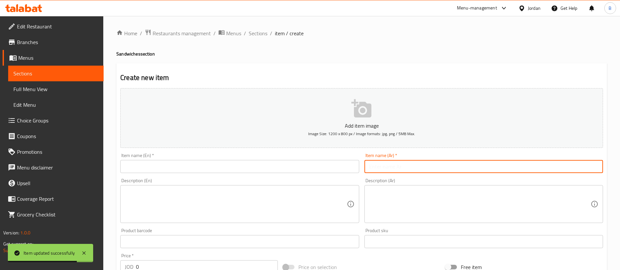
paste input "فعفوط ساندويش"
type input "فعفوط ساندويش"
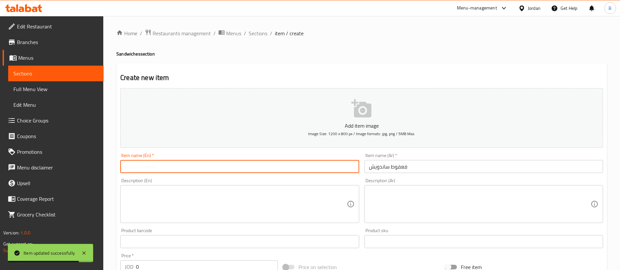
click at [306, 164] on input "text" at bounding box center [239, 166] width 239 height 13
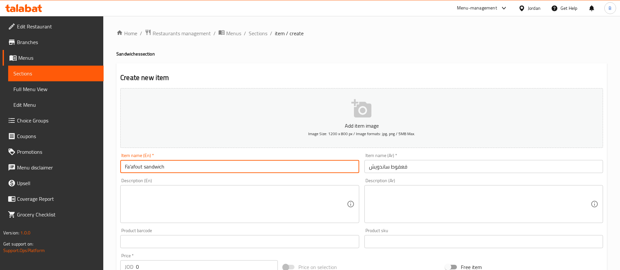
type input "Fa'afout sandwich"
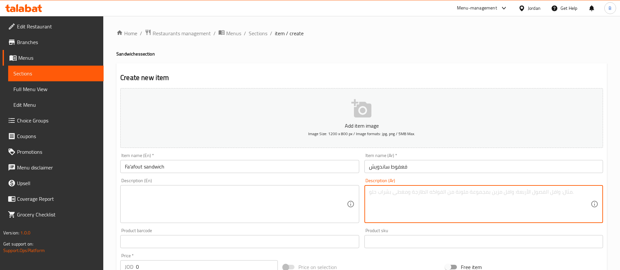
click at [426, 197] on textarea at bounding box center [480, 204] width 222 height 31
paste textarea "ساندويش شعبي محشو بكبدة أو فعفوط متبل ومقلي."
drag, startPoint x: 499, startPoint y: 192, endPoint x: 322, endPoint y: 184, distance: 177.4
click at [324, 184] on div "Add item image Image Size: 1200 x 800 px / Image formats: jpg, png / 5MB Max. I…" at bounding box center [362, 227] width 488 height 282
type textarea "ساندويش شعبي محشو بكبدة أو فعفوط متبل ومقلي."
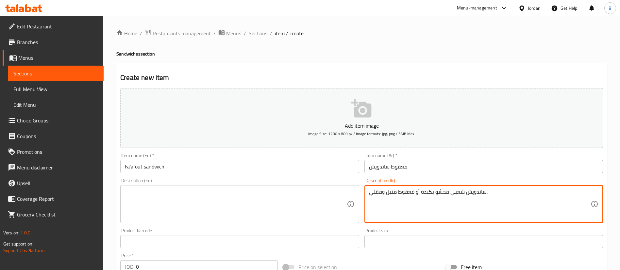
click at [271, 205] on textarea at bounding box center [236, 204] width 222 height 31
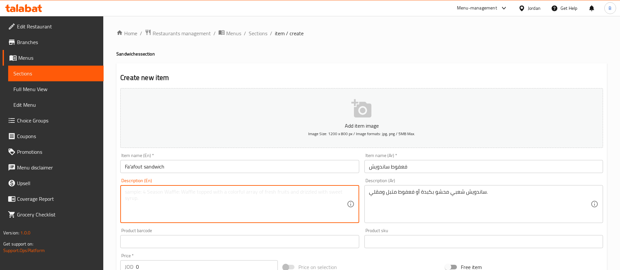
paste textarea "A popular sandwich stuffed with marinated and fried liver or falafel."
type textarea "A popular sandwich stuffed with marinated and fried liver or falafel."
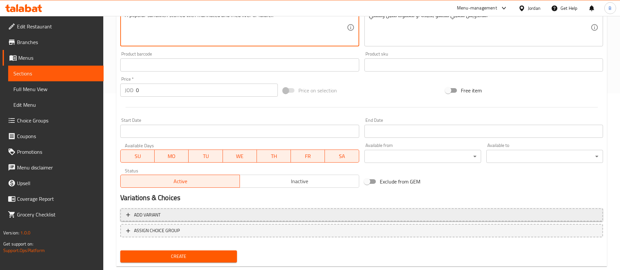
scroll to position [192, 0]
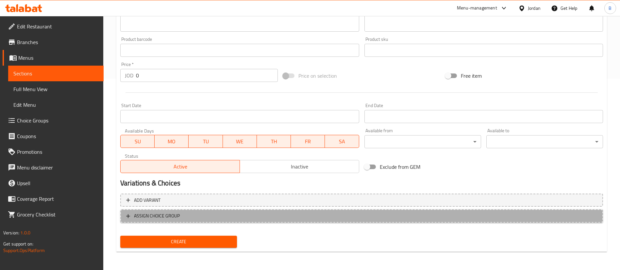
click at [164, 216] on span "ASSIGN CHOICE GROUP" at bounding box center [157, 216] width 46 height 8
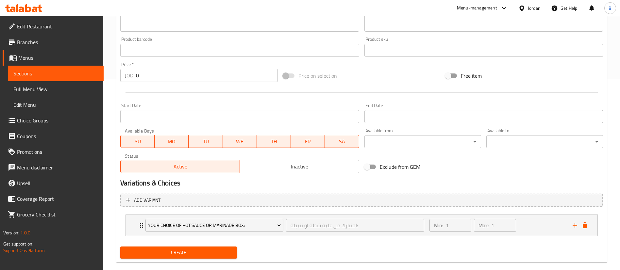
click at [186, 226] on span "Your Choice Of Hot Sauce or Marinade Box:" at bounding box center [214, 226] width 133 height 8
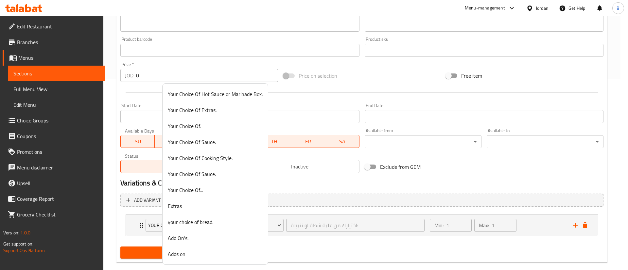
click at [213, 222] on span "your choice of bread:" at bounding box center [215, 222] width 95 height 8
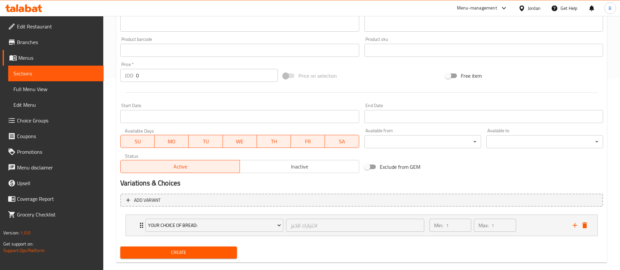
click at [189, 254] on span "Create" at bounding box center [179, 253] width 106 height 8
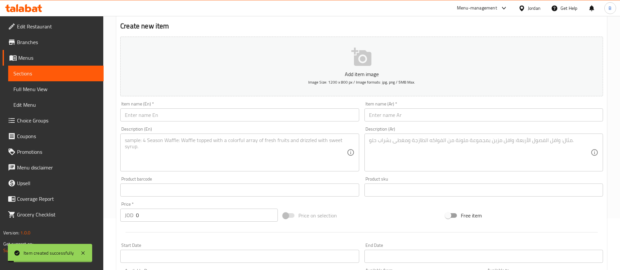
scroll to position [0, 0]
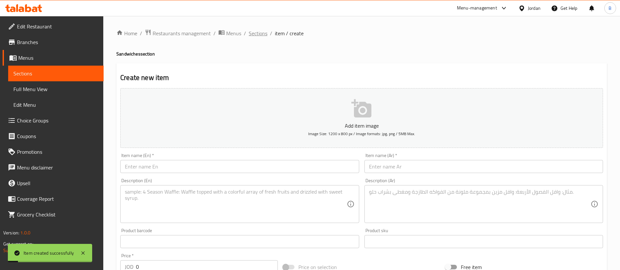
click at [260, 30] on span "Sections" at bounding box center [258, 33] width 19 height 8
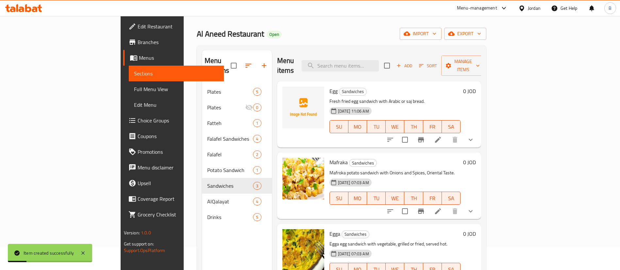
scroll to position [92, 0]
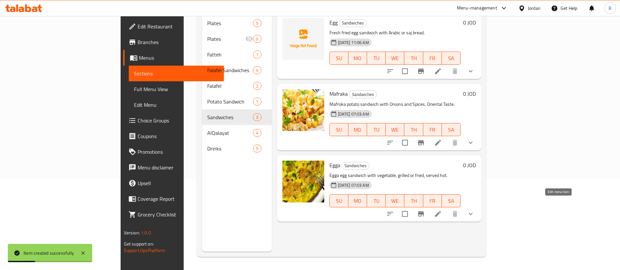
click at [441, 211] on icon at bounding box center [438, 214] width 6 height 6
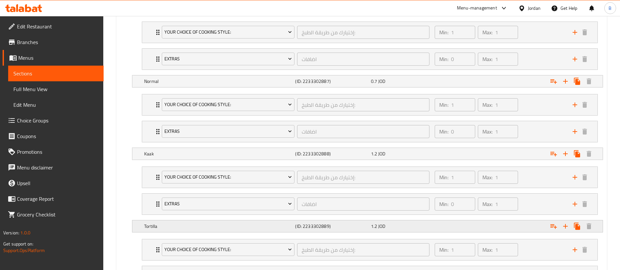
scroll to position [468, 0]
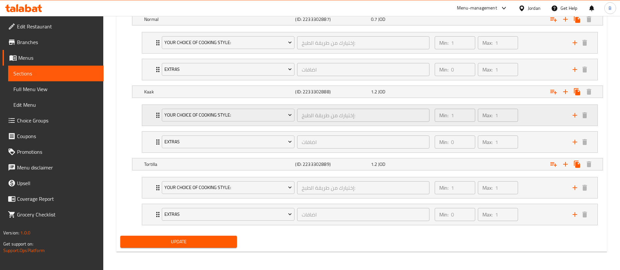
click at [542, 111] on div "Min: 1 ​ Max: 1 ​" at bounding box center [500, 115] width 138 height 21
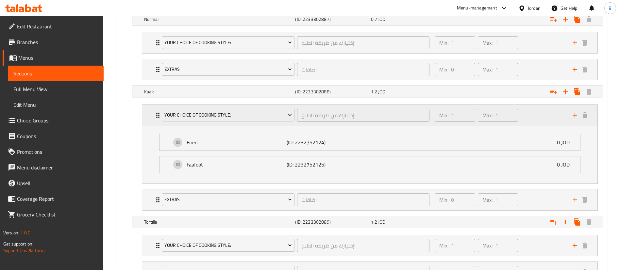
click at [538, 116] on div "Min: 1 ​ Max: 1 ​" at bounding box center [500, 115] width 138 height 21
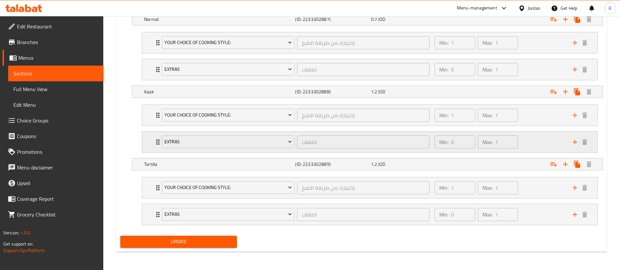
click at [529, 133] on div "Min: 0 ​ Max: 1 ​" at bounding box center [500, 142] width 138 height 21
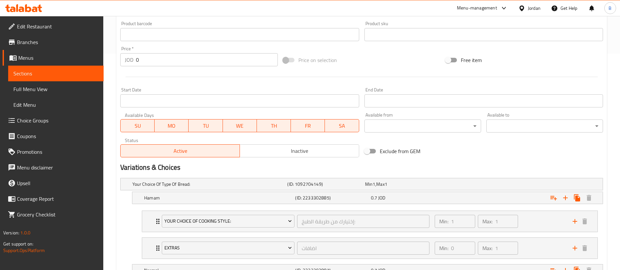
scroll to position [272, 0]
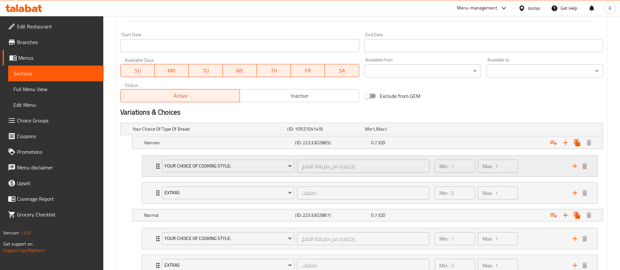
click at [537, 160] on div "Min: 1 ​ Max: 1 ​" at bounding box center [500, 166] width 138 height 21
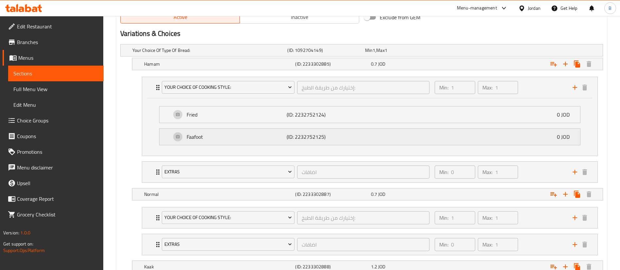
scroll to position [370, 0]
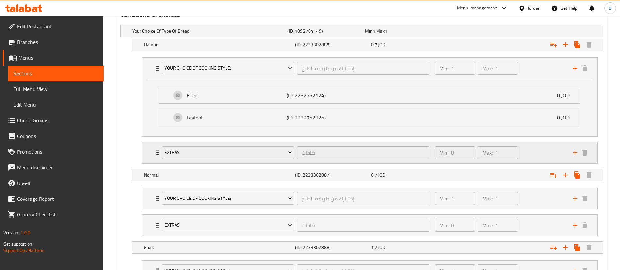
click at [537, 151] on div "Min: 0 ​ Max: 1 ​" at bounding box center [500, 153] width 138 height 21
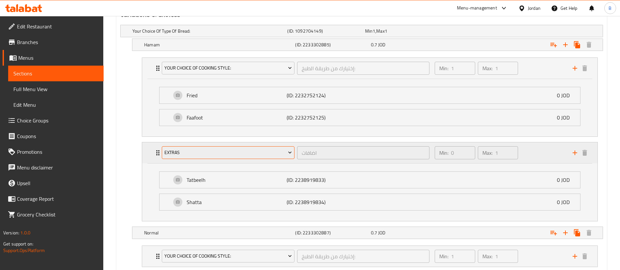
click at [225, 152] on span "Extras" at bounding box center [229, 153] width 128 height 8
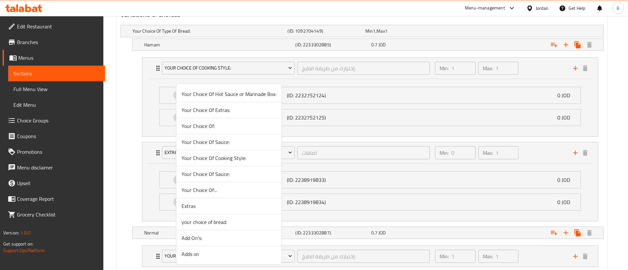
click at [207, 174] on span "Your Choice Of Sauce:" at bounding box center [229, 174] width 95 height 8
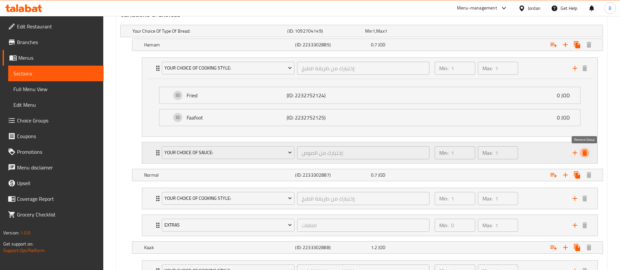
click at [585, 154] on icon "delete" at bounding box center [585, 153] width 5 height 6
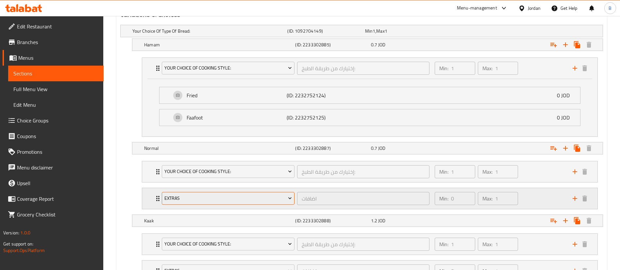
click at [225, 195] on span "Extras" at bounding box center [229, 199] width 128 height 8
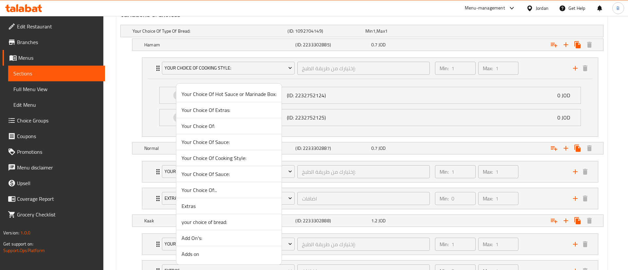
click at [216, 209] on span "Extras" at bounding box center [229, 206] width 95 height 8
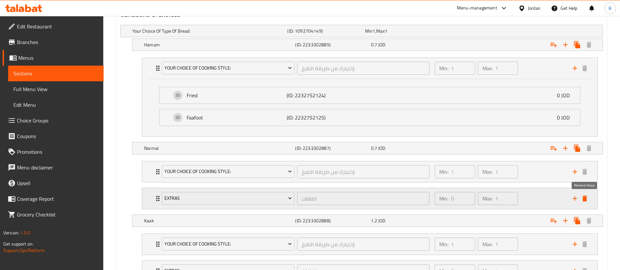
click at [585, 198] on icon "delete" at bounding box center [585, 199] width 5 height 6
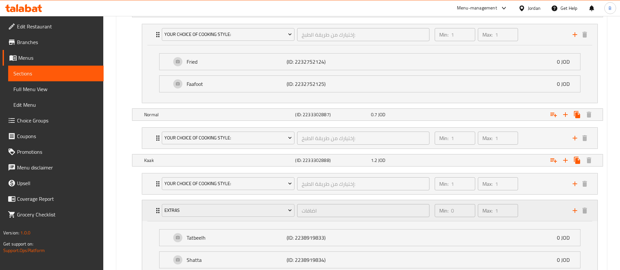
scroll to position [419, 0]
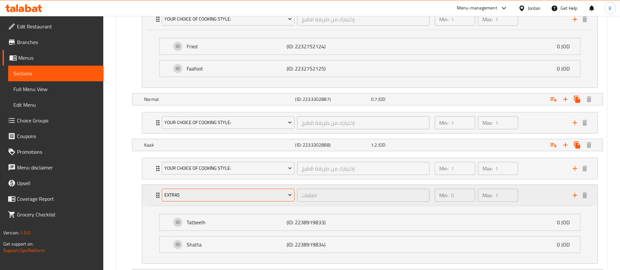
click at [199, 192] on span "Extras" at bounding box center [229, 195] width 128 height 8
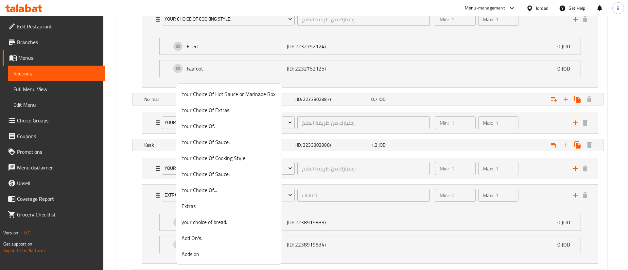
click at [210, 205] on span "Extras" at bounding box center [229, 206] width 95 height 8
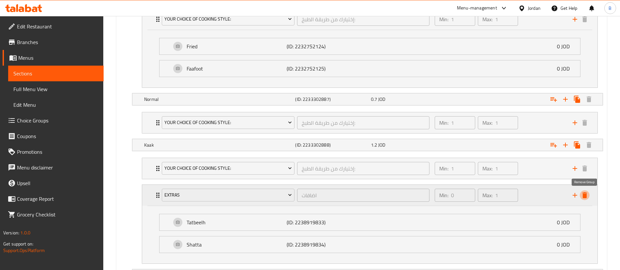
click at [583, 195] on icon "delete" at bounding box center [585, 196] width 8 height 8
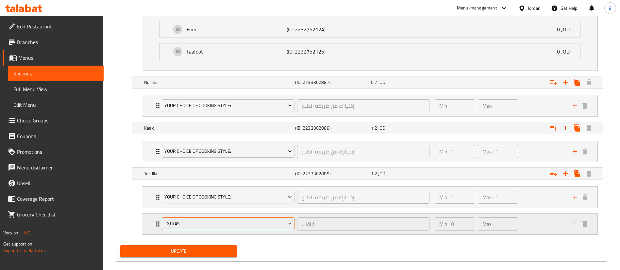
scroll to position [446, 0]
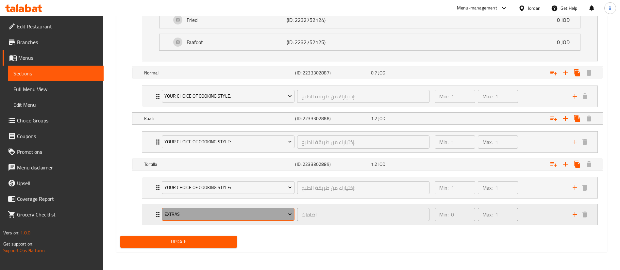
click at [207, 217] on span "Extras" at bounding box center [229, 215] width 128 height 8
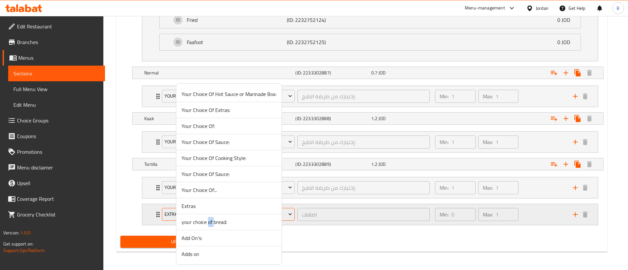
click at [207, 217] on li "your choice of bread:" at bounding box center [228, 223] width 105 height 16
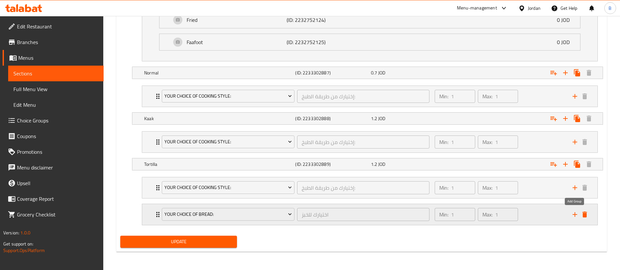
click at [585, 217] on icon "delete" at bounding box center [585, 215] width 5 height 6
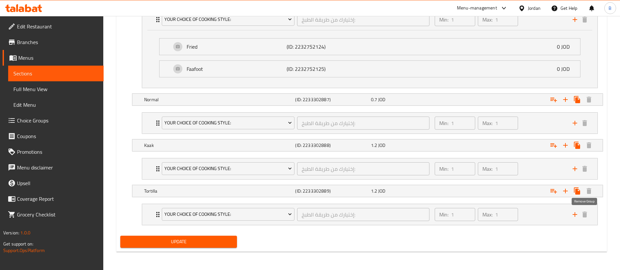
scroll to position [419, 0]
click at [151, 250] on div "Update" at bounding box center [179, 242] width 122 height 17
click at [165, 243] on span "Update" at bounding box center [179, 242] width 106 height 8
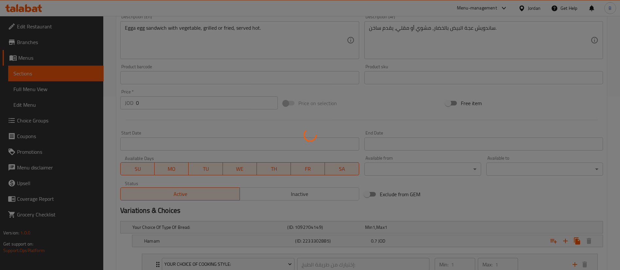
scroll to position [0, 0]
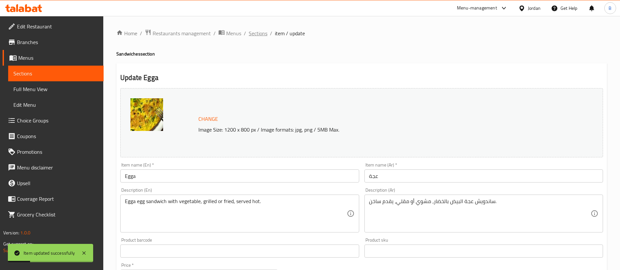
click at [261, 32] on span "Sections" at bounding box center [258, 33] width 19 height 8
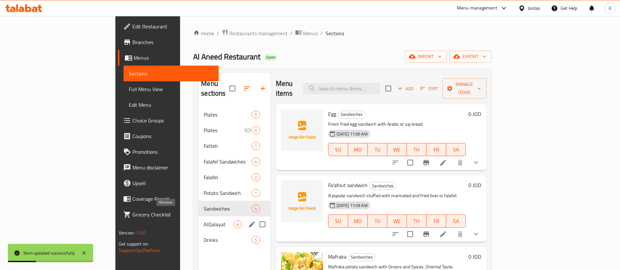
click at [204, 221] on span "AlQalayat" at bounding box center [219, 225] width 30 height 8
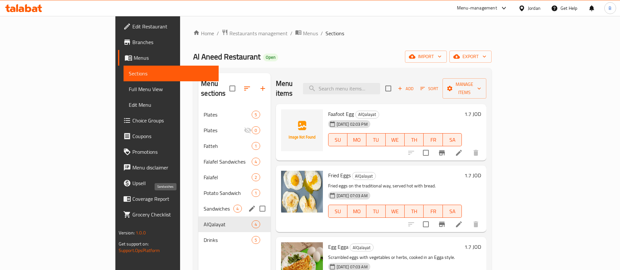
click at [204, 205] on span "Sandwiches" at bounding box center [219, 209] width 30 height 8
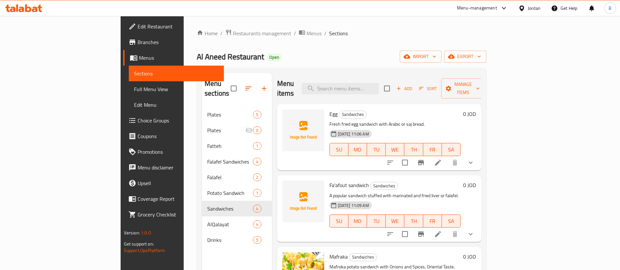
click at [447, 157] on li at bounding box center [438, 163] width 18 height 12
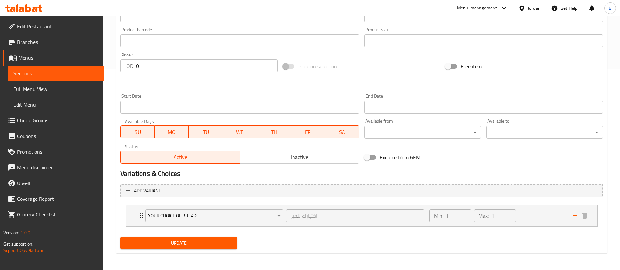
scroll to position [202, 0]
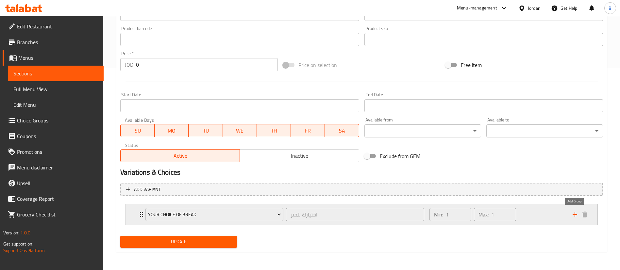
click at [574, 216] on icon "add" at bounding box center [575, 215] width 8 height 8
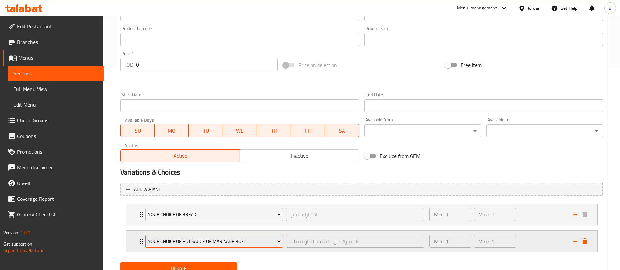
click at [210, 240] on span "Your Choice Of Hot Sauce or Marinade Box:" at bounding box center [214, 242] width 133 height 8
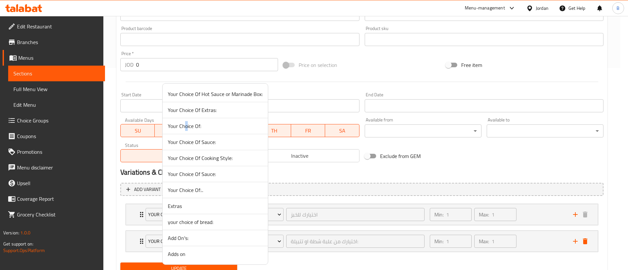
drag, startPoint x: 186, startPoint y: 128, endPoint x: 234, endPoint y: 152, distance: 54.0
click at [186, 128] on span "Your Choice Of:" at bounding box center [215, 126] width 95 height 8
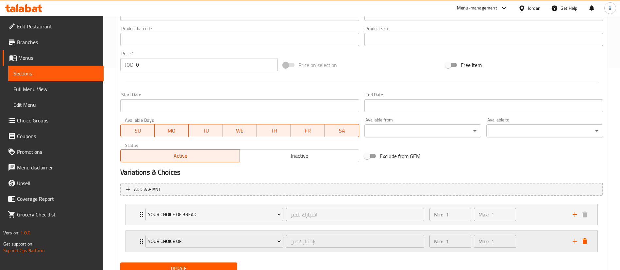
click at [535, 240] on div "Min: 1 ​ Max: 1 ​" at bounding box center [497, 241] width 143 height 21
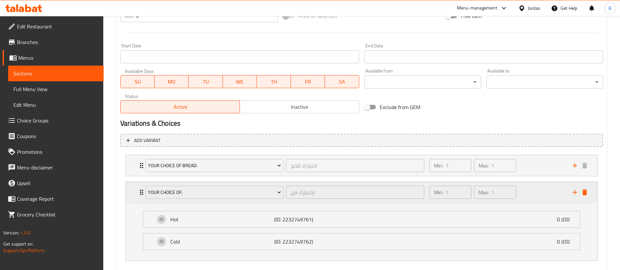
click at [198, 183] on div "Your Choice Of: إختيارك من: ​" at bounding box center [285, 192] width 287 height 21
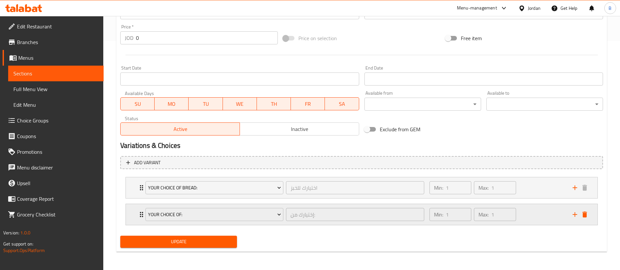
scroll to position [229, 0]
click at [194, 209] on button "Your Choice Of:" at bounding box center [215, 214] width 138 height 13
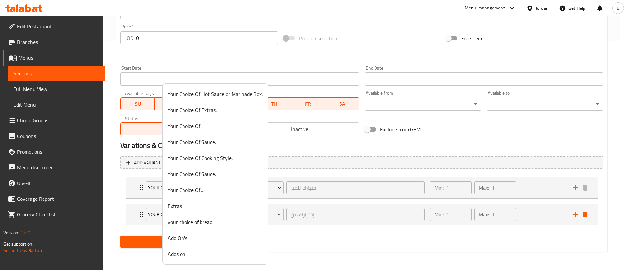
click at [213, 156] on span "Your Choice Of Cooking Style:" at bounding box center [215, 158] width 95 height 8
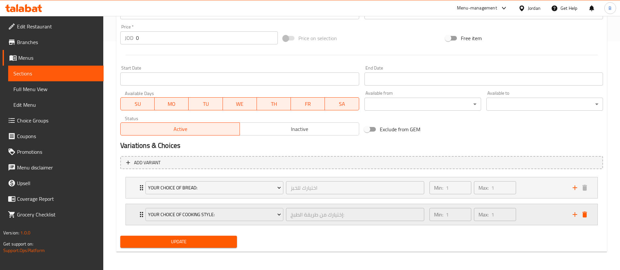
drag, startPoint x: 536, startPoint y: 218, endPoint x: 531, endPoint y: 217, distance: 5.3
click at [536, 218] on div "Min: 1 ​ Max: 1 ​" at bounding box center [497, 214] width 143 height 21
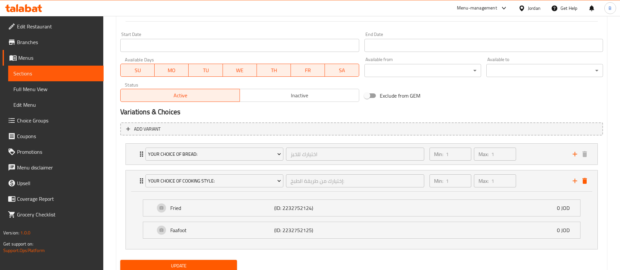
scroll to position [278, 0]
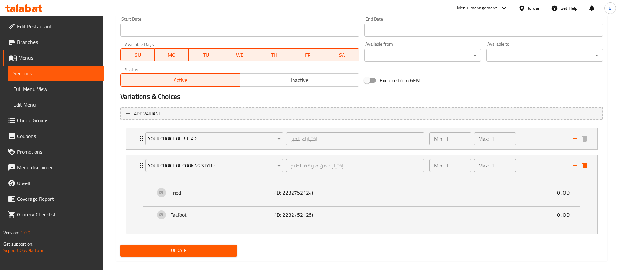
click at [202, 254] on span "Update" at bounding box center [179, 251] width 106 height 8
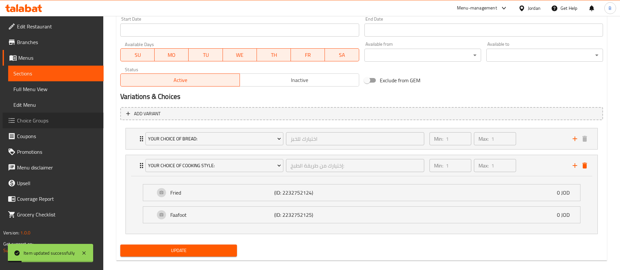
click at [54, 123] on span "Choice Groups" at bounding box center [57, 121] width 81 height 8
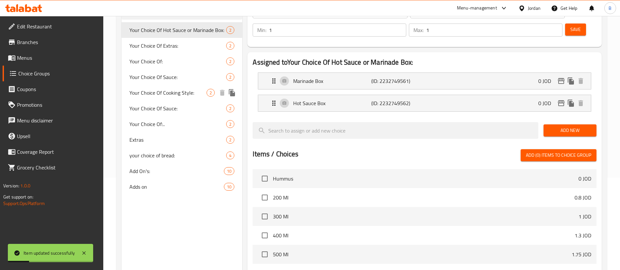
click at [157, 92] on span "Your Choice Of Cooking Style:" at bounding box center [168, 93] width 77 height 8
type input "Your Choice Of Cooking Style:"
type input "إختيارك من طريقة الطبخ:"
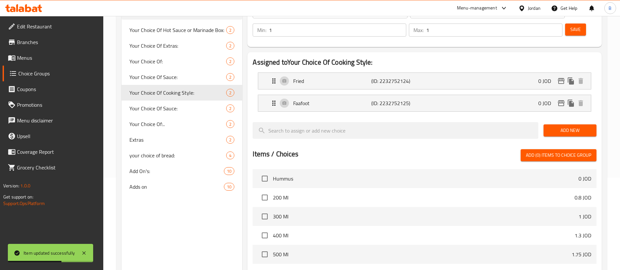
click at [46, 59] on span "Menus" at bounding box center [57, 58] width 81 height 8
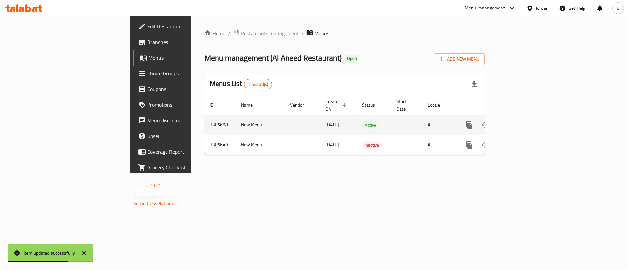
click at [519, 122] on icon "enhanced table" at bounding box center [516, 125] width 6 height 6
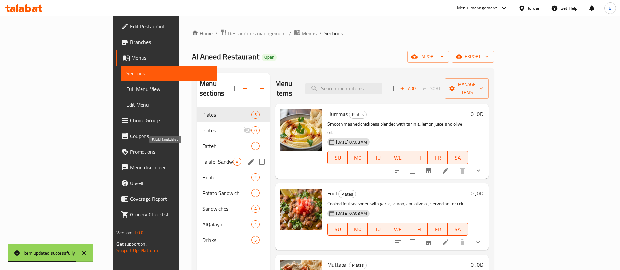
click at [202, 158] on span "Falafel Sandwiches" at bounding box center [217, 162] width 31 height 8
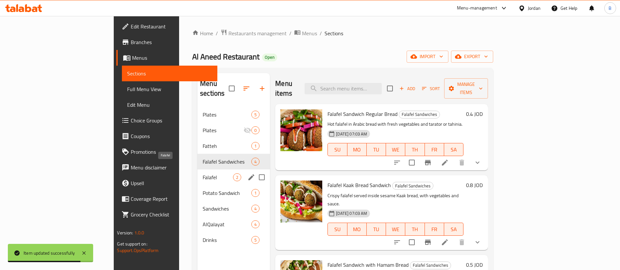
click at [203, 174] on span "Falafel" at bounding box center [218, 178] width 30 height 8
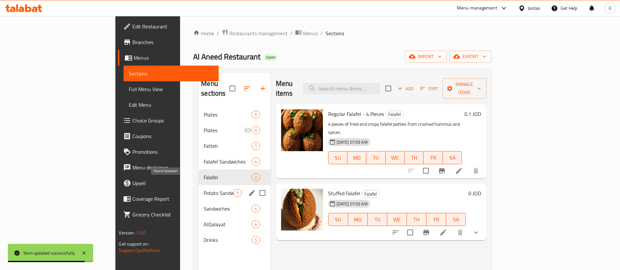
click at [204, 189] on span "Potato Sandwich" at bounding box center [219, 193] width 30 height 8
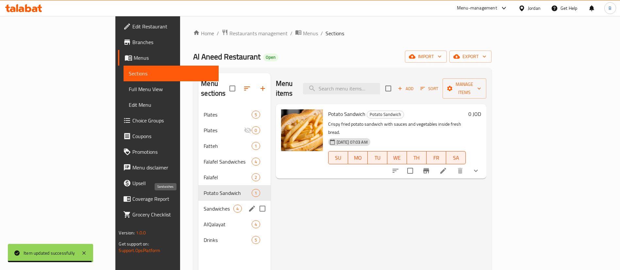
click at [204, 205] on span "Sandwiches" at bounding box center [219, 209] width 30 height 8
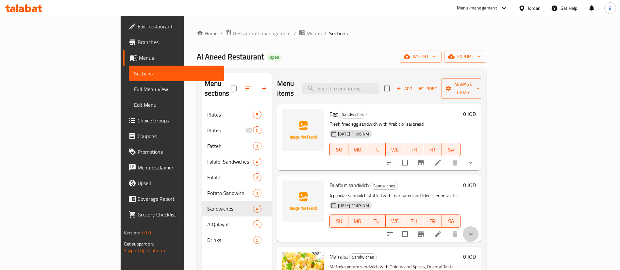
click at [475, 231] on icon "show more" at bounding box center [471, 235] width 8 height 8
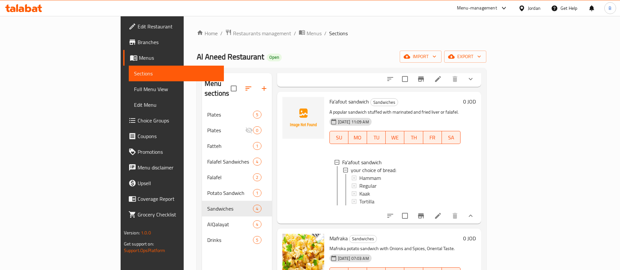
scroll to position [98, 0]
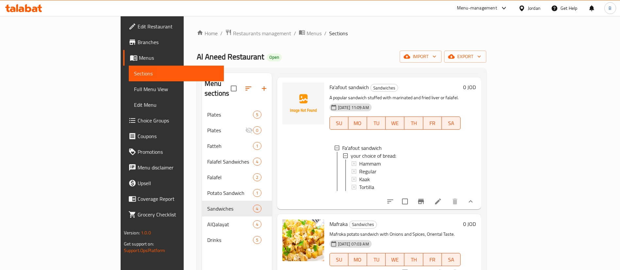
click at [442, 198] on icon at bounding box center [438, 202] width 8 height 8
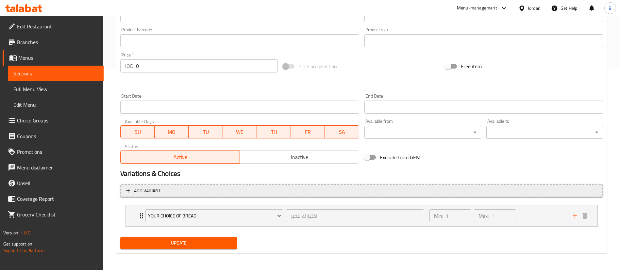
scroll to position [202, 0]
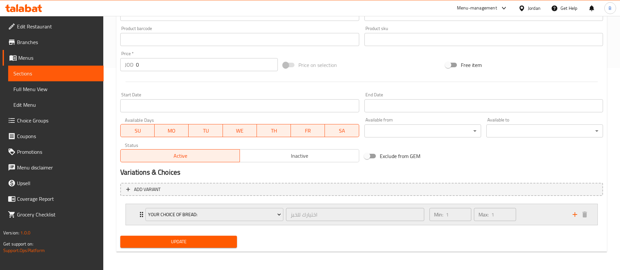
click at [532, 212] on div "Min: 1 ​ Max: 1 ​" at bounding box center [497, 214] width 143 height 21
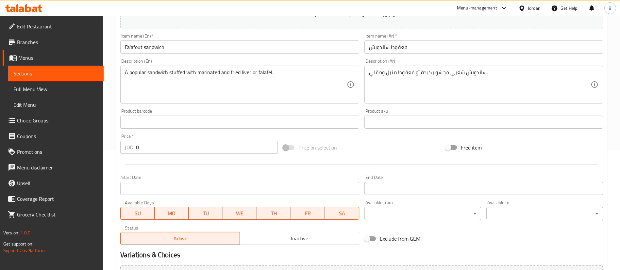
scroll to position [104, 0]
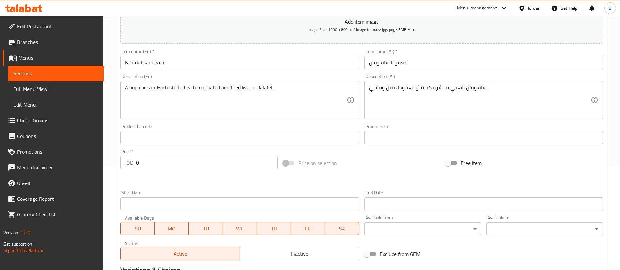
click at [17, 121] on span "Choice Groups" at bounding box center [57, 121] width 81 height 8
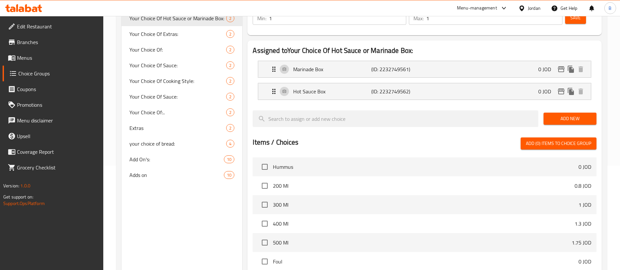
scroll to position [93, 0]
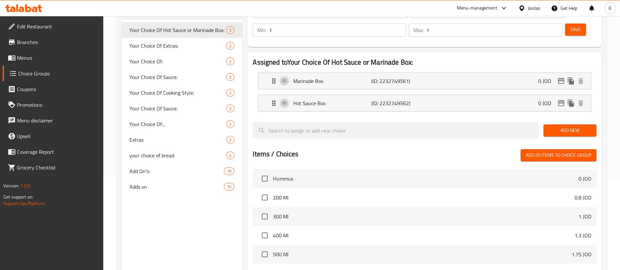
click at [26, 56] on span "Menus" at bounding box center [57, 58] width 81 height 8
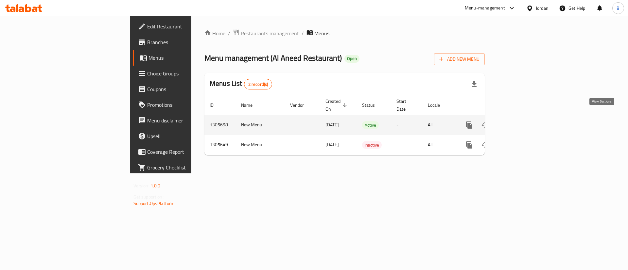
click at [520, 121] on icon "enhanced table" at bounding box center [516, 125] width 8 height 8
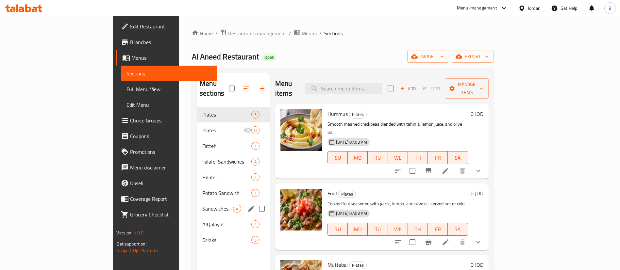
click at [197, 201] on div "Sandwiches 4" at bounding box center [233, 209] width 73 height 16
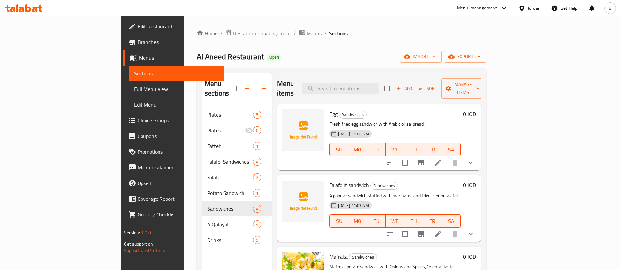
click at [447, 157] on li at bounding box center [438, 163] width 18 height 12
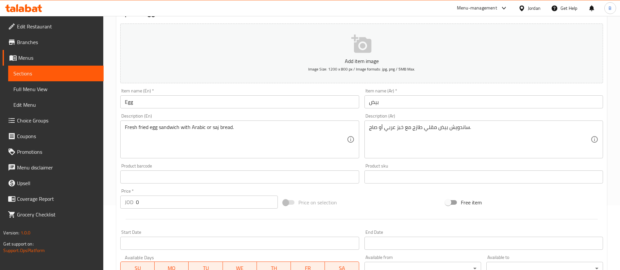
scroll to position [229, 0]
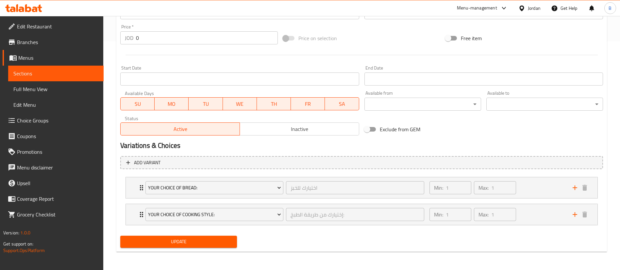
click at [178, 240] on span "Update" at bounding box center [179, 242] width 106 height 8
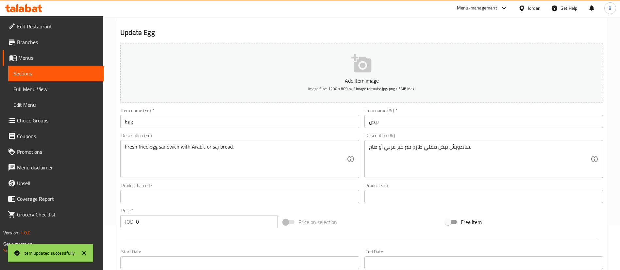
scroll to position [0, 0]
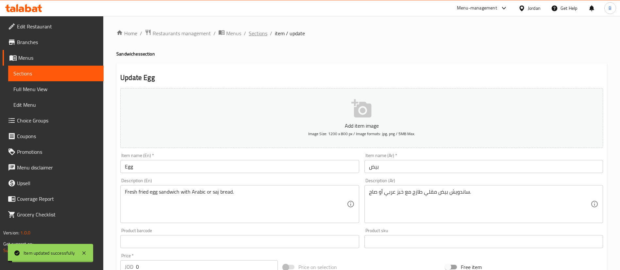
click at [261, 34] on span "Sections" at bounding box center [258, 33] width 19 height 8
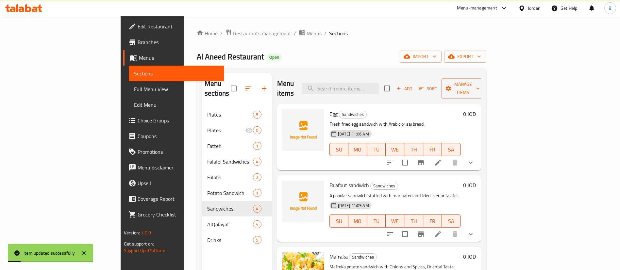
click at [447, 229] on li at bounding box center [438, 235] width 18 height 12
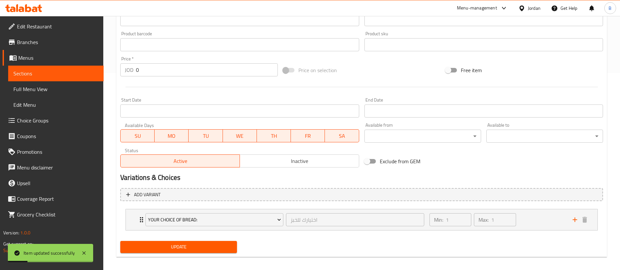
scroll to position [202, 0]
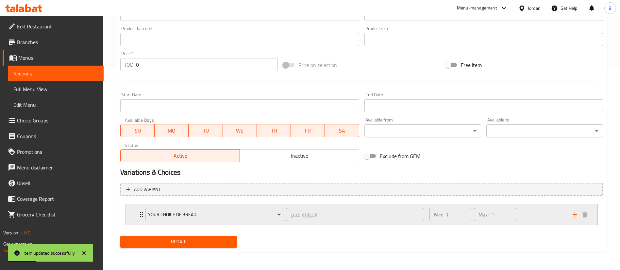
click at [571, 216] on button "add" at bounding box center [575, 215] width 10 height 10
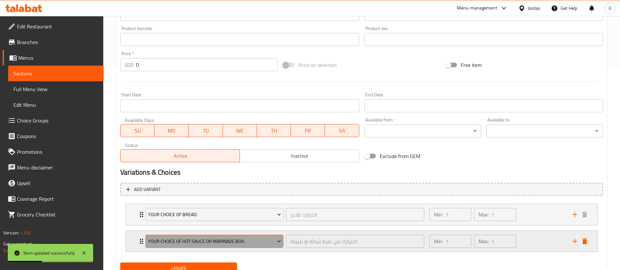
click at [201, 241] on span "Your Choice Of Hot Sauce or Marinade Box:" at bounding box center [214, 242] width 133 height 8
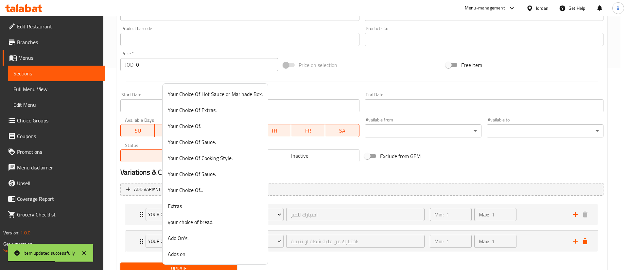
click at [228, 159] on span "Your Choice Of Cooking Style:" at bounding box center [215, 158] width 95 height 8
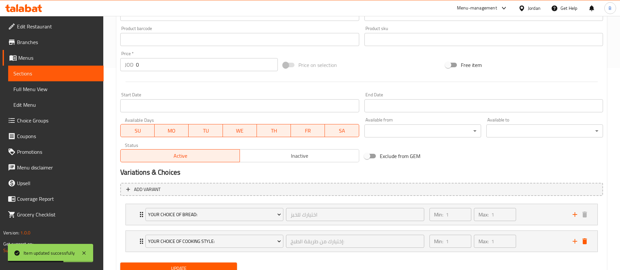
click at [202, 265] on span "Update" at bounding box center [179, 269] width 106 height 8
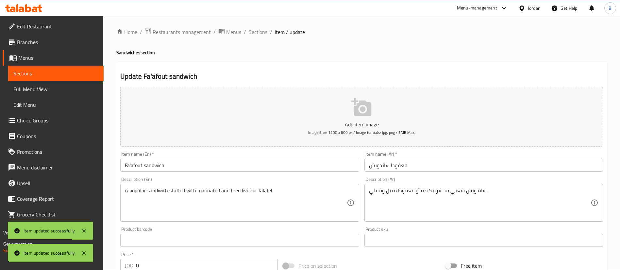
scroll to position [0, 0]
click at [258, 29] on span "Sections" at bounding box center [258, 33] width 19 height 8
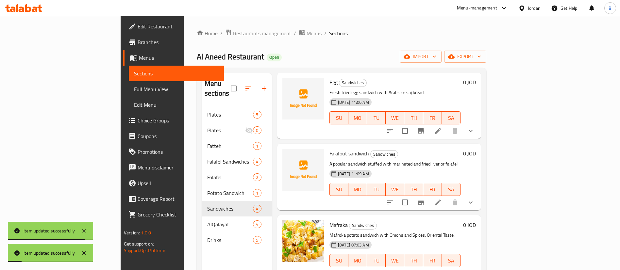
scroll to position [92, 0]
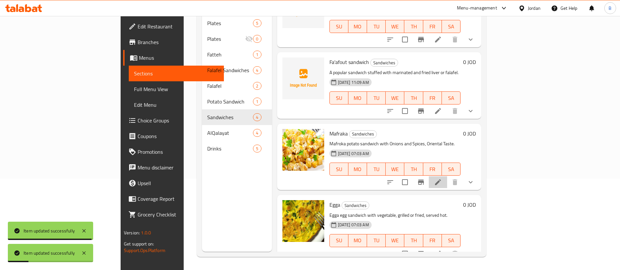
click at [447, 177] on li at bounding box center [438, 183] width 18 height 12
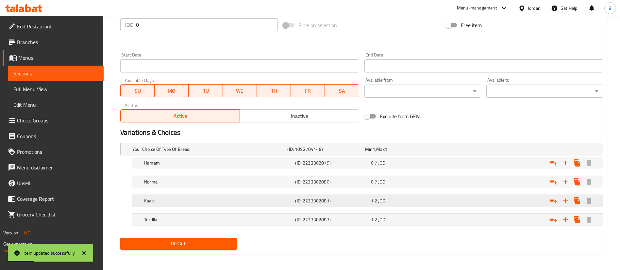
scroll to position [254, 0]
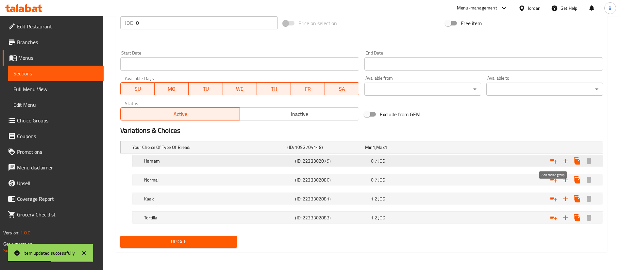
click at [556, 163] on icon "Expand" at bounding box center [554, 161] width 7 height 5
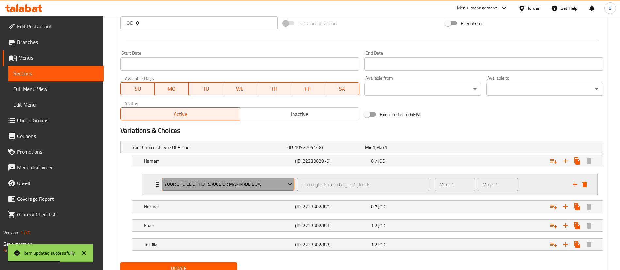
click at [256, 180] on button "Your Choice Of Hot Sauce or Marinade Box:" at bounding box center [228, 184] width 133 height 13
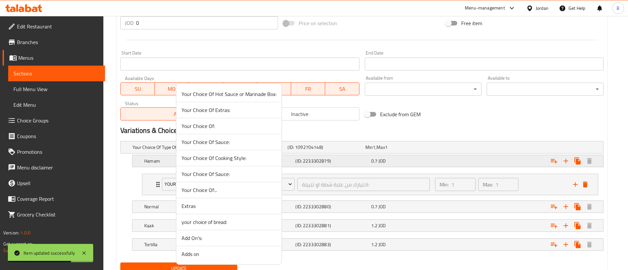
click at [234, 157] on span "Your Choice Of Cooking Style:" at bounding box center [229, 158] width 95 height 8
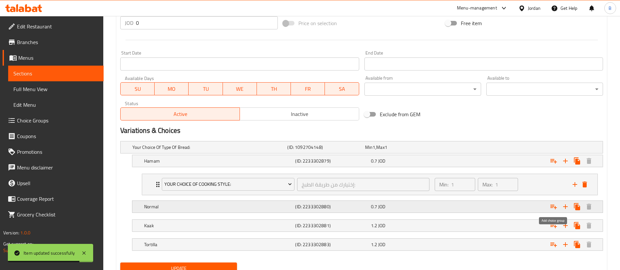
click at [554, 209] on icon "Expand" at bounding box center [554, 207] width 8 height 8
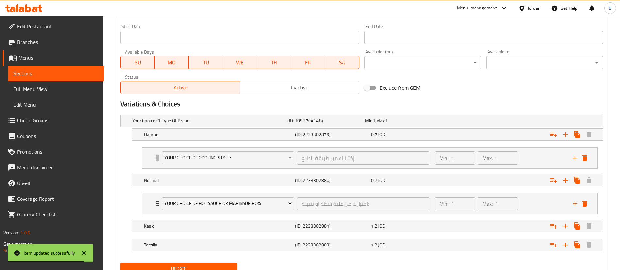
scroll to position [307, 0]
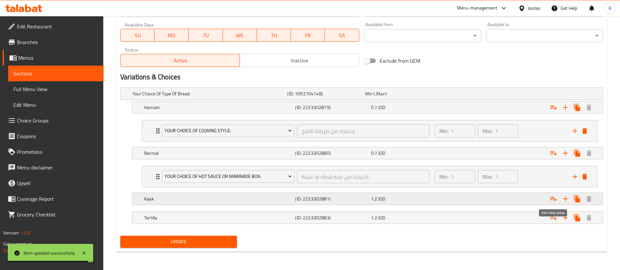
click at [555, 199] on icon "Expand" at bounding box center [554, 199] width 8 height 8
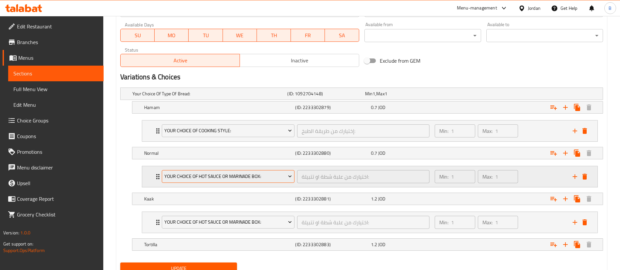
click at [217, 176] on span "Your Choice Of Hot Sauce or Marinade Box:" at bounding box center [229, 177] width 128 height 8
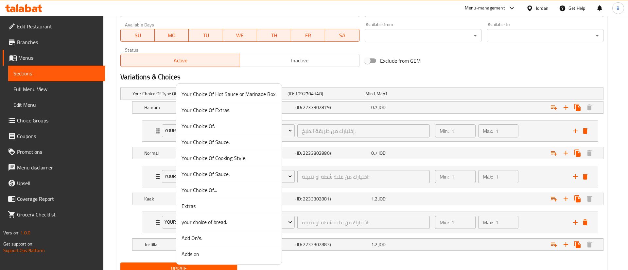
click at [231, 159] on span "Your Choice Of Cooking Style:" at bounding box center [229, 158] width 95 height 8
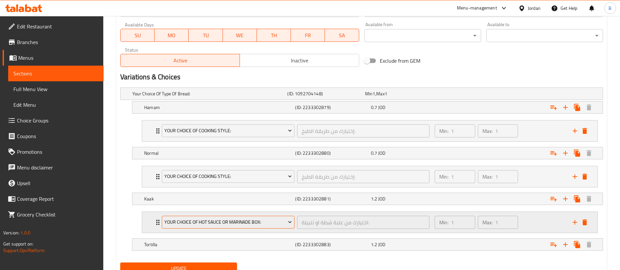
click at [256, 219] on span "Your Choice Of Hot Sauce or Marinade Box:" at bounding box center [229, 222] width 128 height 8
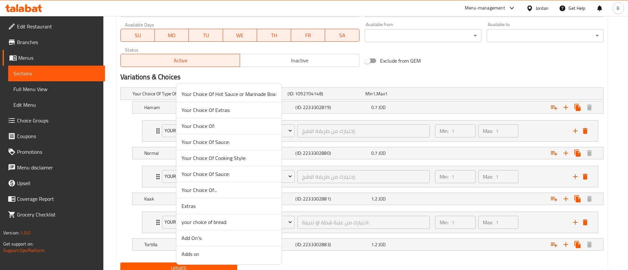
click at [231, 159] on span "Your Choice Of Cooking Style:" at bounding box center [229, 158] width 95 height 8
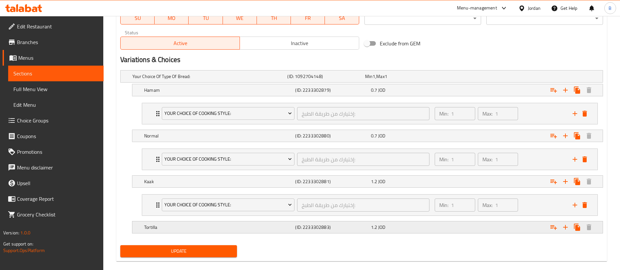
scroll to position [334, 0]
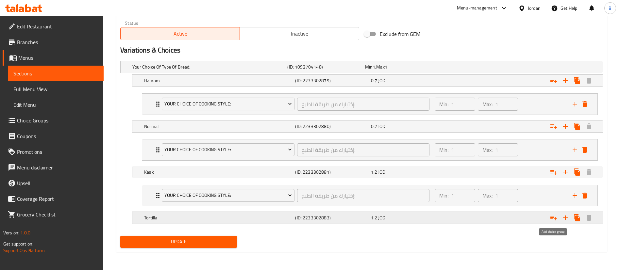
click at [555, 216] on icon "Expand" at bounding box center [554, 218] width 8 height 8
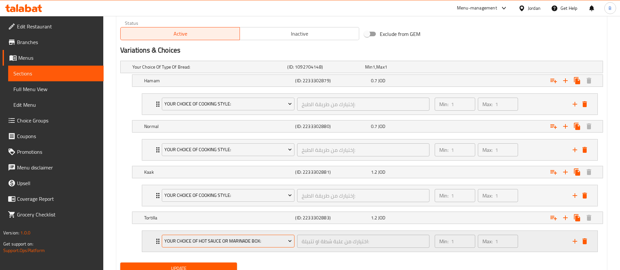
click at [224, 240] on span "Your Choice Of Hot Sauce or Marinade Box:" at bounding box center [229, 241] width 128 height 8
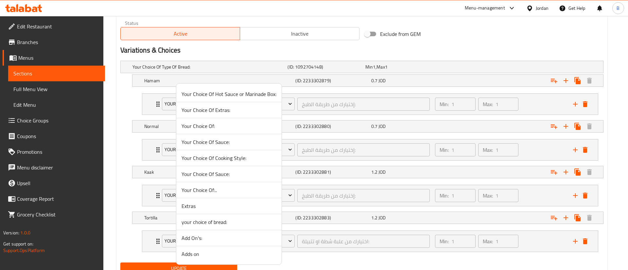
click at [230, 156] on span "Your Choice Of Cooking Style:" at bounding box center [229, 158] width 95 height 8
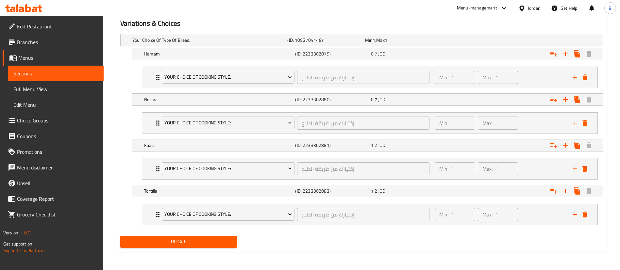
click at [223, 244] on span "Update" at bounding box center [179, 242] width 106 height 8
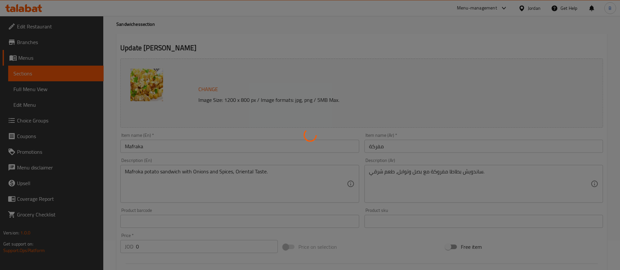
scroll to position [0, 0]
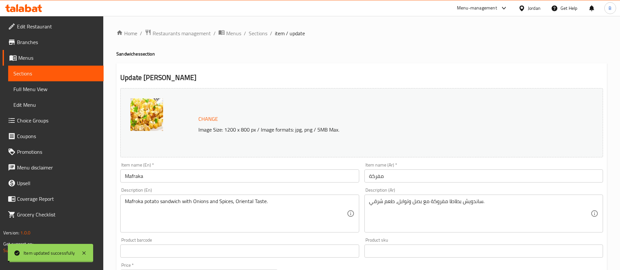
click at [255, 33] on span "Sections" at bounding box center [258, 33] width 19 height 8
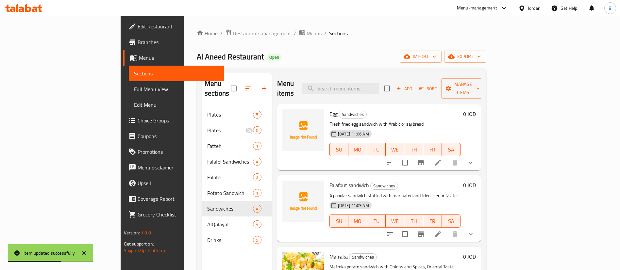
click at [123, 116] on link "Choice Groups" at bounding box center [173, 121] width 101 height 16
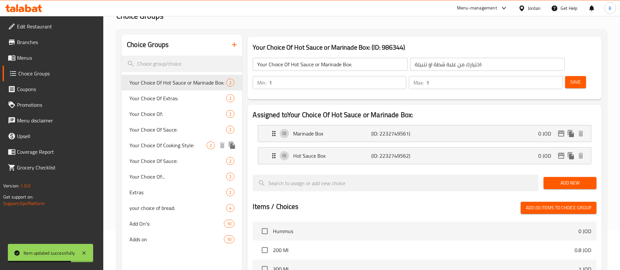
scroll to position [49, 0]
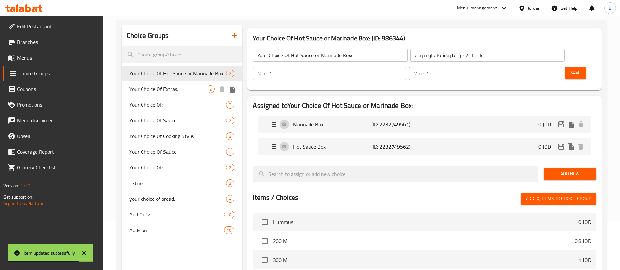
click at [187, 88] on span "Your Choice Of Extras:" at bounding box center [168, 89] width 77 height 8
type input "Your Choice Of Extras:"
type input "إختيارك من الإضافات:"
type input "0"
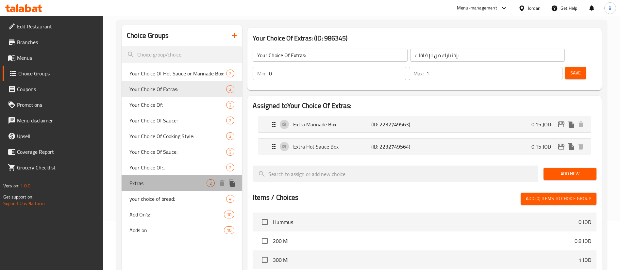
click at [166, 179] on div "Extras 2" at bounding box center [182, 184] width 121 height 16
type input "Extras"
type input "اضافات"
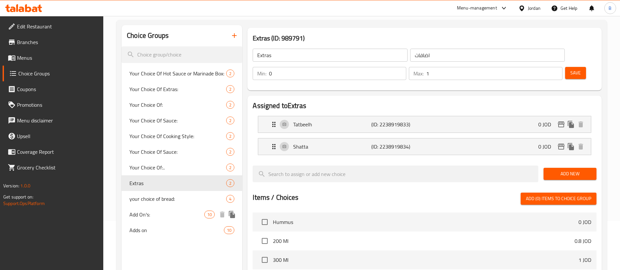
click at [177, 209] on div "Add On's: 10" at bounding box center [182, 215] width 121 height 16
type input "Add On's:"
type input "الإضافات:"
type input "10"
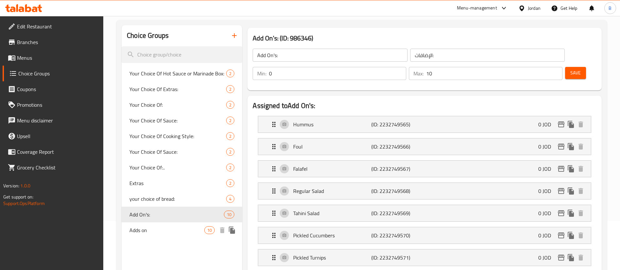
click at [167, 231] on span "Adds on" at bounding box center [167, 231] width 75 height 8
type input "Adds on"
type input "9"
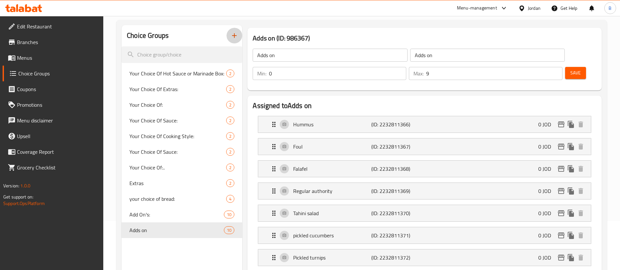
click at [230, 35] on button "button" at bounding box center [235, 36] width 16 height 16
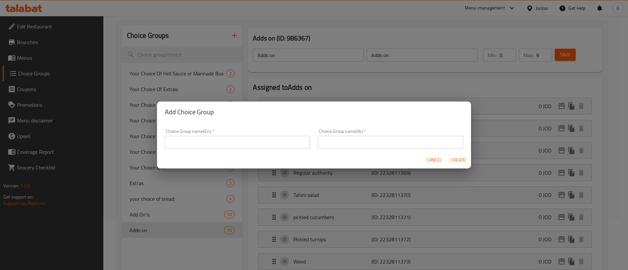
click at [189, 138] on input "text" at bounding box center [237, 142] width 145 height 13
type input "add appetizers:"
click at [337, 139] on input "text" at bounding box center [390, 142] width 145 height 13
type input "اضافة مقبلات"
click at [458, 160] on span "Create" at bounding box center [458, 160] width 16 height 8
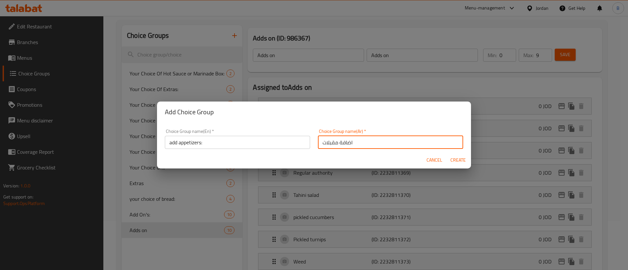
type input "add appetizers:"
type input "اضافة مقبلات"
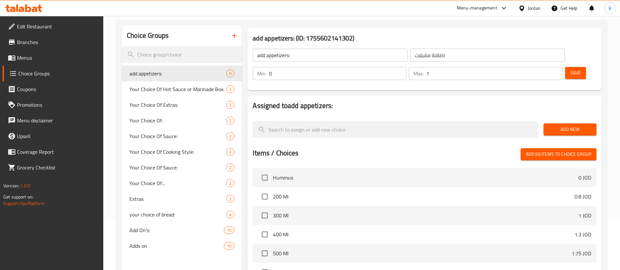
click at [545, 67] on input "1" at bounding box center [494, 73] width 136 height 13
click at [545, 67] on input "2" at bounding box center [494, 73] width 136 height 13
type input "3"
click at [545, 67] on input "3" at bounding box center [494, 73] width 136 height 13
click at [568, 124] on button "Add New" at bounding box center [570, 130] width 53 height 12
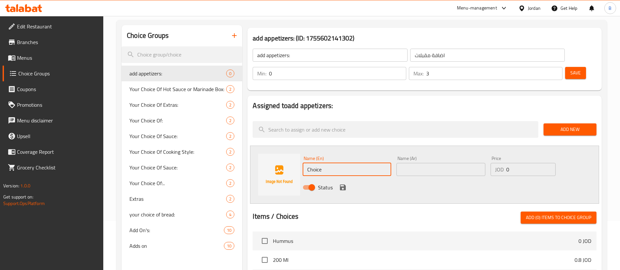
drag, startPoint x: 383, startPoint y: 154, endPoint x: 258, endPoint y: 152, distance: 124.6
click at [259, 152] on div "Name (En) Choice Name (En) Name (Ar) Name (Ar) Price JOD 0 Price Status" at bounding box center [424, 175] width 349 height 58
type input "ح"
type input "pickles 200 g"
click at [437, 163] on input "text" at bounding box center [441, 169] width 89 height 13
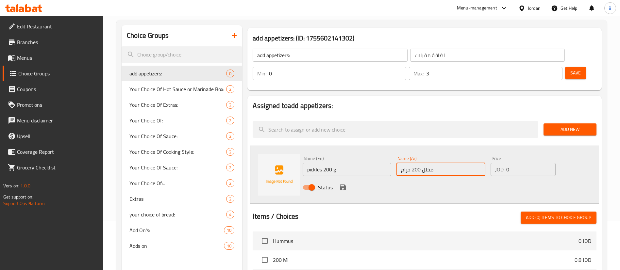
type input "مخلل 200 جرام"
click at [521, 163] on input "0" at bounding box center [531, 169] width 49 height 13
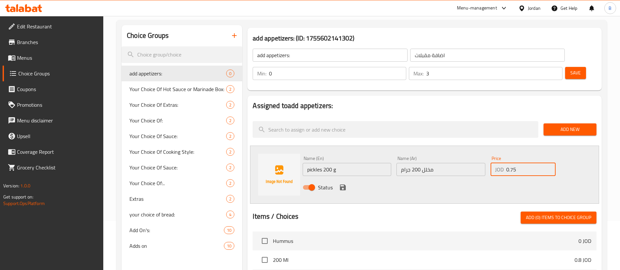
type input "0.75"
click at [342, 185] on icon "save" at bounding box center [343, 188] width 6 height 6
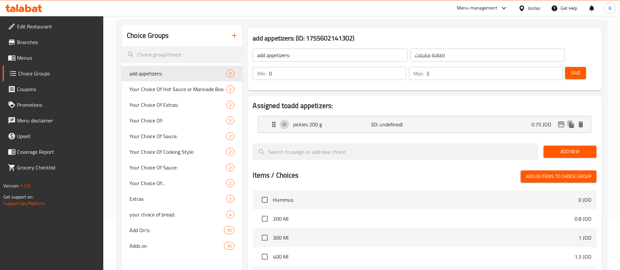
click at [552, 148] on span "Add New" at bounding box center [570, 152] width 43 height 8
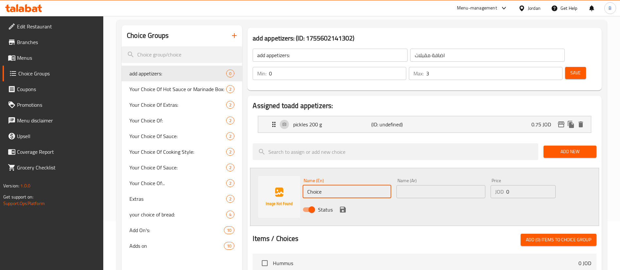
drag, startPoint x: 327, startPoint y: 178, endPoint x: 162, endPoint y: 175, distance: 165.5
click at [226, 177] on div "Choice Groups add appetizers: 0 Your Choice Of Hot Sauce or Marinade Box: 2 You…" at bounding box center [363, 246] width 483 height 442
type input "o"
type input "pickles 300 g"
click at [442, 185] on input "text" at bounding box center [441, 191] width 89 height 13
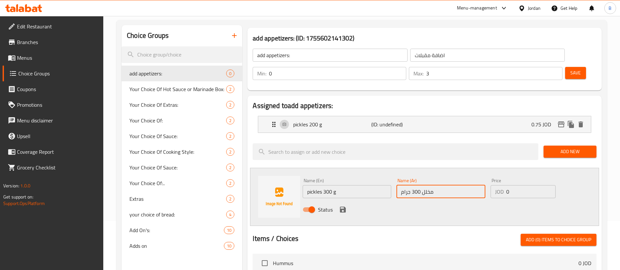
type input "مخلل 300 جرام"
drag, startPoint x: 531, startPoint y: 176, endPoint x: 445, endPoint y: 177, distance: 85.4
click at [450, 177] on div "Name (En) pickles 300 g Name (En) Name (Ar) مخلل 300 جرام Name (Ar) Price JOD 0…" at bounding box center [441, 197] width 282 height 43
type input "1"
click at [344, 207] on icon "save" at bounding box center [343, 210] width 6 height 6
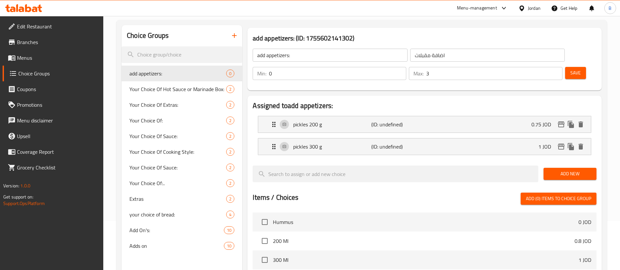
click at [575, 170] on span "Add New" at bounding box center [570, 174] width 43 height 8
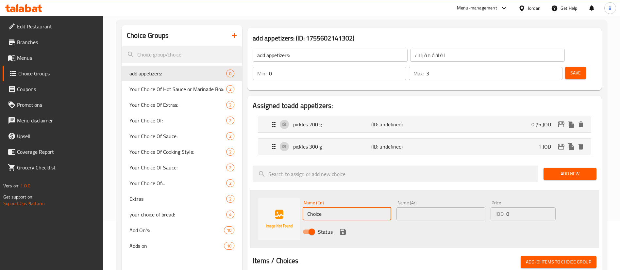
click at [234, 196] on div "Choice Groups add appetizers: 0 Your Choice Of Hot Sauce or Marinade Box: 2 You…" at bounding box center [363, 257] width 483 height 464
type input "potato 200 g"
click at [422, 208] on input "text" at bounding box center [441, 214] width 89 height 13
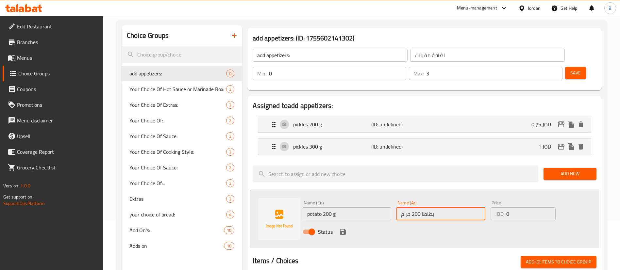
type input "بطاطا 200 جرام"
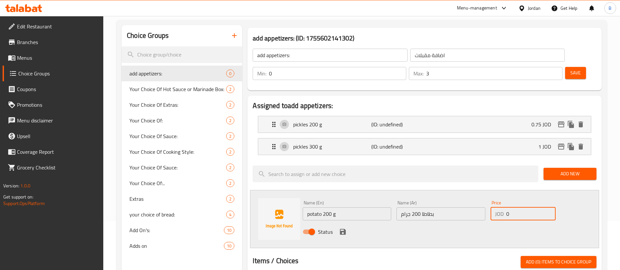
click at [531, 208] on input "0" at bounding box center [531, 214] width 49 height 13
type input "0.75"
click at [343, 229] on icon "save" at bounding box center [343, 232] width 6 height 6
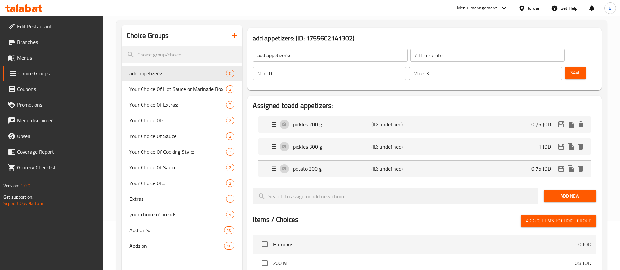
click at [570, 192] on span "Add New" at bounding box center [570, 196] width 43 height 8
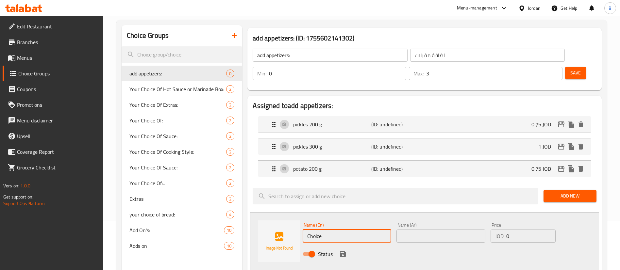
drag, startPoint x: 358, startPoint y: 220, endPoint x: 249, endPoint y: 220, distance: 108.6
click at [254, 220] on div "Name (En) Choice Name (En) Name (Ar) Name (Ar) Price JOD 0 Price Status" at bounding box center [424, 242] width 349 height 58
type input "potato 300 g"
click at [451, 230] on input "text" at bounding box center [441, 236] width 89 height 13
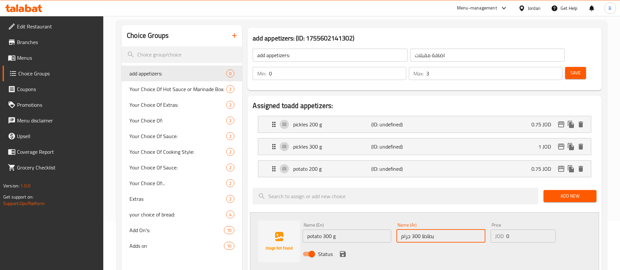
type input "بطاطا 300 جرام"
drag, startPoint x: 516, startPoint y: 219, endPoint x: 468, endPoint y: 219, distance: 48.7
click at [491, 230] on div "JOD 0 Price" at bounding box center [523, 236] width 65 height 13
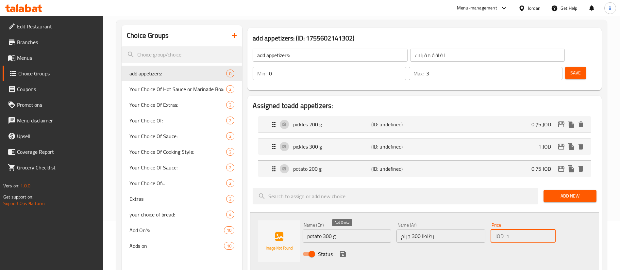
type input "1"
click at [344, 251] on icon "save" at bounding box center [343, 254] width 6 height 6
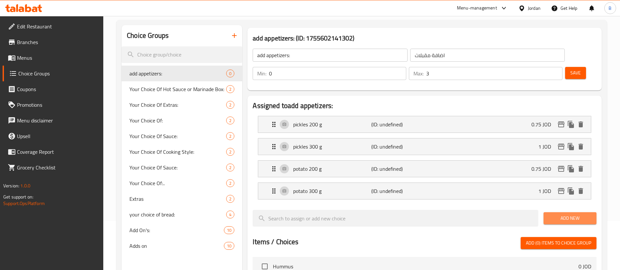
click at [555, 213] on button "Add New" at bounding box center [570, 219] width 53 height 12
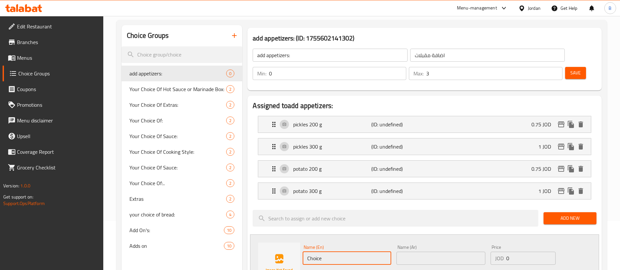
drag, startPoint x: 329, startPoint y: 238, endPoint x: 255, endPoint y: 238, distance: 74.2
click at [265, 238] on div "Name (En) Choice Name (En) Name (Ar) Name (Ar) Price JOD 0 Price Status" at bounding box center [424, 264] width 349 height 58
type input "eggplant"
click at [442, 252] on input "text" at bounding box center [441, 258] width 89 height 13
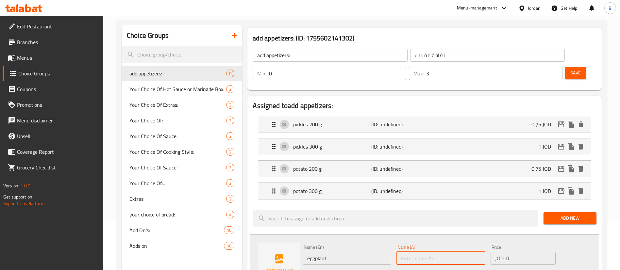
paste input "باتنجان"
type input "باتنجان"
click at [355, 247] on div "Name (En) eggplant Name (En)" at bounding box center [347, 255] width 94 height 25
click at [359, 252] on input "eggplant" at bounding box center [347, 258] width 89 height 13
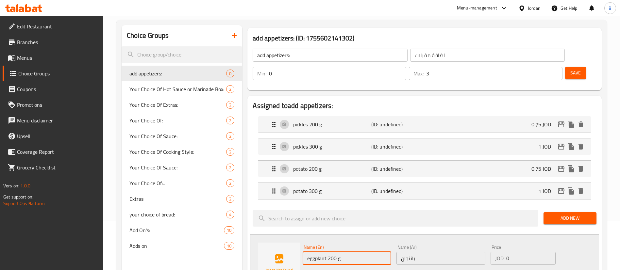
type input "eggplant 200 g"
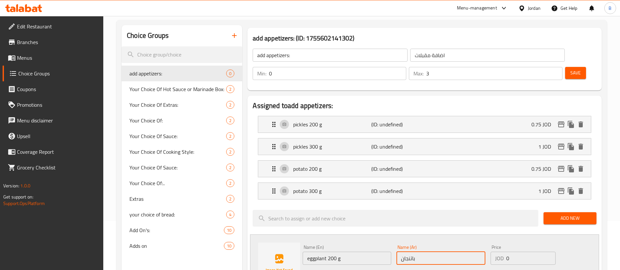
click at [432, 252] on input "باتنجان" at bounding box center [441, 258] width 89 height 13
type input "باتنجان 200 g"
click at [525, 252] on input "0" at bounding box center [531, 258] width 49 height 13
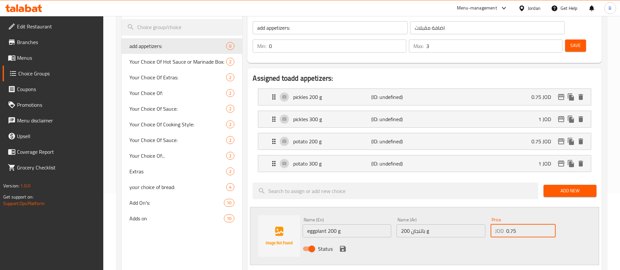
scroll to position [98, 0]
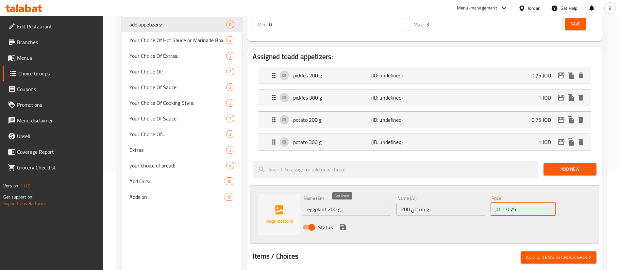
type input "0.75"
click at [342, 224] on icon "save" at bounding box center [343, 228] width 8 height 8
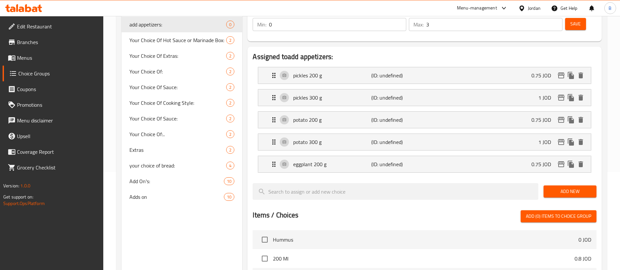
click at [556, 188] on span "Add New" at bounding box center [570, 192] width 43 height 8
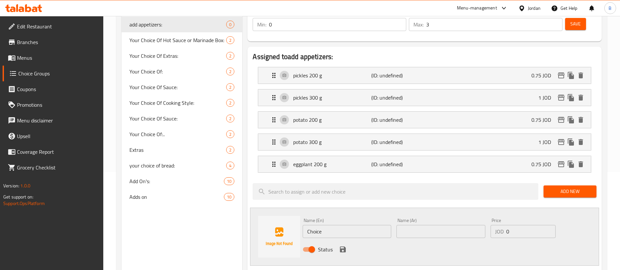
drag, startPoint x: 342, startPoint y: 213, endPoint x: 249, endPoint y: 208, distance: 94.0
click at [255, 208] on div "Name (En) Choice Name (En) Name (Ar) Name (Ar) Price JOD 0 Price Status" at bounding box center [424, 237] width 349 height 58
type input "eggplant 300 g"
click at [446, 225] on input "text" at bounding box center [441, 231] width 89 height 13
paste input "باتنجان"
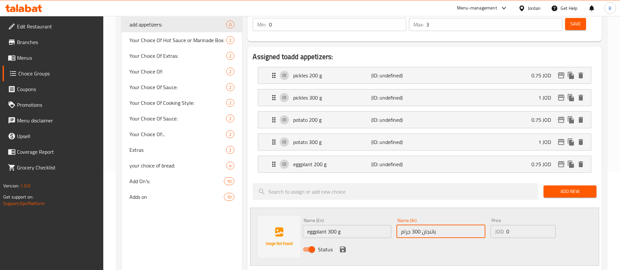
type input "باتنجان 300 جرام"
drag, startPoint x: 517, startPoint y: 213, endPoint x: 486, endPoint y: 213, distance: 30.7
click at [486, 216] on div "Name (En) eggplant 300 g Name (En) Name (Ar) باتنجان 300 جرام Name (Ar) Price J…" at bounding box center [441, 237] width 282 height 43
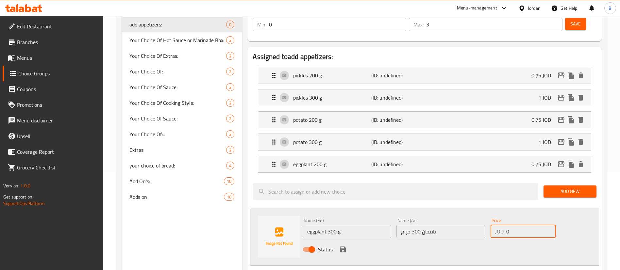
type input "1"
click at [339, 246] on icon "save" at bounding box center [343, 250] width 8 height 8
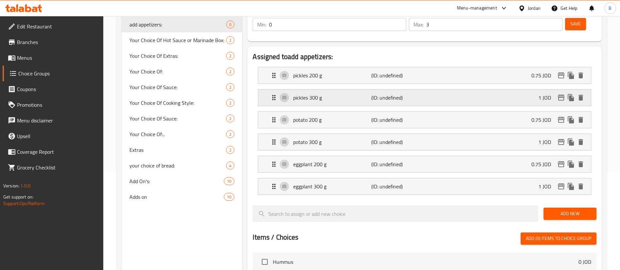
scroll to position [49, 0]
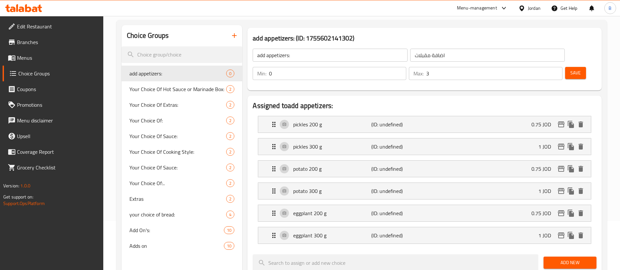
click at [571, 69] on span "Save" at bounding box center [576, 73] width 10 height 8
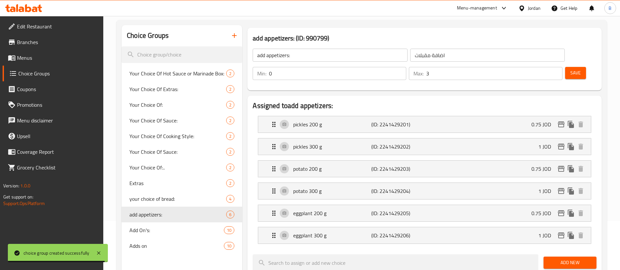
click at [571, 69] on span "Save" at bounding box center [576, 73] width 10 height 8
click at [35, 61] on span "Menus" at bounding box center [57, 58] width 81 height 8
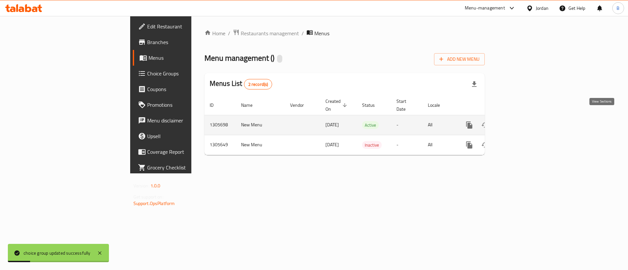
click at [524, 119] on link "enhanced table" at bounding box center [517, 125] width 16 height 16
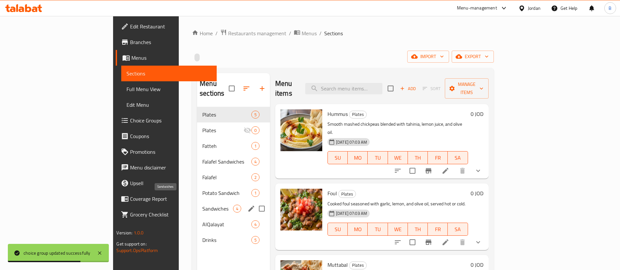
click at [202, 205] on span "Sandwiches" at bounding box center [217, 209] width 31 height 8
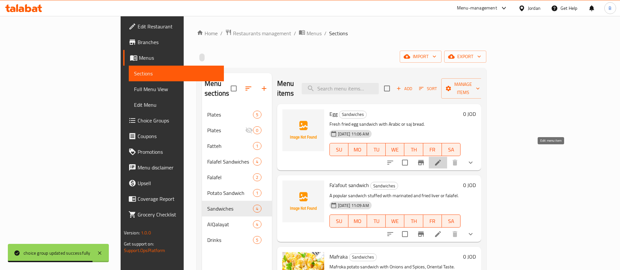
click at [442, 159] on icon at bounding box center [438, 163] width 8 height 8
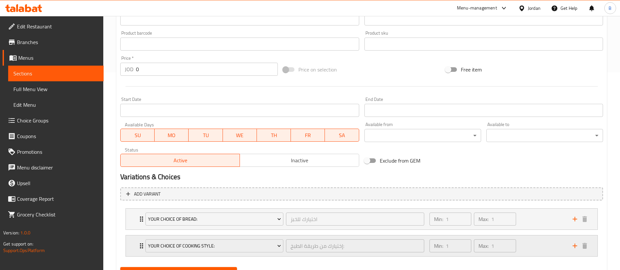
scroll to position [229, 0]
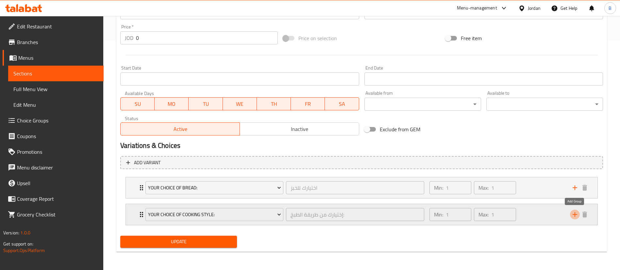
click at [575, 215] on icon "add" at bounding box center [575, 215] width 5 height 5
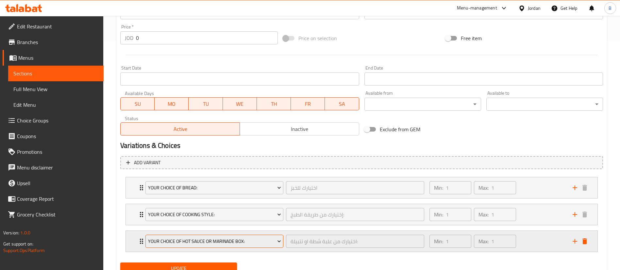
click at [201, 242] on span "Your Choice Of Hot Sauce or Marinade Box:" at bounding box center [214, 242] width 133 height 8
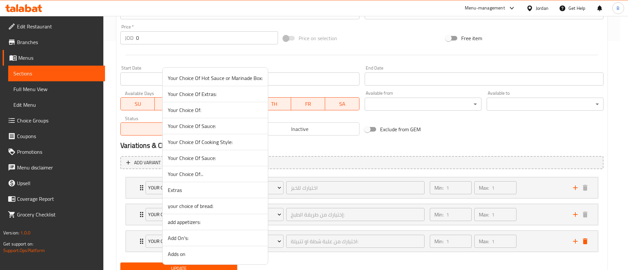
click at [203, 221] on span "add appetizers:" at bounding box center [215, 222] width 95 height 8
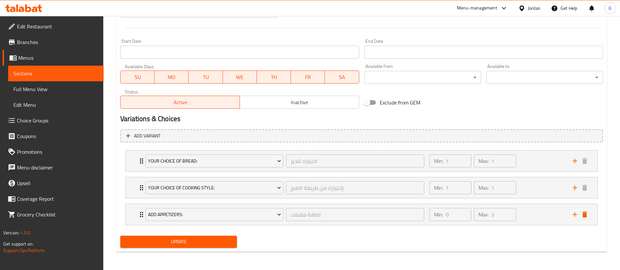
click at [191, 240] on span "Update" at bounding box center [179, 242] width 106 height 8
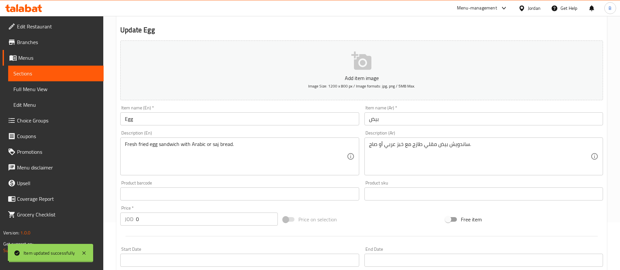
scroll to position [0, 0]
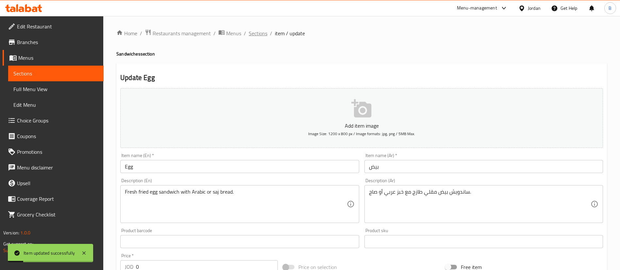
click at [256, 35] on span "Sections" at bounding box center [258, 33] width 19 height 8
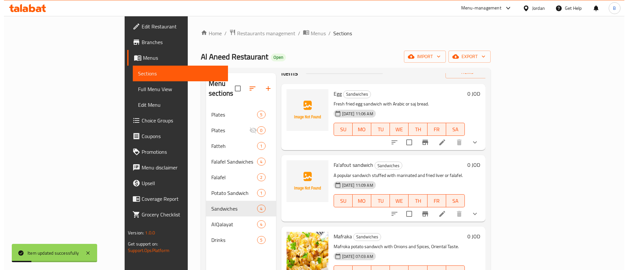
scroll to position [32, 0]
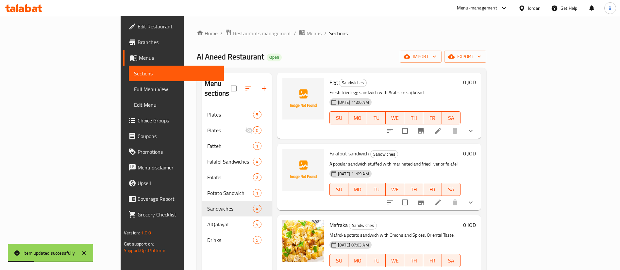
click at [447, 197] on li at bounding box center [438, 203] width 18 height 12
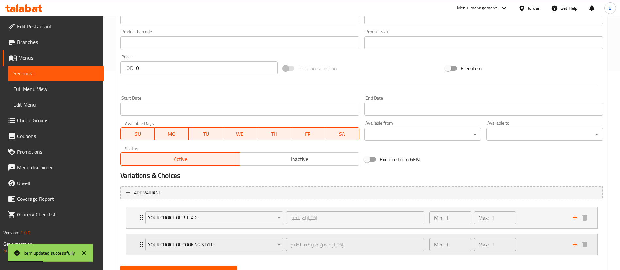
scroll to position [229, 0]
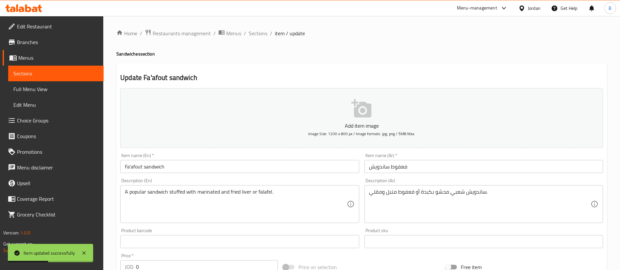
scroll to position [229, 0]
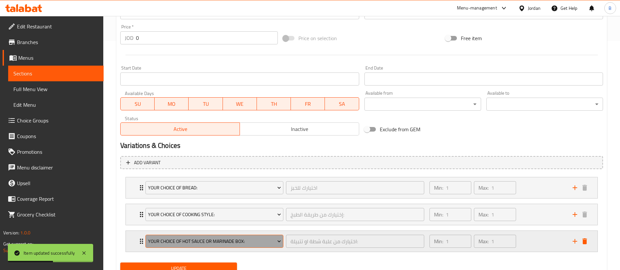
click at [228, 242] on span "Your Choice Of Hot Sauce or Marinade Box:" at bounding box center [214, 242] width 133 height 8
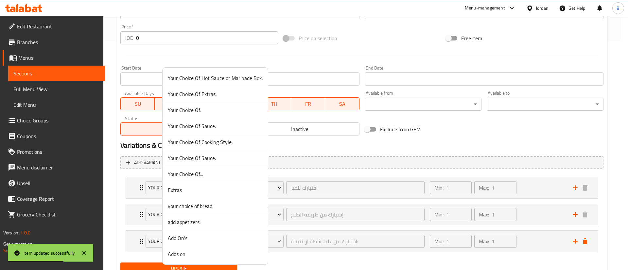
click at [199, 221] on span "add appetizers:" at bounding box center [215, 222] width 95 height 8
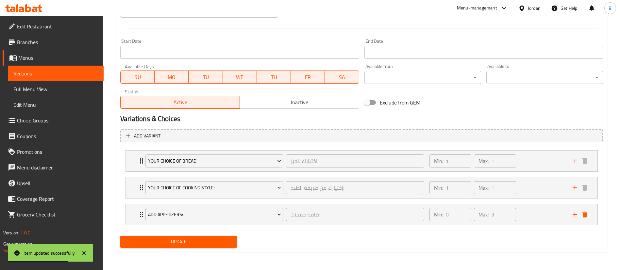
click at [193, 237] on button "Update" at bounding box center [178, 242] width 117 height 12
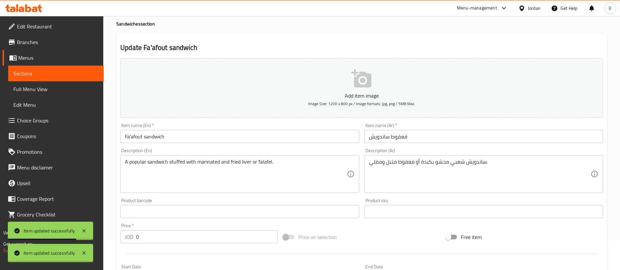
scroll to position [0, 0]
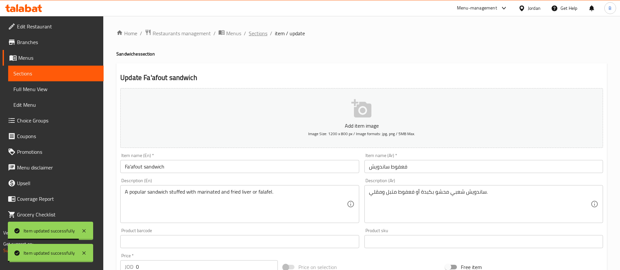
click at [257, 30] on span "Sections" at bounding box center [258, 33] width 19 height 8
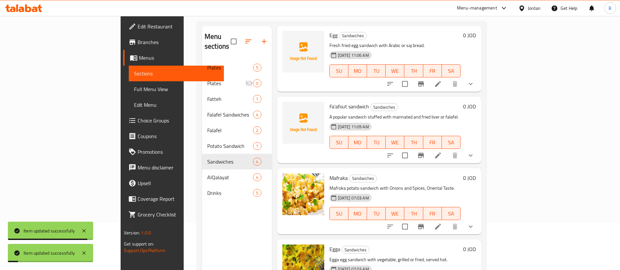
scroll to position [92, 0]
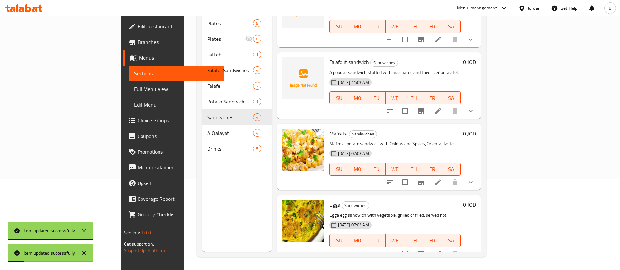
click at [442, 179] on icon at bounding box center [438, 183] width 8 height 8
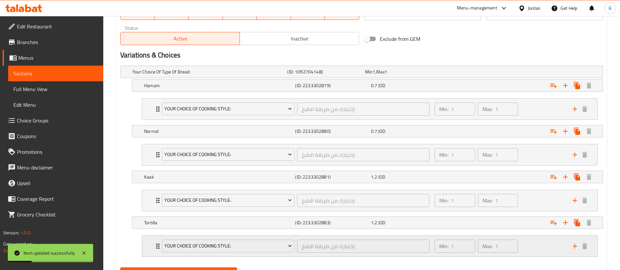
scroll to position [361, 0]
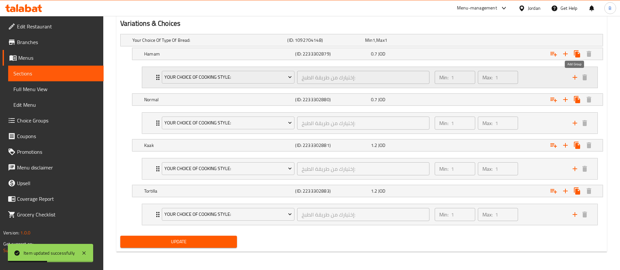
click at [576, 75] on icon "add" at bounding box center [575, 78] width 8 height 8
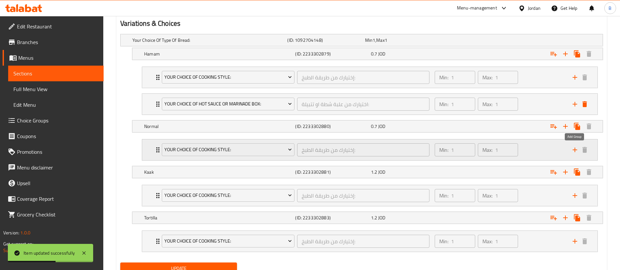
click at [576, 152] on icon "add" at bounding box center [575, 150] width 8 height 8
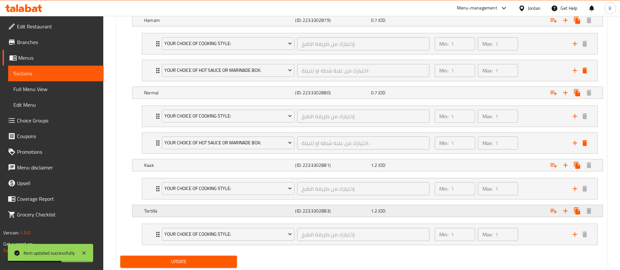
scroll to position [410, 0]
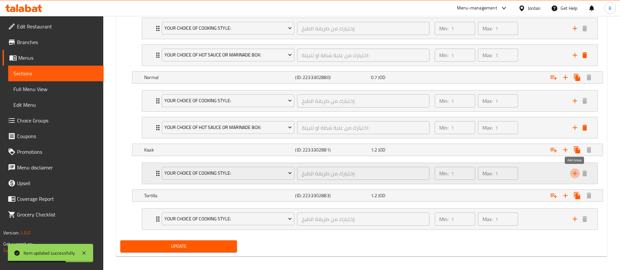
click at [575, 170] on icon "add" at bounding box center [575, 174] width 8 height 8
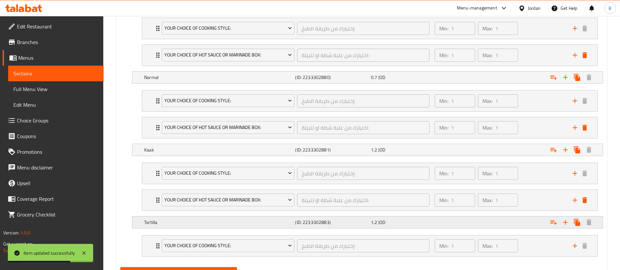
scroll to position [442, 0]
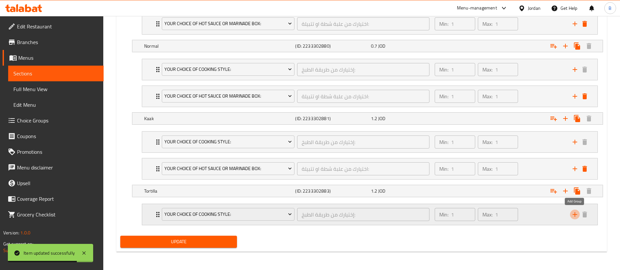
click at [576, 216] on icon "add" at bounding box center [575, 215] width 8 height 8
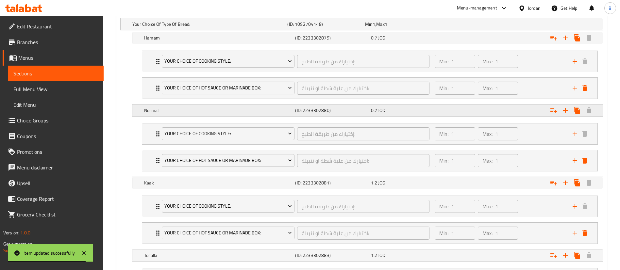
scroll to position [392, 0]
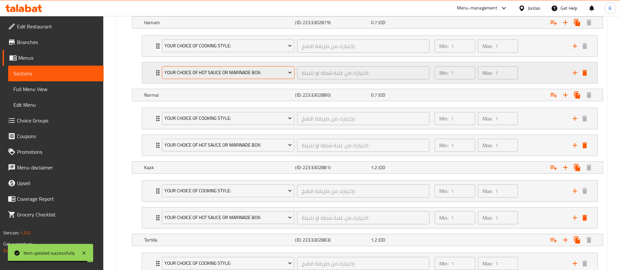
click at [261, 73] on span "Your Choice Of Hot Sauce or Marinade Box:" at bounding box center [229, 73] width 128 height 8
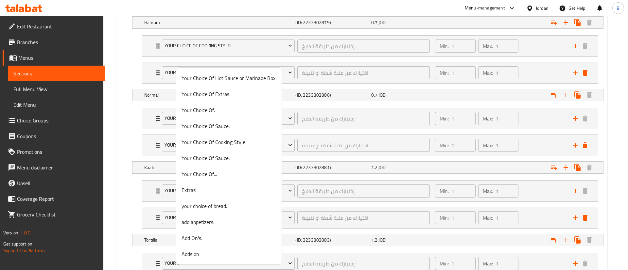
click at [212, 223] on span "add appetizers:" at bounding box center [229, 222] width 95 height 8
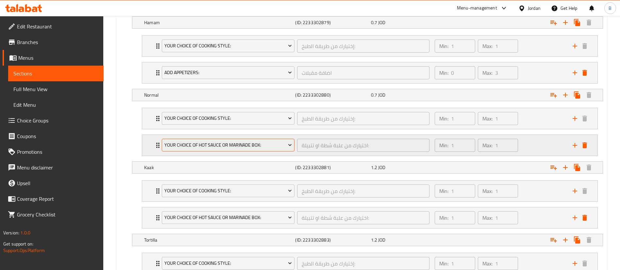
click at [222, 145] on span "Your Choice Of Hot Sauce or Marinade Box:" at bounding box center [229, 145] width 128 height 8
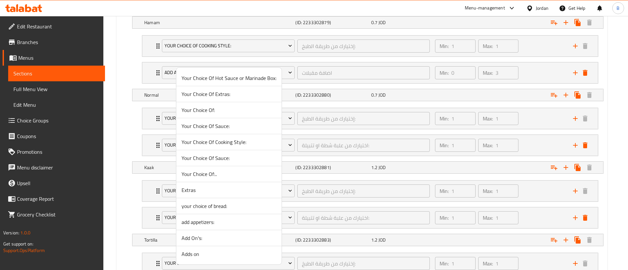
click at [212, 224] on span "add appetizers:" at bounding box center [229, 222] width 95 height 8
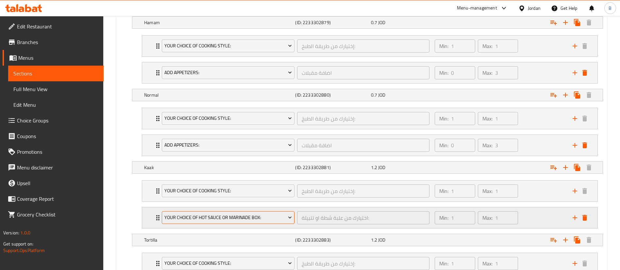
click at [215, 220] on span "Your Choice Of Hot Sauce or Marinade Box:" at bounding box center [229, 218] width 128 height 8
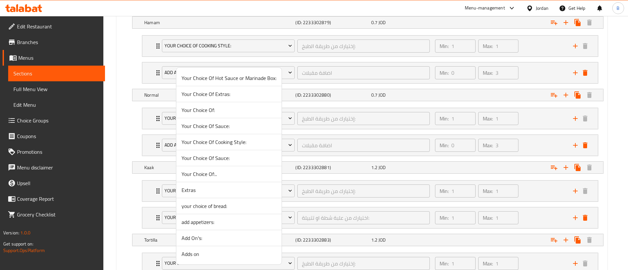
click at [207, 225] on span "add appetizers:" at bounding box center [229, 222] width 95 height 8
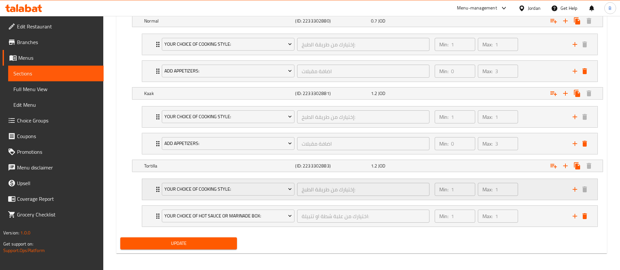
scroll to position [468, 0]
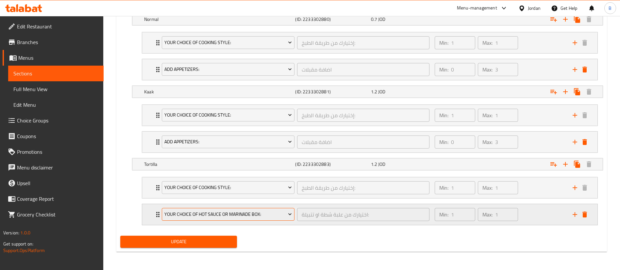
click at [225, 215] on span "Your Choice Of Hot Sauce or Marinade Box:" at bounding box center [229, 215] width 128 height 8
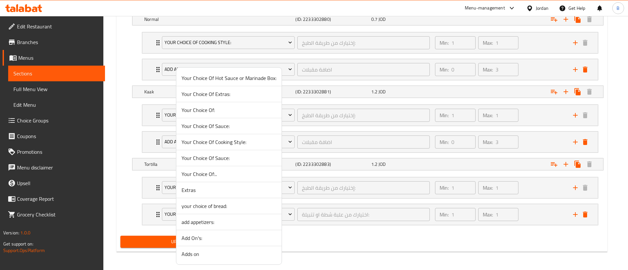
click at [215, 224] on span "add appetizers:" at bounding box center [229, 222] width 95 height 8
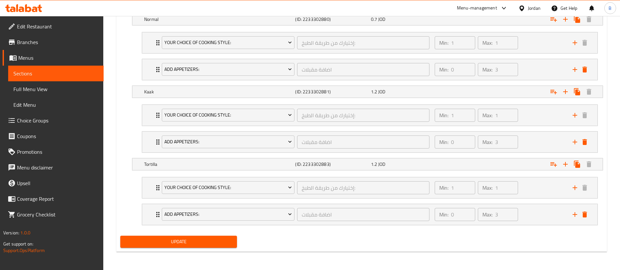
click at [199, 248] on div "Update" at bounding box center [179, 242] width 122 height 17
click at [201, 242] on span "Update" at bounding box center [179, 242] width 106 height 8
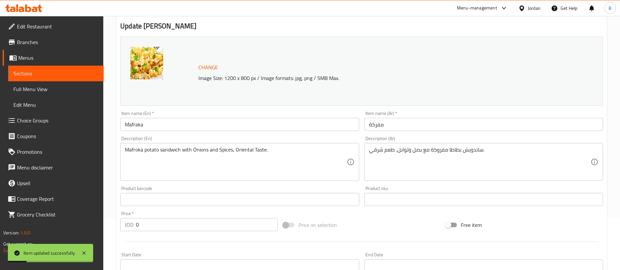
scroll to position [0, 0]
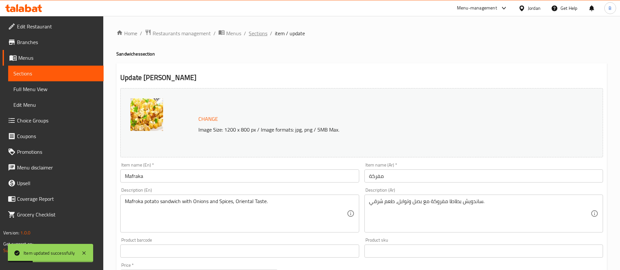
click at [252, 34] on span "Sections" at bounding box center [258, 33] width 19 height 8
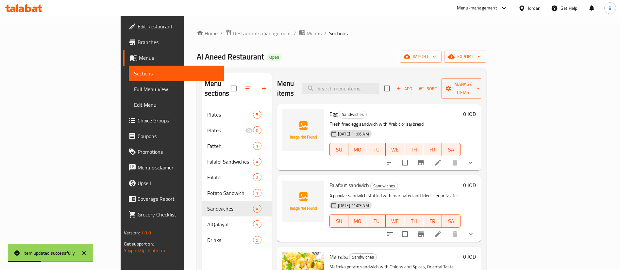
click at [138, 117] on span "Choice Groups" at bounding box center [178, 121] width 81 height 8
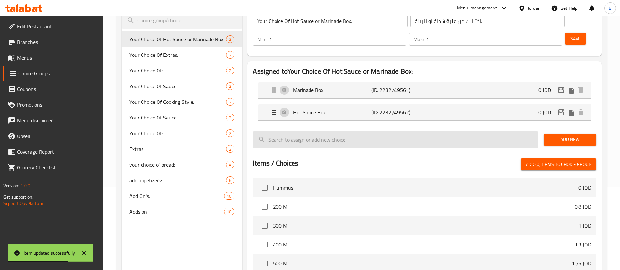
scroll to position [98, 0]
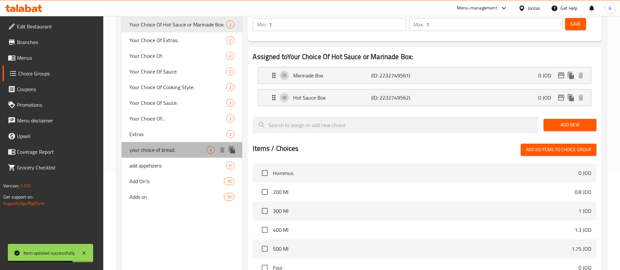
click at [160, 149] on span "your choice of bread:" at bounding box center [168, 150] width 77 height 8
type input "your choice of bread:"
type input "اختيارك للخبز"
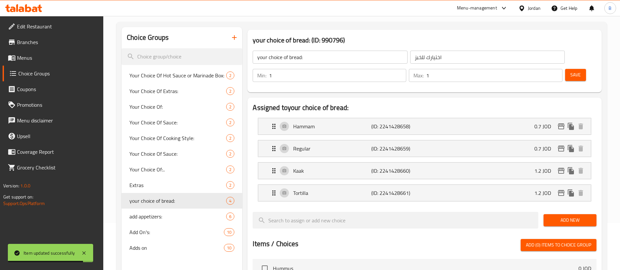
scroll to position [0, 0]
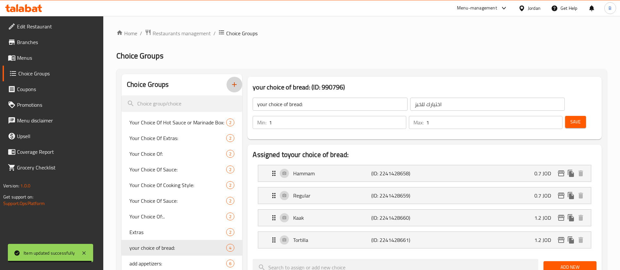
click at [232, 83] on icon "button" at bounding box center [235, 85] width 8 height 8
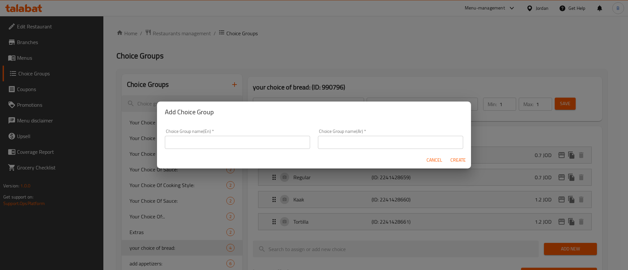
click at [216, 141] on input "text" at bounding box center [237, 142] width 145 height 13
type input "add ons/"
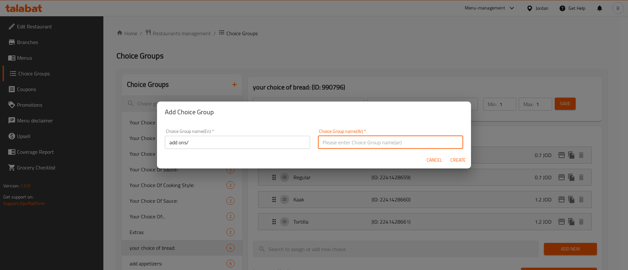
click at [355, 148] on input "text" at bounding box center [390, 142] width 145 height 13
type input "اضافات"
click at [452, 162] on span "Create" at bounding box center [458, 160] width 16 height 8
type input "add ons/"
type input "اضافات"
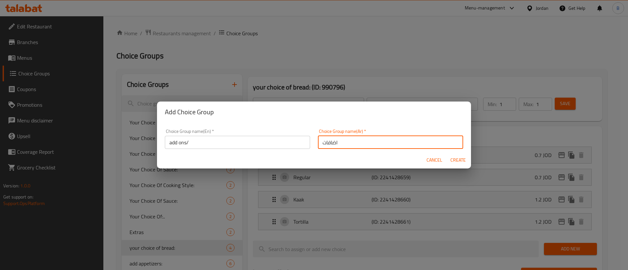
type input "0"
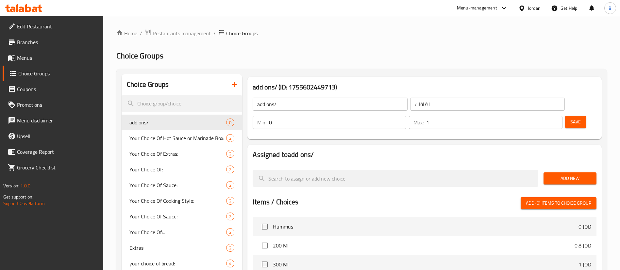
click at [544, 116] on input "1" at bounding box center [494, 122] width 136 height 13
click at [544, 116] on input "2" at bounding box center [494, 122] width 136 height 13
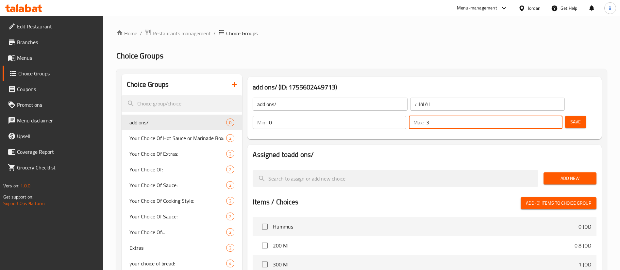
click at [544, 116] on input "3" at bounding box center [494, 122] width 136 height 13
type input "4"
click at [544, 116] on input "4" at bounding box center [494, 122] width 136 height 13
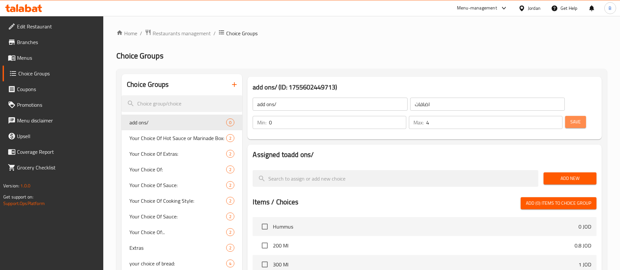
click at [571, 118] on span "Save" at bounding box center [576, 122] width 10 height 8
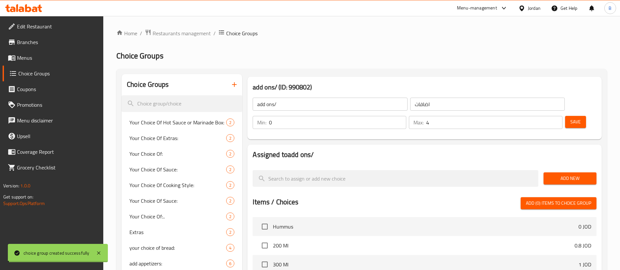
click at [562, 175] on span "Add New" at bounding box center [570, 179] width 43 height 8
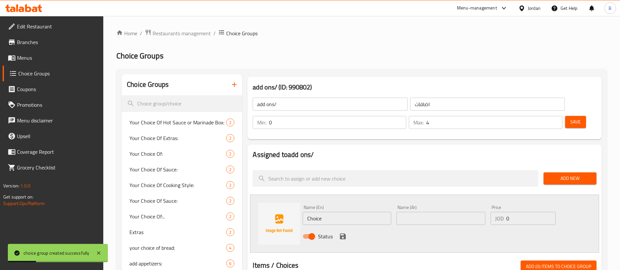
click at [462, 212] on input "text" at bounding box center [441, 218] width 89 height 13
paste input "تتبيله"
type input "تتبيله"
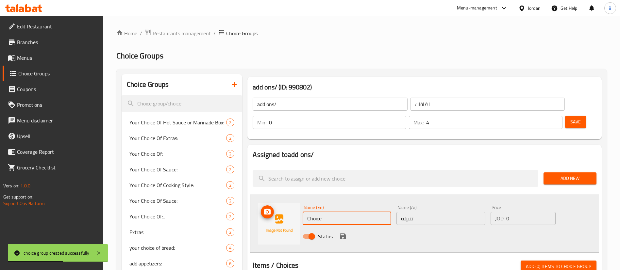
drag, startPoint x: 359, startPoint y: 203, endPoint x: 197, endPoint y: 197, distance: 163.0
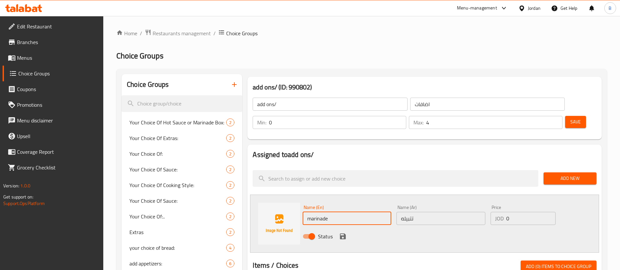
type input "marinade"
click at [518, 212] on input "0" at bounding box center [531, 218] width 49 height 13
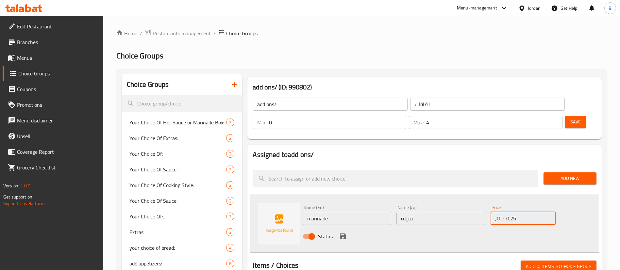
type input "0.25"
click at [340, 234] on icon "save" at bounding box center [343, 237] width 6 height 6
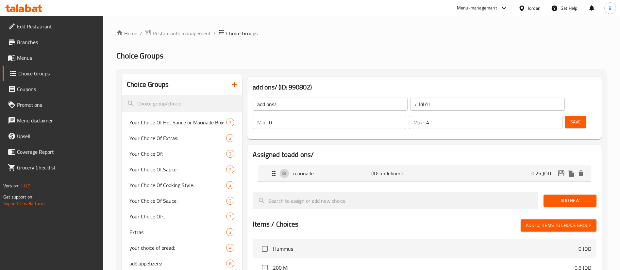
click at [567, 197] on span "Add New" at bounding box center [570, 201] width 43 height 8
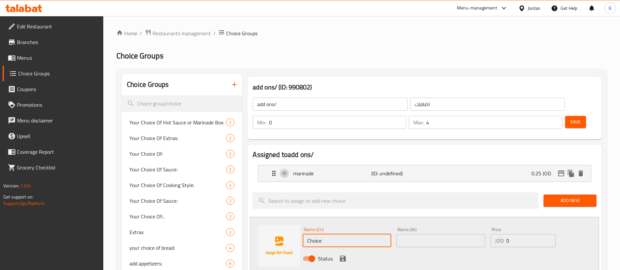
drag, startPoint x: 359, startPoint y: 224, endPoint x: 275, endPoint y: 221, distance: 84.4
click at [297, 221] on div "Name (En) Choice Name (En) Name (Ar) Name (Ar) Price JOD 0 Price Status" at bounding box center [424, 246] width 349 height 58
type input "hot sauce"
click at [435, 234] on input "text" at bounding box center [441, 240] width 89 height 13
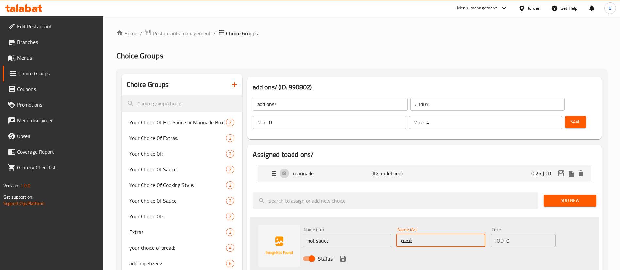
type input "شطة"
click at [527, 234] on input "0" at bounding box center [531, 240] width 49 height 13
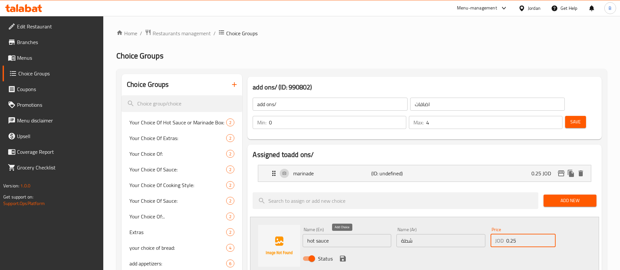
type input "0.25"
drag, startPoint x: 343, startPoint y: 240, endPoint x: 408, endPoint y: 268, distance: 70.6
click at [342, 256] on icon "save" at bounding box center [343, 259] width 6 height 6
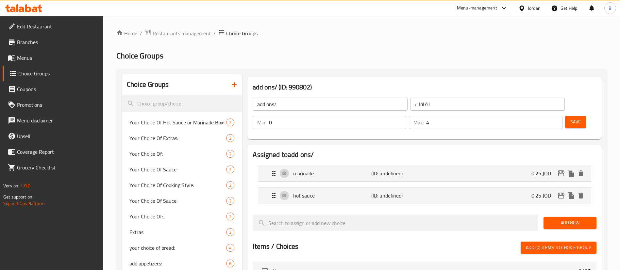
click at [572, 212] on div "Add New" at bounding box center [570, 223] width 58 height 22
click at [557, 219] on span "Add New" at bounding box center [570, 223] width 43 height 8
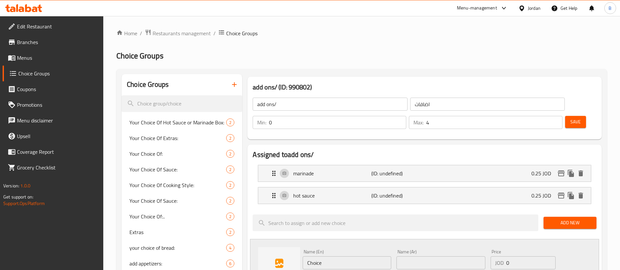
click at [423, 257] on input "text" at bounding box center [441, 263] width 89 height 13
type input "جبنة"
drag, startPoint x: 374, startPoint y: 248, endPoint x: 181, endPoint y: 241, distance: 193.1
type input "cheese"
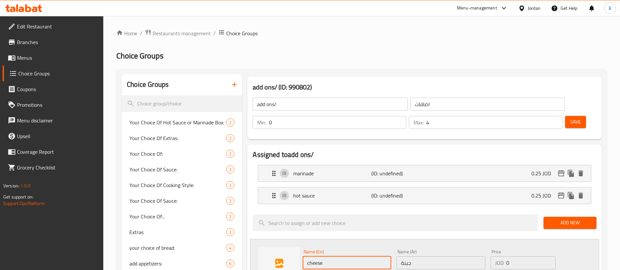
click at [519, 257] on input "0" at bounding box center [531, 263] width 49 height 13
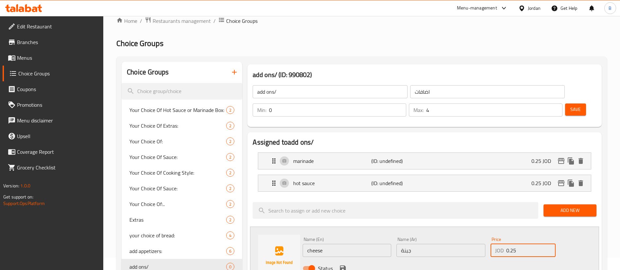
scroll to position [49, 0]
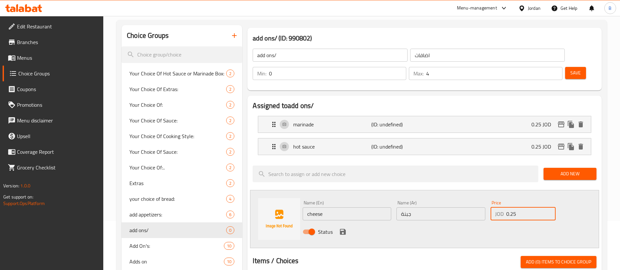
type input "0.25"
click at [346, 228] on icon "save" at bounding box center [343, 232] width 8 height 8
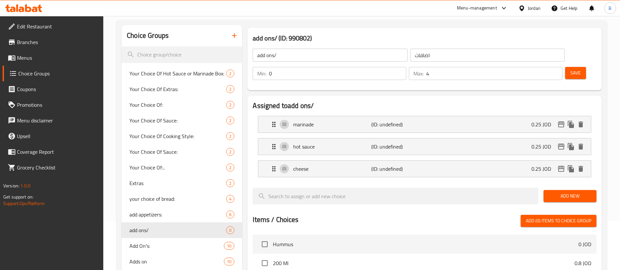
drag, startPoint x: 560, startPoint y: 172, endPoint x: 565, endPoint y: 187, distance: 16.3
click at [560, 190] on button "Add New" at bounding box center [570, 196] width 53 height 12
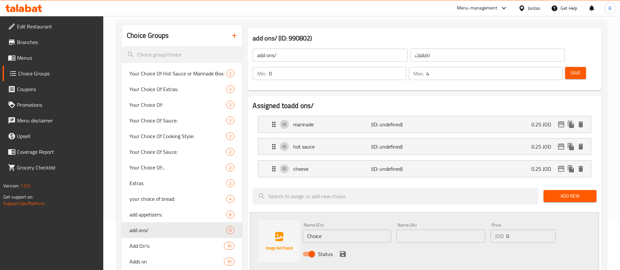
drag, startPoint x: 345, startPoint y: 216, endPoint x: 247, endPoint y: 208, distance: 98.5
type input "ketchup"
click at [449, 230] on input "text" at bounding box center [441, 236] width 89 height 13
type input "كاتشب"
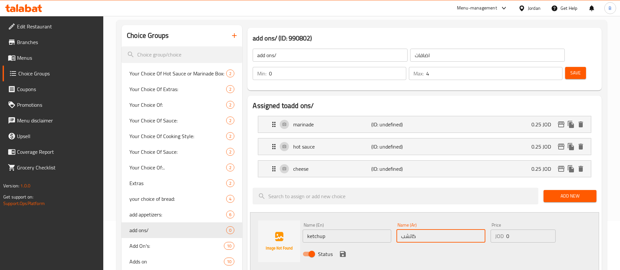
click at [515, 226] on div "Price JOD 0 Price" at bounding box center [523, 232] width 70 height 25
click at [524, 230] on input "0" at bounding box center [531, 236] width 49 height 13
type input "0.25"
click at [331, 251] on span "Status" at bounding box center [325, 255] width 15 height 8
click at [331, 248] on input "Status" at bounding box center [311, 254] width 37 height 12
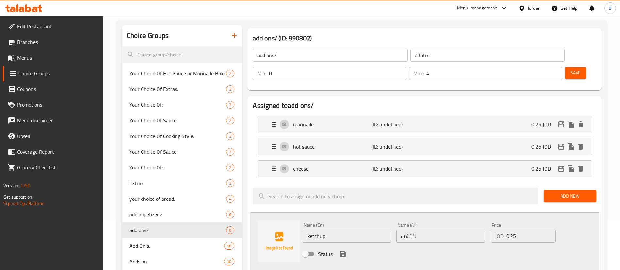
click at [308, 248] on input "Status" at bounding box center [305, 254] width 37 height 12
checkbox input "true"
click at [344, 251] on icon "save" at bounding box center [343, 254] width 6 height 6
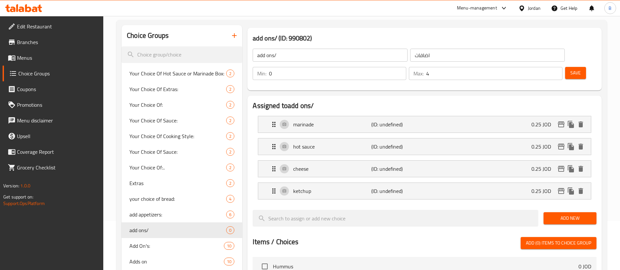
click at [570, 67] on button "Save" at bounding box center [575, 73] width 21 height 12
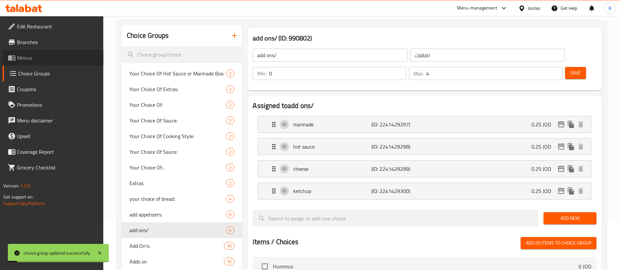
click at [29, 54] on span "Menus" at bounding box center [57, 58] width 81 height 8
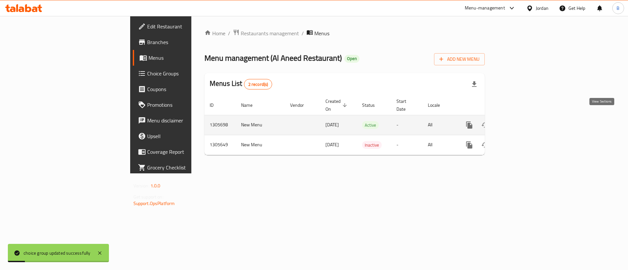
click at [524, 117] on link "enhanced table" at bounding box center [517, 125] width 16 height 16
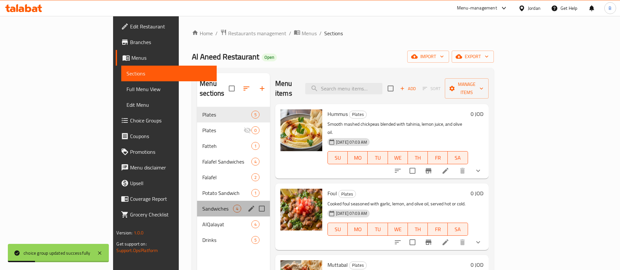
click at [197, 201] on div "Sandwiches 4" at bounding box center [233, 209] width 73 height 16
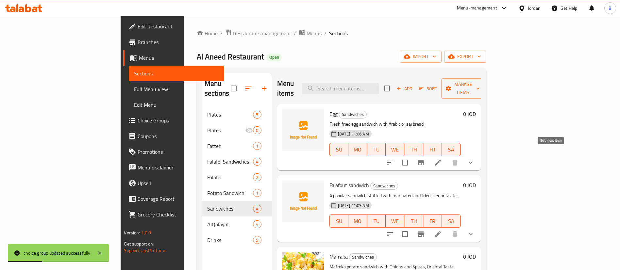
click at [442, 159] on icon at bounding box center [438, 163] width 8 height 8
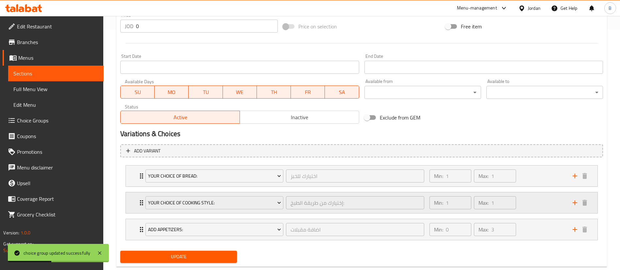
scroll to position [256, 0]
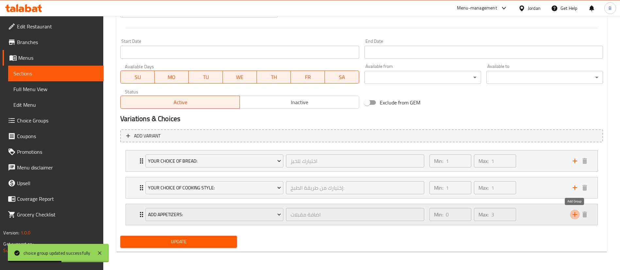
click at [573, 216] on icon "add" at bounding box center [575, 215] width 8 height 8
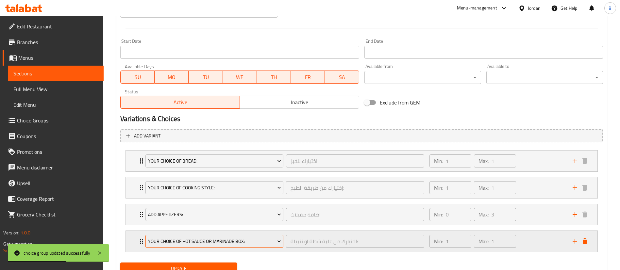
click at [182, 242] on span "Your Choice Of Hot Sauce or Marinade Box:" at bounding box center [214, 242] width 133 height 8
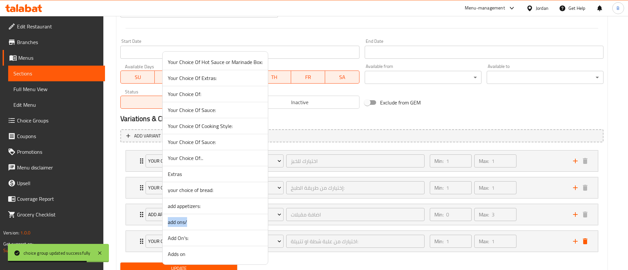
drag, startPoint x: 208, startPoint y: 207, endPoint x: 208, endPoint y: 222, distance: 14.7
click at [208, 222] on ul "Your Choice Of Hot Sauce or Marinade Box: Your Choice Of Extras: Your Choice Of…" at bounding box center [215, 158] width 105 height 208
click at [208, 222] on span "add ons/" at bounding box center [215, 222] width 95 height 8
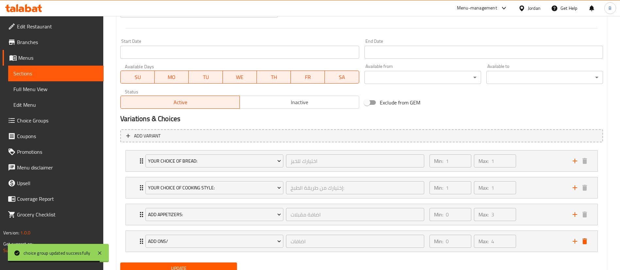
click at [181, 263] on button "Update" at bounding box center [178, 269] width 117 height 12
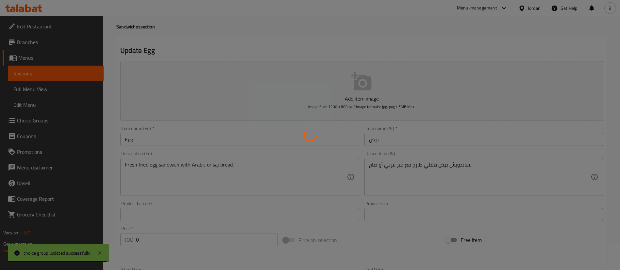
scroll to position [0, 0]
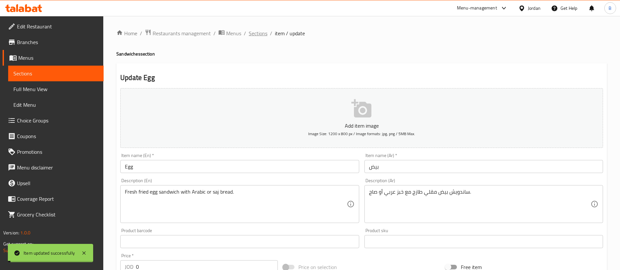
click at [257, 32] on span "Sections" at bounding box center [258, 33] width 19 height 8
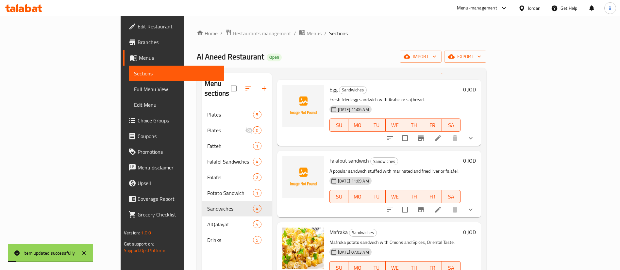
scroll to position [32, 0]
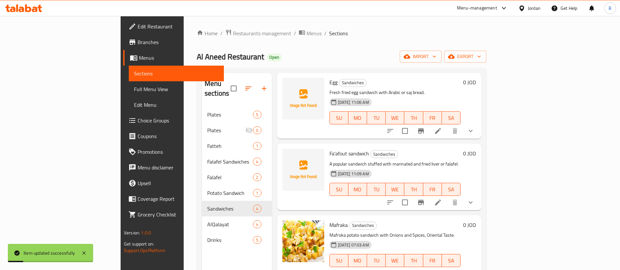
click at [447, 197] on li at bounding box center [438, 203] width 18 height 12
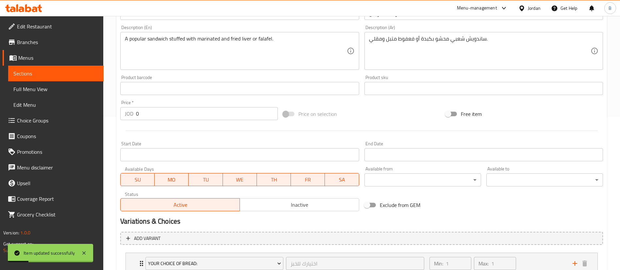
scroll to position [256, 0]
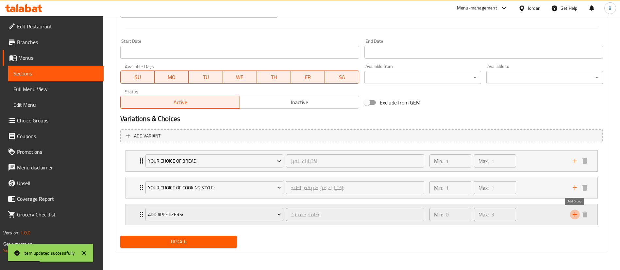
click at [578, 214] on icon "add" at bounding box center [575, 215] width 8 height 8
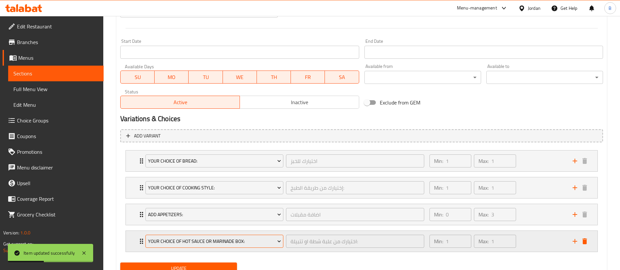
click at [219, 241] on span "Your Choice Of Hot Sauce or Marinade Box:" at bounding box center [214, 242] width 133 height 8
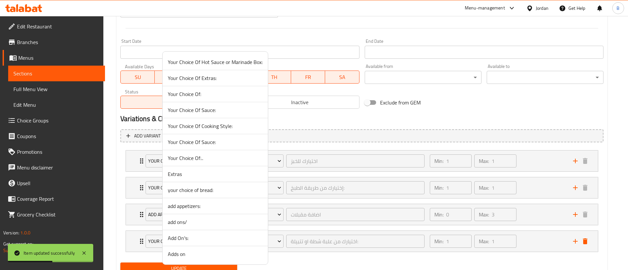
click at [207, 221] on span "add ons/" at bounding box center [215, 222] width 95 height 8
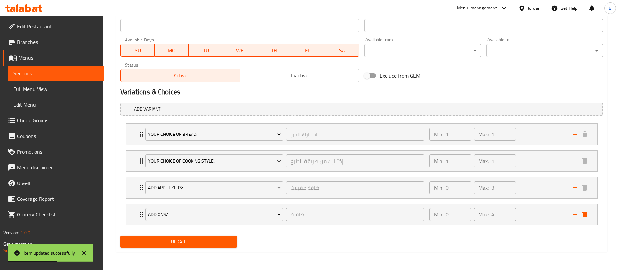
click at [199, 234] on div "Update" at bounding box center [179, 242] width 122 height 17
click at [200, 241] on span "Update" at bounding box center [179, 242] width 106 height 8
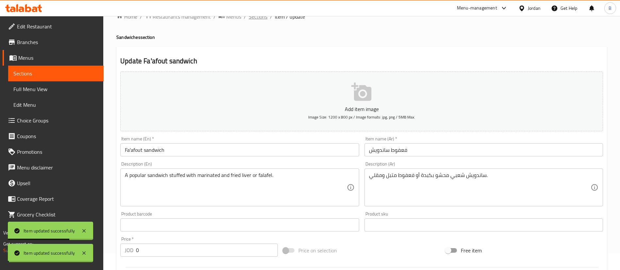
scroll to position [0, 0]
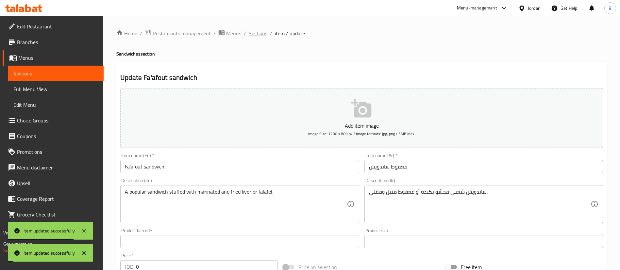
click at [265, 33] on span "Sections" at bounding box center [258, 33] width 19 height 8
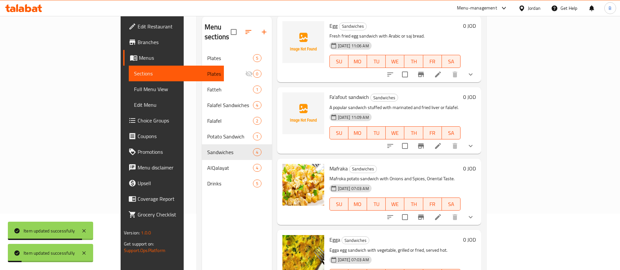
scroll to position [92, 0]
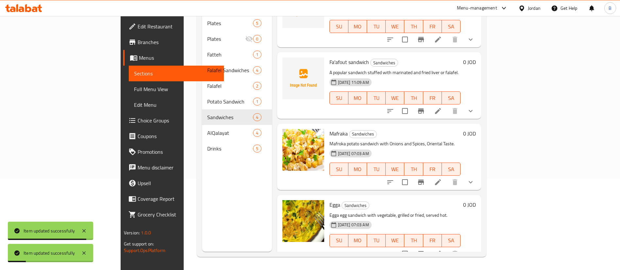
click at [447, 177] on li at bounding box center [438, 183] width 18 height 12
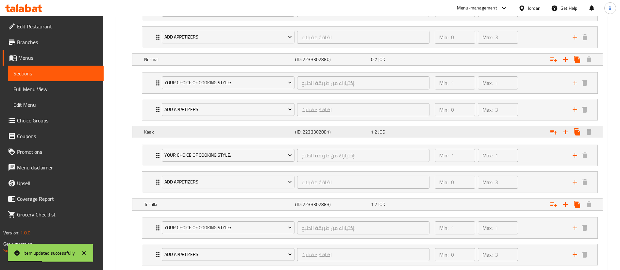
scroll to position [343, 0]
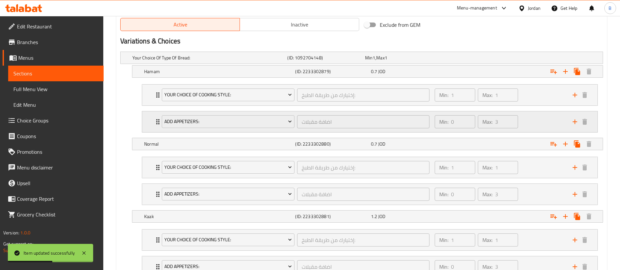
click at [575, 121] on icon "add" at bounding box center [575, 122] width 5 height 5
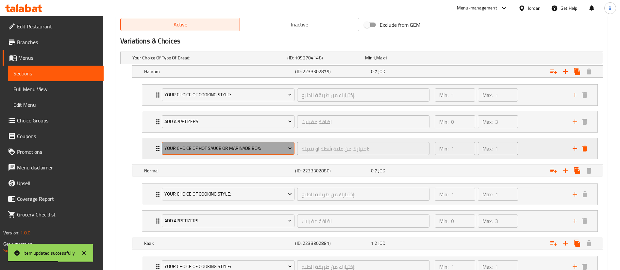
click at [186, 150] on span "Your Choice Of Hot Sauce or Marinade Box:" at bounding box center [229, 149] width 128 height 8
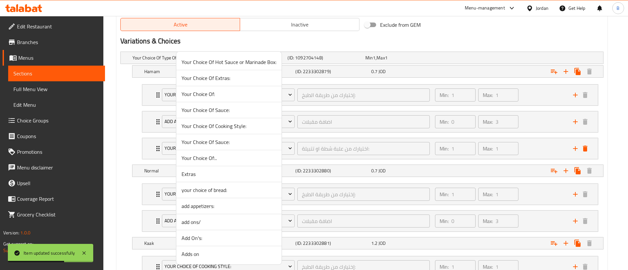
click at [209, 224] on span "add ons/" at bounding box center [229, 222] width 95 height 8
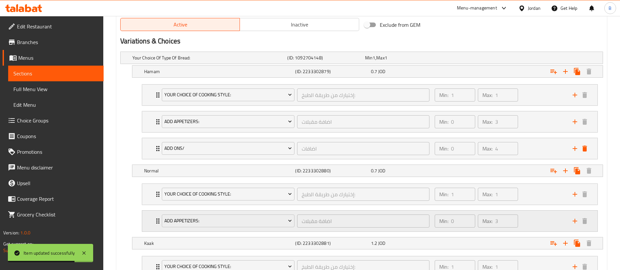
click at [575, 223] on icon "add" at bounding box center [575, 221] width 5 height 5
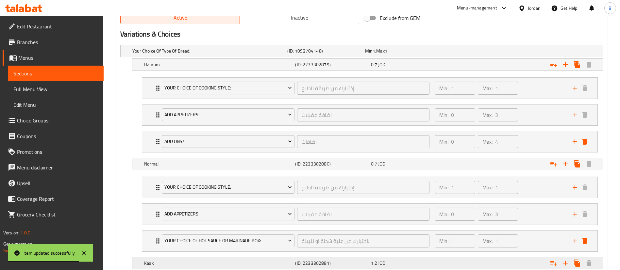
scroll to position [392, 0]
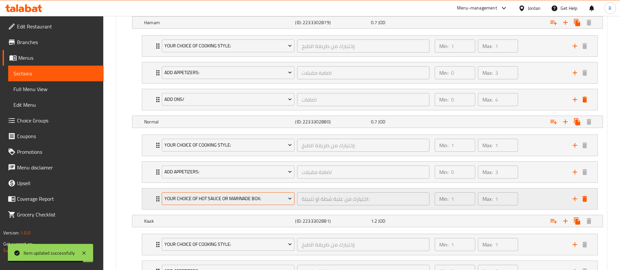
click at [223, 197] on span "Your Choice Of Hot Sauce or Marinade Box:" at bounding box center [229, 199] width 128 height 8
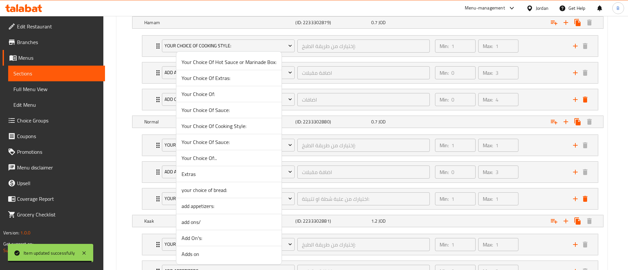
click at [196, 224] on span "add ons/" at bounding box center [229, 222] width 95 height 8
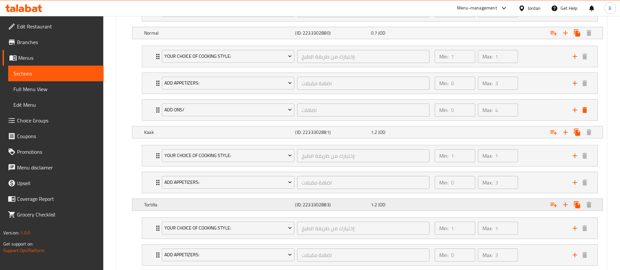
scroll to position [491, 0]
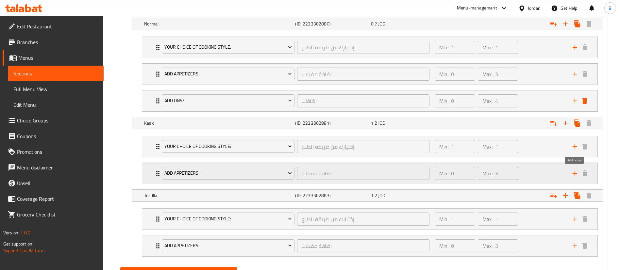
click at [572, 172] on icon "add" at bounding box center [575, 174] width 8 height 8
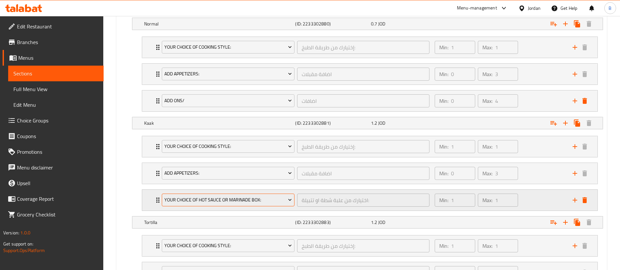
click at [210, 201] on span "Your Choice Of Hot Sauce or Marinade Box:" at bounding box center [229, 200] width 128 height 8
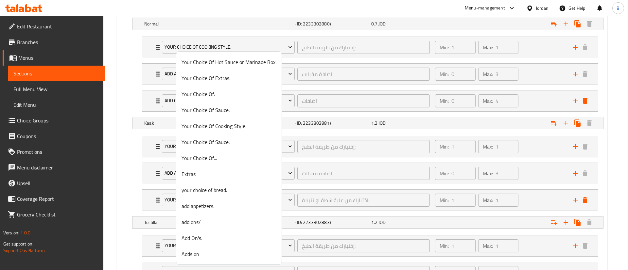
click at [202, 223] on span "add ons/" at bounding box center [229, 222] width 95 height 8
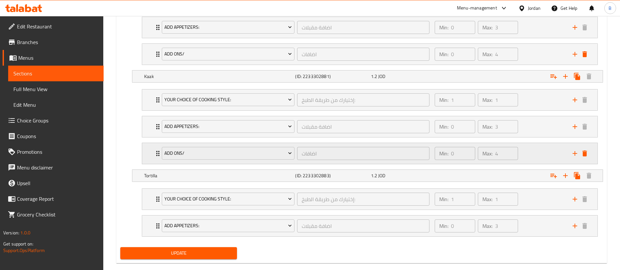
scroll to position [549, 0]
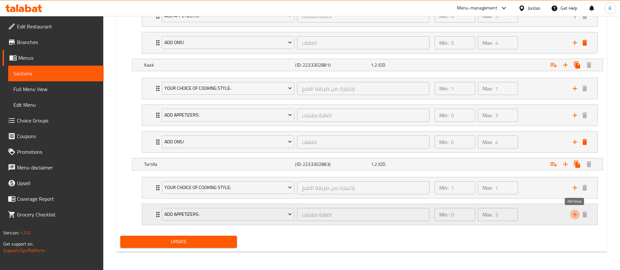
click at [573, 215] on icon "add" at bounding box center [575, 215] width 8 height 8
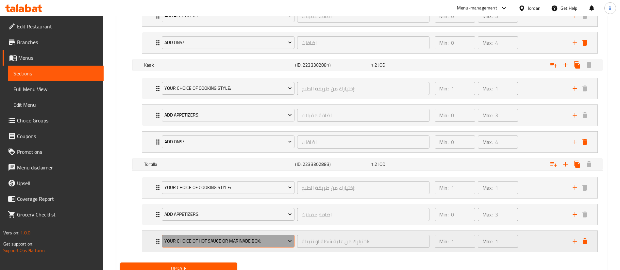
click at [224, 245] on span "Your Choice Of Hot Sauce or Marinade Box:" at bounding box center [229, 241] width 128 height 8
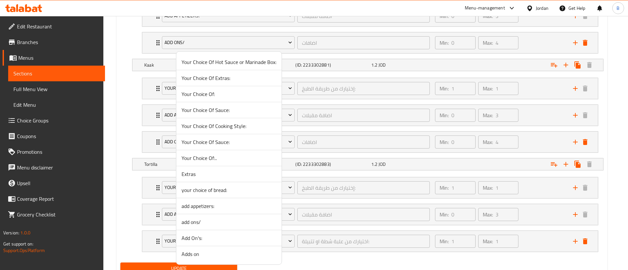
click at [199, 219] on span "add ons/" at bounding box center [229, 222] width 95 height 8
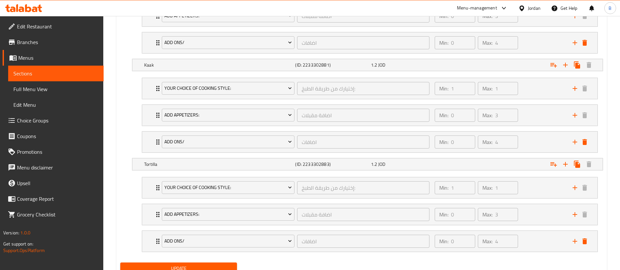
click at [181, 262] on div "Update" at bounding box center [179, 268] width 122 height 17
click at [182, 263] on button "Update" at bounding box center [178, 269] width 117 height 12
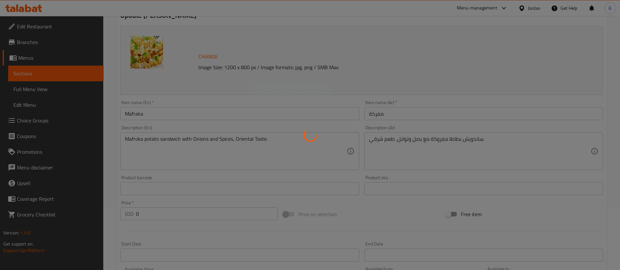
scroll to position [0, 0]
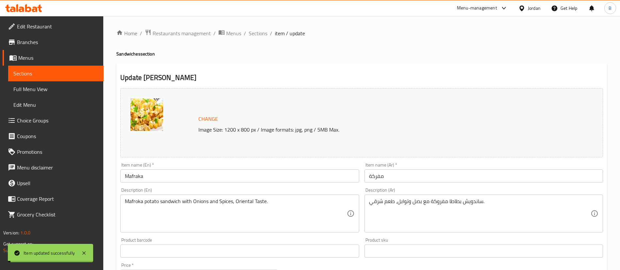
click at [252, 32] on span "Sections" at bounding box center [258, 33] width 19 height 8
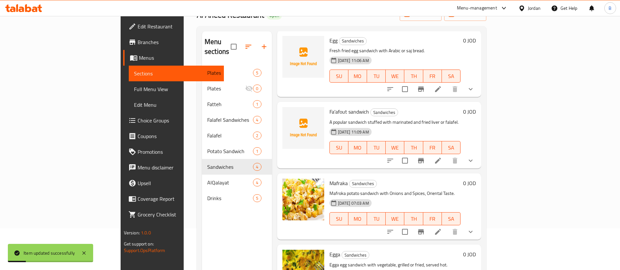
scroll to position [92, 0]
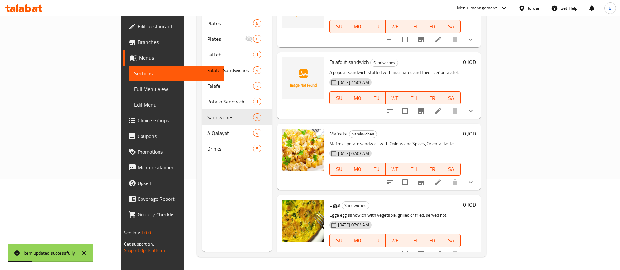
click at [447, 248] on li at bounding box center [438, 254] width 18 height 12
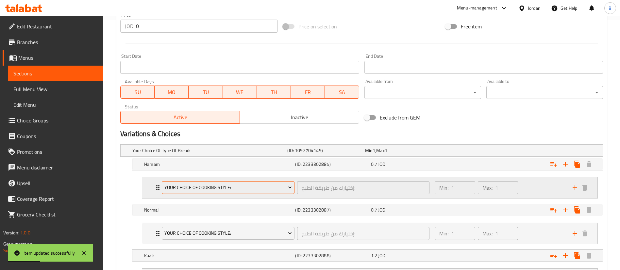
scroll to position [294, 0]
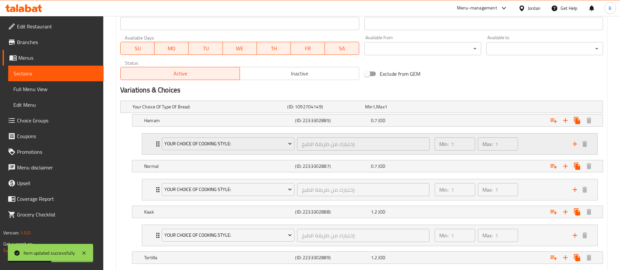
click at [576, 143] on icon "add" at bounding box center [575, 144] width 8 height 8
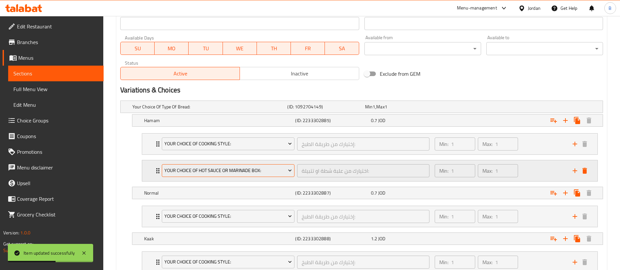
click at [230, 168] on span "Your Choice Of Hot Sauce or Marinade Box:" at bounding box center [229, 171] width 128 height 8
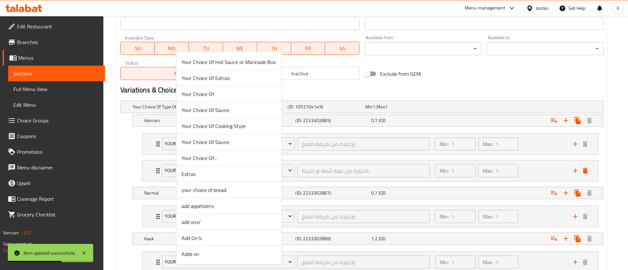
click at [198, 224] on span "add ons/" at bounding box center [229, 222] width 95 height 8
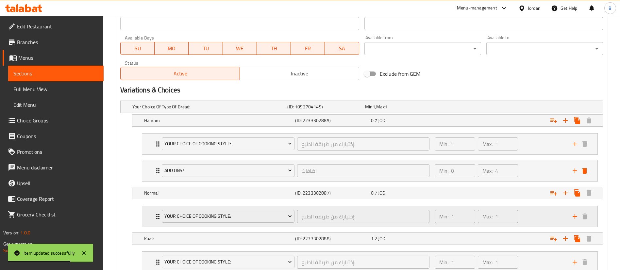
click at [576, 215] on icon "add" at bounding box center [575, 217] width 8 height 8
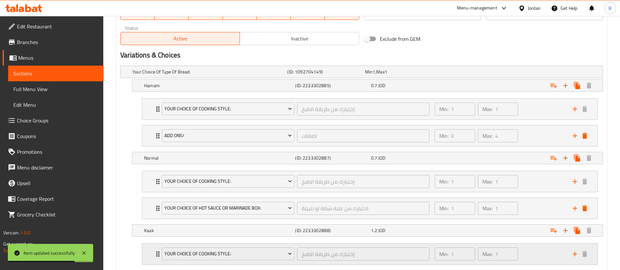
scroll to position [392, 0]
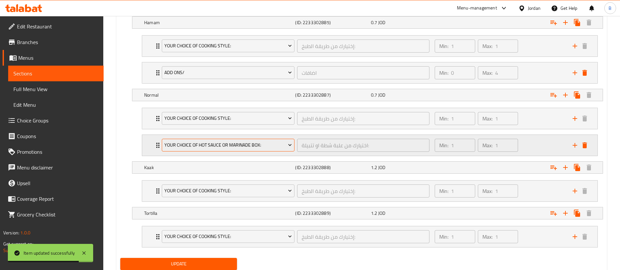
click at [199, 143] on span "Your Choice Of Hot Sauce or Marinade Box:" at bounding box center [229, 145] width 128 height 8
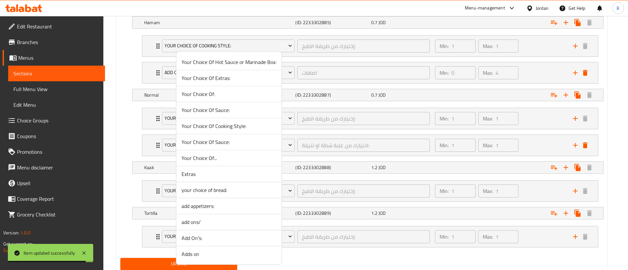
click at [196, 223] on span "add ons/" at bounding box center [229, 222] width 95 height 8
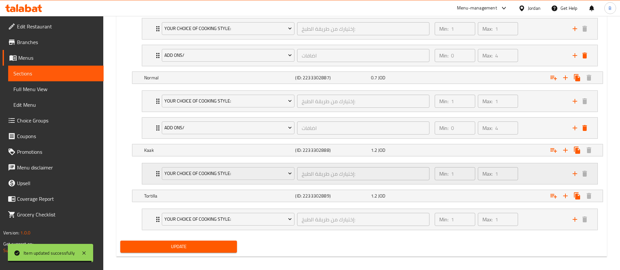
scroll to position [415, 0]
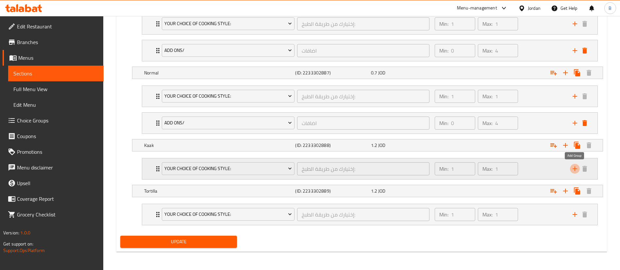
click at [579, 168] on icon "add" at bounding box center [575, 169] width 8 height 8
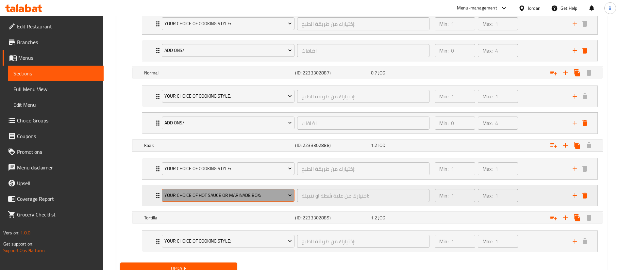
click at [211, 196] on span "Your Choice Of Hot Sauce or Marinade Box:" at bounding box center [229, 196] width 128 height 8
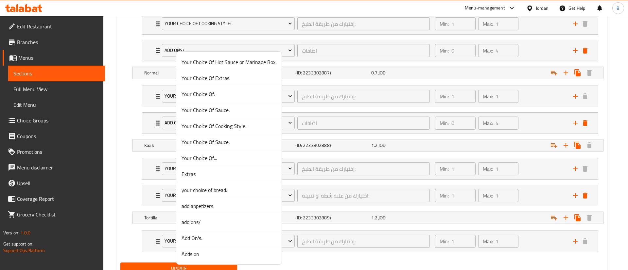
click at [203, 220] on span "add ons/" at bounding box center [229, 222] width 95 height 8
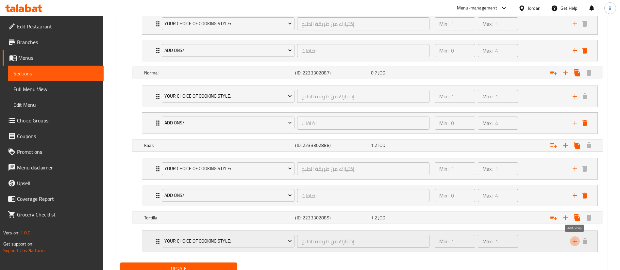
click at [574, 242] on icon "add" at bounding box center [575, 242] width 8 height 8
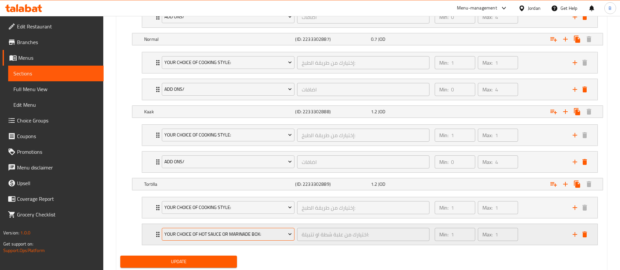
scroll to position [464, 0]
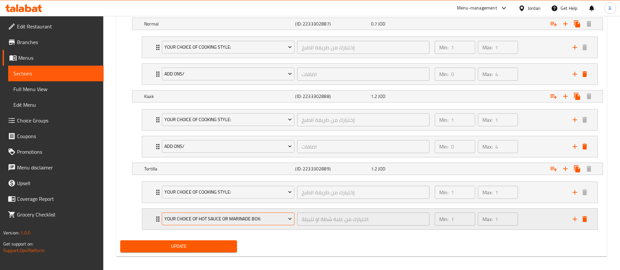
click at [222, 217] on span "Your Choice Of Hot Sauce or Marinade Box:" at bounding box center [229, 219] width 128 height 8
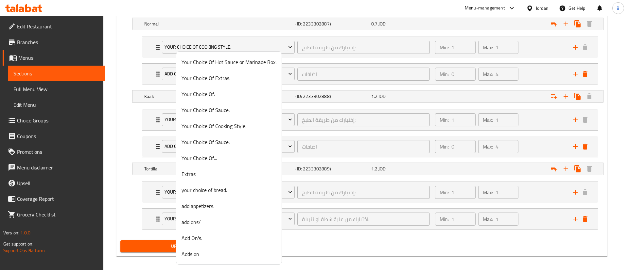
click at [214, 221] on span "add ons/" at bounding box center [229, 222] width 95 height 8
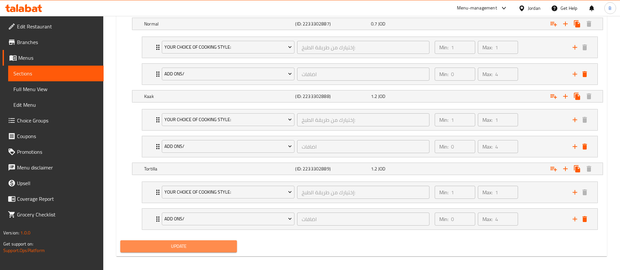
click at [202, 242] on button "Update" at bounding box center [178, 247] width 117 height 12
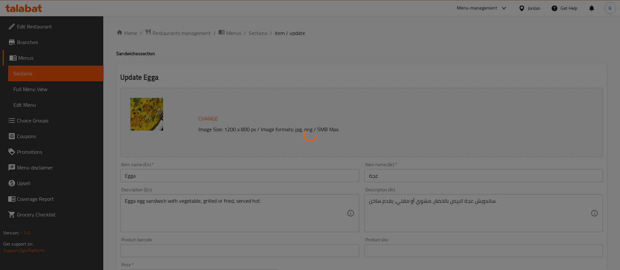
scroll to position [0, 0]
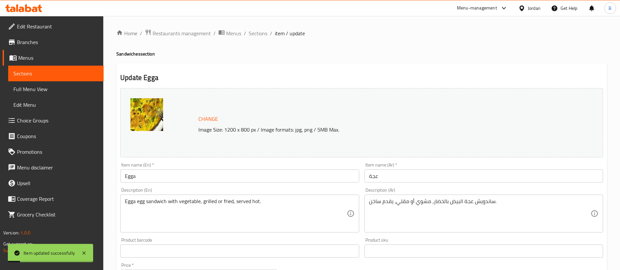
click at [255, 32] on span "Sections" at bounding box center [258, 33] width 19 height 8
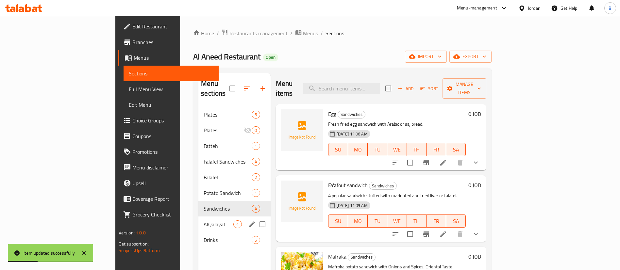
click at [204, 236] on span "Drinks" at bounding box center [228, 240] width 48 height 8
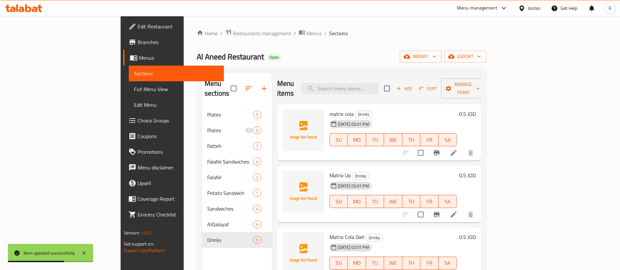
click at [476, 110] on h6 "0.5 JOD" at bounding box center [467, 114] width 17 height 9
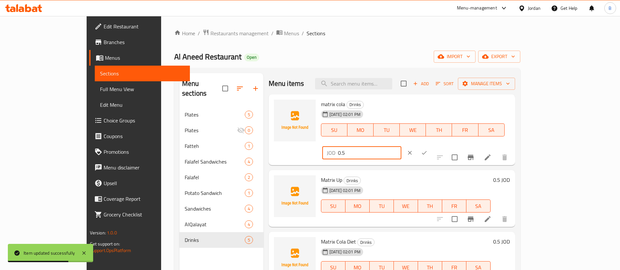
drag, startPoint x: 516, startPoint y: 108, endPoint x: 210, endPoint y: 84, distance: 307.0
click at [264, 76] on div "Menu items Add Sort Manage items matrix cola Drinks [DATE] 02:01 PM SU MO TU WE…" at bounding box center [390, 208] width 252 height 270
drag, startPoint x: 524, startPoint y: 106, endPoint x: 386, endPoint y: 111, distance: 138.1
click at [394, 111] on div "matrix cola Drinks [DATE] 02:01 PM SU MO TU WE TH FR SA JOD 0.40 ​" at bounding box center [416, 130] width 194 height 66
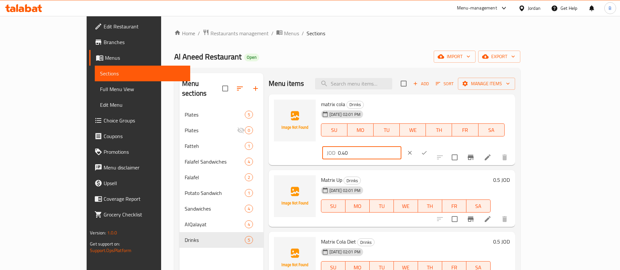
type input "0.40"
click at [432, 146] on button "ok" at bounding box center [424, 153] width 14 height 14
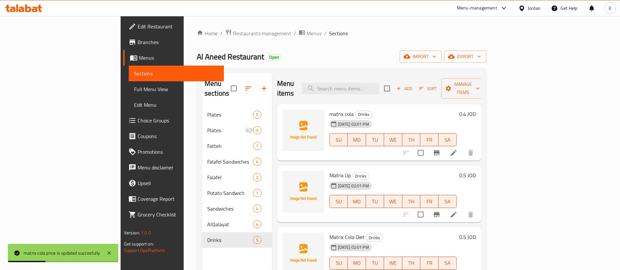
click at [476, 171] on h6 "0.5 JOD" at bounding box center [467, 175] width 17 height 9
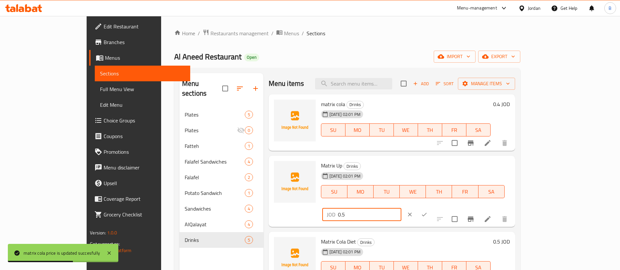
drag, startPoint x: 528, startPoint y: 173, endPoint x: 379, endPoint y: 146, distance: 150.9
click at [407, 111] on div "matrix cola Drinks [DATE] 02:01 PM SU MO TU WE TH FR SA 0.4 JOD Matrix Up Drink…" at bounding box center [392, 103] width 247 height 16
paste input "40"
type input "0.40"
click at [428, 212] on icon "ok" at bounding box center [424, 215] width 7 height 7
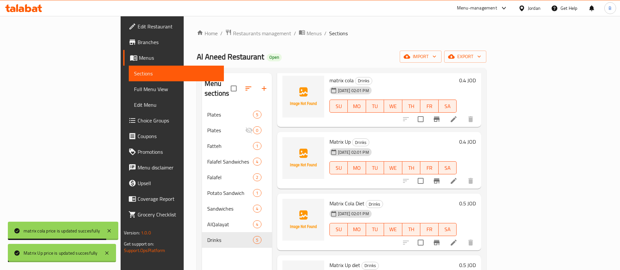
scroll to position [54, 0]
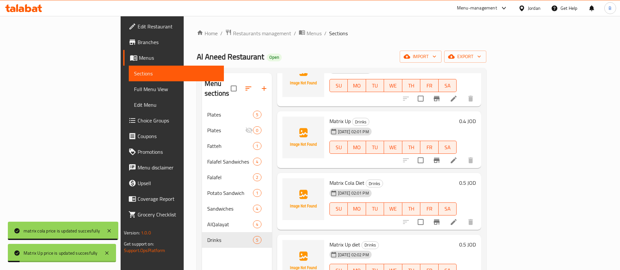
click at [476, 179] on h6 "0.5 JOD" at bounding box center [467, 183] width 17 height 9
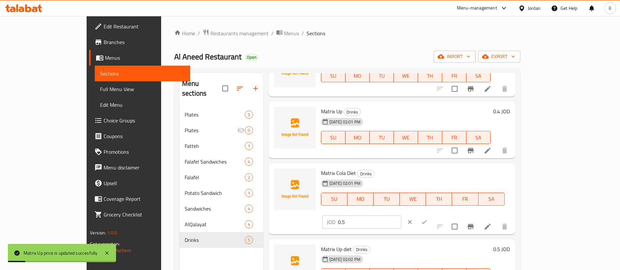
drag, startPoint x: 485, startPoint y: 171, endPoint x: 426, endPoint y: 166, distance: 59.5
click at [456, 168] on div "Matrix Cola Diet Drinks [DATE] 02:01 PM SU MO TU WE TH FR SA JOD 0.5 ​" at bounding box center [416, 199] width 194 height 66
paste input "40"
type input "0.40"
click at [432, 215] on button "ok" at bounding box center [424, 222] width 14 height 14
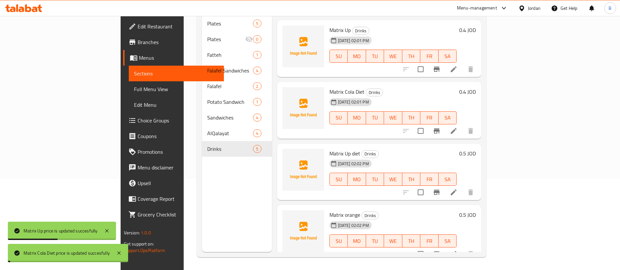
scroll to position [92, 0]
click at [476, 149] on h6 "0.5 JOD" at bounding box center [467, 153] width 17 height 9
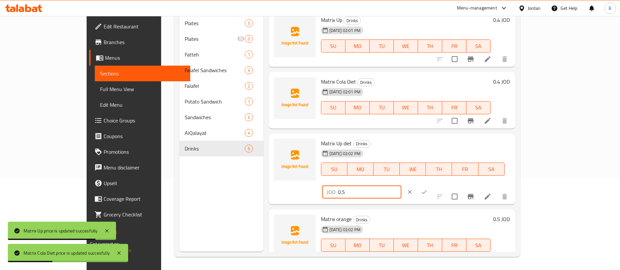
drag, startPoint x: 534, startPoint y: 148, endPoint x: 435, endPoint y: 134, distance: 100.7
click at [452, 135] on div "Matrix Up diet Drinks [DATE] 02:02 PM SU MO TU WE TH FR SA JOD 0.5 ​" at bounding box center [392, 169] width 247 height 71
paste input "40"
type input "0.40"
click at [432, 185] on button "ok" at bounding box center [424, 192] width 14 height 14
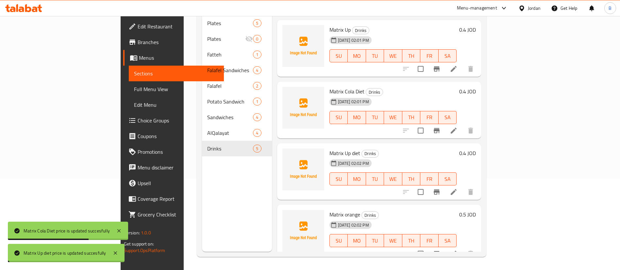
click at [476, 210] on h6 "0.5 JOD" at bounding box center [467, 214] width 17 height 9
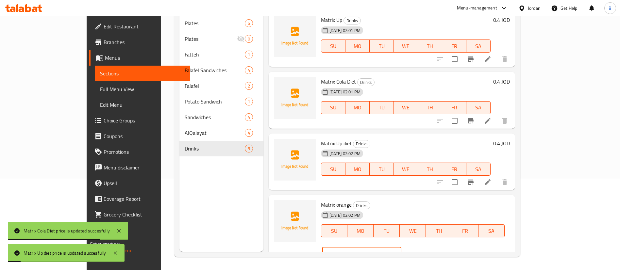
drag, startPoint x: 528, startPoint y: 205, endPoint x: 441, endPoint y: 200, distance: 87.1
click at [441, 200] on div "Matrix orange Drinks [DATE] 02:02 PM SU MO TU WE TH FR SA JOD 0.5 ​" at bounding box center [416, 231] width 194 height 66
paste input "40"
type input "0.40"
click at [432, 247] on button "ok" at bounding box center [424, 254] width 14 height 14
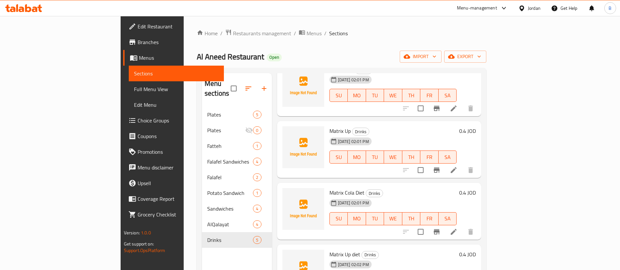
scroll to position [54, 0]
